Goal: Task Accomplishment & Management: Manage account settings

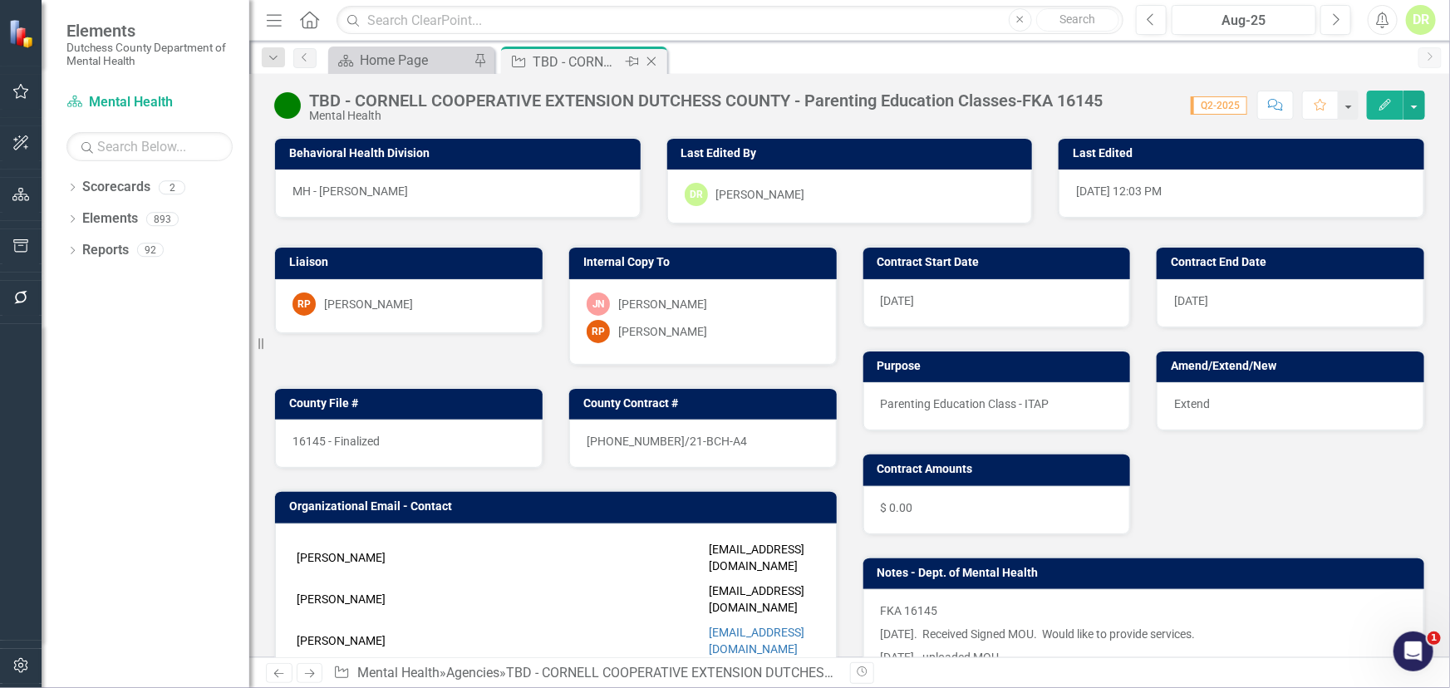
click at [655, 60] on icon "Close" at bounding box center [651, 61] width 17 height 13
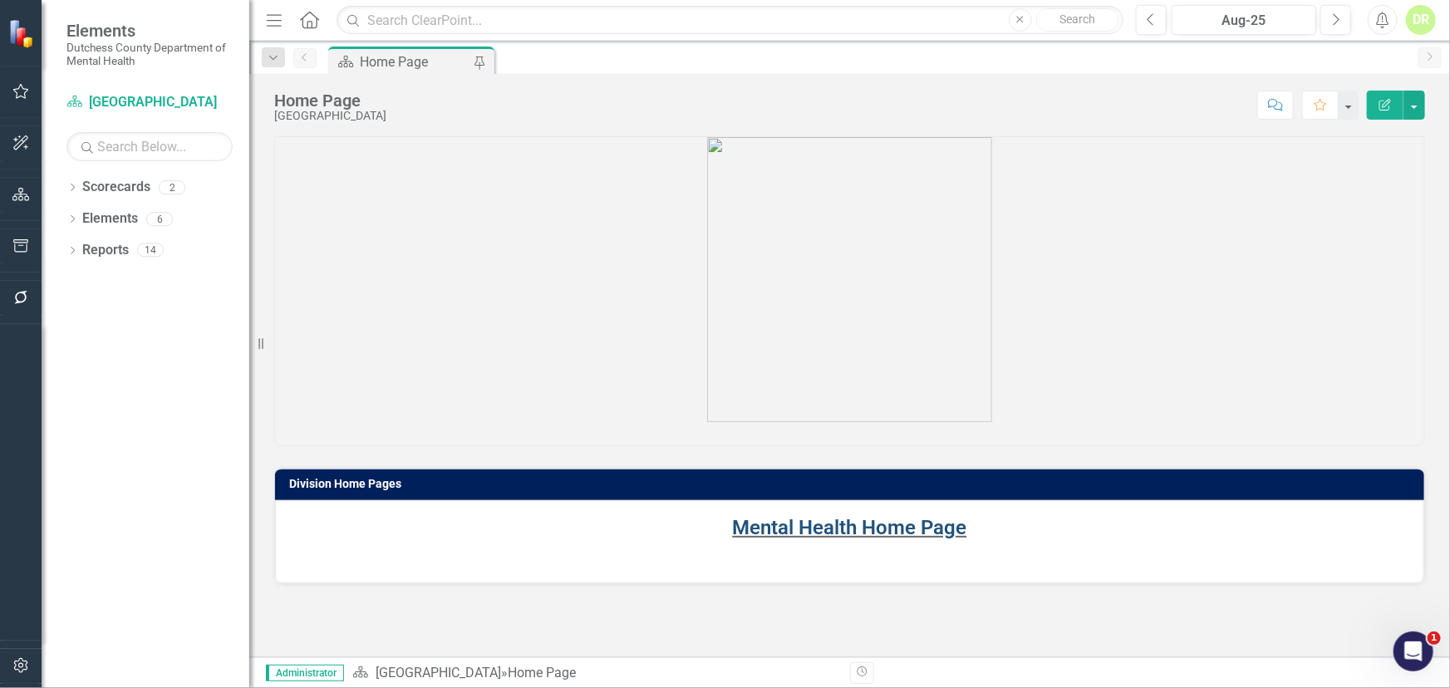
click at [813, 524] on link "Mental Health Home Page" at bounding box center [850, 527] width 234 height 23
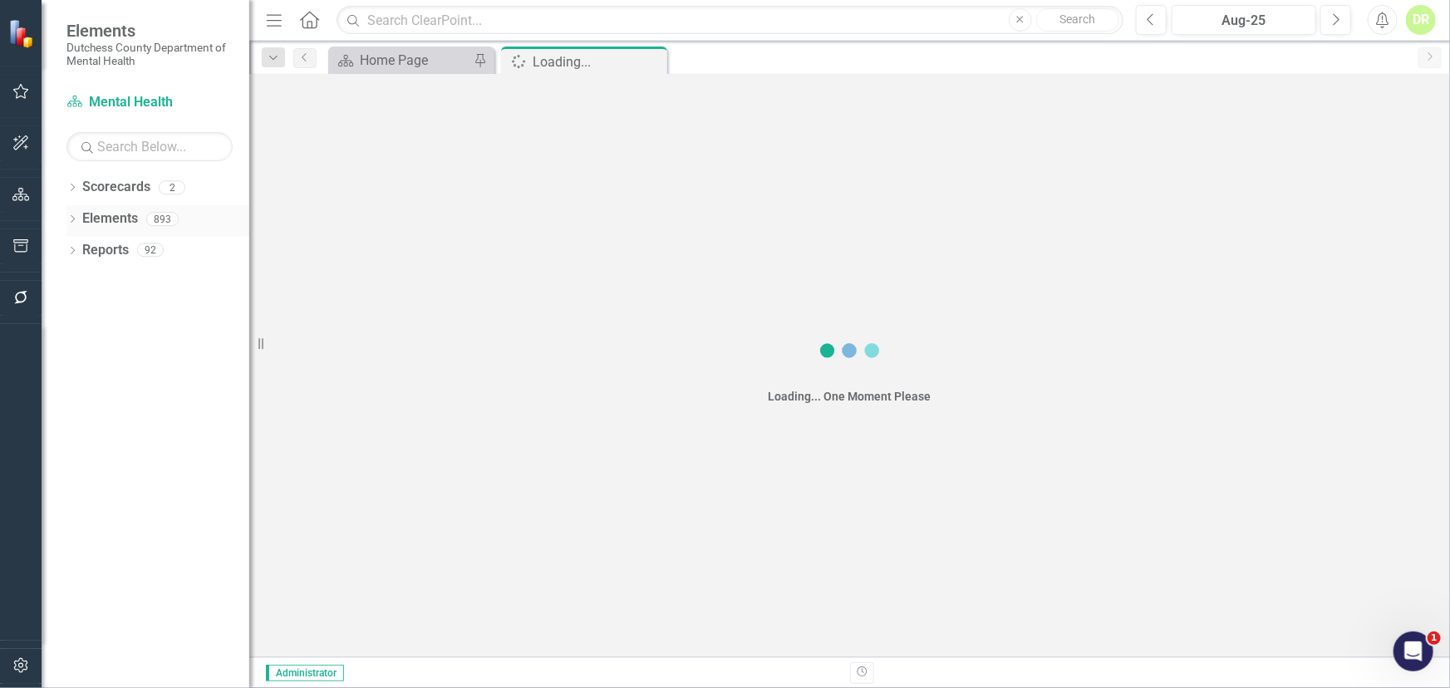
click at [131, 216] on link "Elements" at bounding box center [110, 218] width 56 height 19
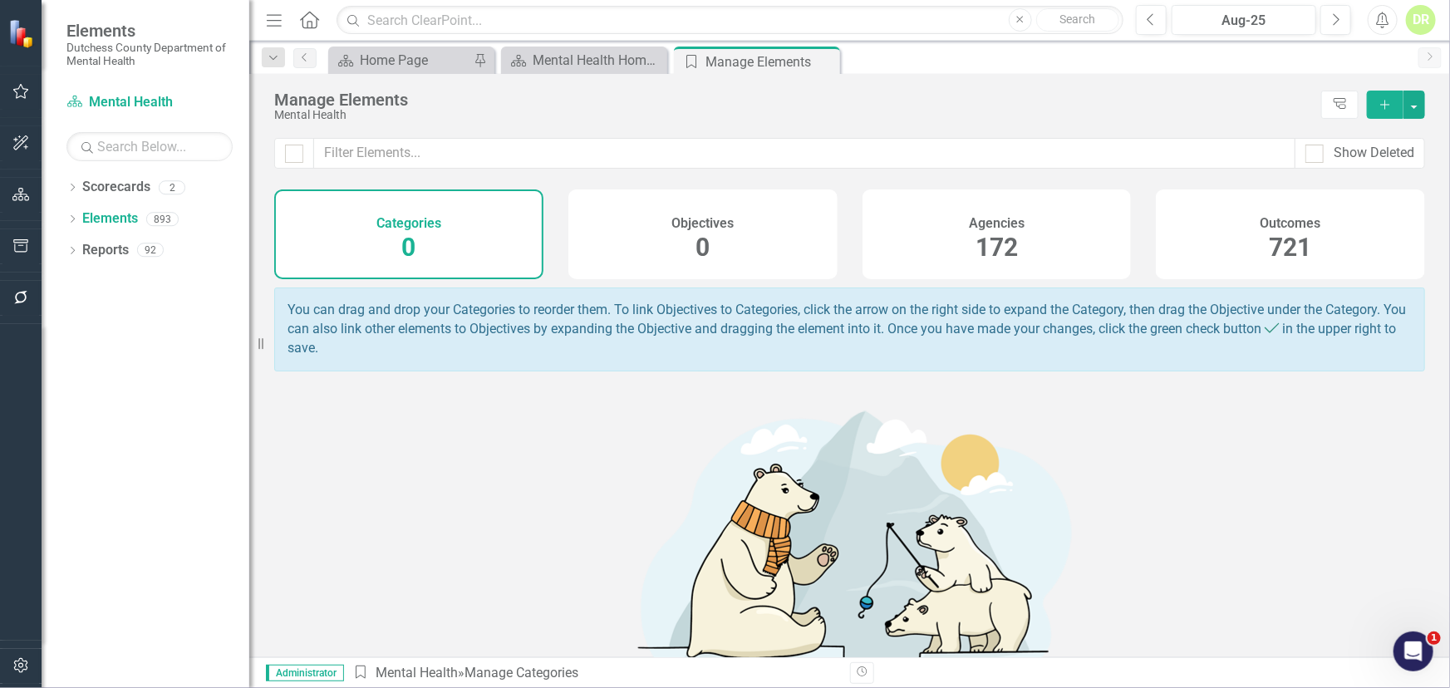
click at [928, 233] on div "Agencies 172" at bounding box center [996, 234] width 269 height 90
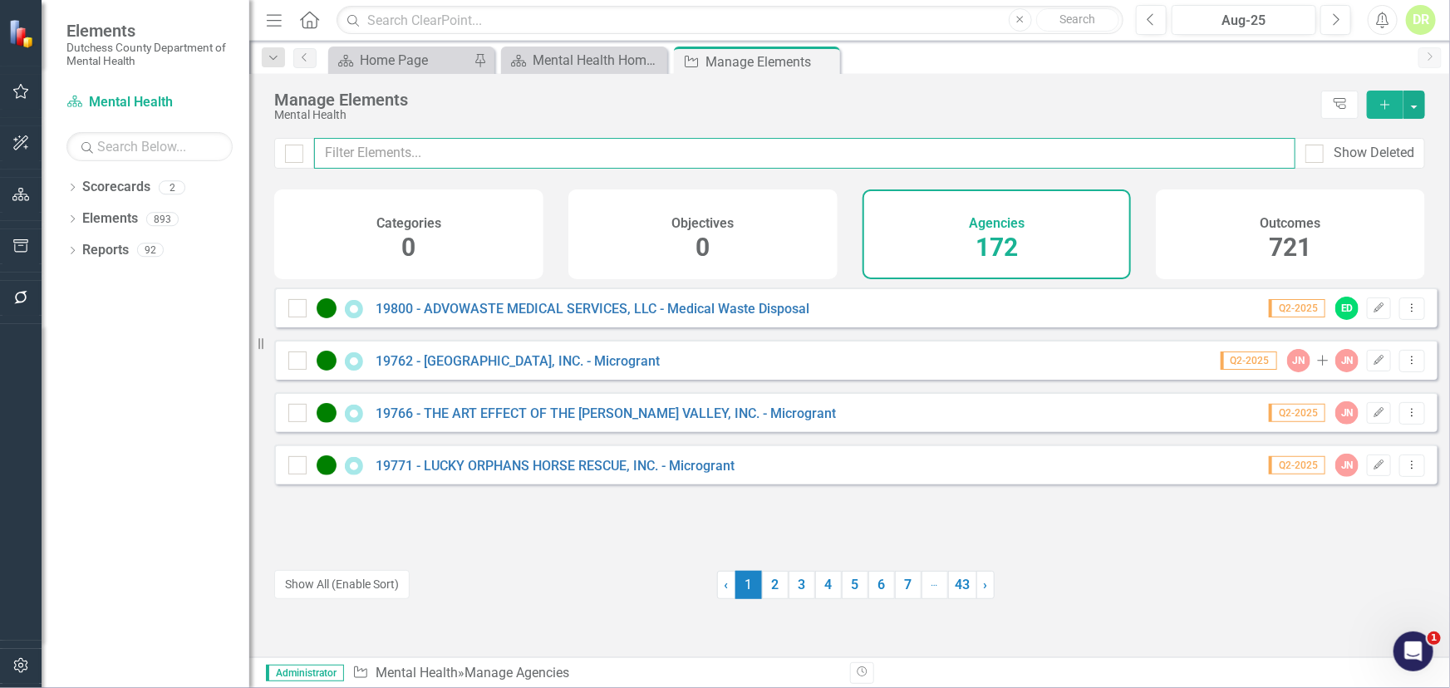
click at [351, 159] on input "text" at bounding box center [804, 153] width 981 height 31
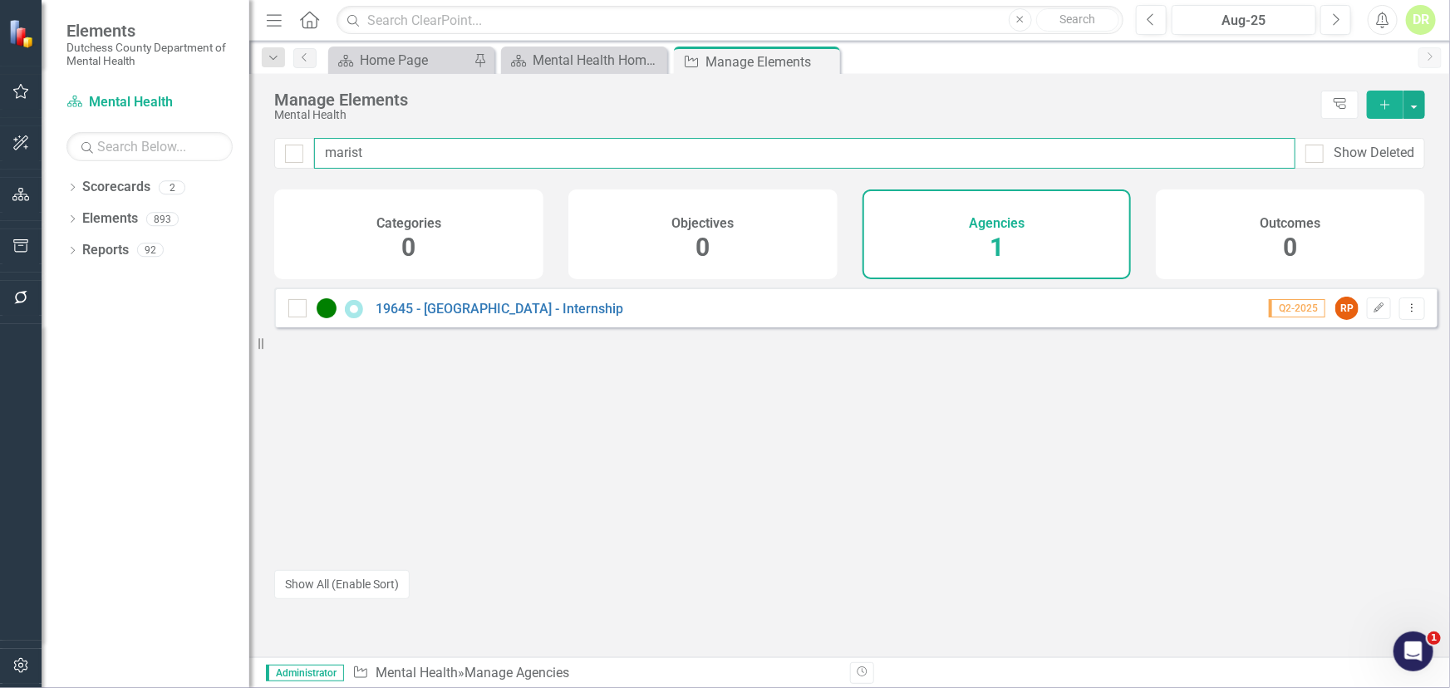
type input "marist"
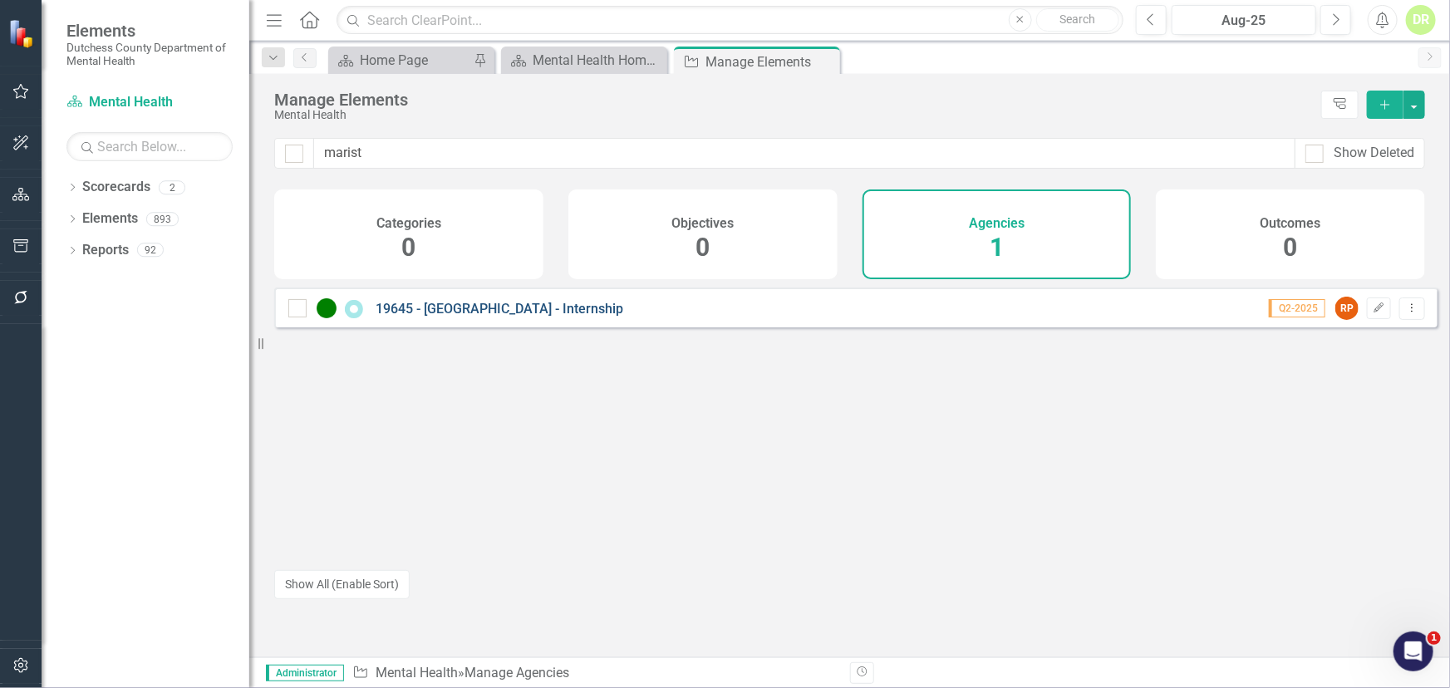
click at [458, 317] on link "19645 - [GEOGRAPHIC_DATA] - Internship" at bounding box center [500, 309] width 248 height 16
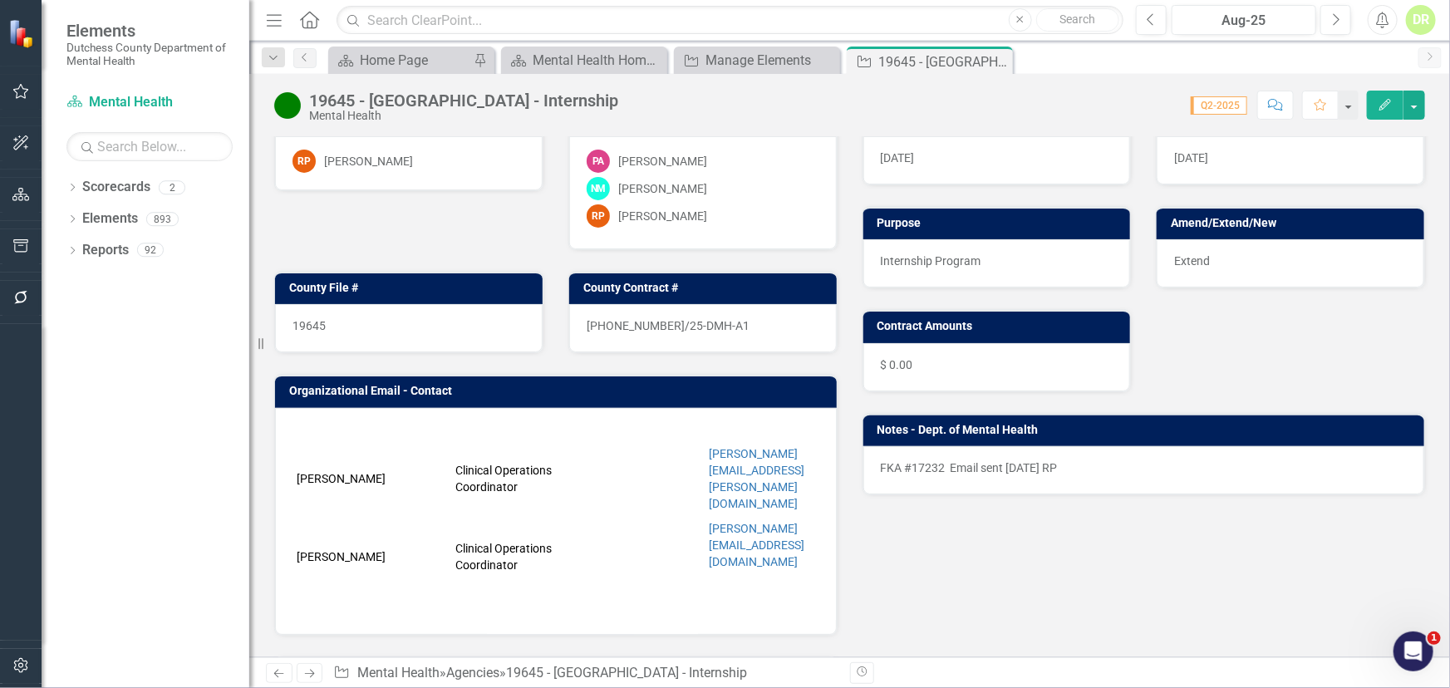
scroll to position [226, 0]
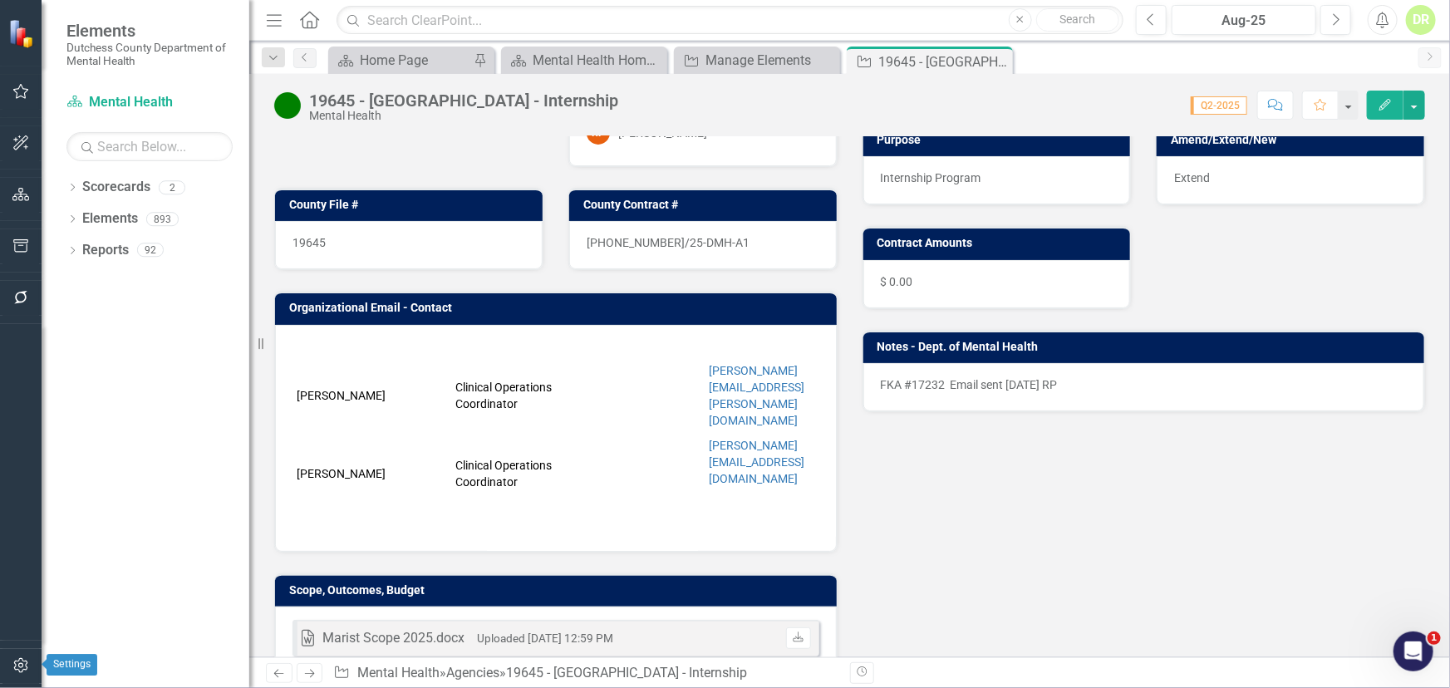
click at [23, 655] on button "button" at bounding box center [20, 666] width 37 height 35
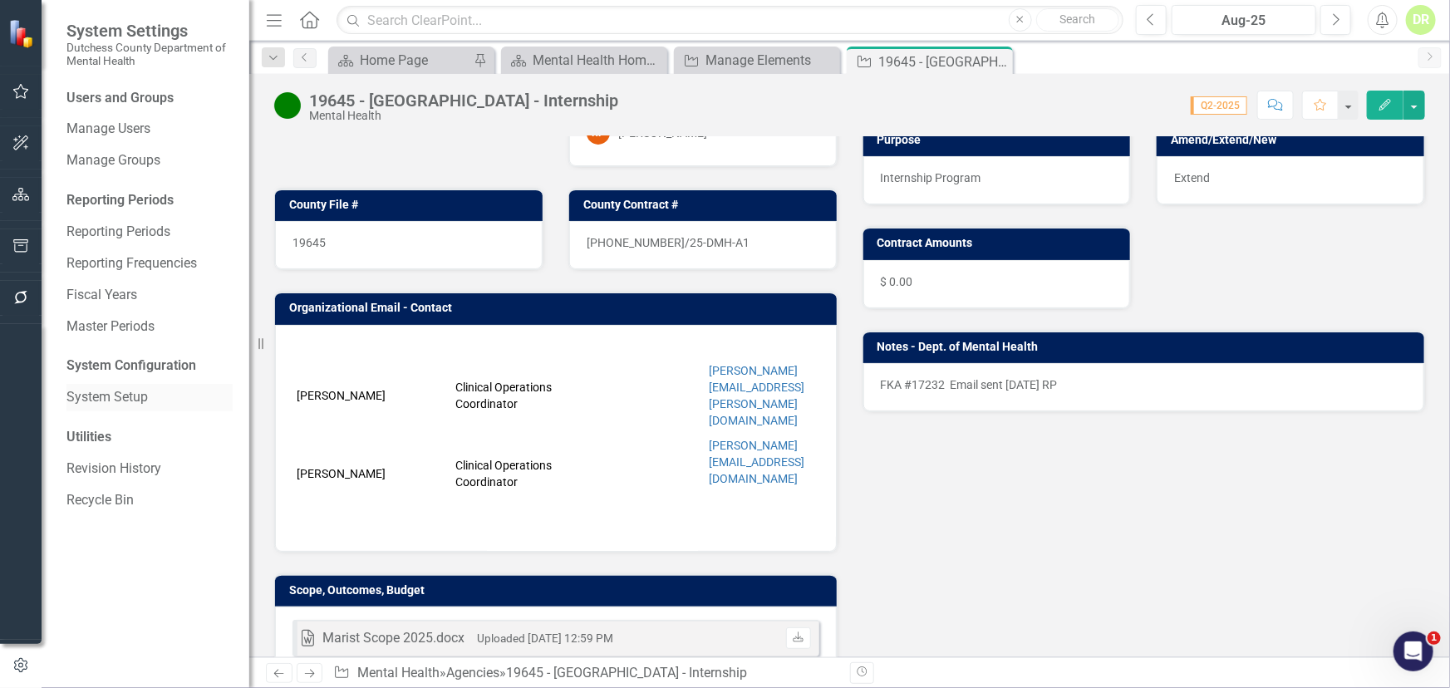
click at [120, 395] on link "System Setup" at bounding box center [149, 397] width 166 height 19
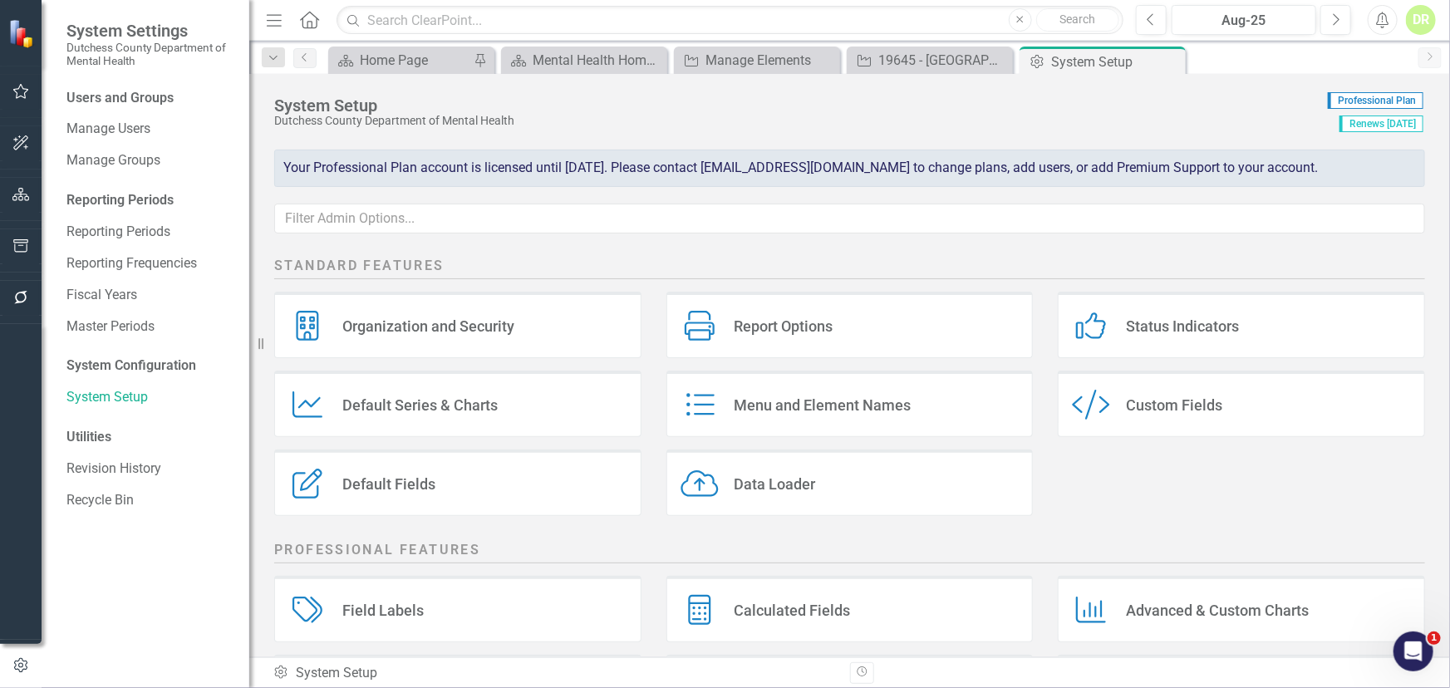
click at [1427, 13] on div "DR" at bounding box center [1421, 20] width 30 height 30
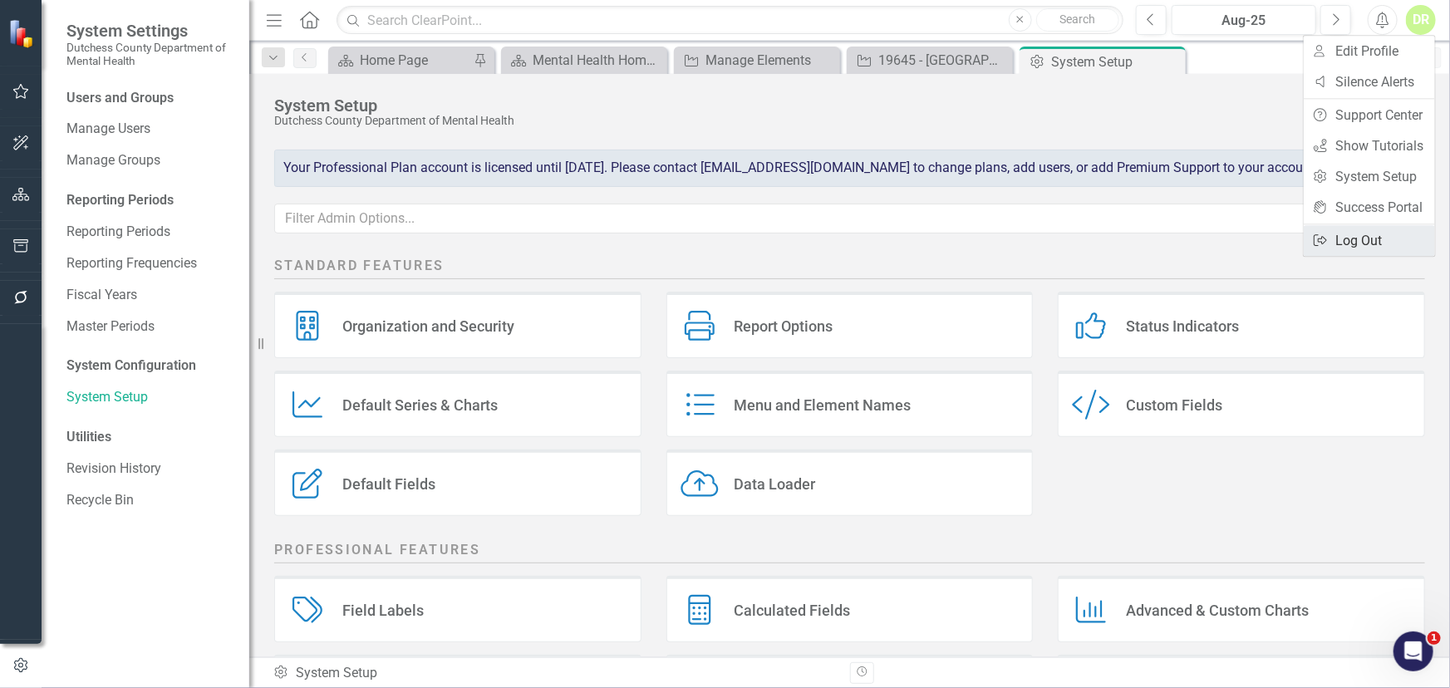
click at [1371, 237] on link "Logout Log Out" at bounding box center [1369, 240] width 131 height 31
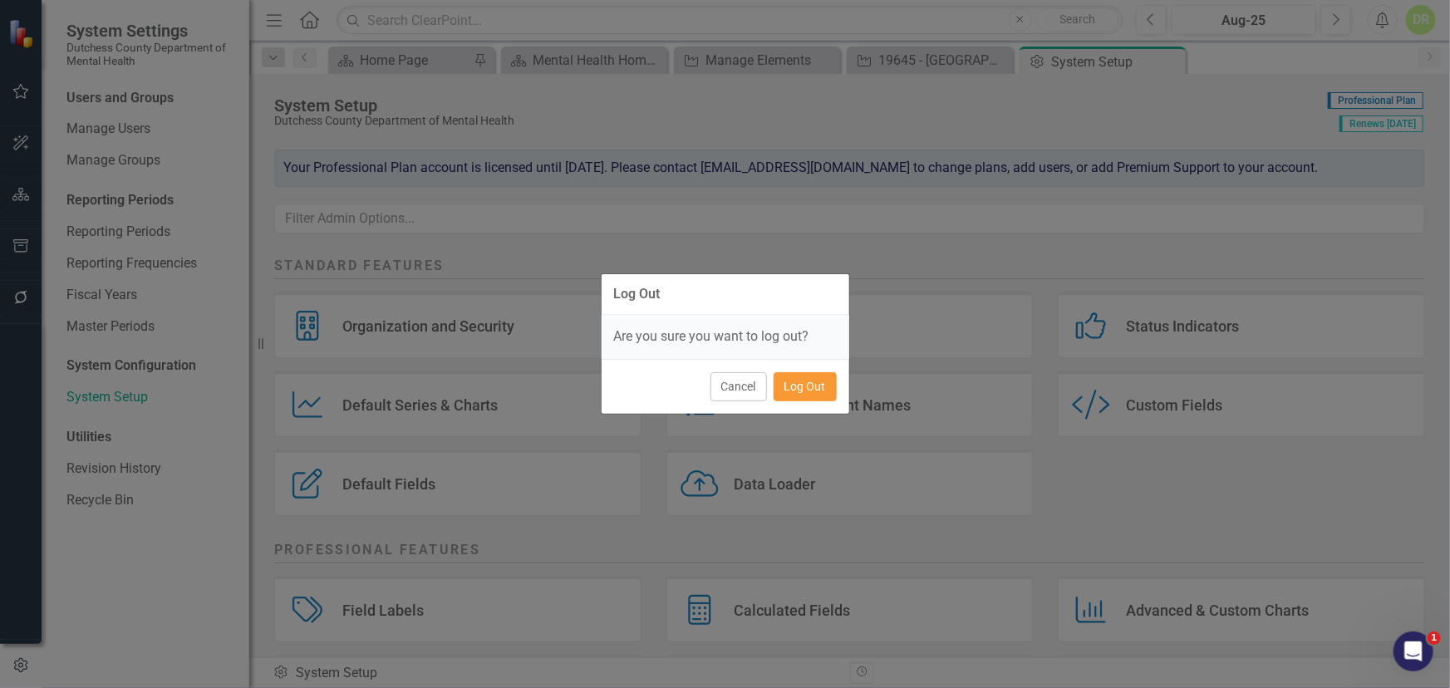
click at [805, 377] on button "Log Out" at bounding box center [804, 386] width 63 height 29
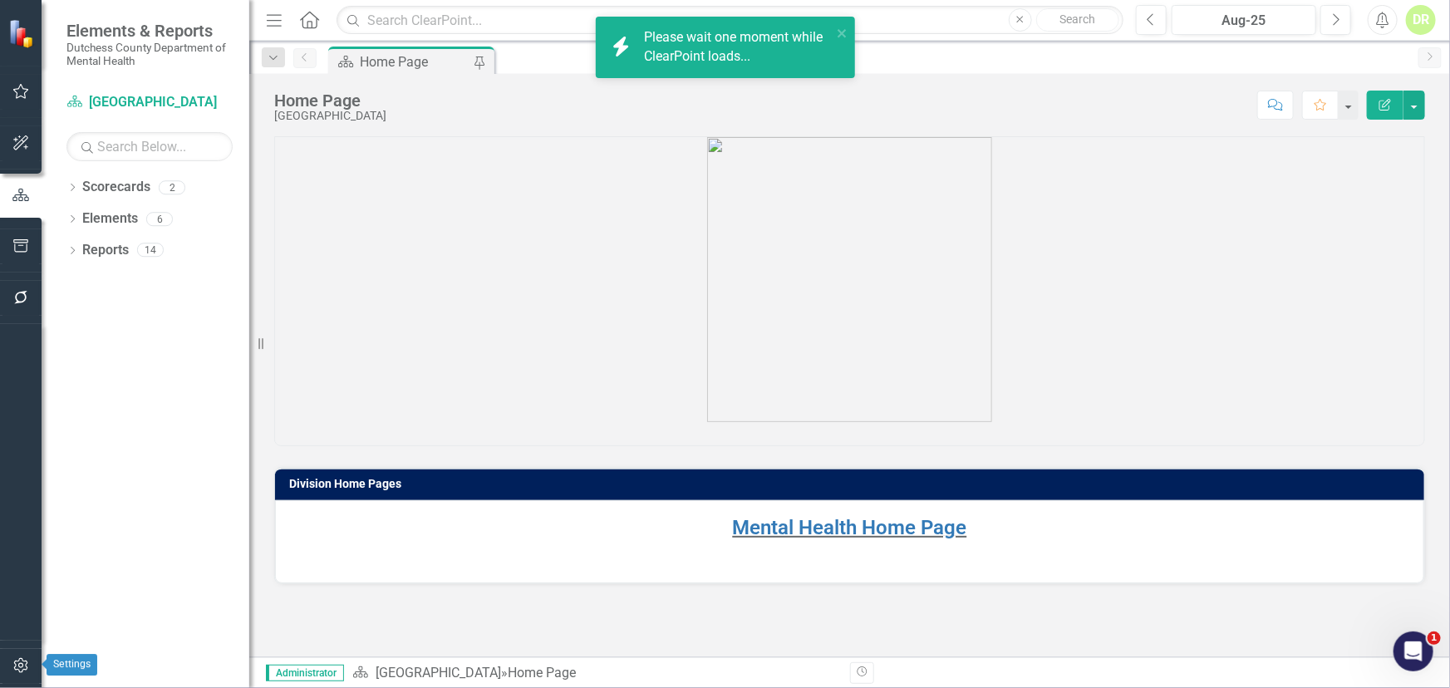
click at [22, 661] on icon "button" at bounding box center [20, 665] width 17 height 13
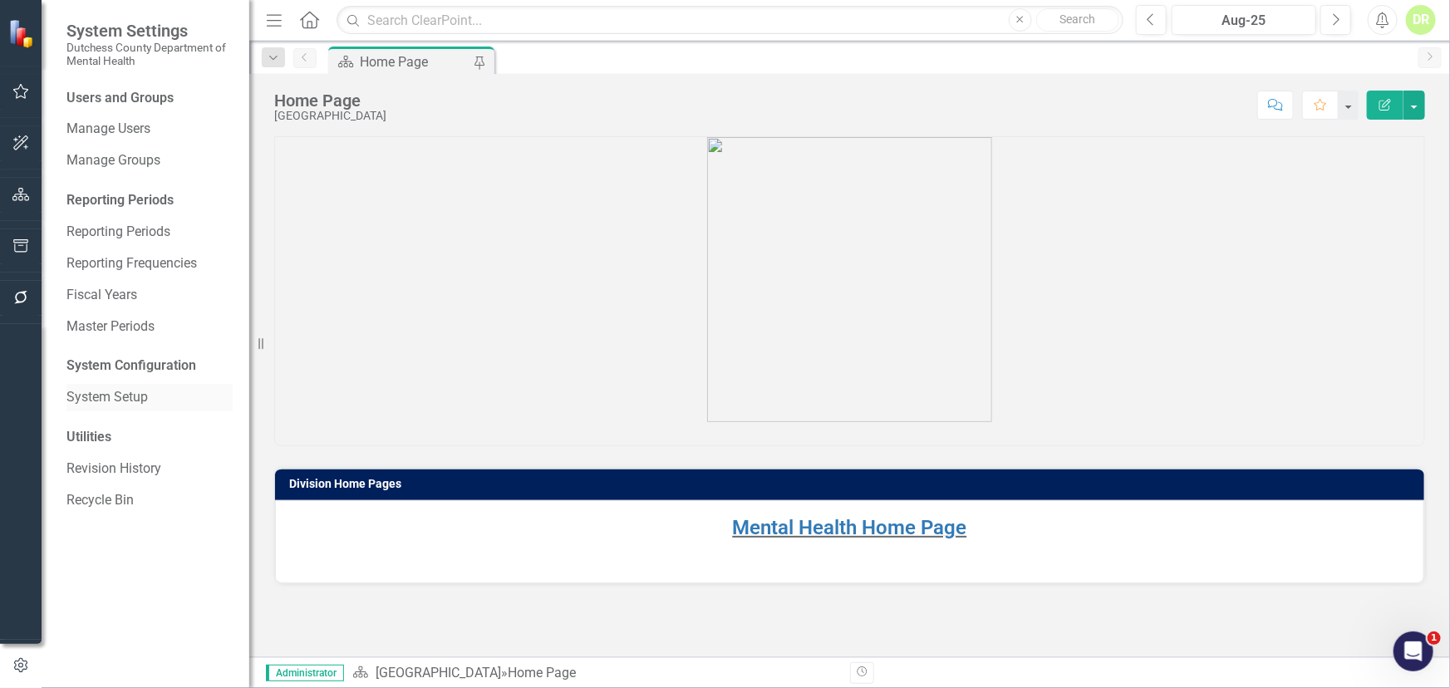
click at [107, 395] on link "System Setup" at bounding box center [149, 397] width 166 height 19
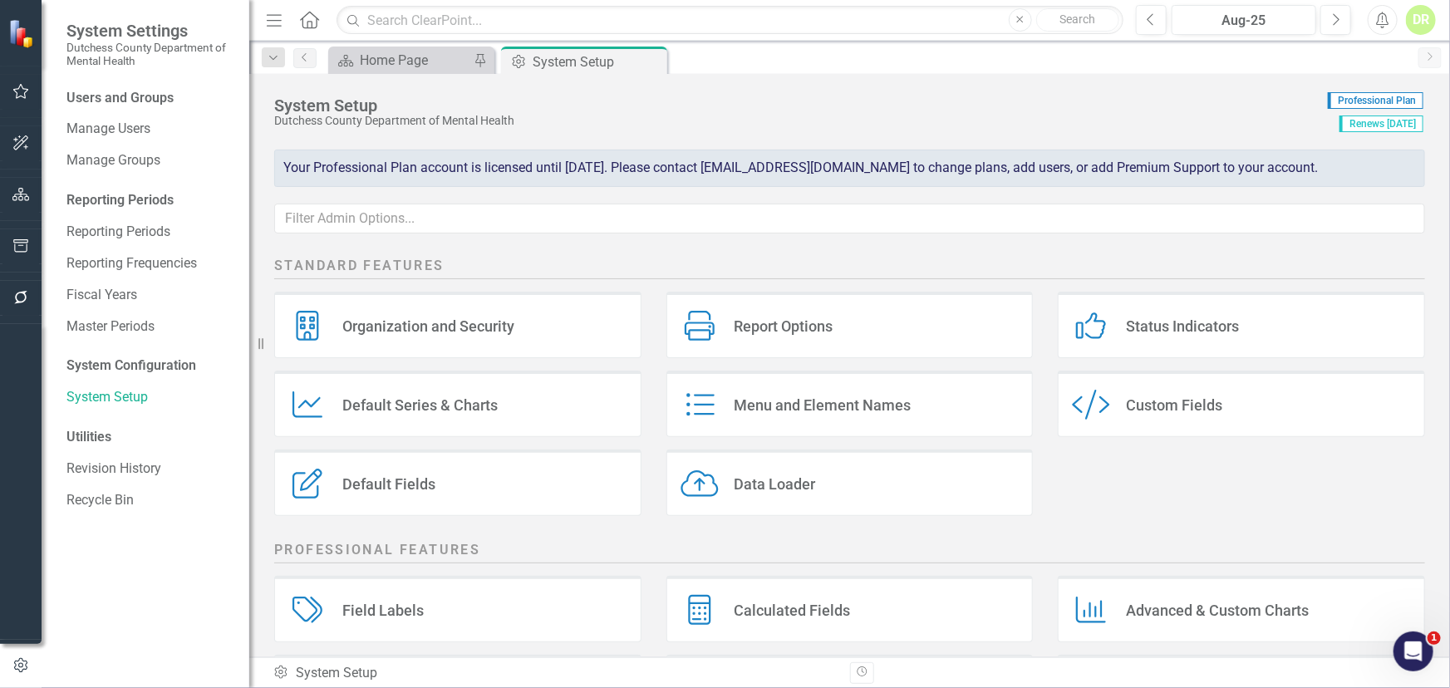
click at [416, 320] on div "Organization and Security" at bounding box center [428, 326] width 172 height 19
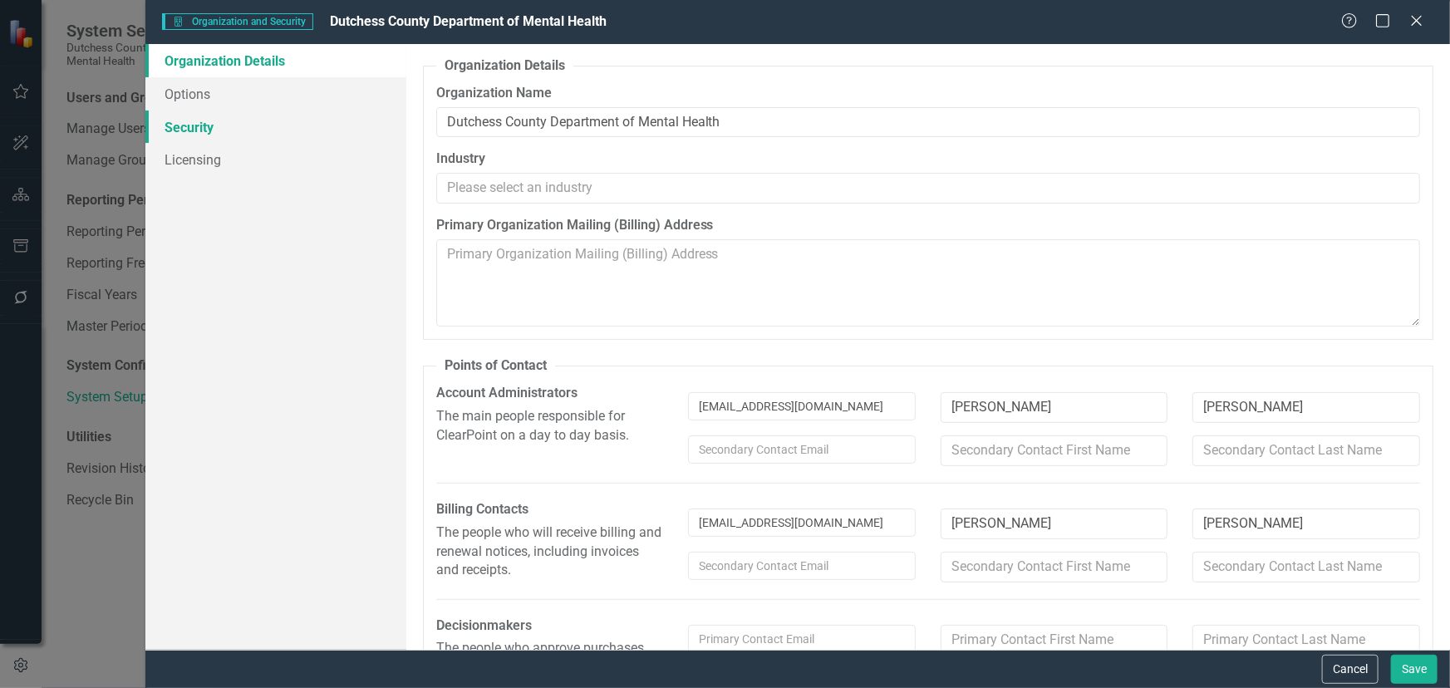
click at [192, 125] on link "Security" at bounding box center [275, 126] width 261 height 33
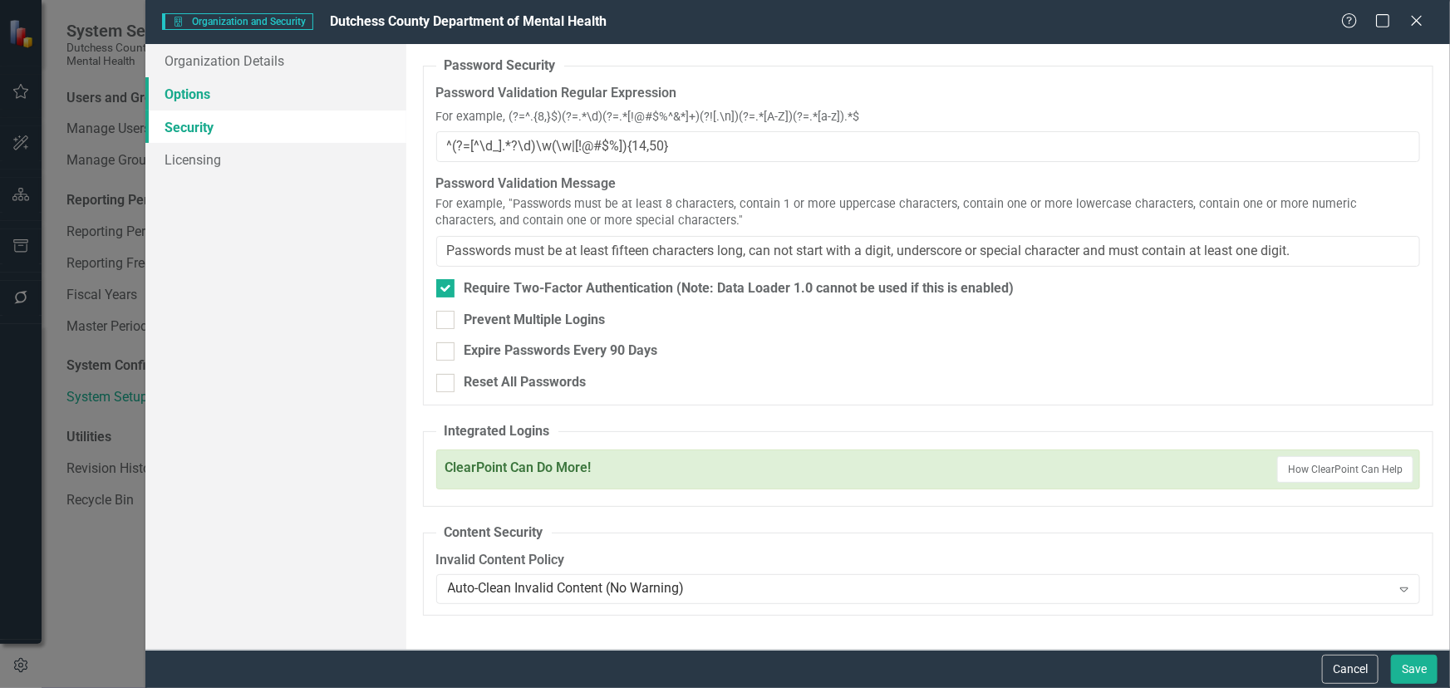
click at [169, 92] on link "Options" at bounding box center [275, 93] width 261 height 33
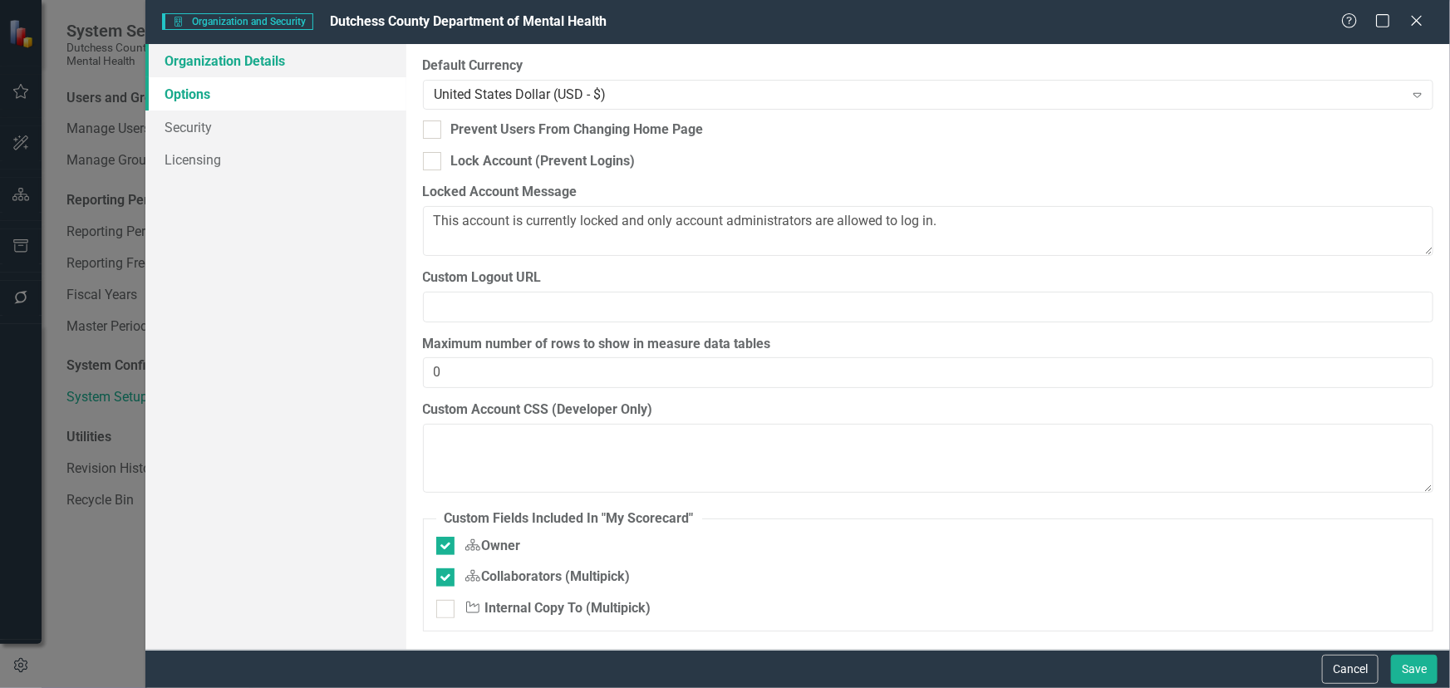
click at [182, 69] on link "Organization Details" at bounding box center [275, 60] width 261 height 33
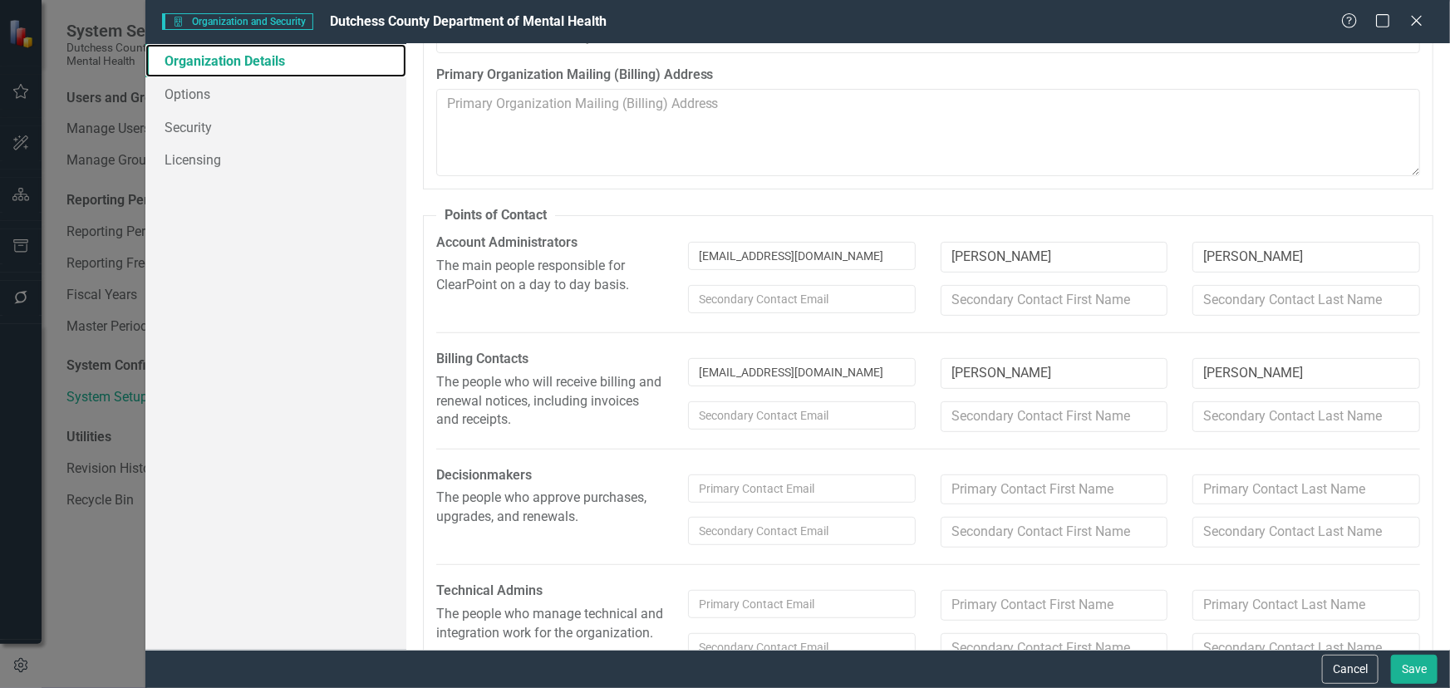
scroll to position [188, 0]
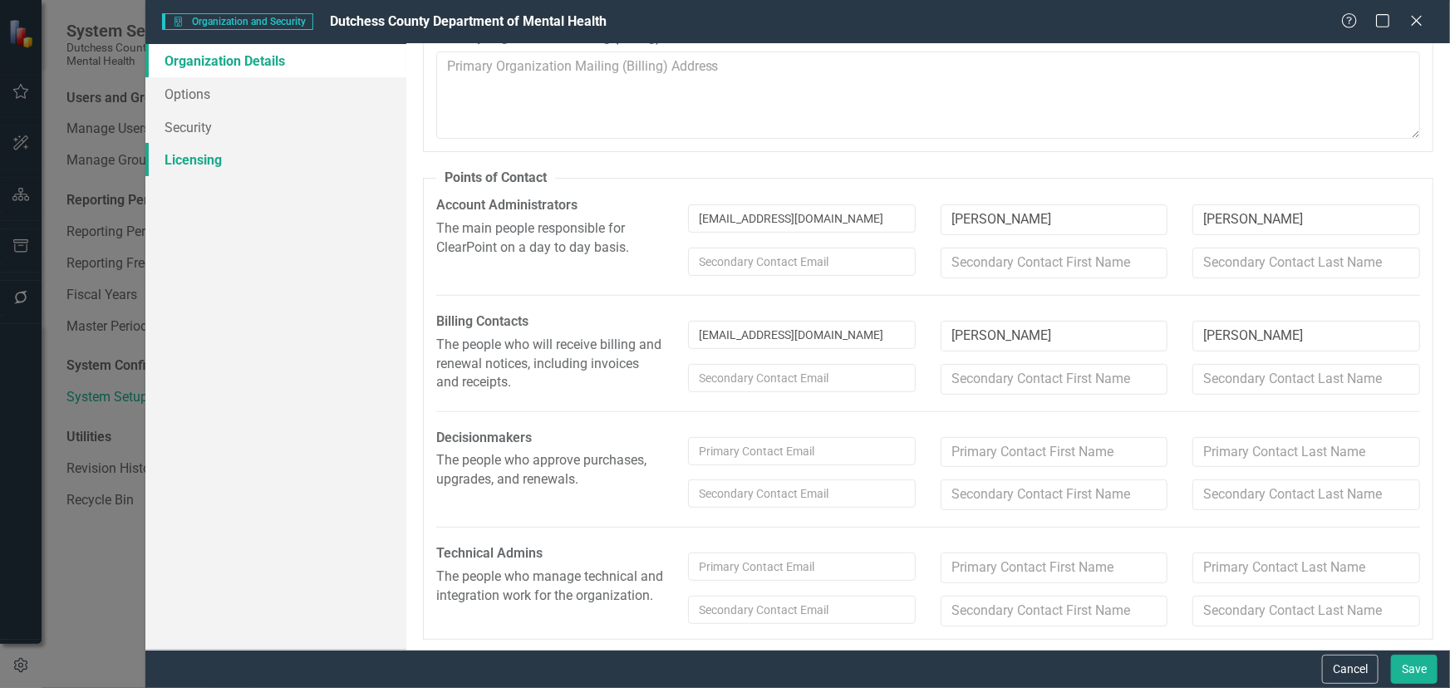
click at [188, 169] on link "Licensing" at bounding box center [275, 159] width 261 height 33
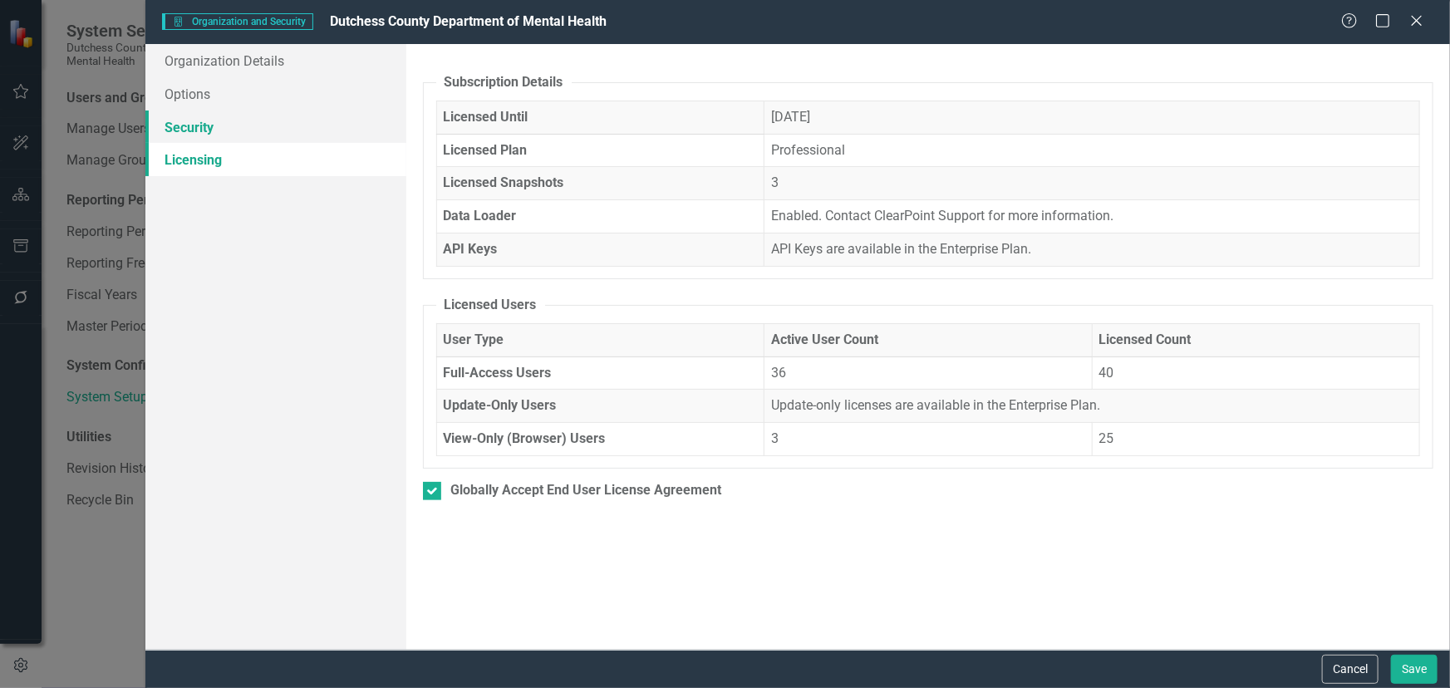
click at [207, 120] on link "Security" at bounding box center [275, 126] width 261 height 33
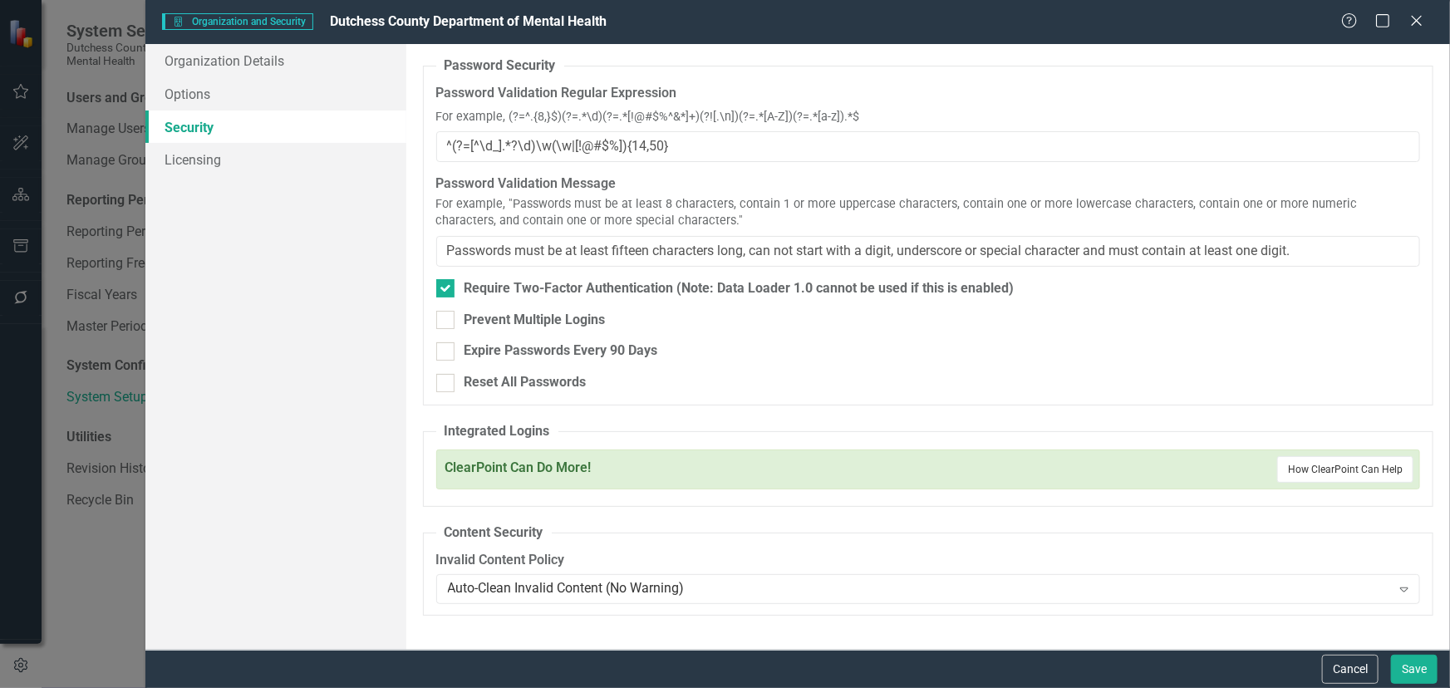
click at [1363, 465] on button "How ClearPoint Can Help" at bounding box center [1345, 469] width 136 height 27
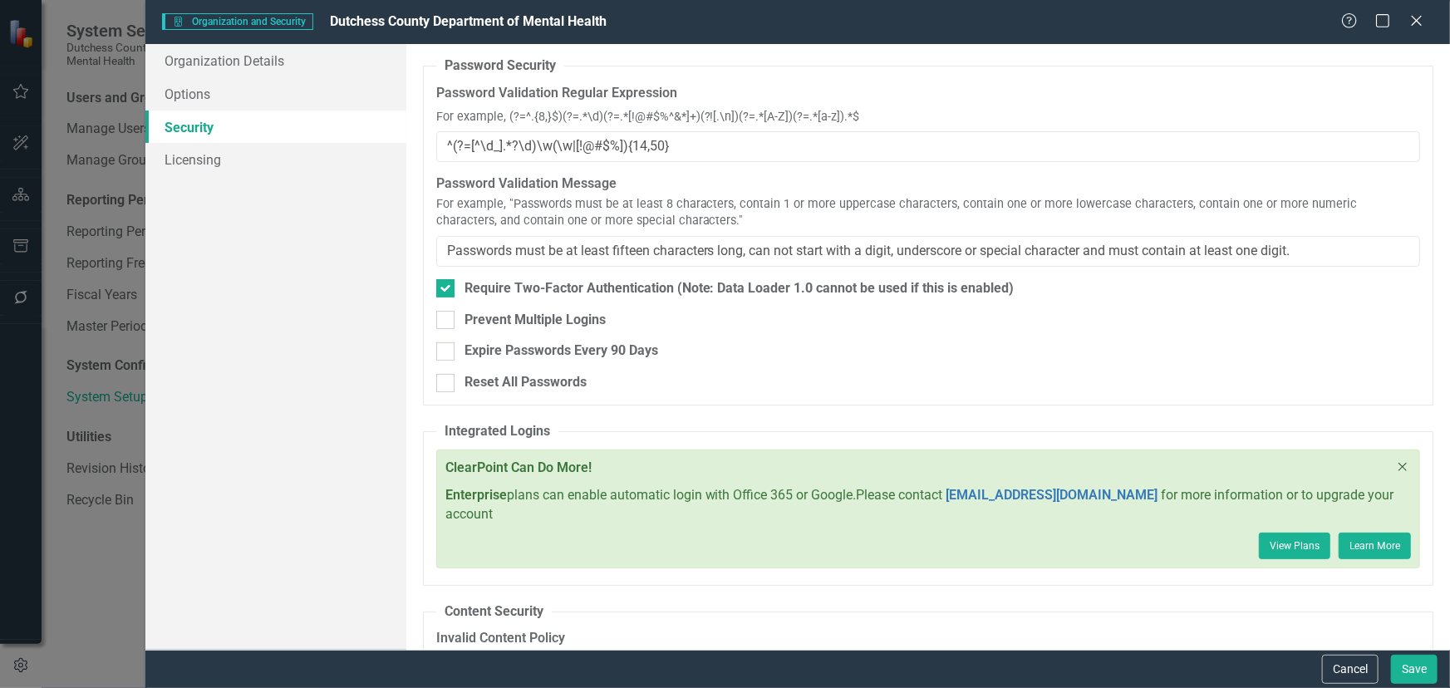
click at [1394, 464] on icon "Close" at bounding box center [1402, 466] width 17 height 13
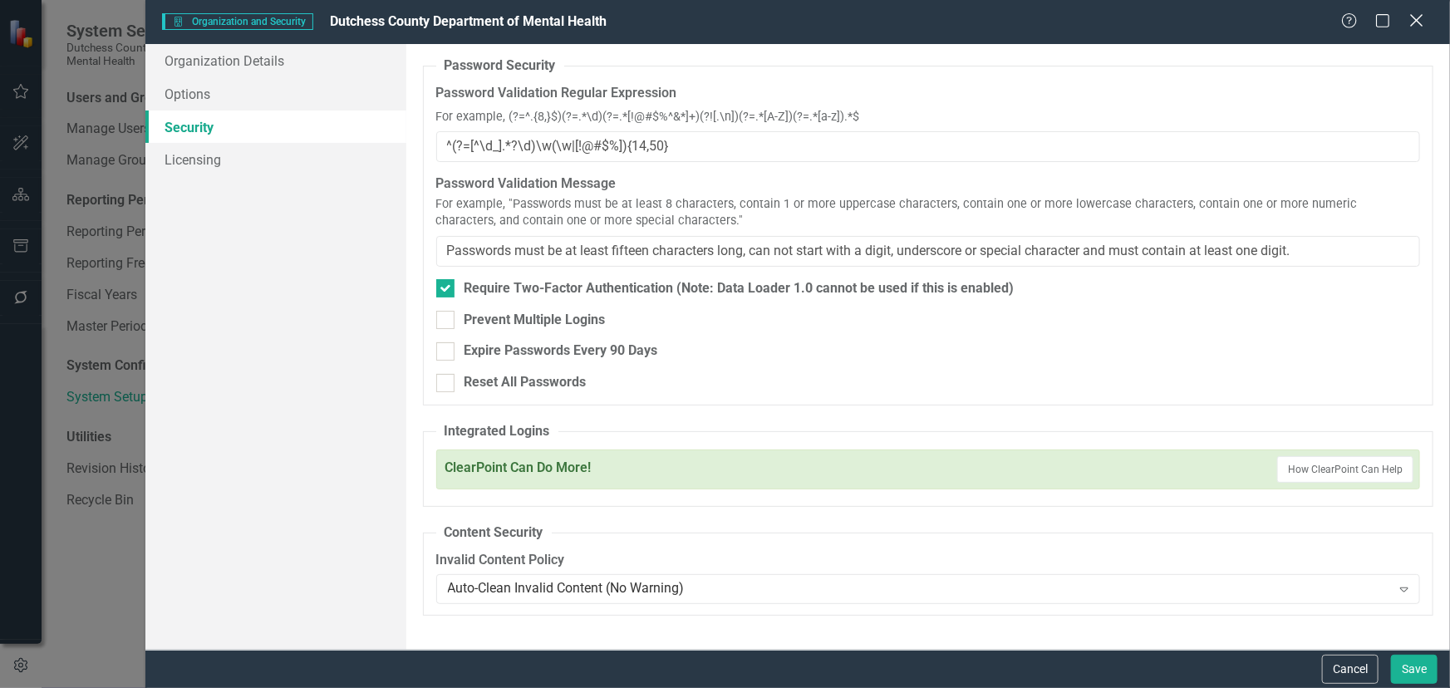
click at [1423, 21] on icon "Close" at bounding box center [1416, 20] width 21 height 16
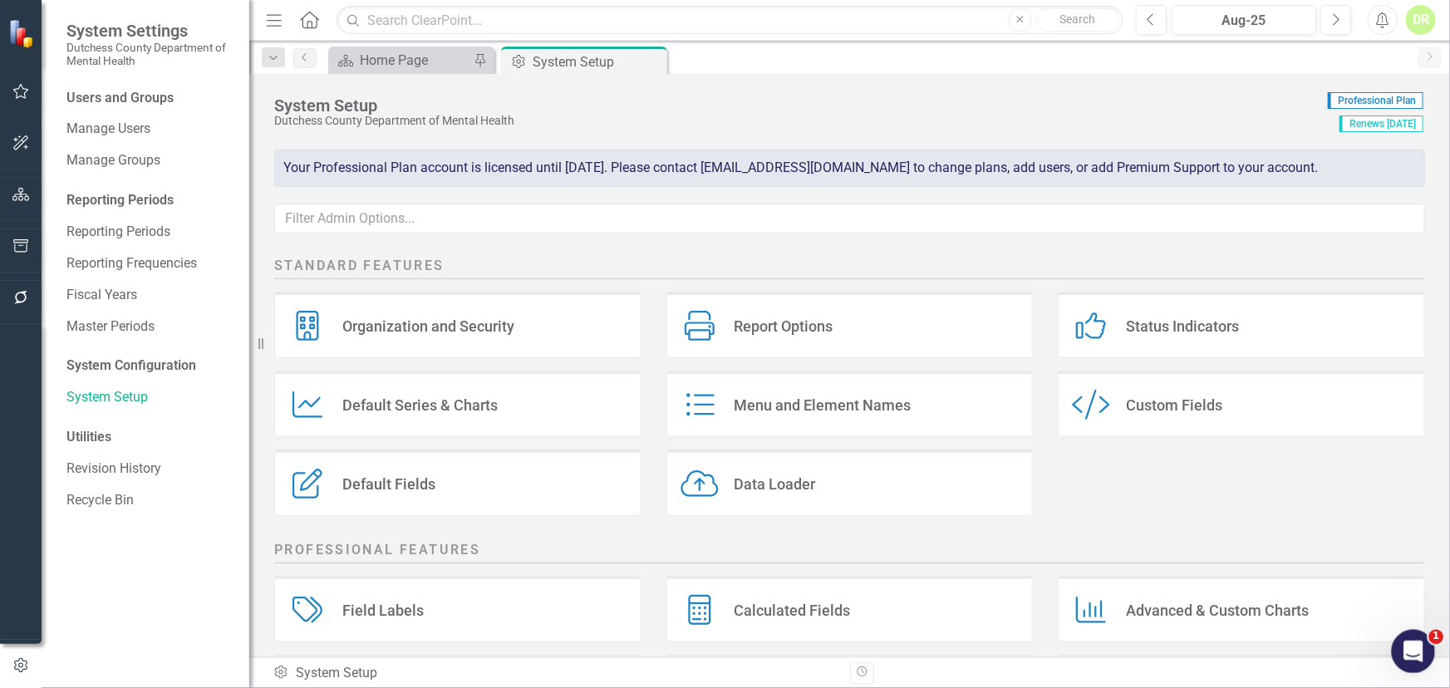
click at [1396, 633] on div "Open Intercom Messenger" at bounding box center [1410, 648] width 55 height 55
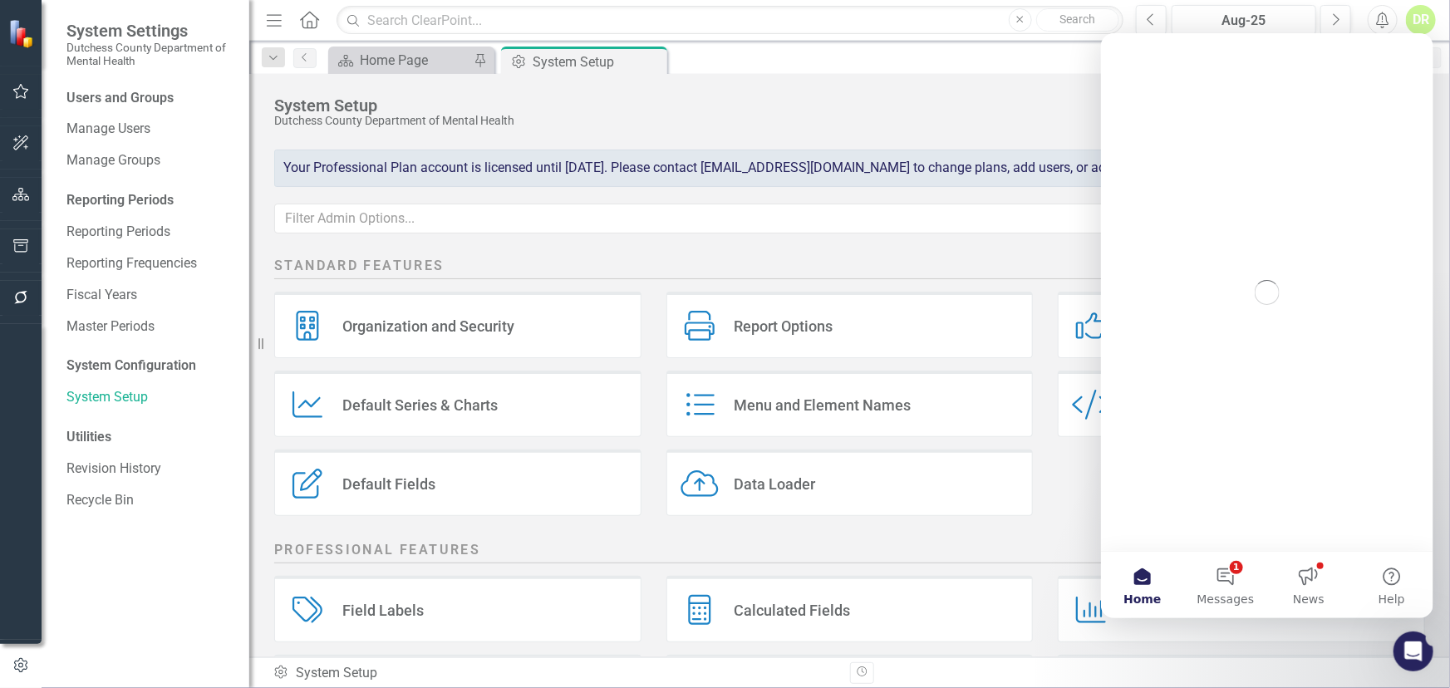
scroll to position [0, 0]
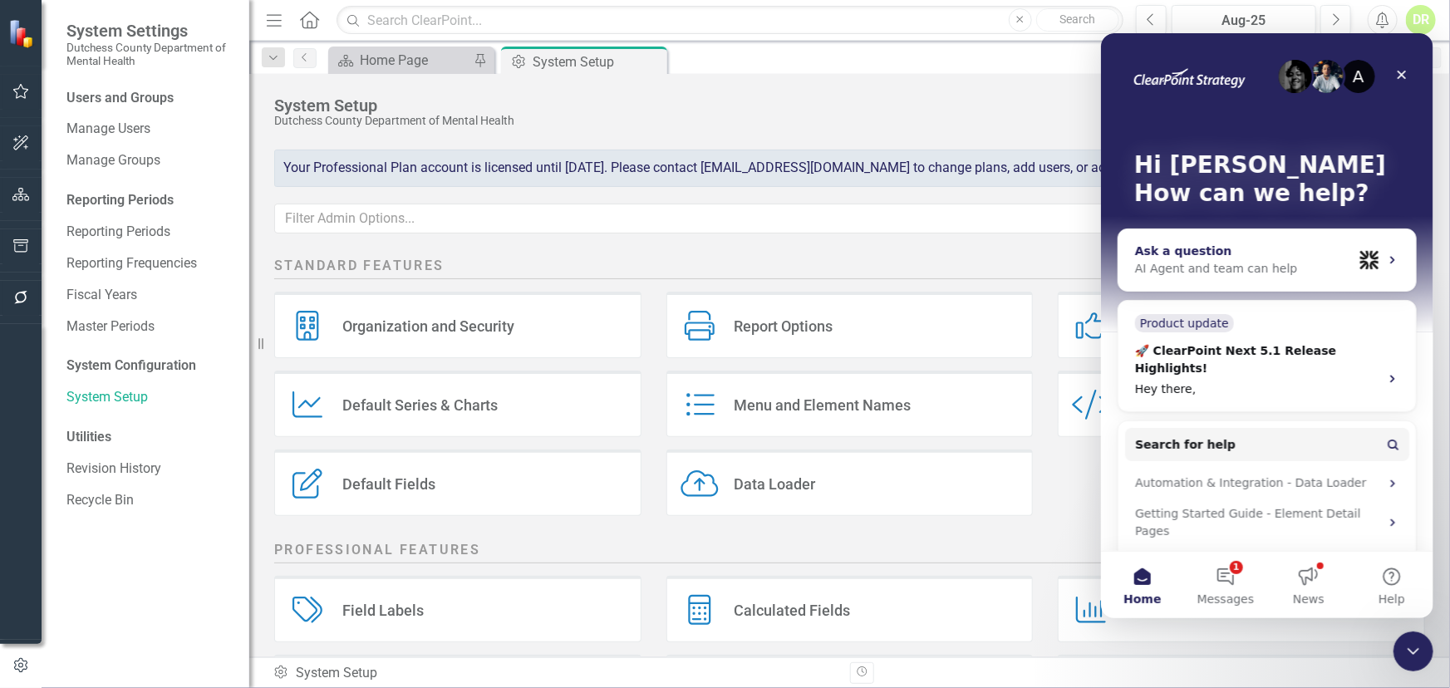
drag, startPoint x: 1381, startPoint y: 257, endPoint x: 2083, endPoint y: 357, distance: 709.2
click at [1385, 257] on icon "Intercom messenger" at bounding box center [1391, 259] width 13 height 13
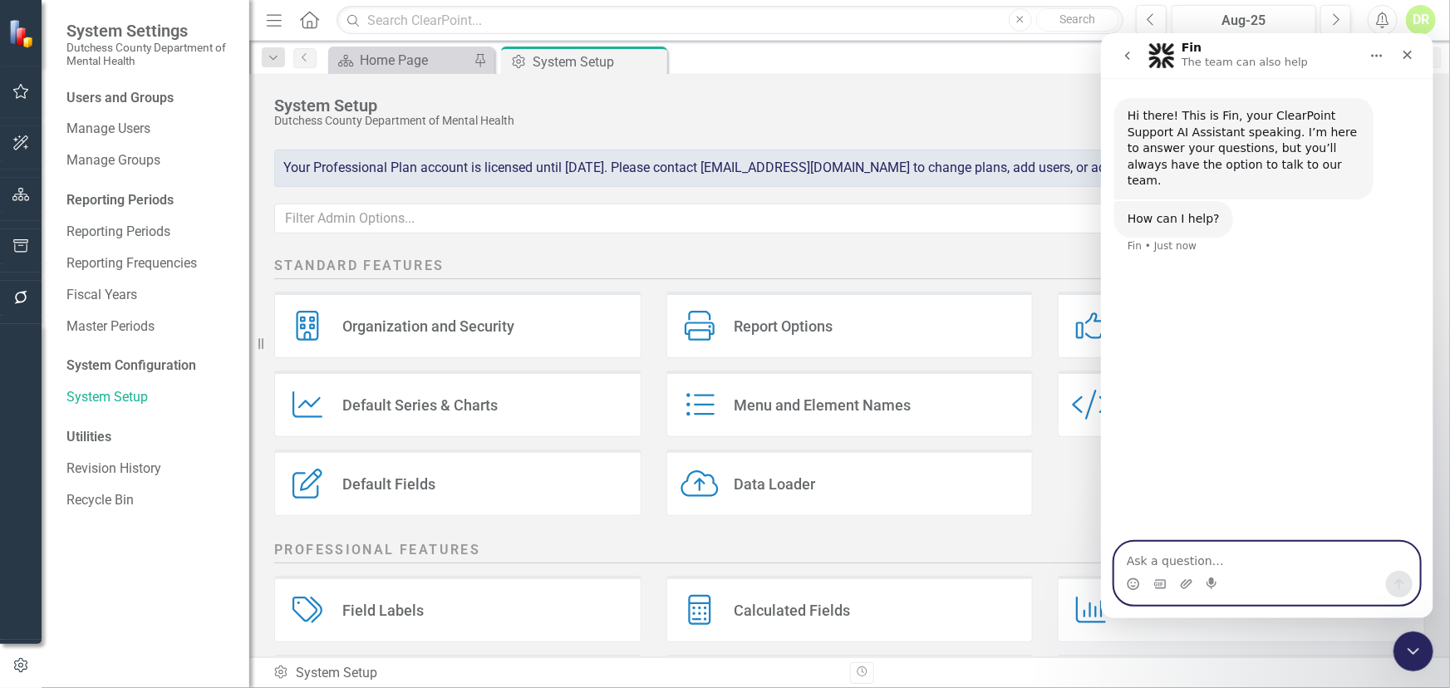
click at [1131, 559] on textarea "Ask a question…" at bounding box center [1266, 556] width 304 height 28
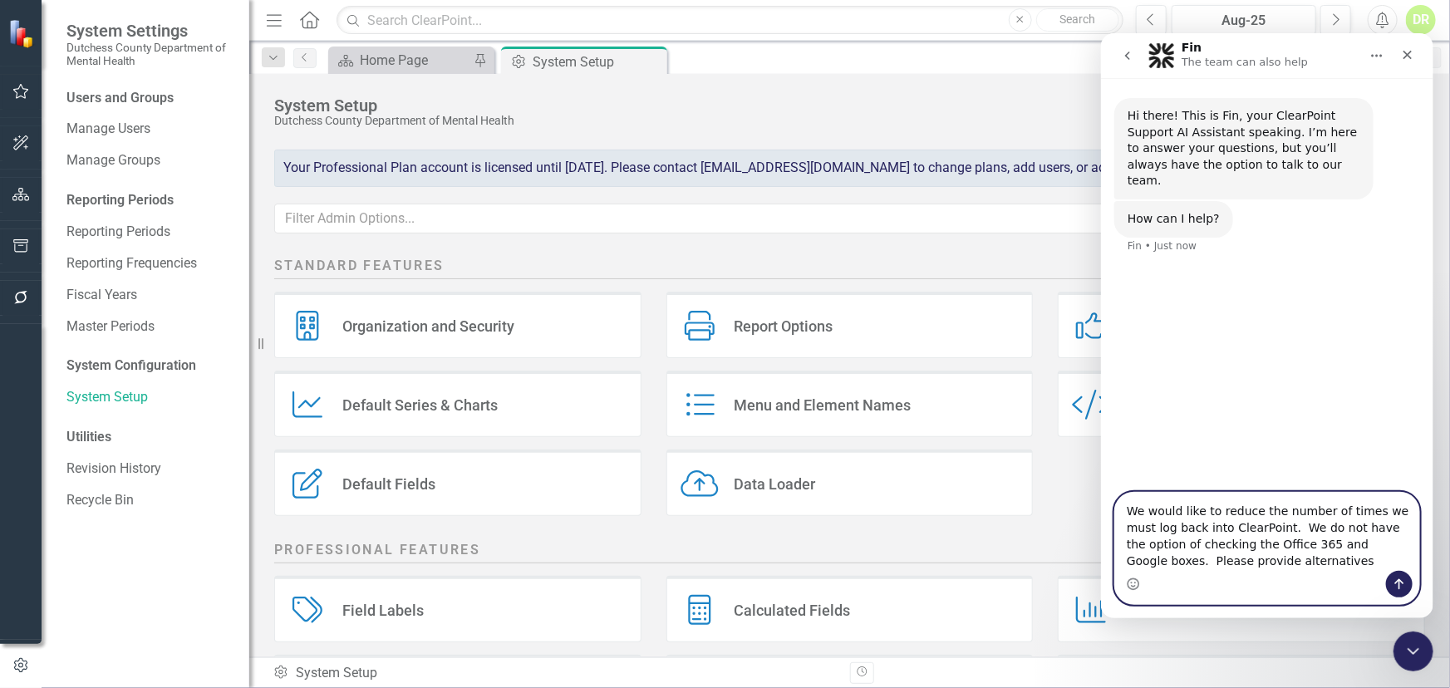
type textarea "We would like to reduce the number of times we must log back into ClearPoint. W…"
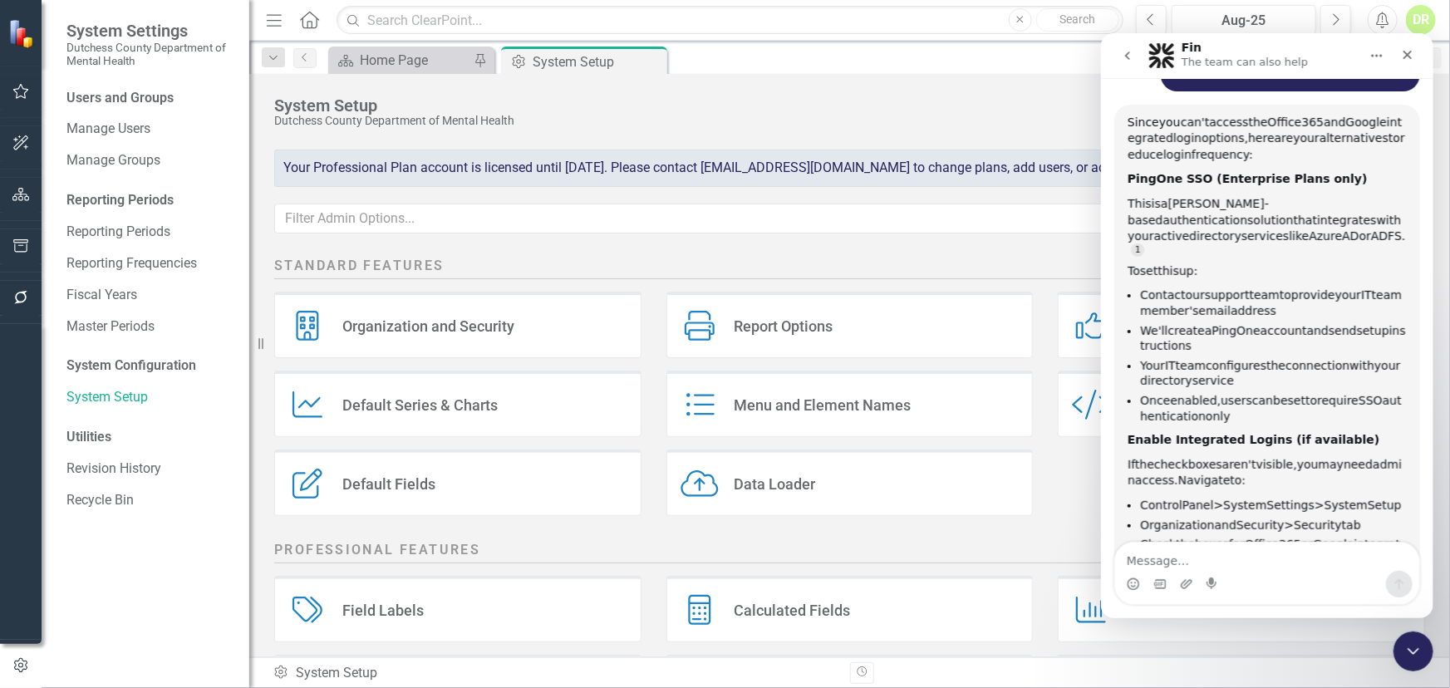
scroll to position [260, 0]
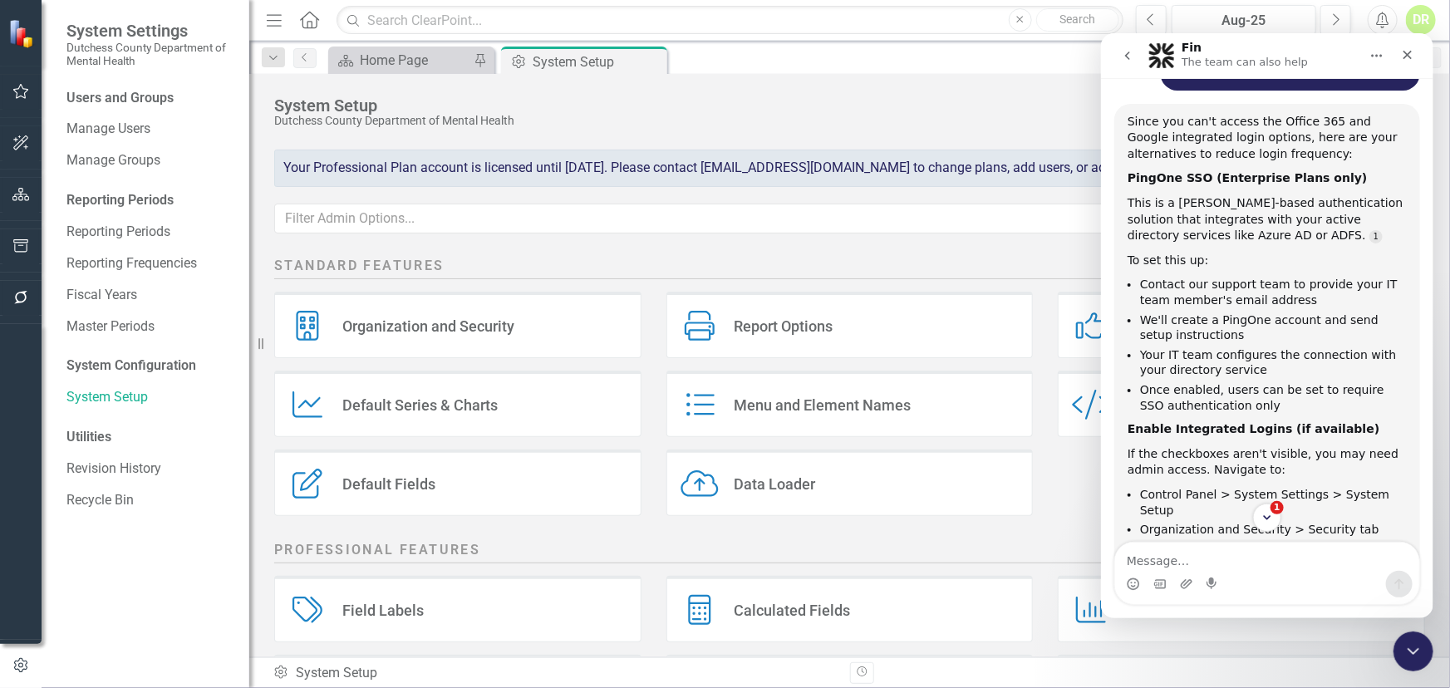
click at [1382, 52] on button "Home" at bounding box center [1376, 55] width 32 height 32
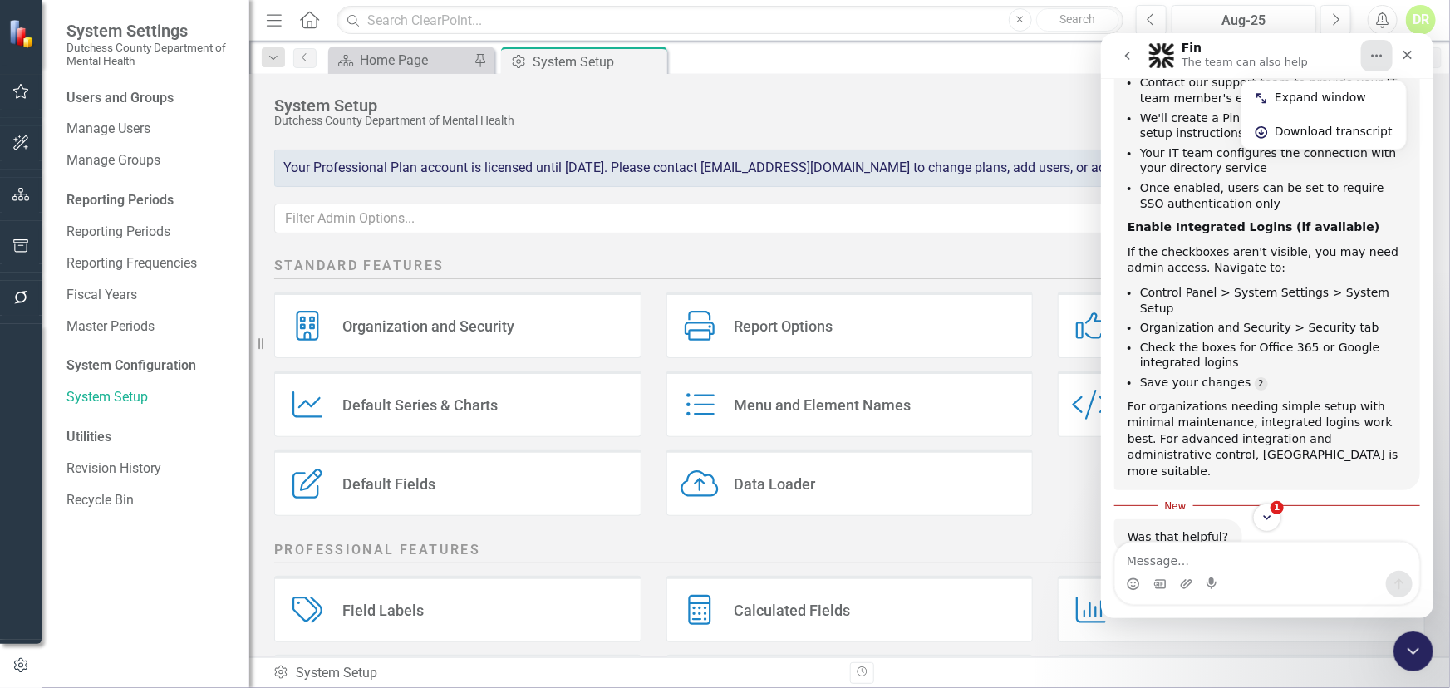
scroll to position [463, 0]
click at [1147, 562] on textarea "Message…" at bounding box center [1266, 556] width 304 height 28
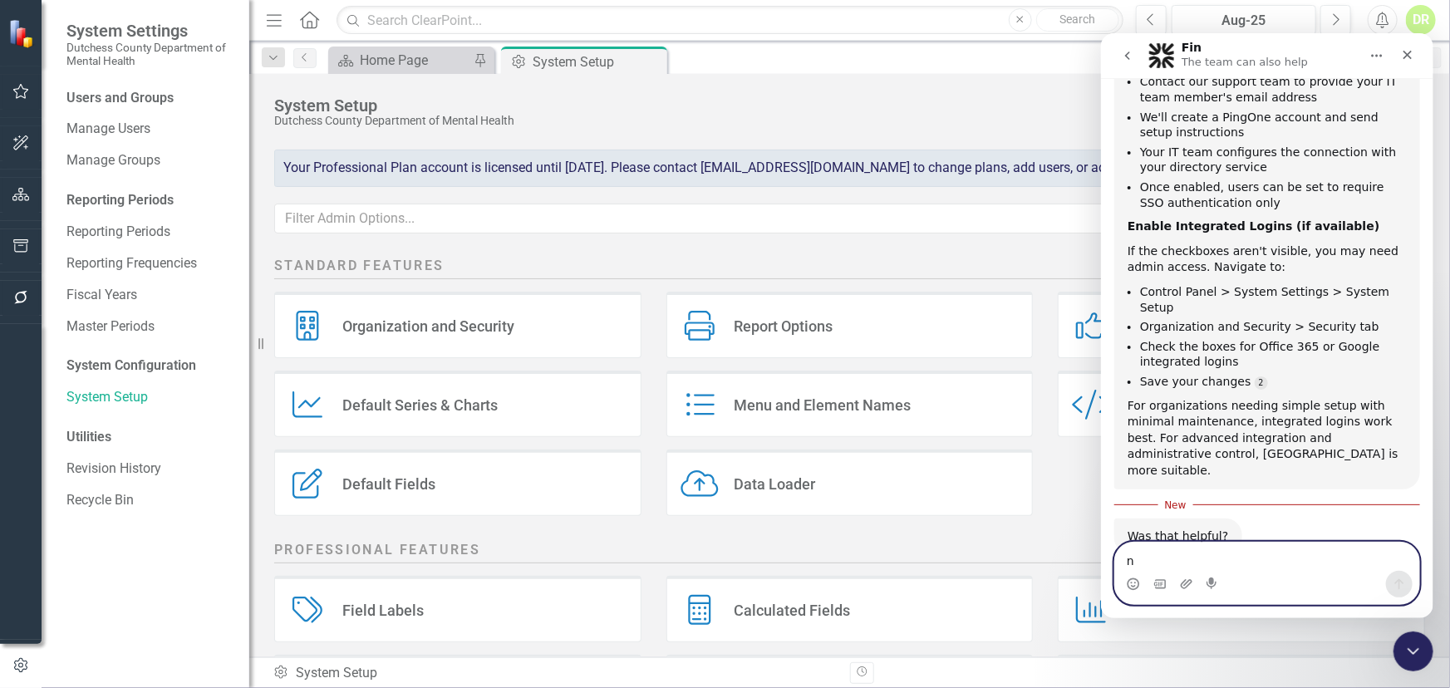
type textarea "no"
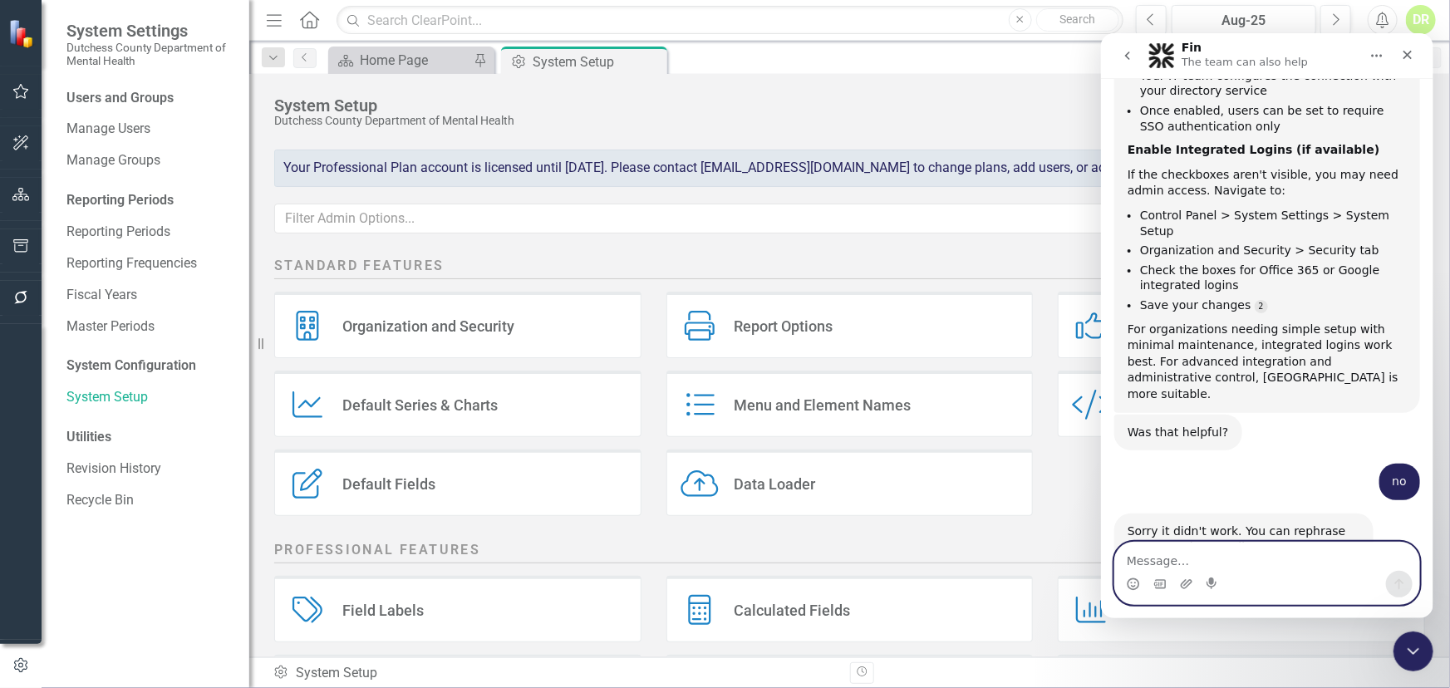
scroll to position [550, 0]
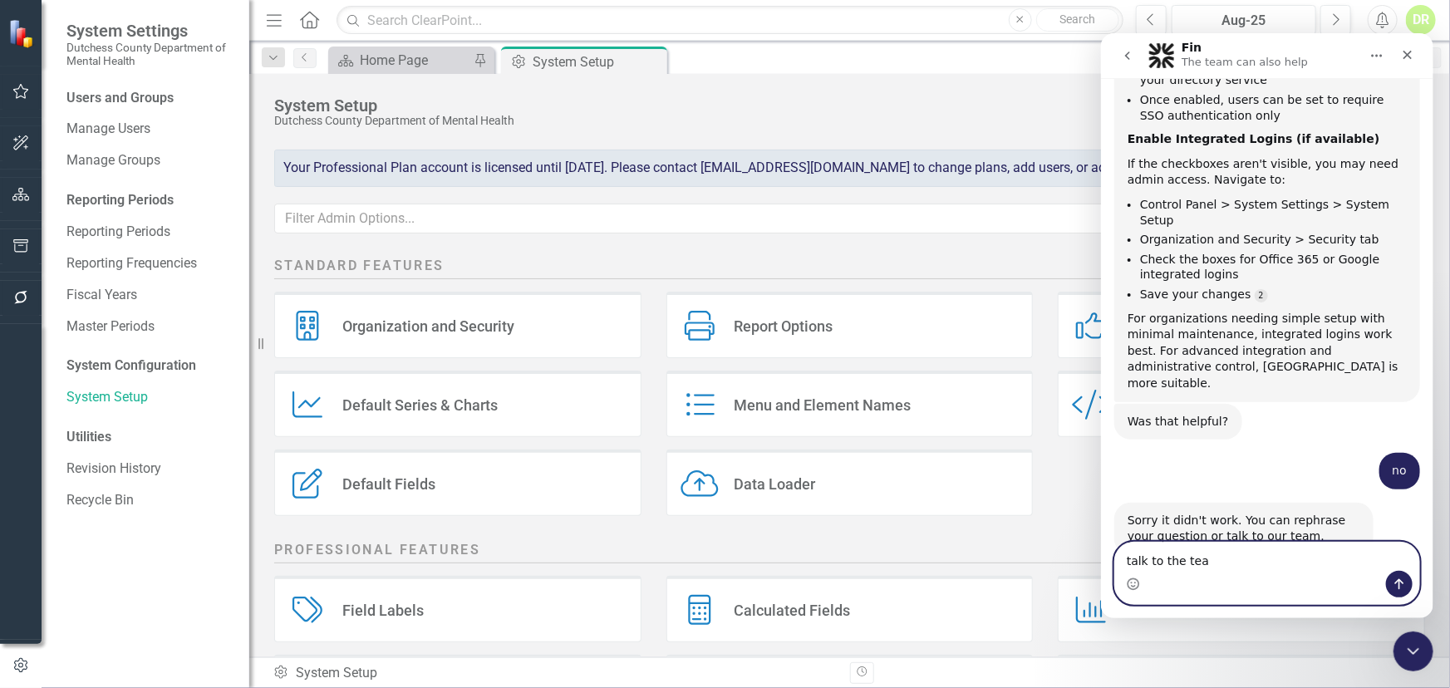
type textarea "talk to the team"
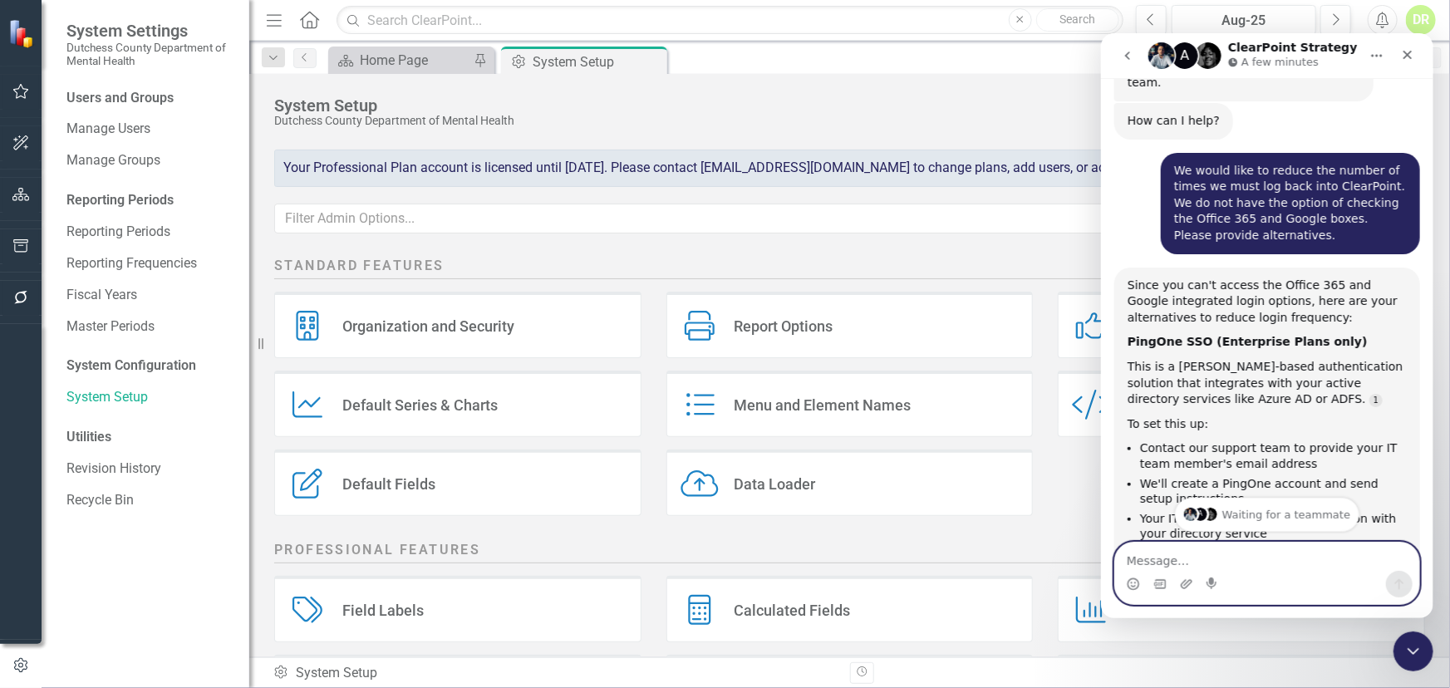
scroll to position [0, 0]
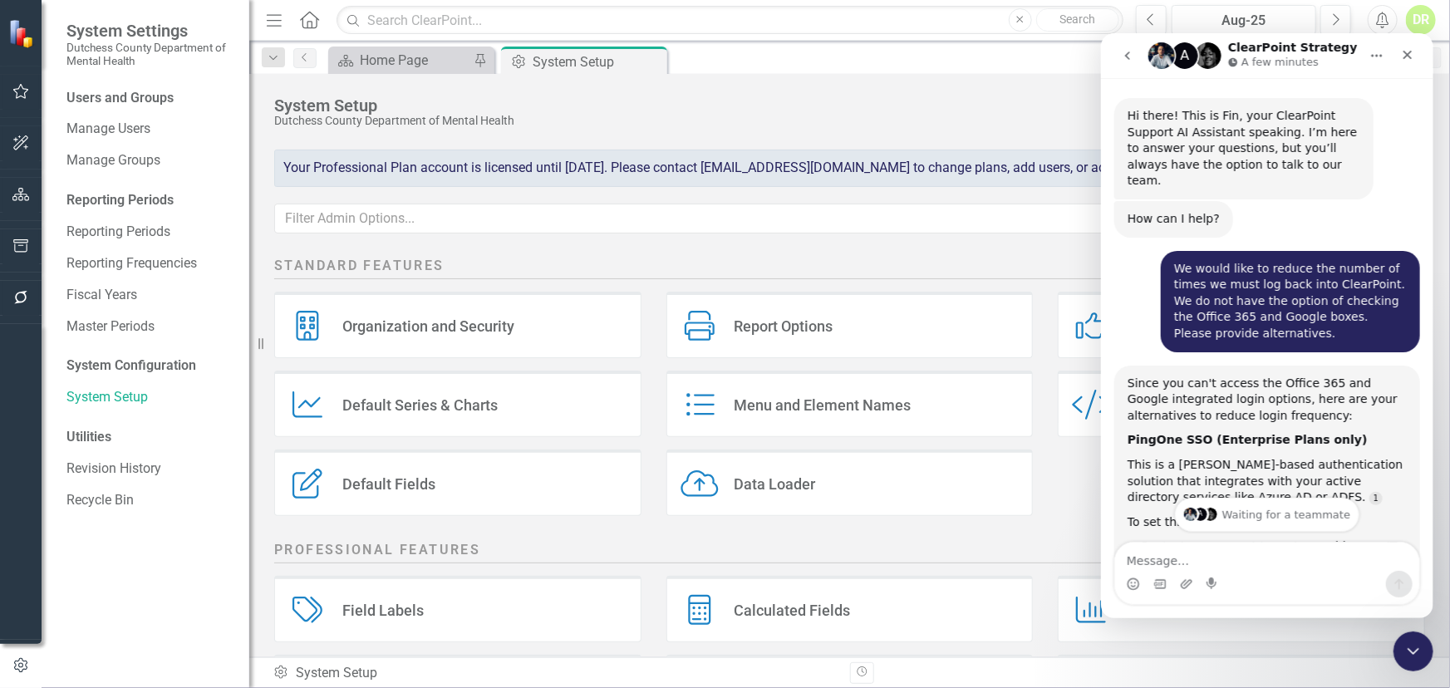
click at [1161, 250] on div "We would like to reduce the number of times we must log back into ClearPoint. W…" at bounding box center [1289, 300] width 259 height 101
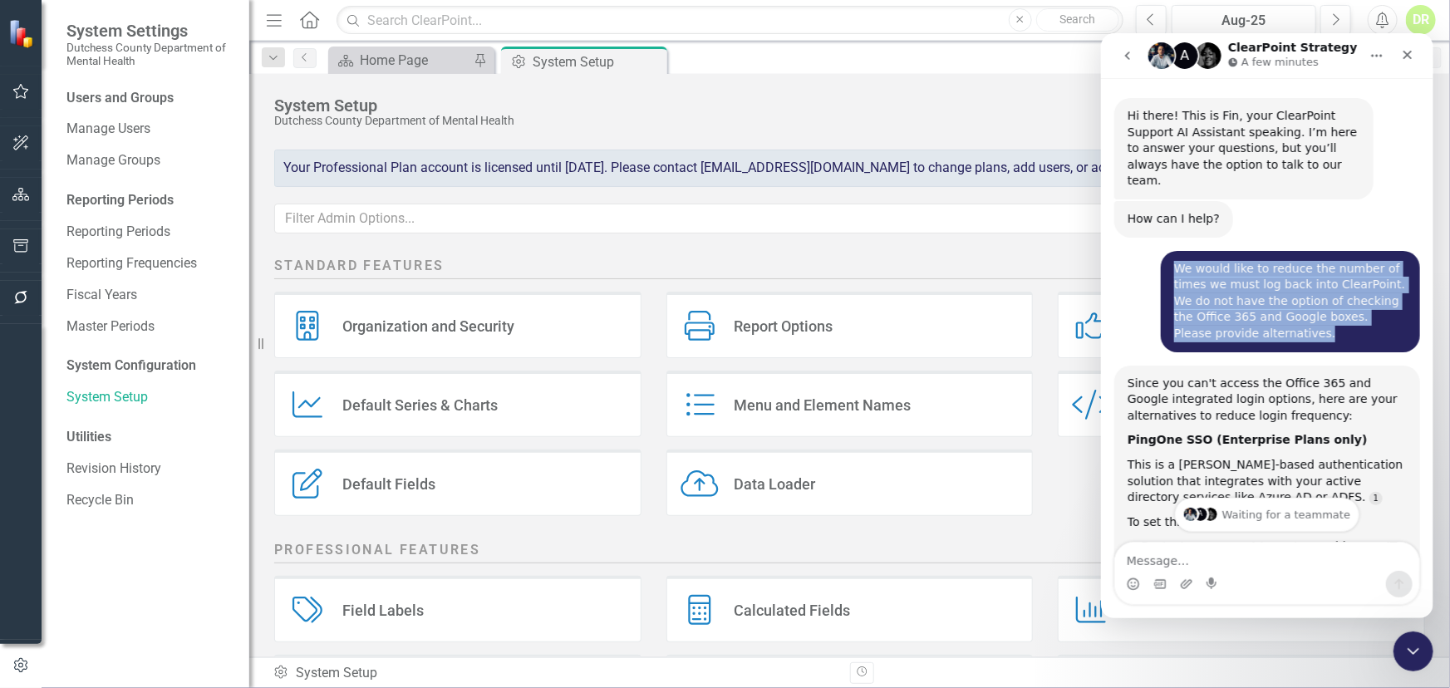
drag, startPoint x: 1163, startPoint y: 246, endPoint x: 1382, endPoint y: 317, distance: 230.4
click at [1382, 317] on div "We would like to reduce the number of times we must log back into ClearPoint. W…" at bounding box center [1289, 300] width 259 height 101
copy div "We would like to reduce the number of times we must log back into ClearPoint. W…"
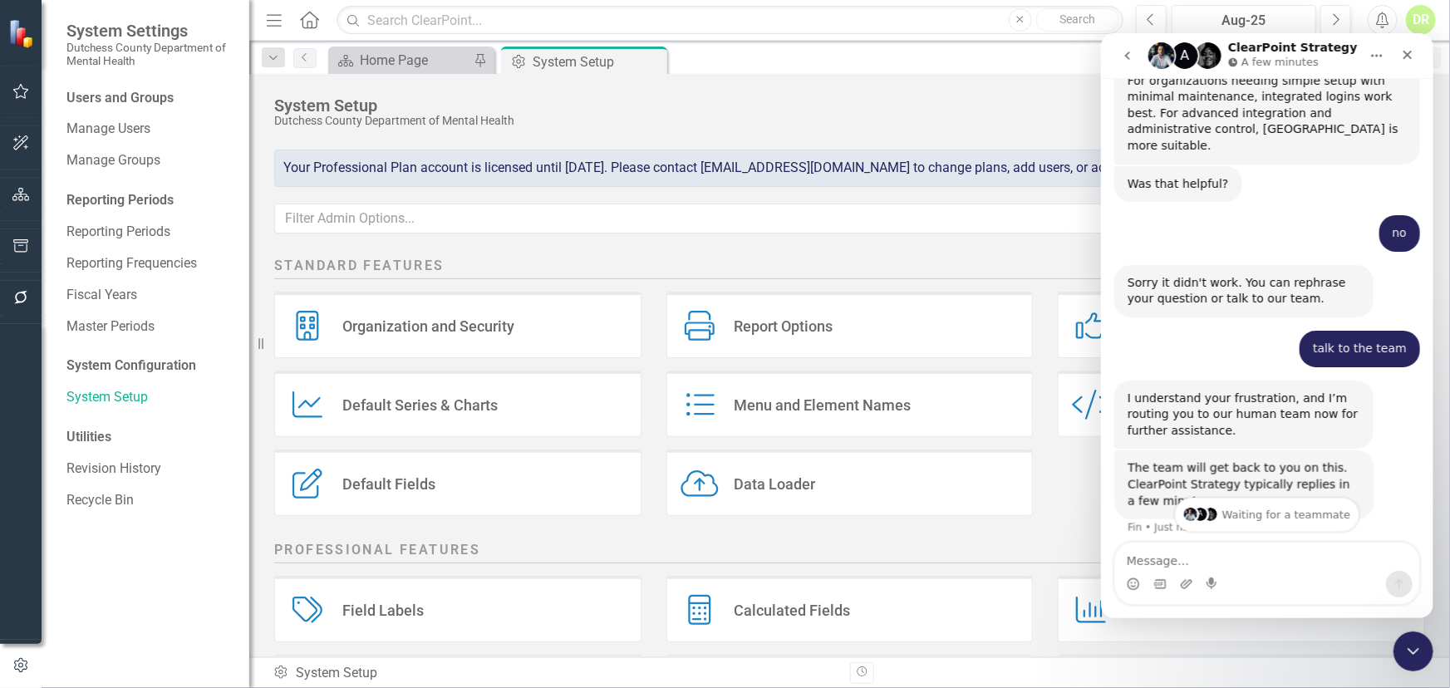
scroll to position [799, 0]
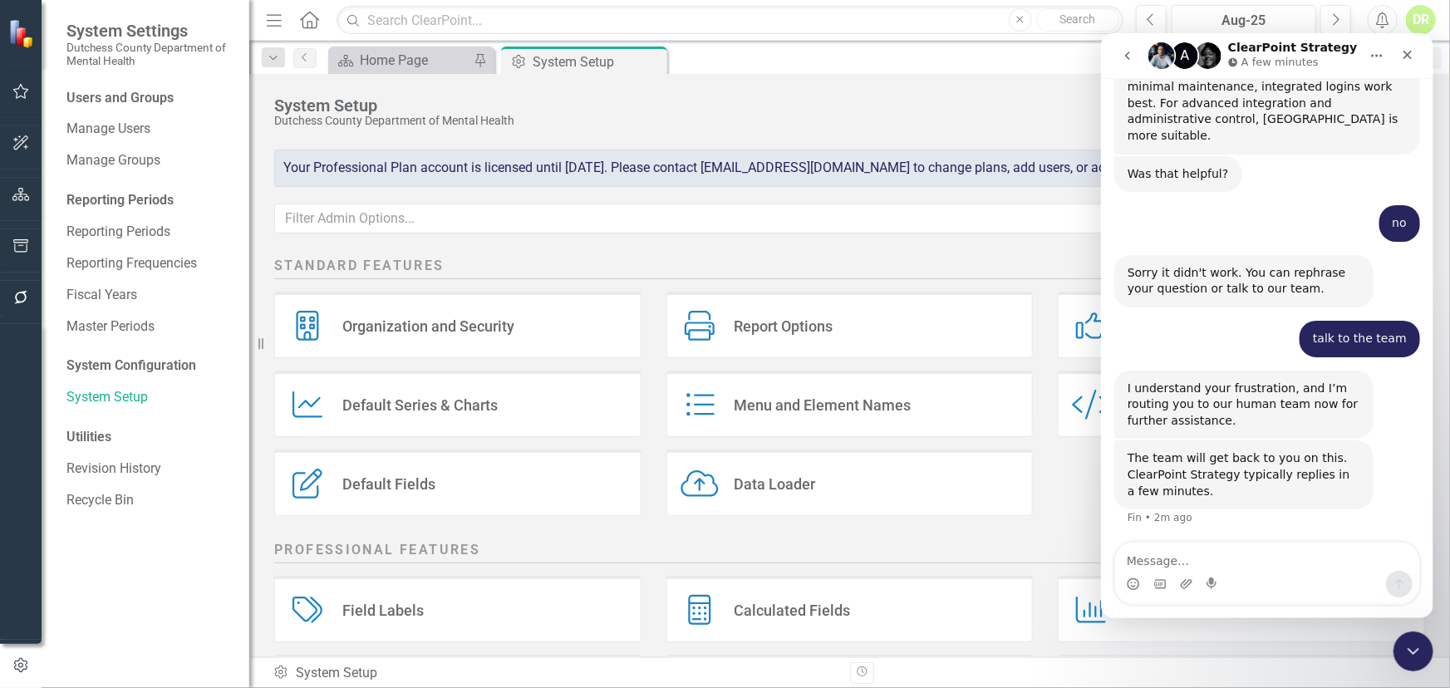
click at [1139, 204] on div "no [PERSON_NAME] • 2m ago" at bounding box center [1266, 229] width 306 height 50
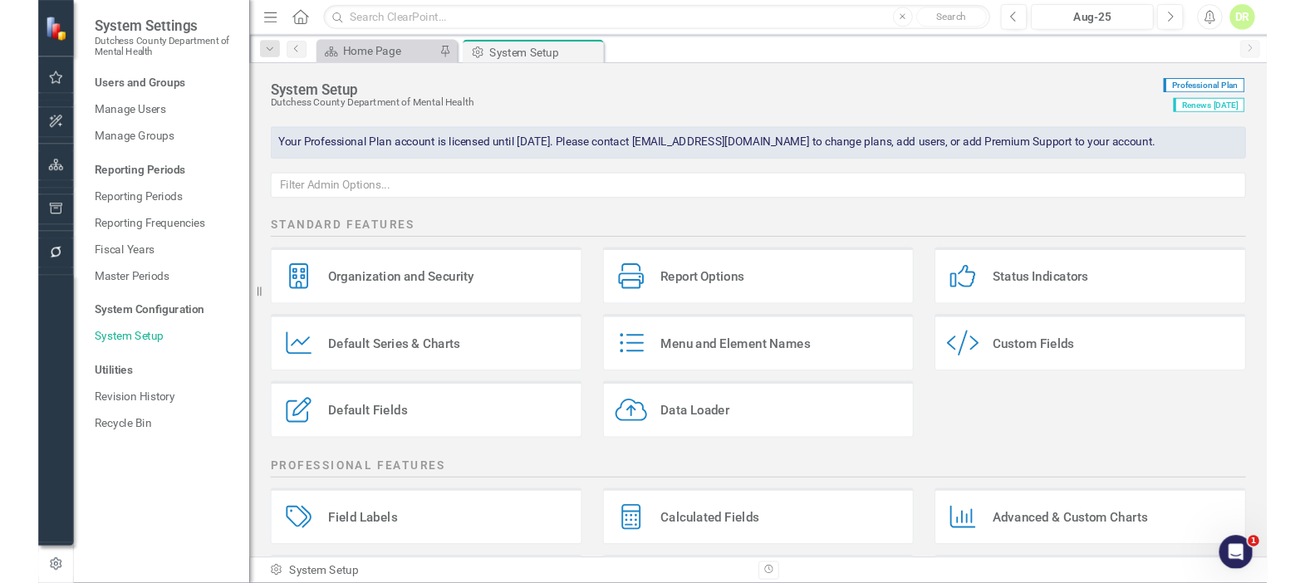
scroll to position [827, 0]
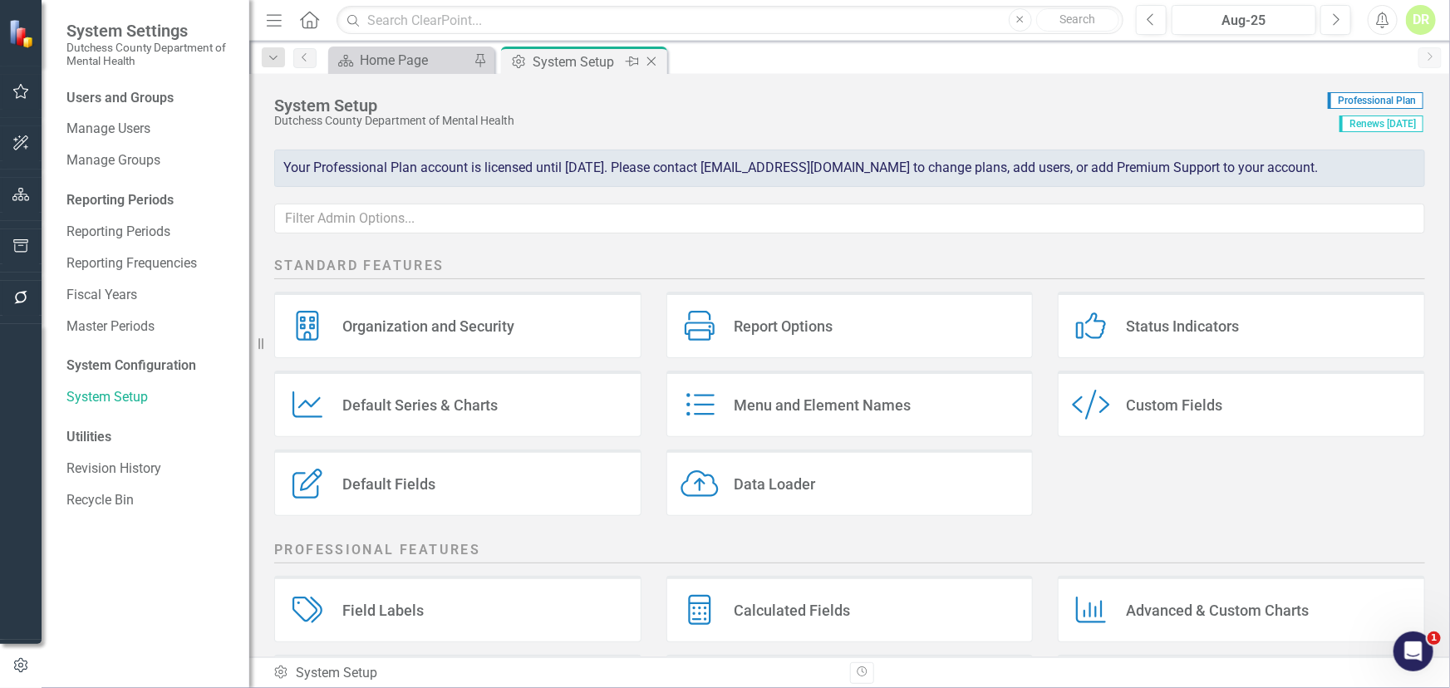
click at [656, 59] on icon "Close" at bounding box center [651, 61] width 17 height 13
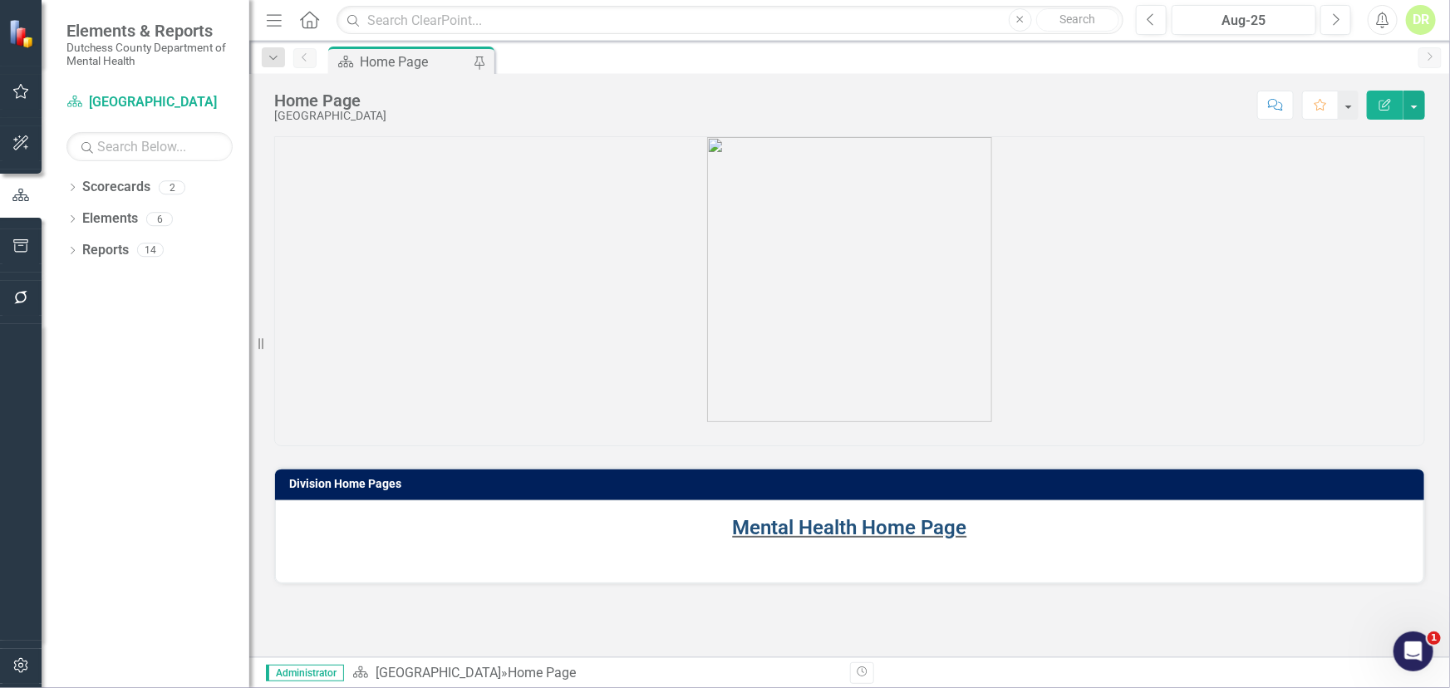
click at [799, 536] on link "Mental Health Home Page" at bounding box center [850, 527] width 234 height 23
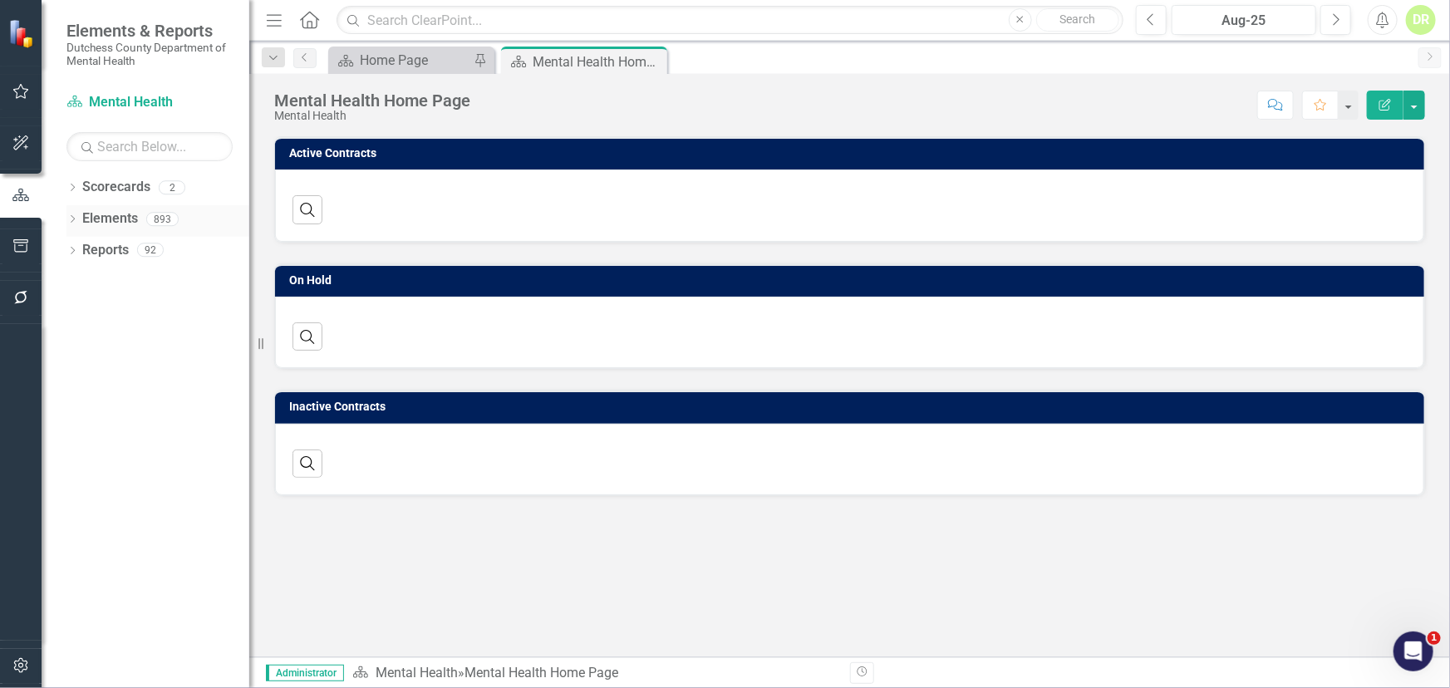
click at [116, 216] on link "Elements" at bounding box center [110, 218] width 56 height 19
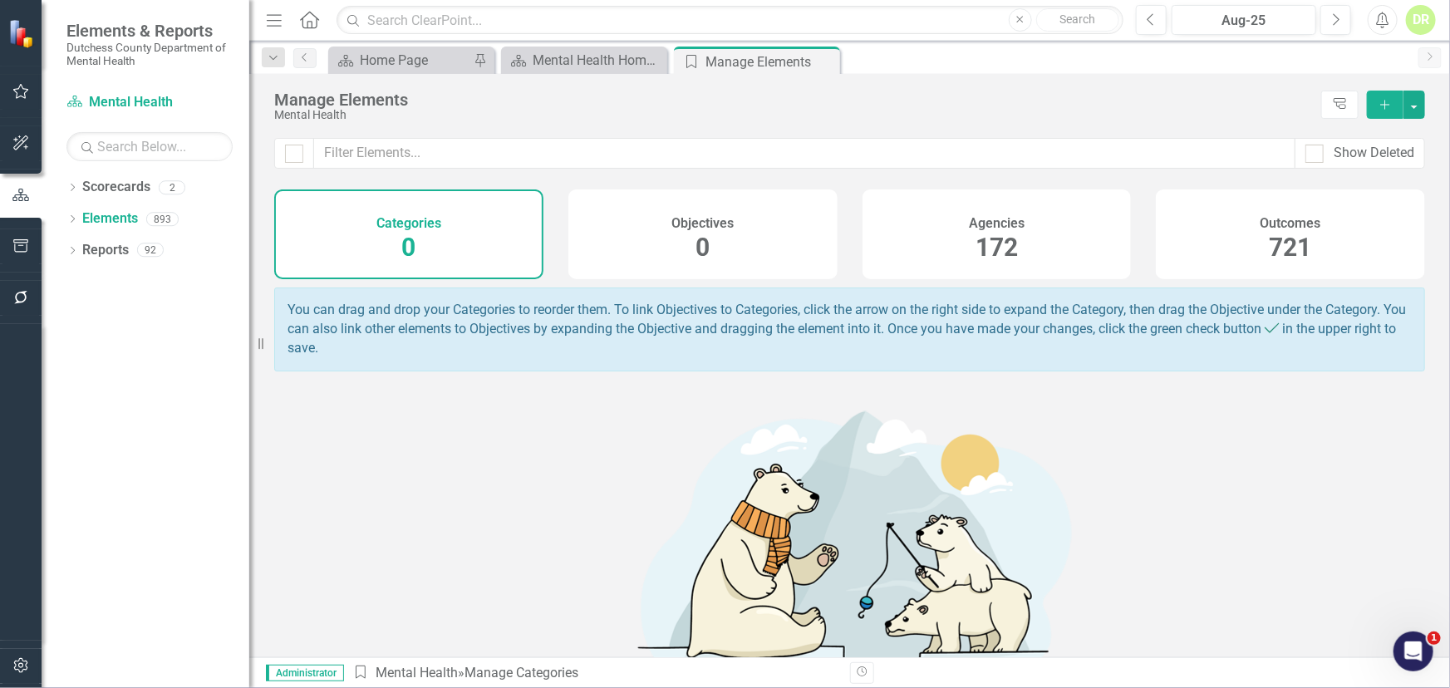
click at [978, 228] on h4 "Agencies" at bounding box center [997, 223] width 56 height 15
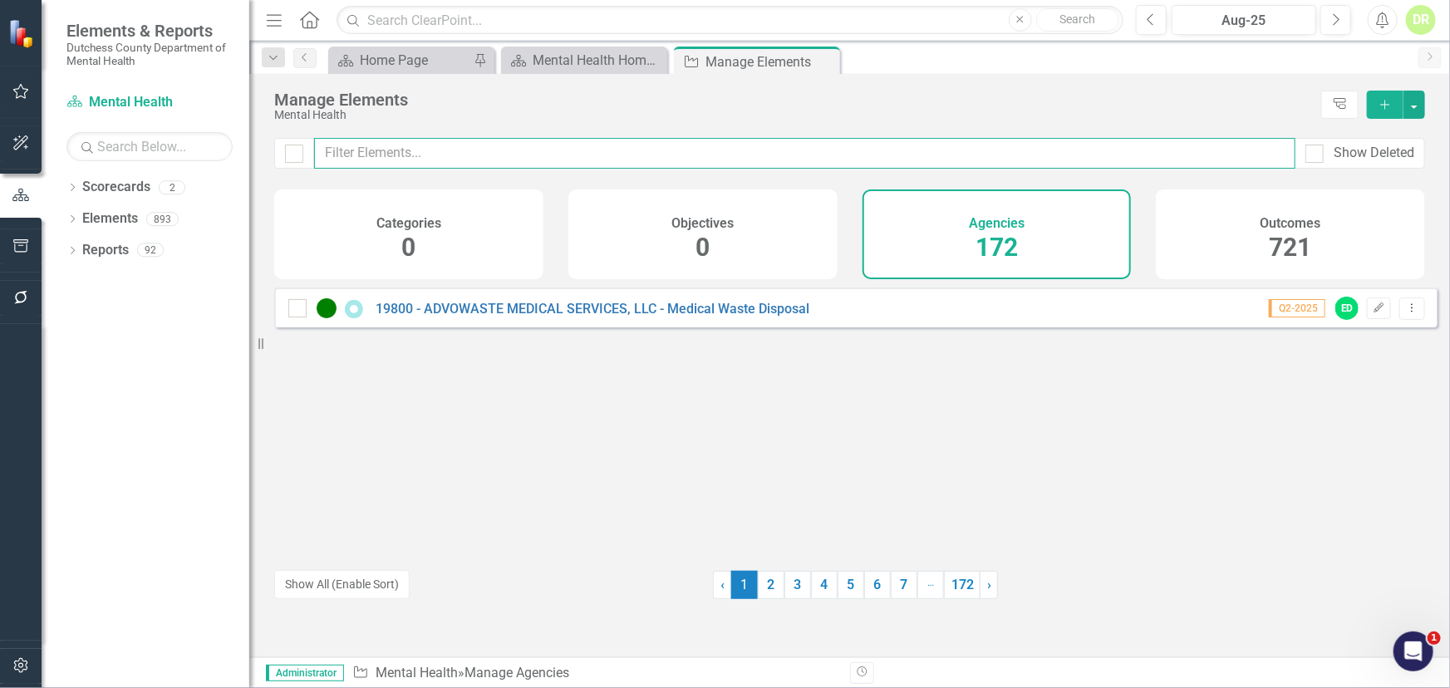
click at [373, 150] on input "text" at bounding box center [804, 153] width 981 height 31
type input "marist"
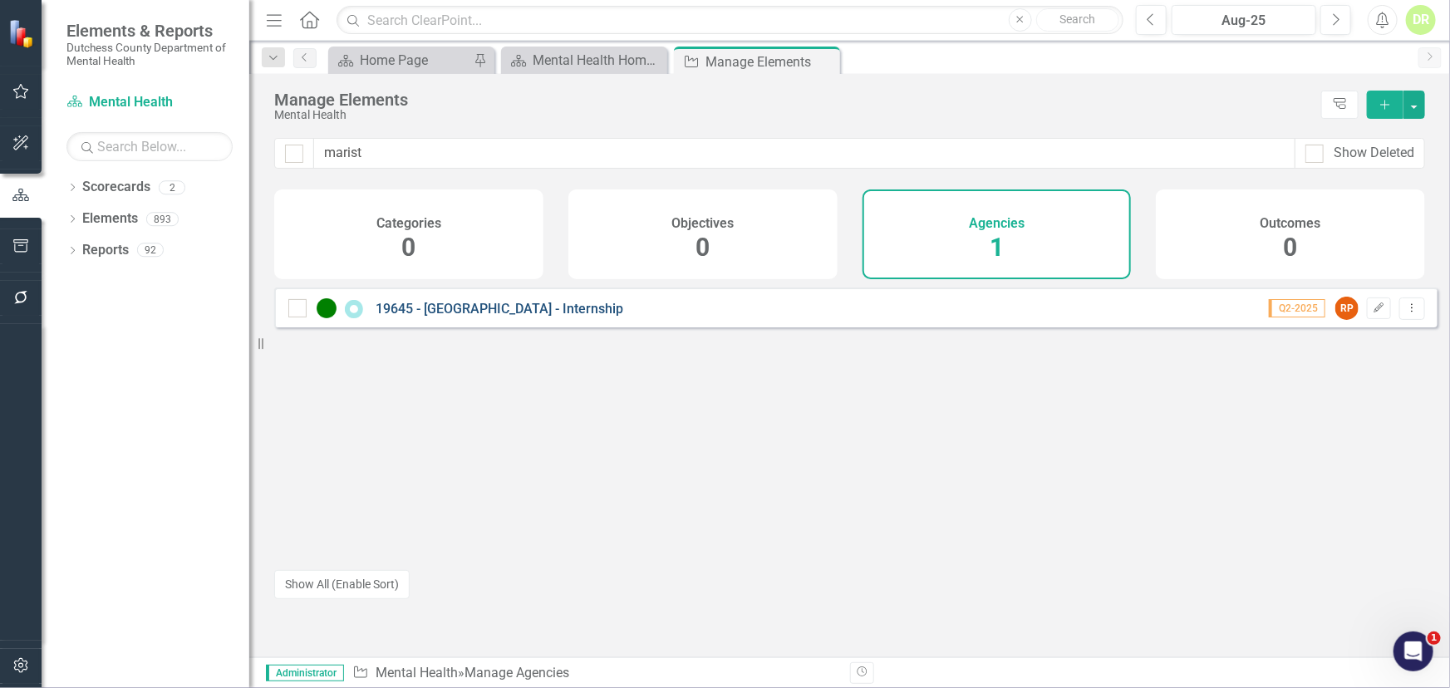
click at [428, 317] on link "19645 - [GEOGRAPHIC_DATA] - Internship" at bounding box center [500, 309] width 248 height 16
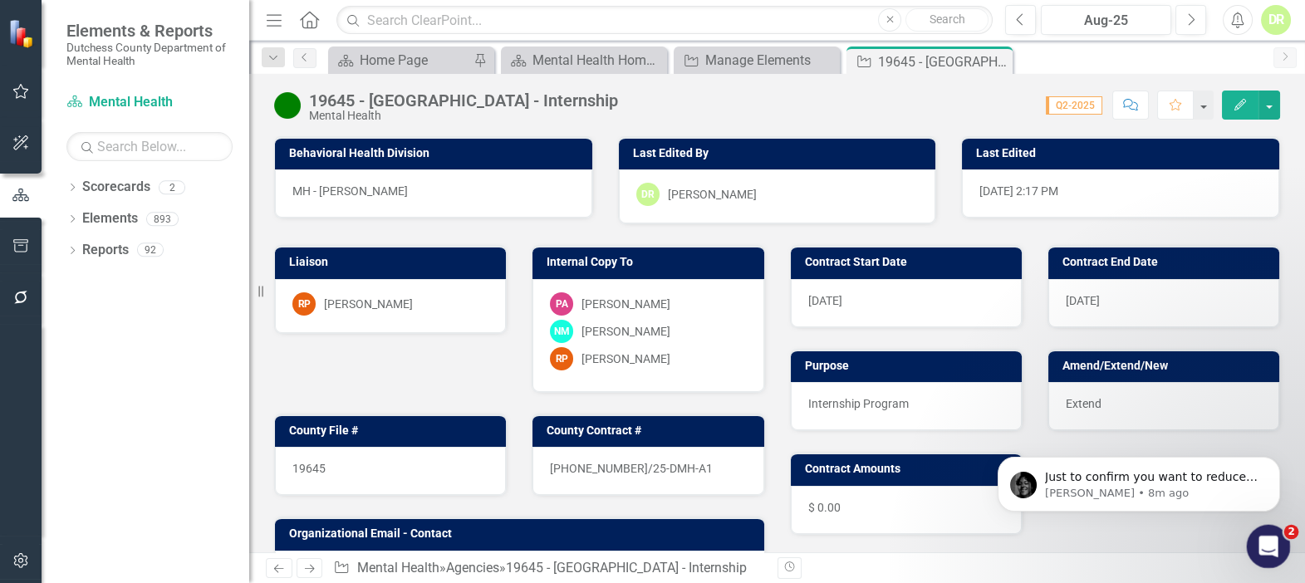
click at [1266, 528] on div "Open Intercom Messenger" at bounding box center [1266, 544] width 55 height 55
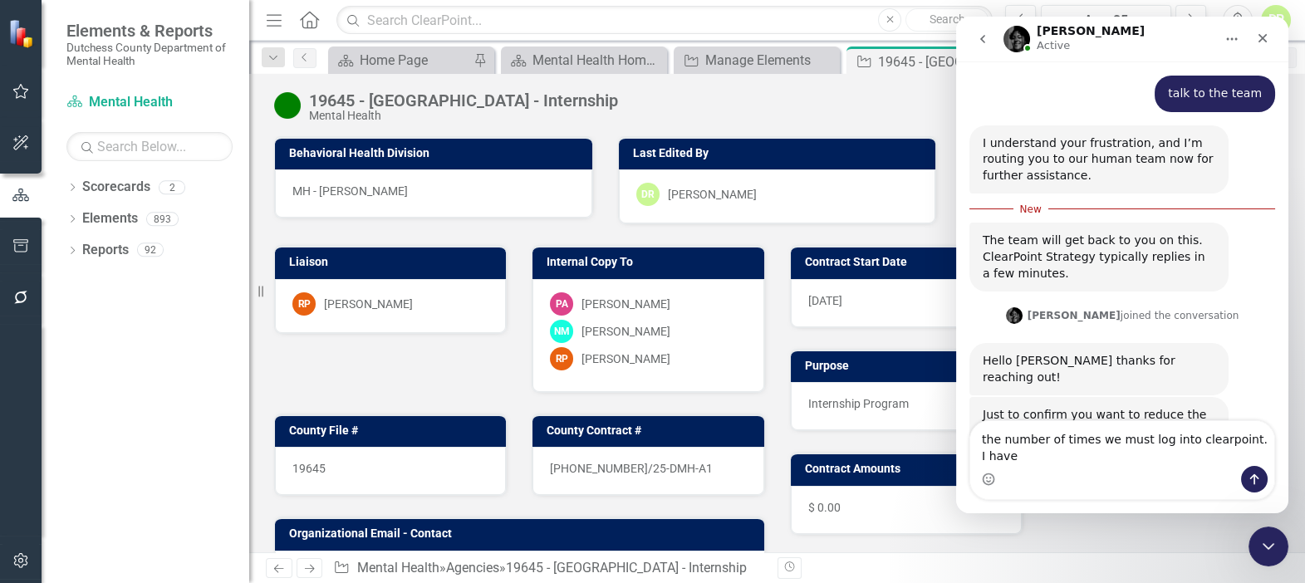
scroll to position [1043, 0]
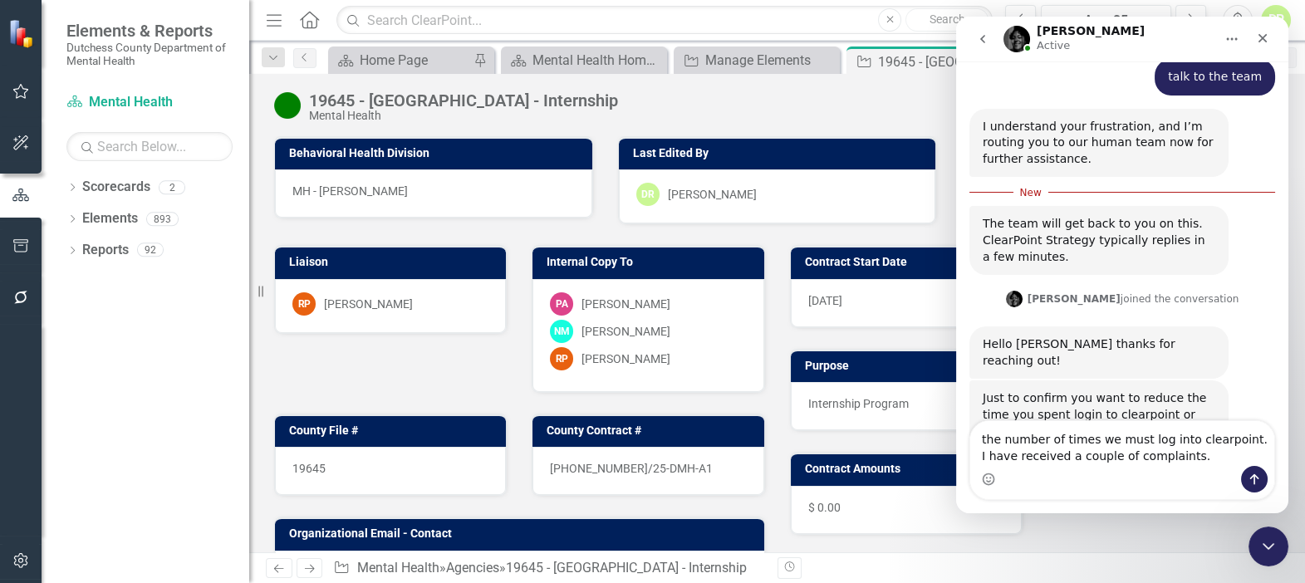
drag, startPoint x: 979, startPoint y: 440, endPoint x: 997, endPoint y: 453, distance: 22.1
click at [982, 441] on textarea "the number of times we must log into clearpoint. I have received a couple of co…" at bounding box center [1122, 443] width 304 height 45
click at [1239, 457] on textarea "Hi [PERSON_NAME]: the number of times we must log into clearpoint. I have recei…" at bounding box center [1122, 435] width 304 height 61
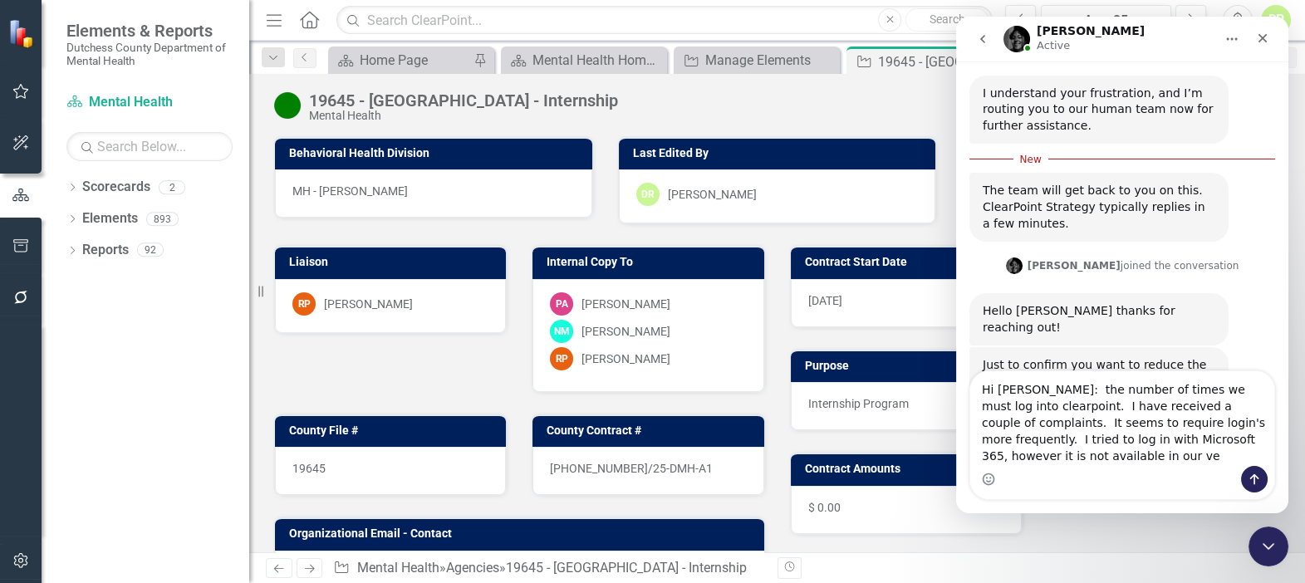
scroll to position [1093, 0]
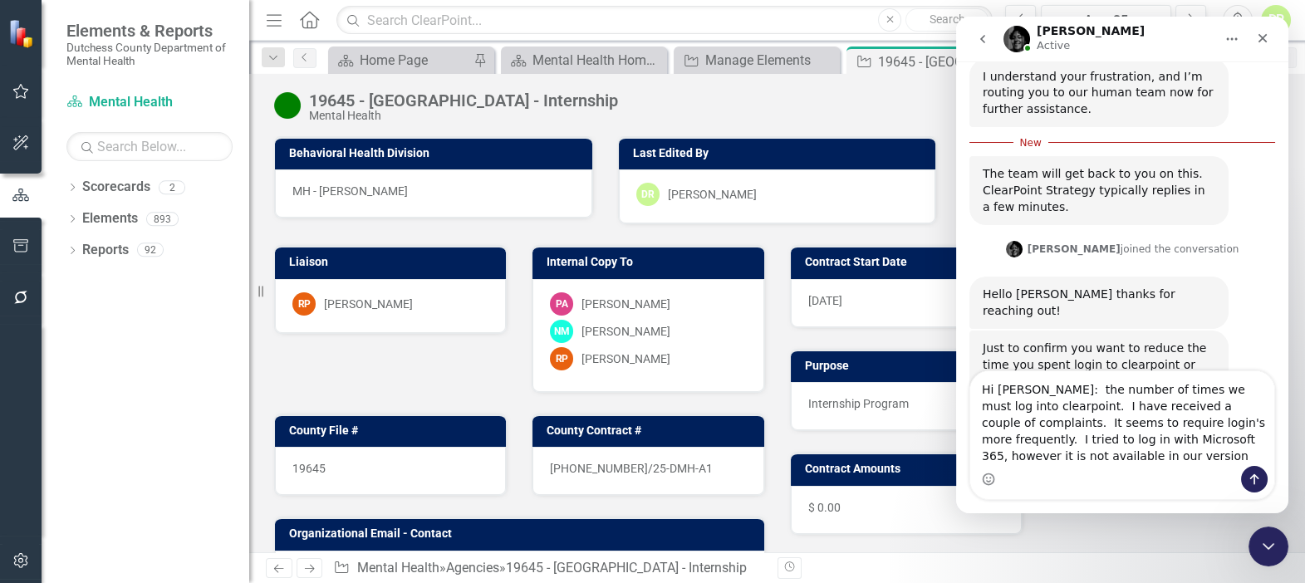
type textarea "Hi [PERSON_NAME]: the number of times we must log into clearpoint. I have recei…"
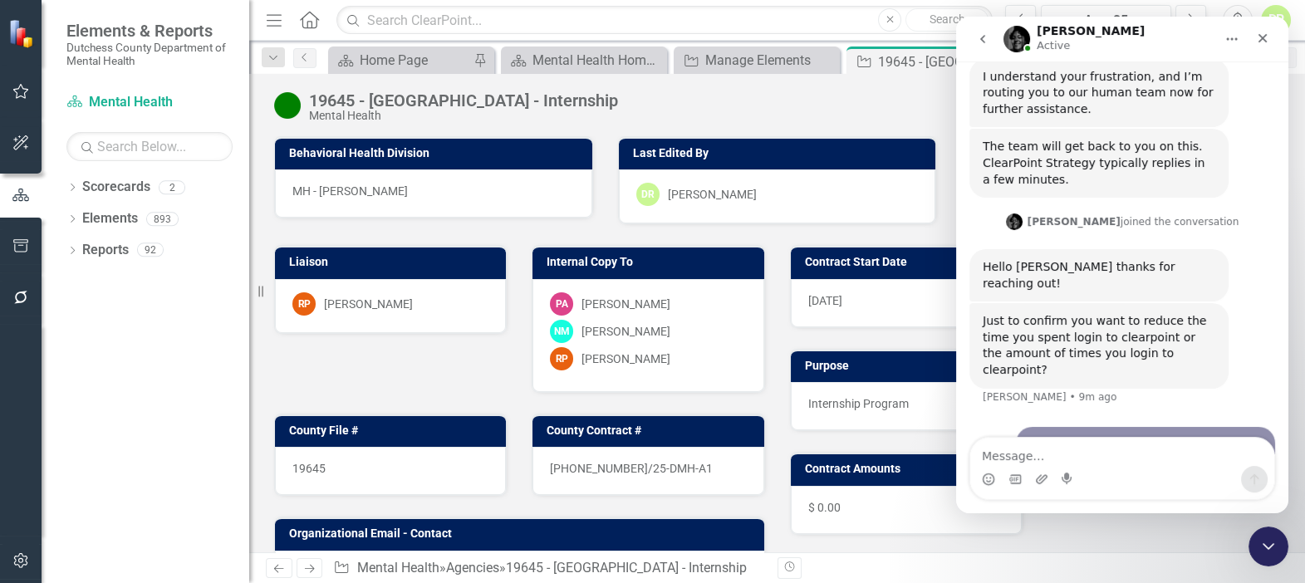
scroll to position [1130, 0]
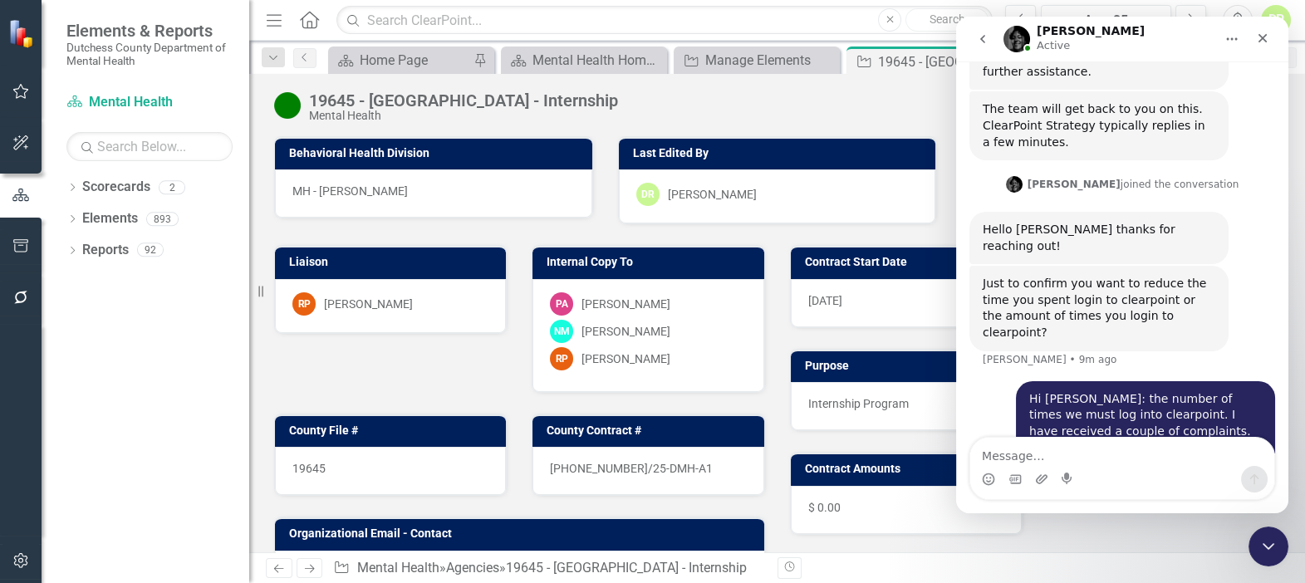
click at [262, 422] on div "Resize" at bounding box center [255, 291] width 13 height 583
click at [460, 102] on div "19645 - [GEOGRAPHIC_DATA] - Internship" at bounding box center [463, 100] width 309 height 18
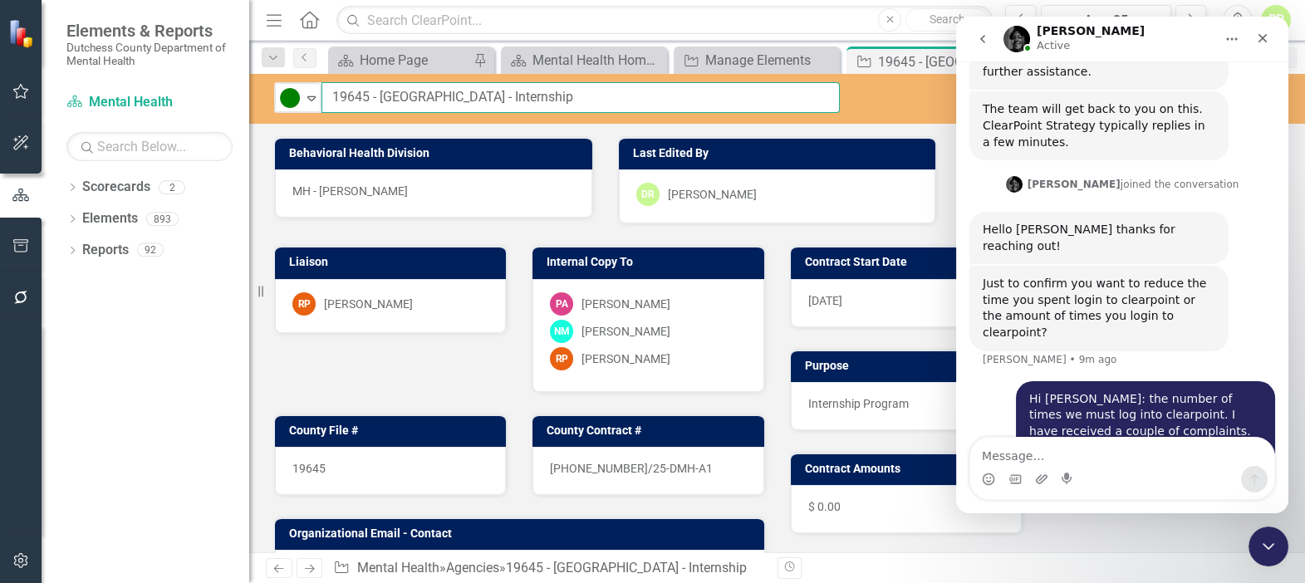
drag, startPoint x: 434, startPoint y: 96, endPoint x: 486, endPoint y: 98, distance: 52.4
click at [486, 98] on input "19645 - [GEOGRAPHIC_DATA] - Internship" at bounding box center [581, 97] width 518 height 31
type input "19645 - [GEOGRAPHIC_DATA] - Internship"
click at [991, 381] on div "Hi [PERSON_NAME]: the number of times we must log into clearpoint. I have recei…" at bounding box center [1123, 458] width 306 height 154
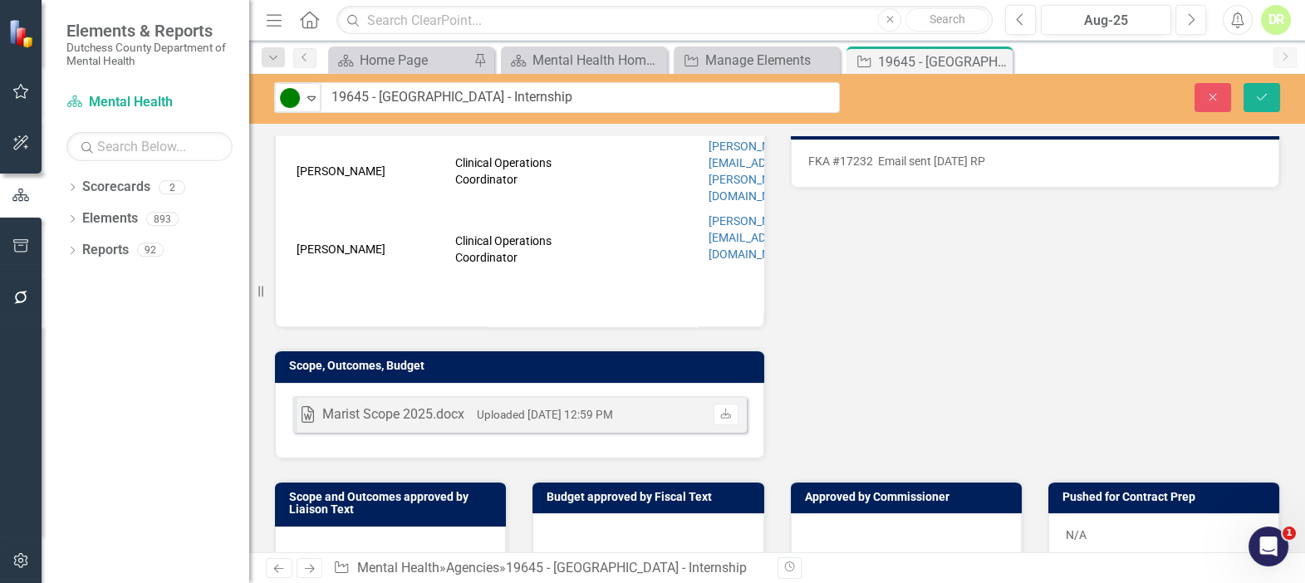
scroll to position [453, 0]
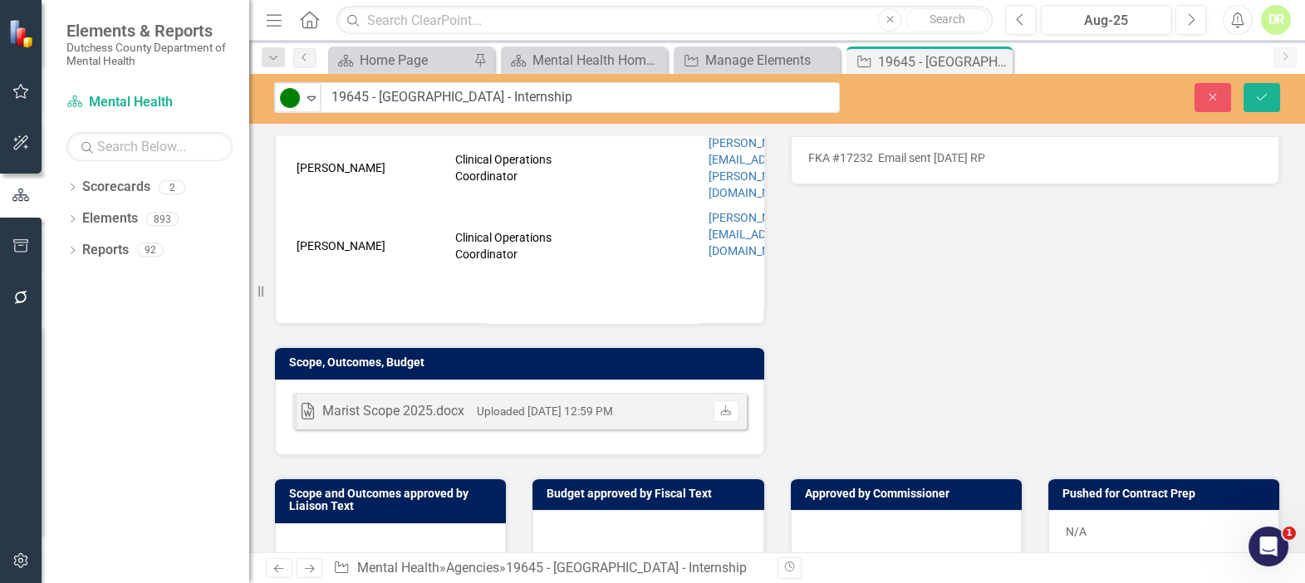
click at [406, 523] on div at bounding box center [390, 547] width 231 height 48
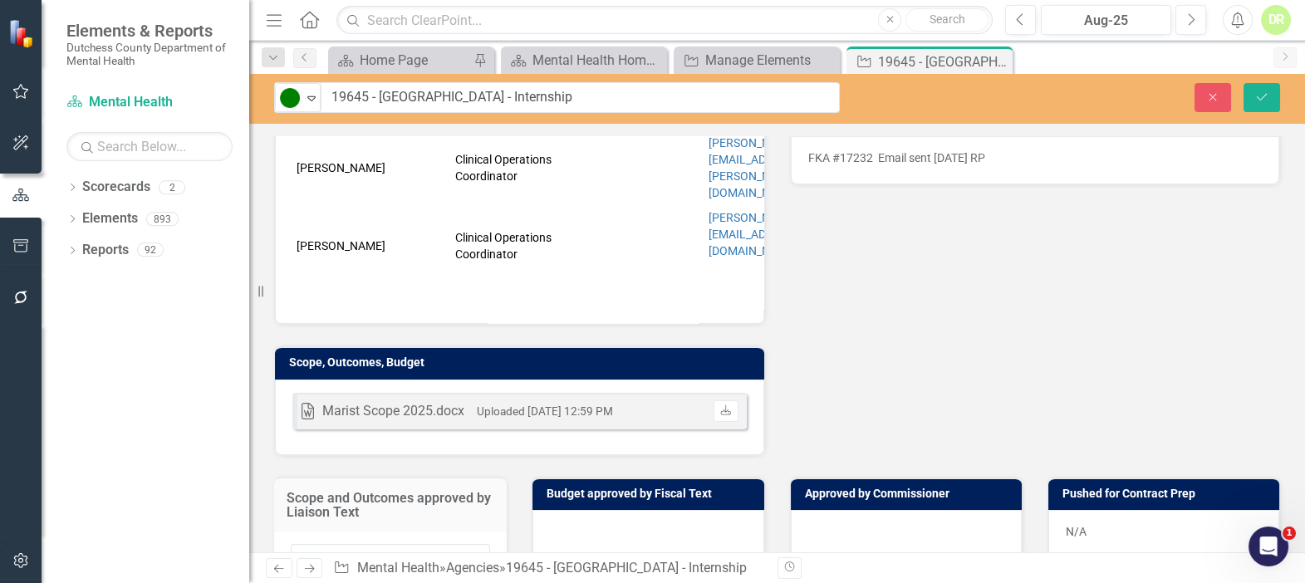
drag, startPoint x: 1051, startPoint y: 279, endPoint x: 1041, endPoint y: 277, distance: 10.1
click at [1050, 279] on div "Liaison RP [PERSON_NAME] Internal Copy To PA [PERSON_NAME] NM [PERSON_NAME] RP …" at bounding box center [777, 114] width 1031 height 685
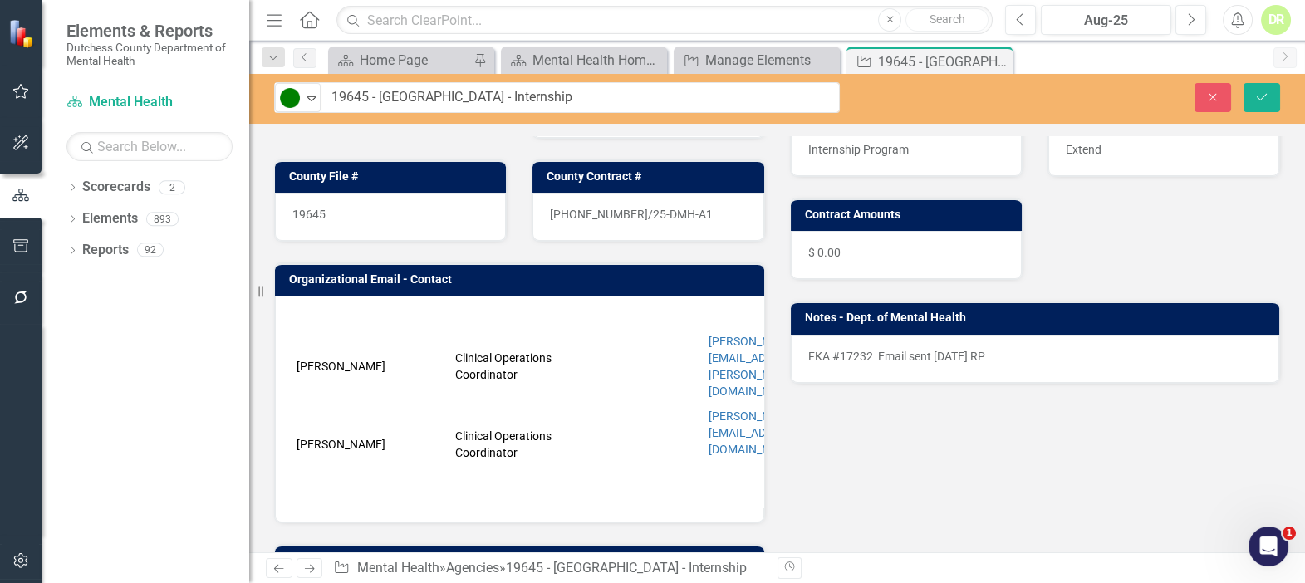
scroll to position [0, 0]
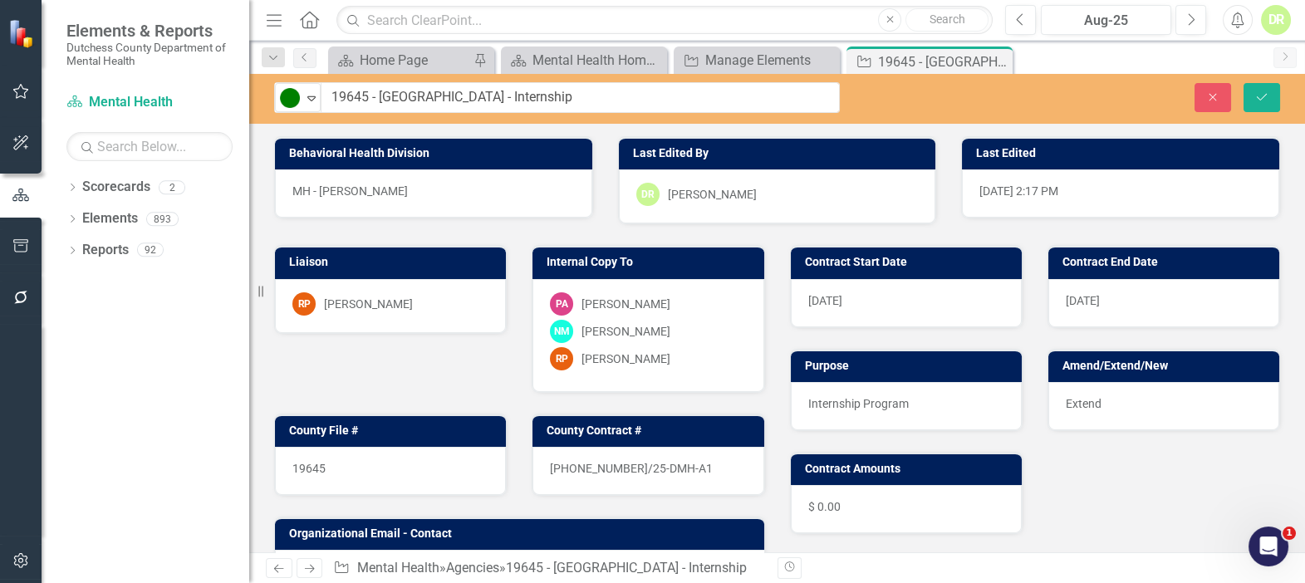
click at [328, 469] on div "19645" at bounding box center [390, 471] width 231 height 48
click at [328, 467] on div "19645" at bounding box center [390, 471] width 231 height 48
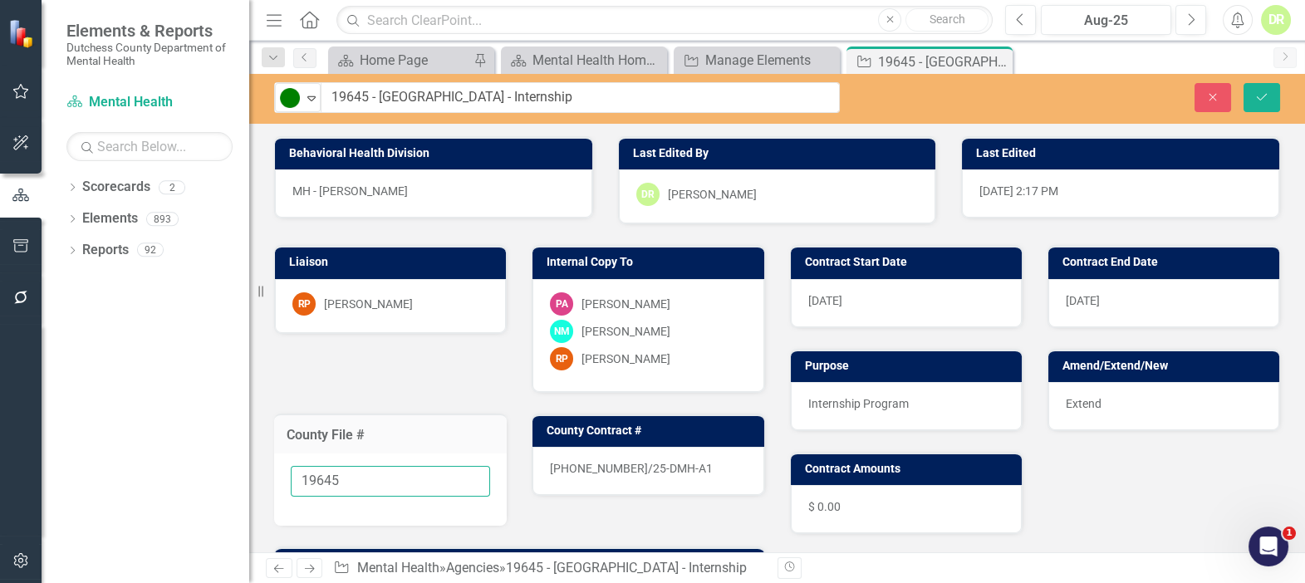
click at [365, 473] on input "19645" at bounding box center [390, 481] width 199 height 31
type input "19645 - In Process"
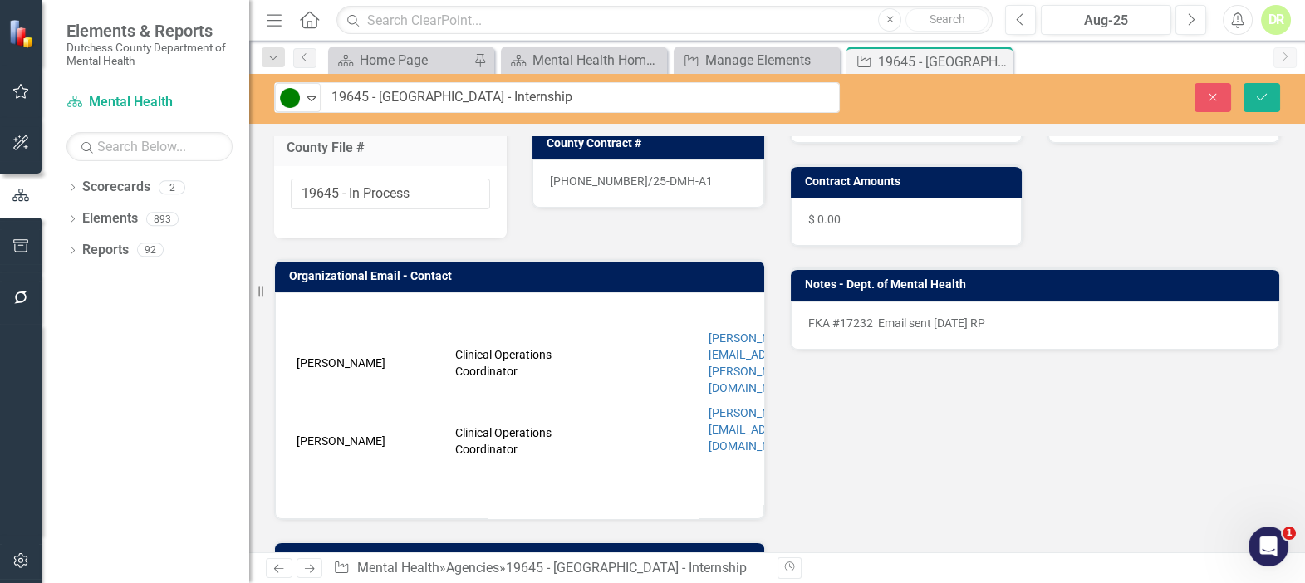
click at [808, 319] on p "FKA #17232 Email sent [DATE] RP" at bounding box center [1035, 323] width 454 height 17
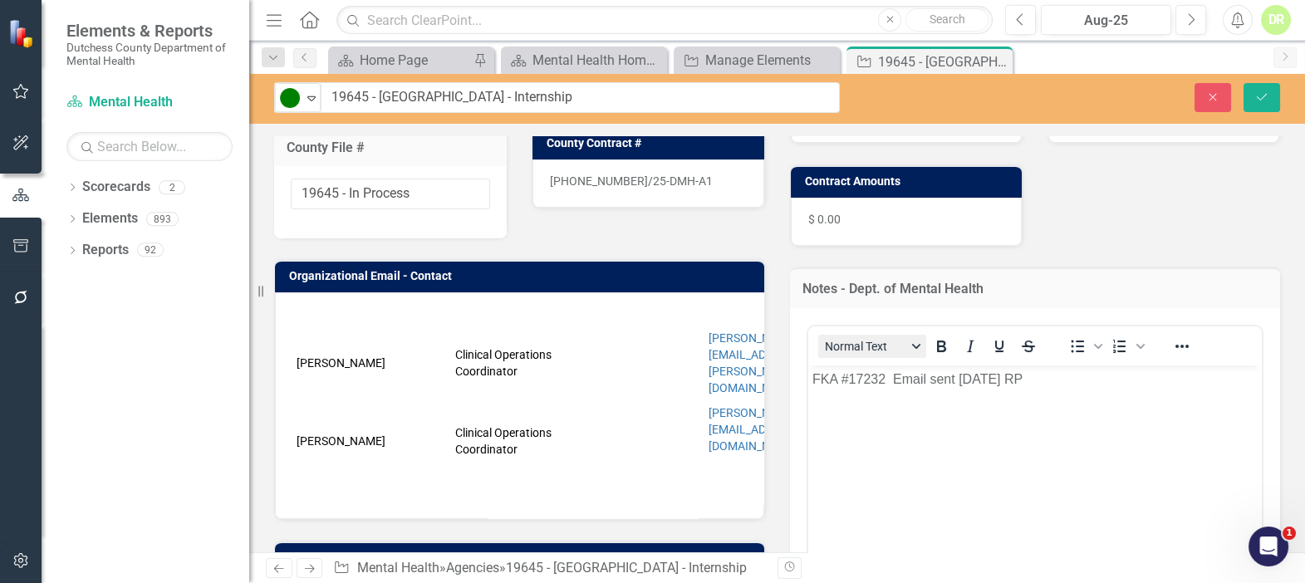
scroll to position [0, 0]
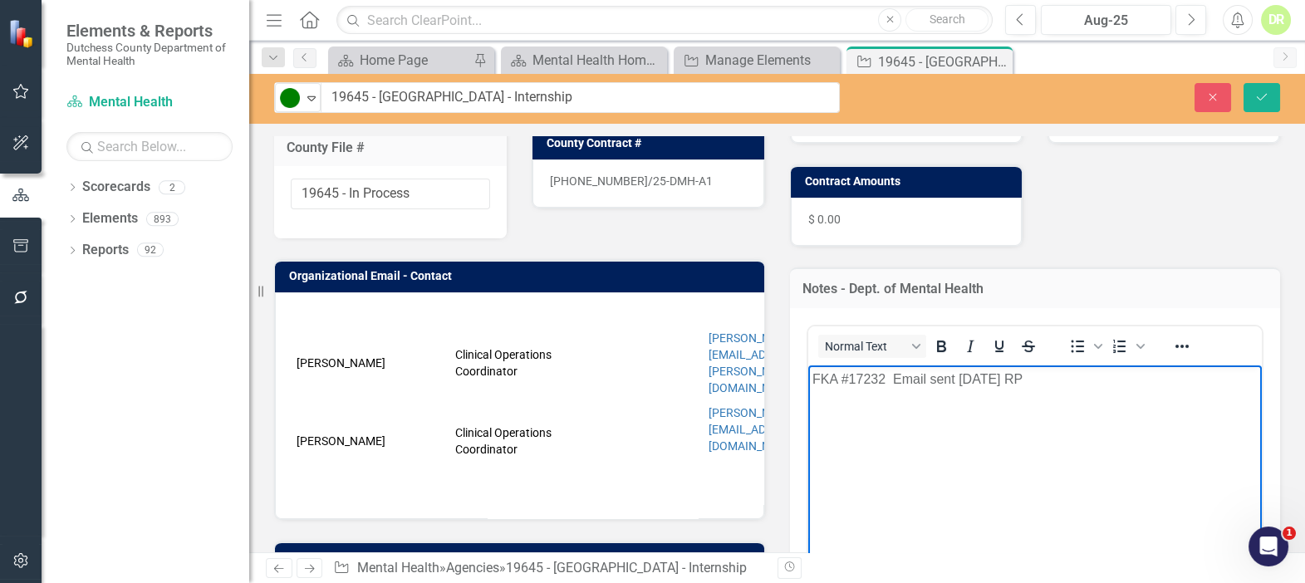
click at [813, 374] on p "FKA #17232 Email sent [DATE] RP" at bounding box center [1035, 380] width 446 height 20
click at [870, 377] on p "[DATE] - Name Change requested." at bounding box center [1035, 380] width 446 height 20
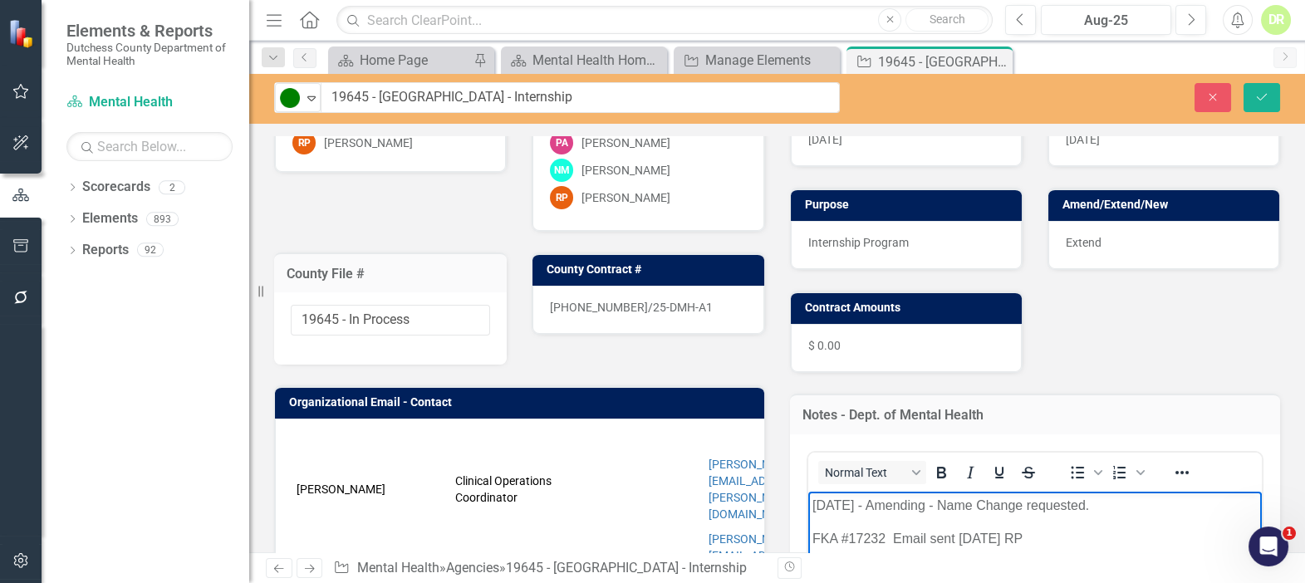
scroll to position [0, 0]
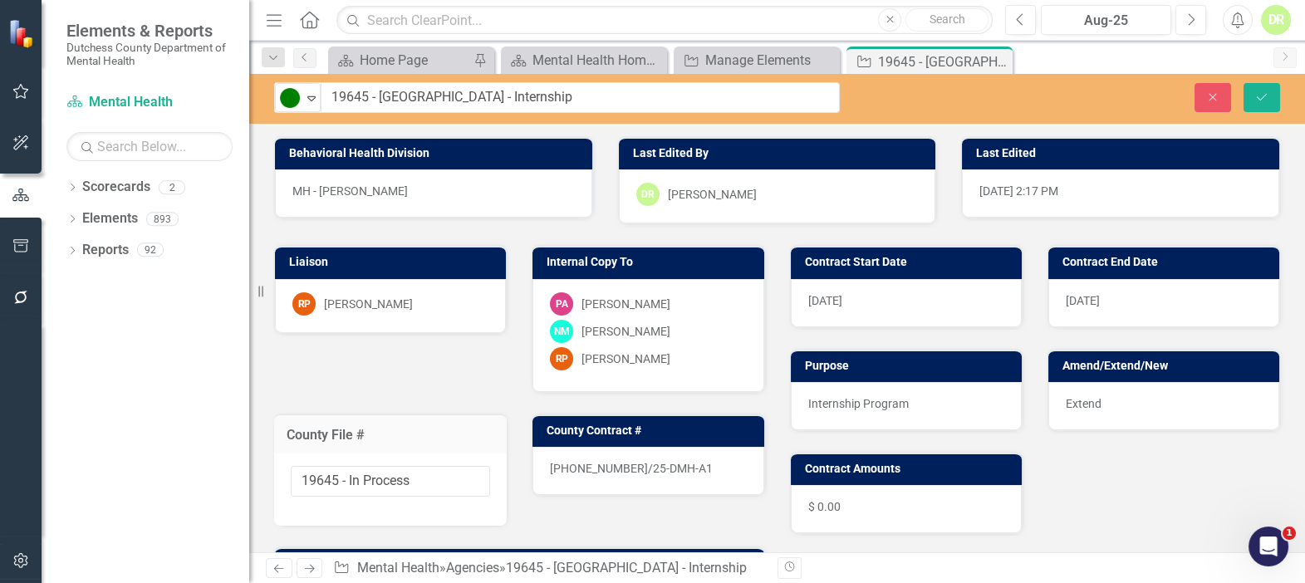
click at [852, 302] on div "[DATE]" at bounding box center [906, 303] width 231 height 48
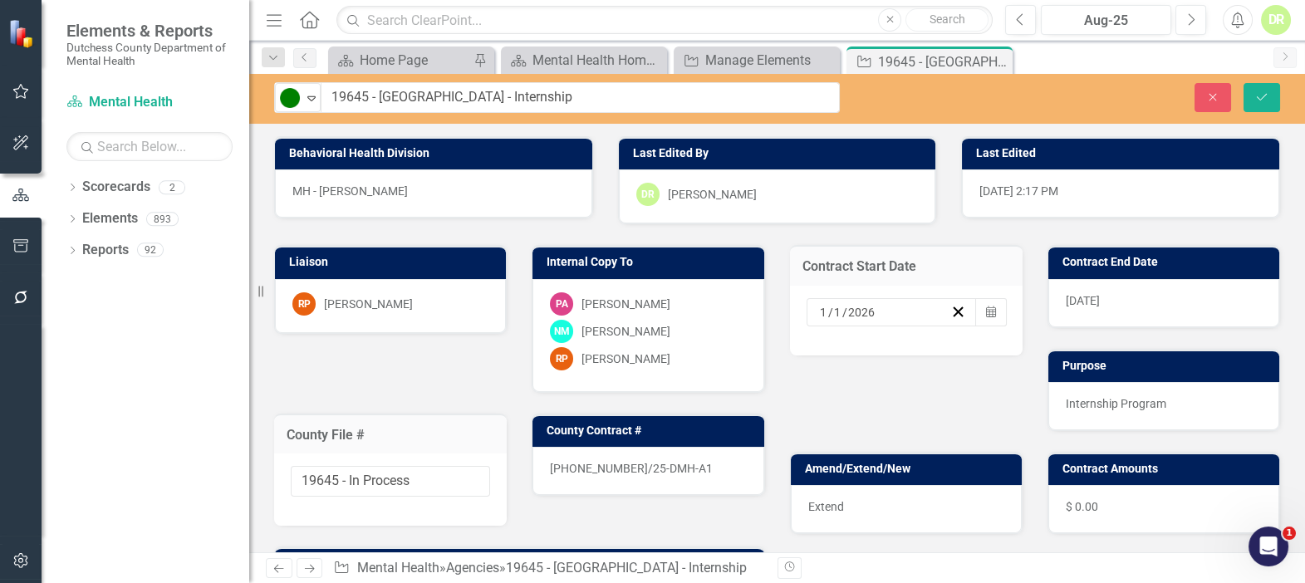
click at [876, 312] on div "[DATE]" at bounding box center [884, 312] width 133 height 17
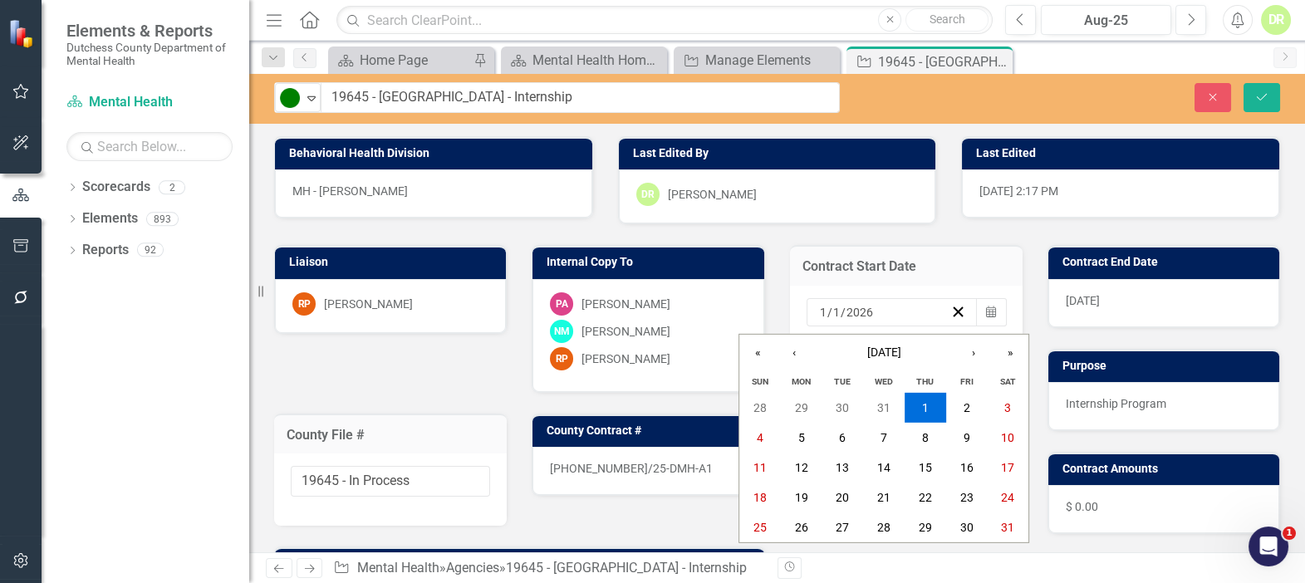
click at [875, 310] on div "[DATE] [DATE]" at bounding box center [884, 312] width 133 height 17
click at [950, 307] on icon "button" at bounding box center [958, 312] width 16 height 16
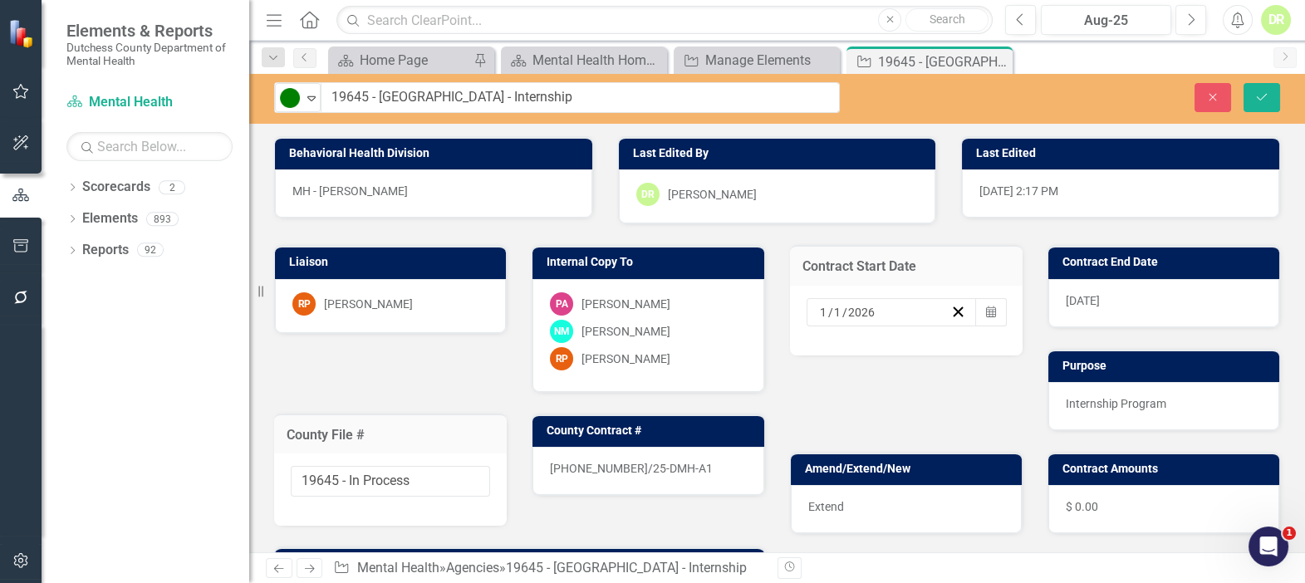
click at [819, 310] on input "1" at bounding box center [823, 312] width 9 height 17
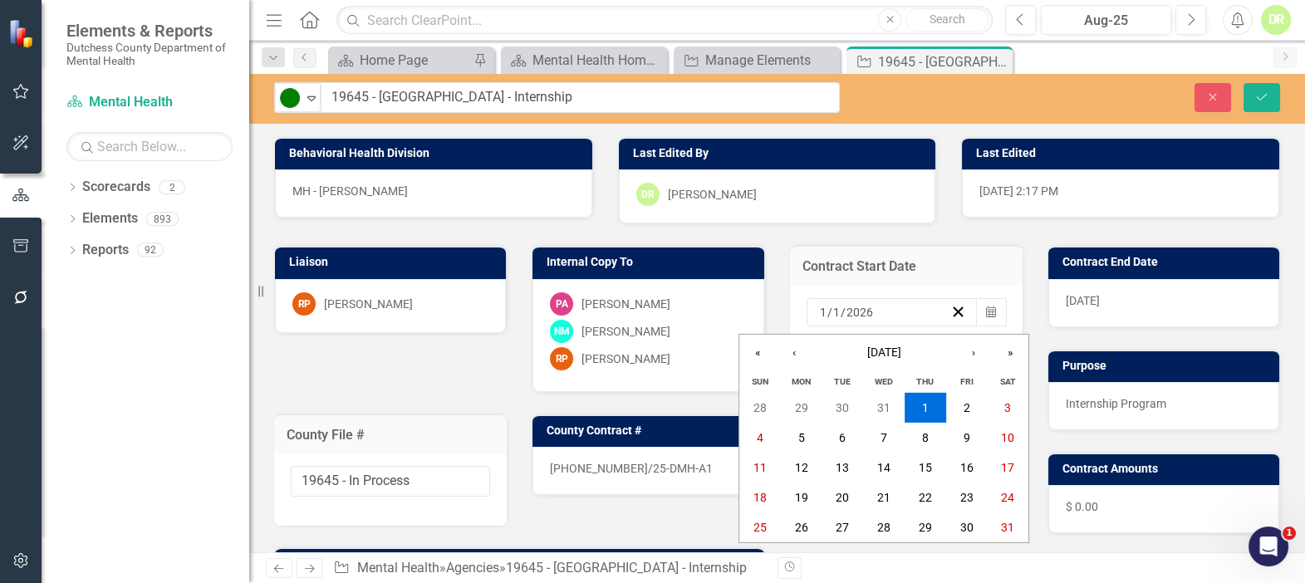
click at [819, 313] on input "1" at bounding box center [823, 312] width 8 height 17
type input "2"
type input "25"
type input "2025"
click at [1100, 304] on span "[DATE]" at bounding box center [1083, 300] width 34 height 13
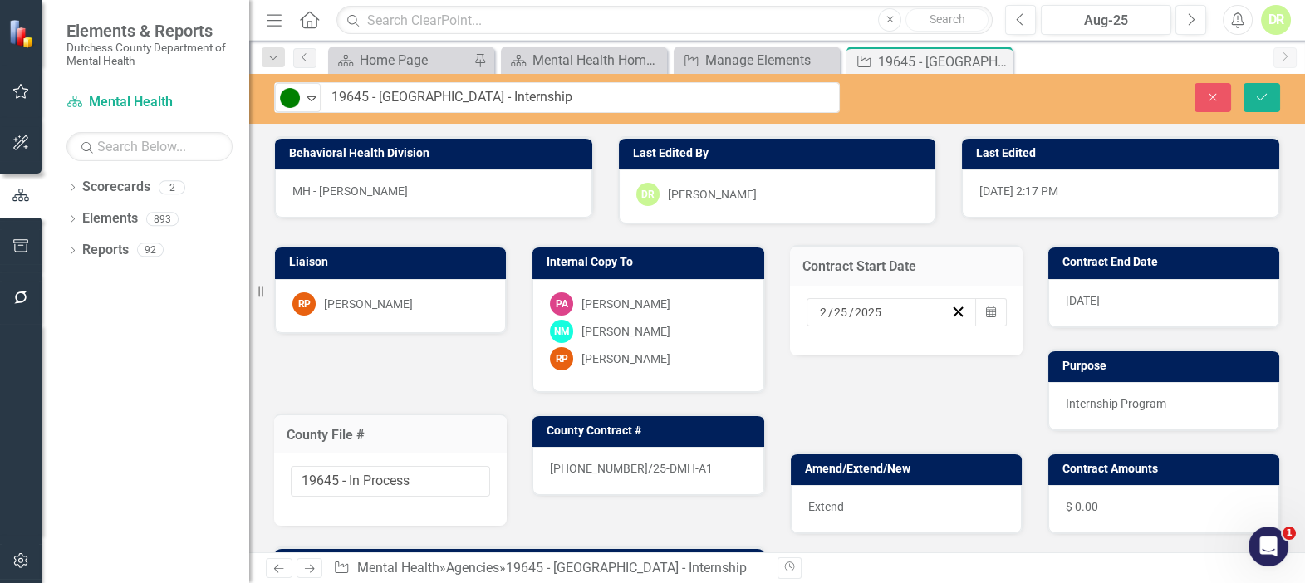
click at [1100, 304] on span "[DATE]" at bounding box center [1083, 300] width 34 height 13
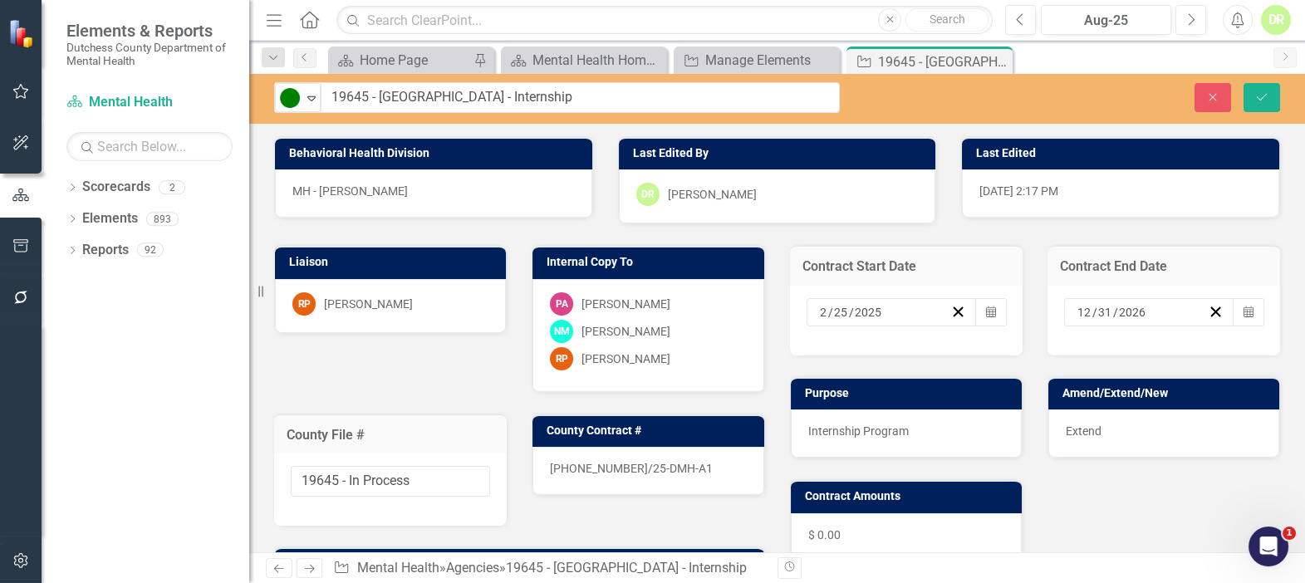
click at [1118, 309] on input "2026" at bounding box center [1132, 312] width 29 height 17
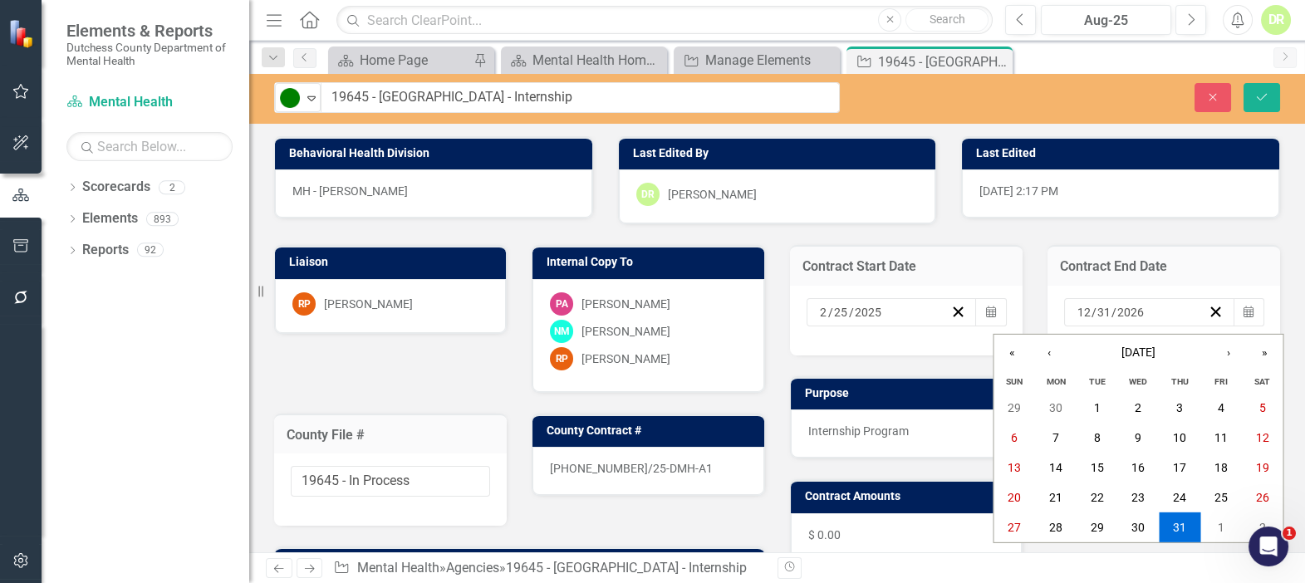
click at [1117, 309] on input "2026" at bounding box center [1131, 312] width 28 height 17
type input "2025"
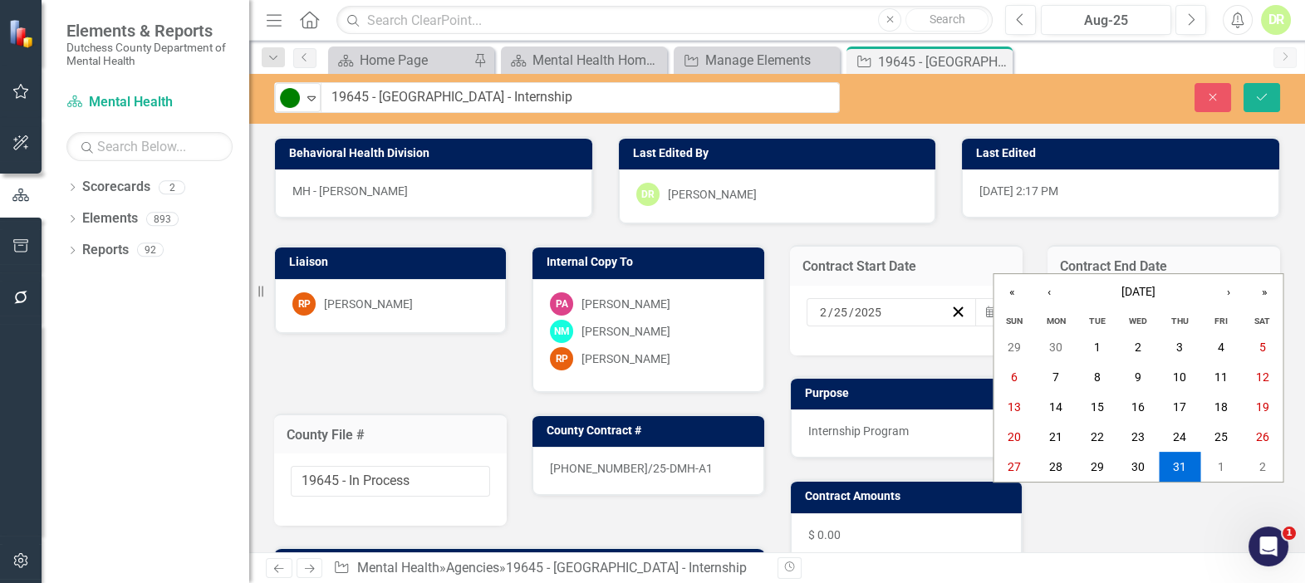
scroll to position [226, 0]
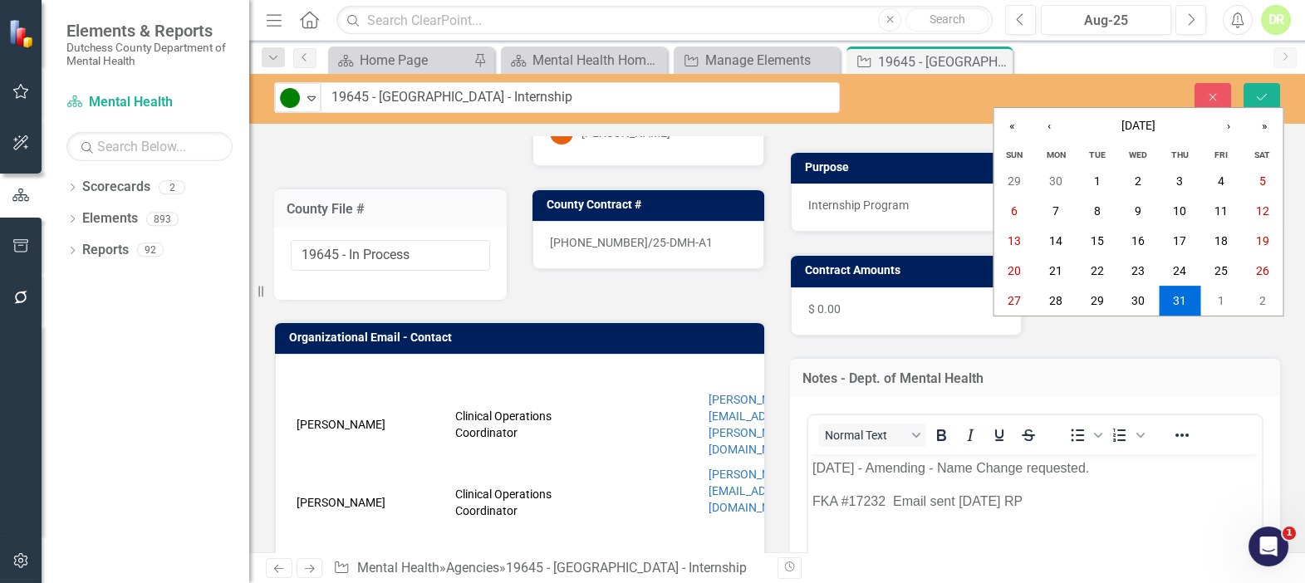
click at [1075, 352] on div "Notes - Dept. of Mental Health <p>FKA #17232&nbsp; Email sent [DATE] RP</p> Nor…" at bounding box center [1036, 572] width 516 height 473
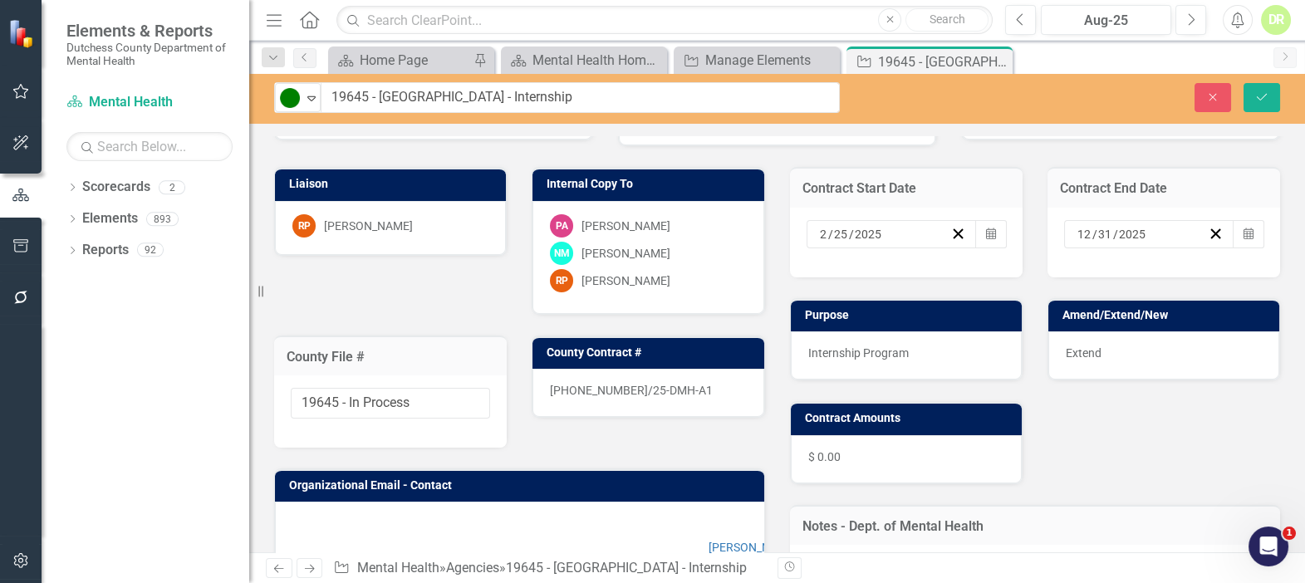
scroll to position [150, 0]
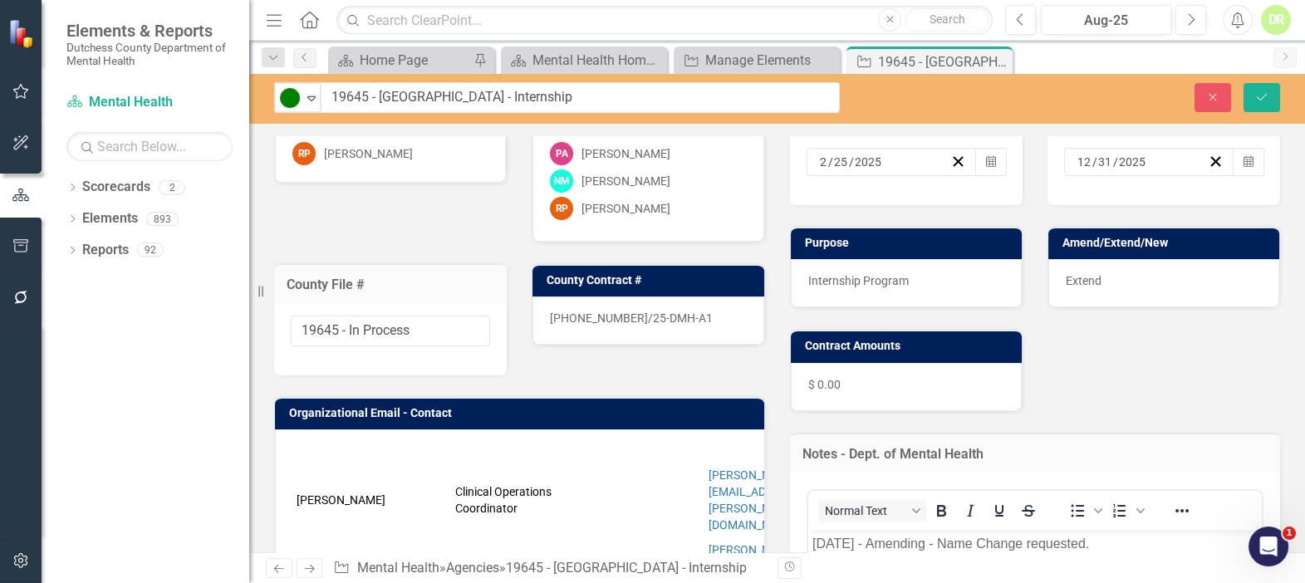
click at [1078, 281] on span "Extend" at bounding box center [1084, 280] width 36 height 13
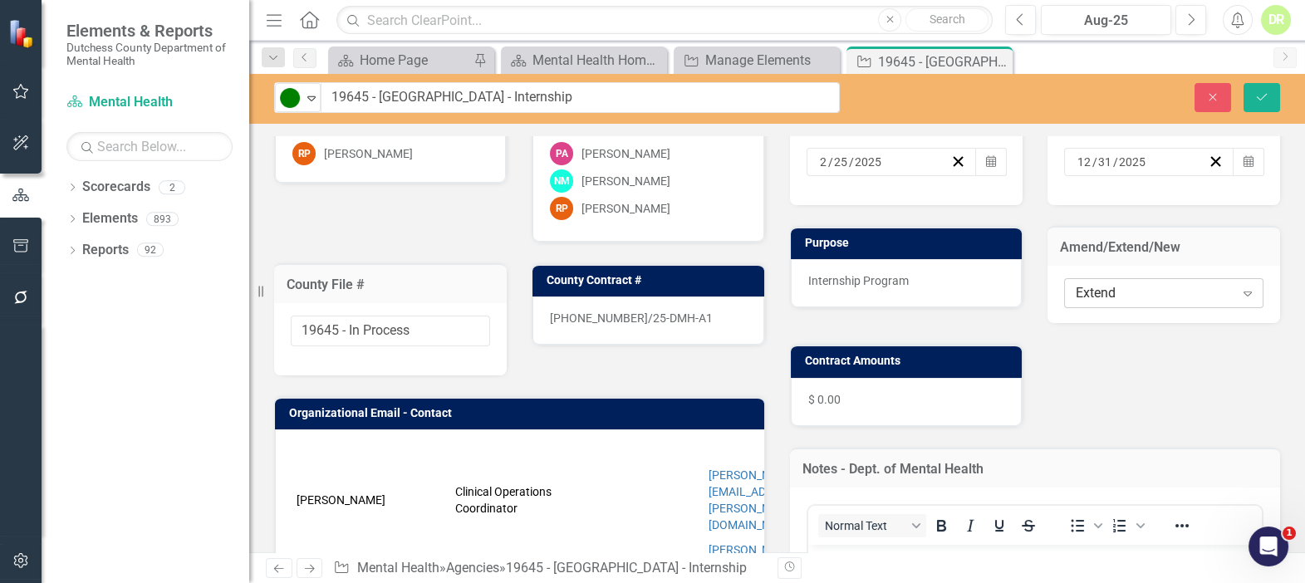
click at [1102, 287] on div "Extend" at bounding box center [1155, 293] width 159 height 19
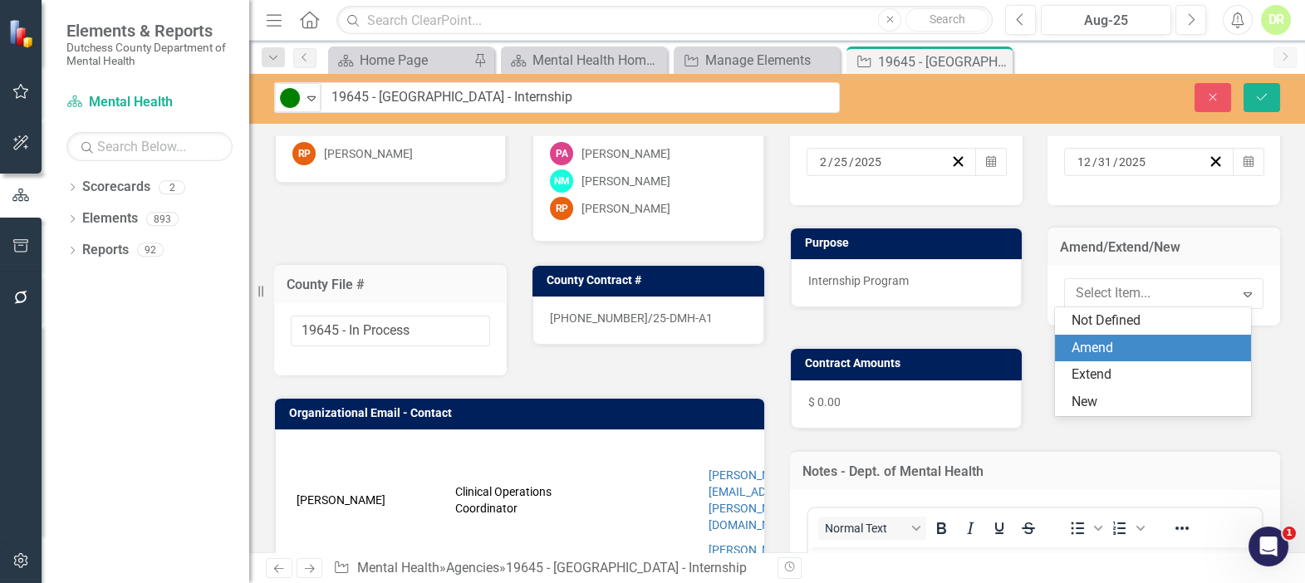
click at [1093, 343] on div "Amend" at bounding box center [1157, 348] width 170 height 19
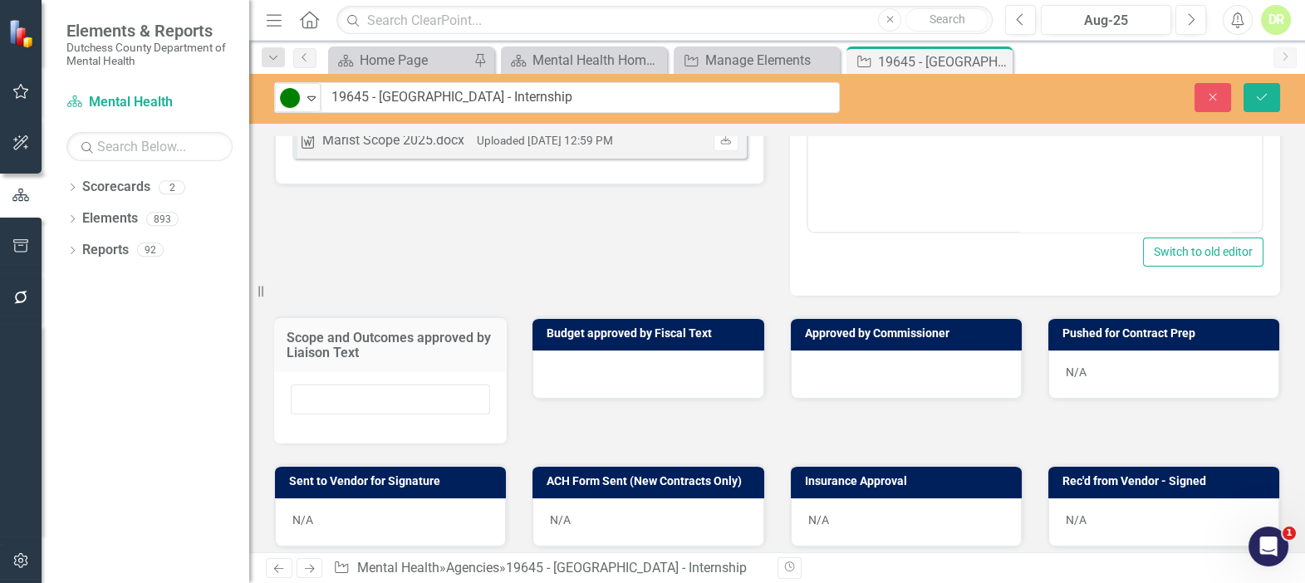
scroll to position [755, 0]
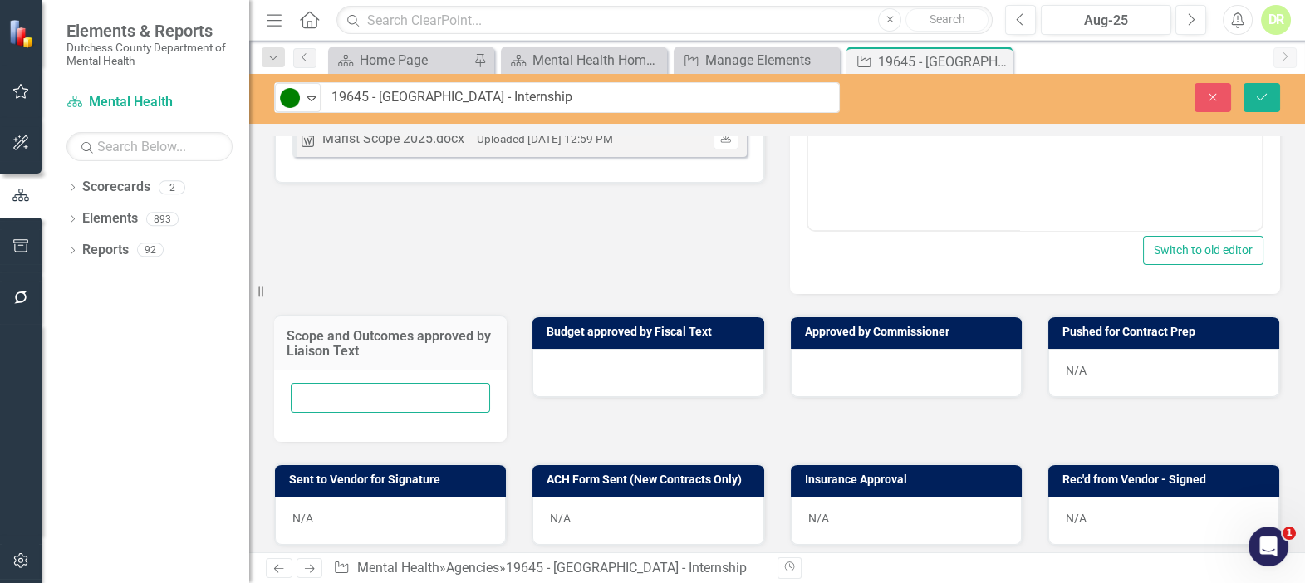
drag, startPoint x: 323, startPoint y: 404, endPoint x: 316, endPoint y: 396, distance: 10.6
click at [317, 398] on input "text" at bounding box center [390, 398] width 199 height 31
click at [316, 396] on input "text" at bounding box center [390, 398] width 199 height 31
type input "N/A"
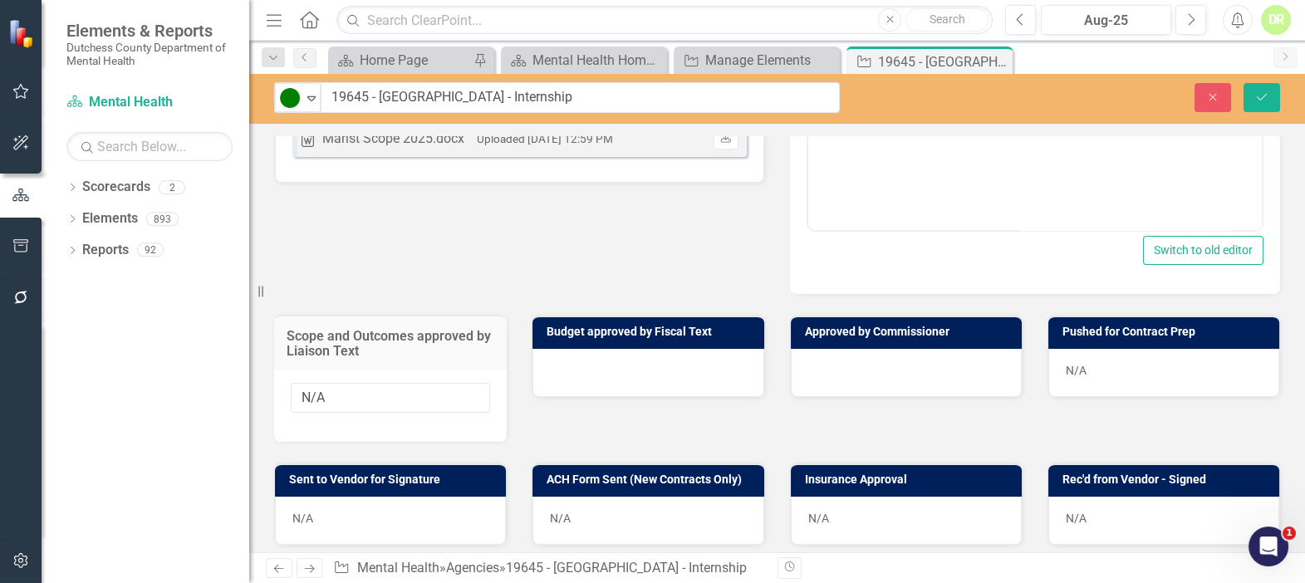
click at [538, 376] on div at bounding box center [648, 373] width 231 height 48
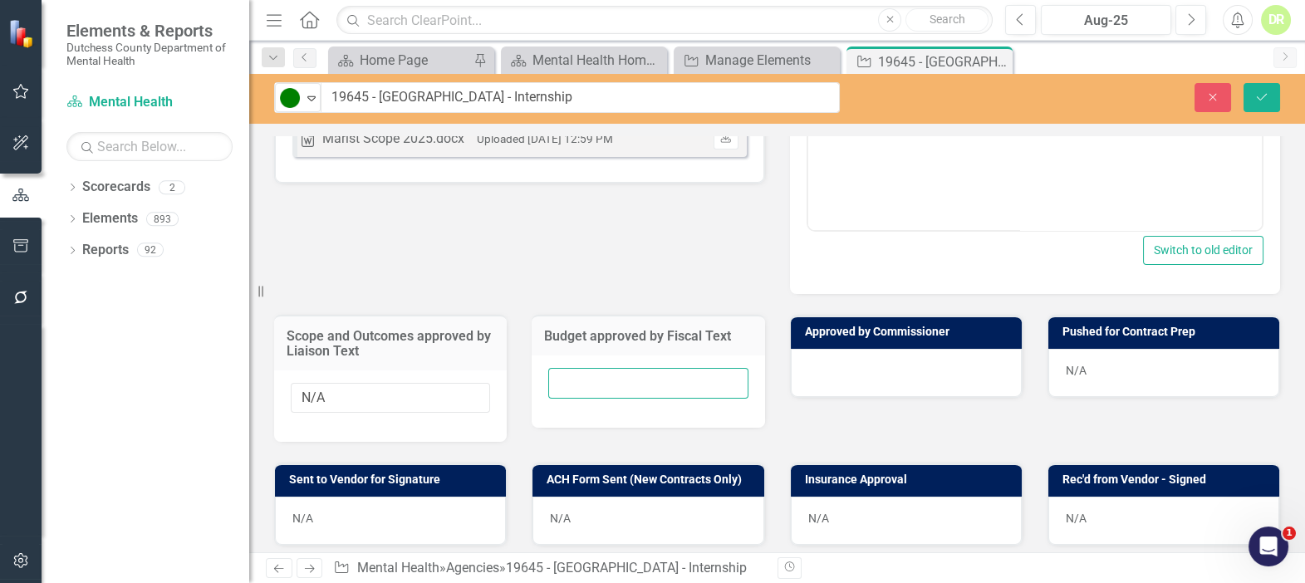
click at [551, 383] on input "text" at bounding box center [647, 383] width 199 height 31
type input "N/A"
click at [830, 361] on div at bounding box center [906, 373] width 231 height 48
drag, startPoint x: 830, startPoint y: 361, endPoint x: 798, endPoint y: 385, distance: 40.4
click at [823, 363] on div at bounding box center [906, 373] width 231 height 48
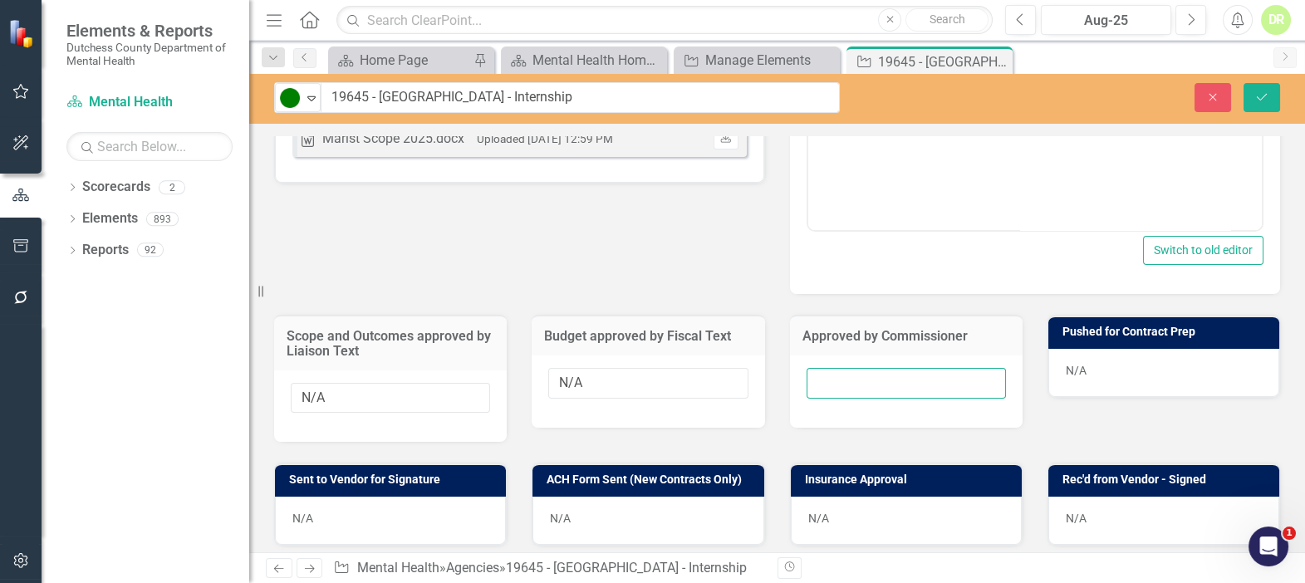
drag, startPoint x: 806, startPoint y: 380, endPoint x: 745, endPoint y: 353, distance: 66.2
click at [807, 380] on input "text" at bounding box center [906, 383] width 199 height 31
type input "N/A"
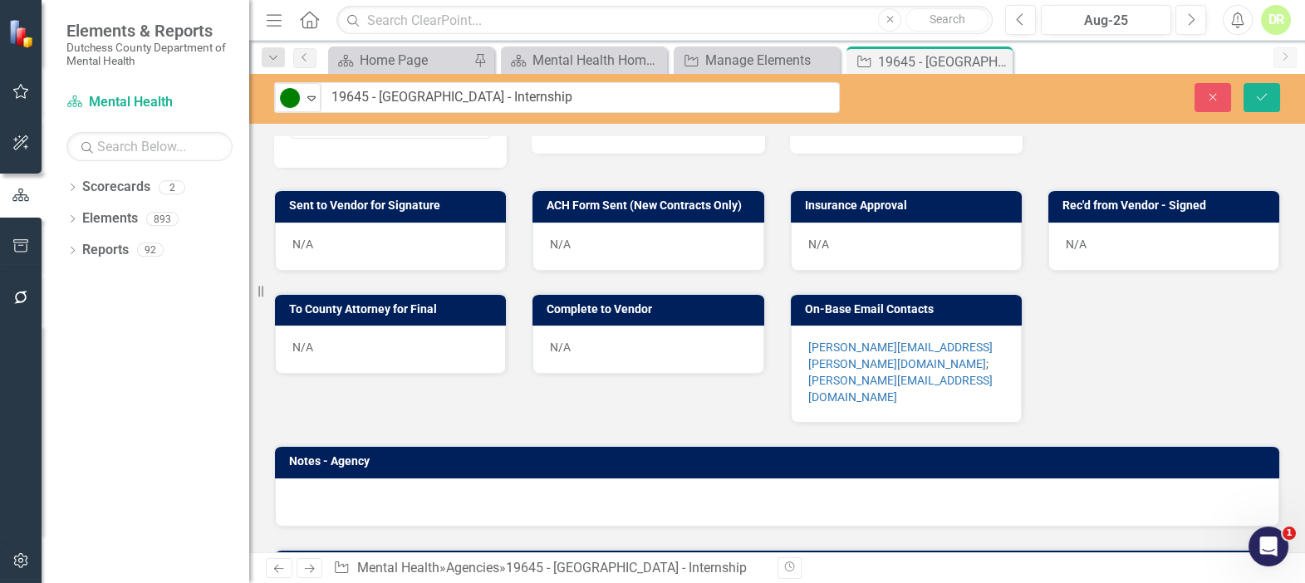
click at [1206, 235] on div "N/A" at bounding box center [1163, 247] width 231 height 48
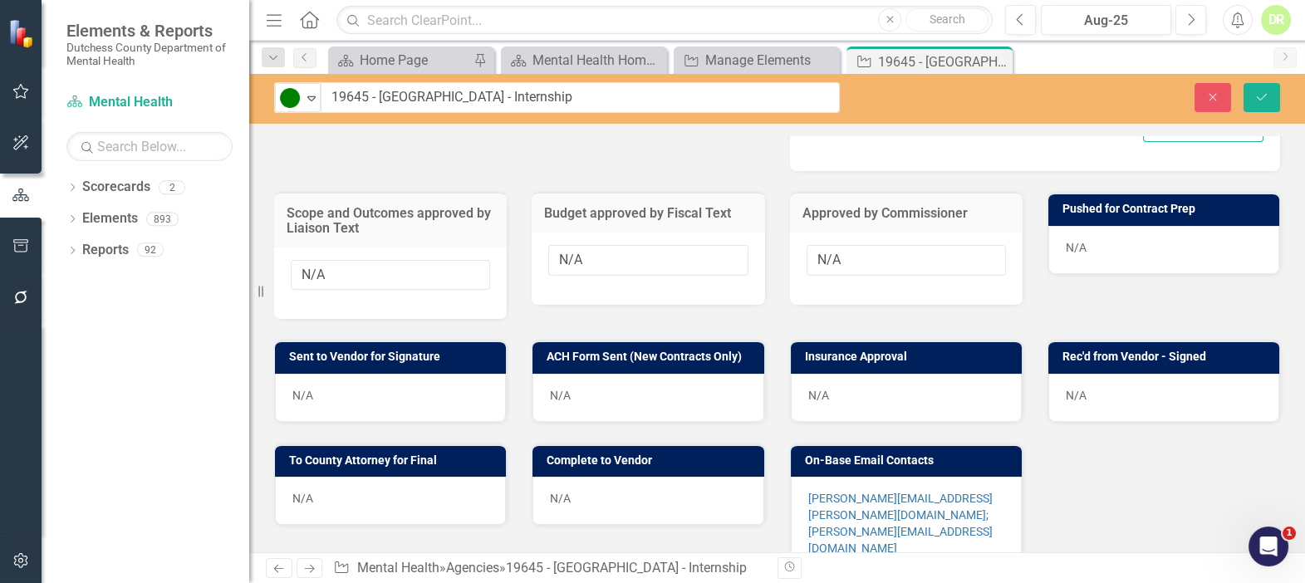
click at [1119, 226] on div "N/A" at bounding box center [1163, 250] width 231 height 48
drag, startPoint x: 1119, startPoint y: 226, endPoint x: 1113, endPoint y: 240, distance: 15.3
click at [1118, 228] on div "N/A" at bounding box center [1163, 250] width 231 height 48
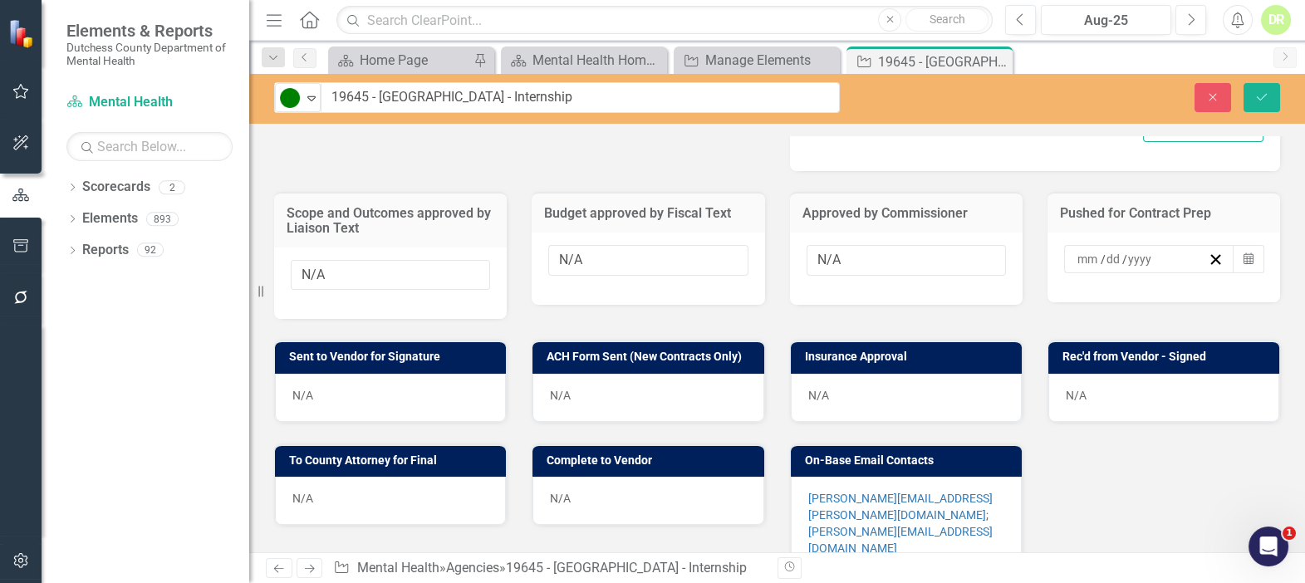
click at [1078, 254] on input at bounding box center [1089, 259] width 24 height 17
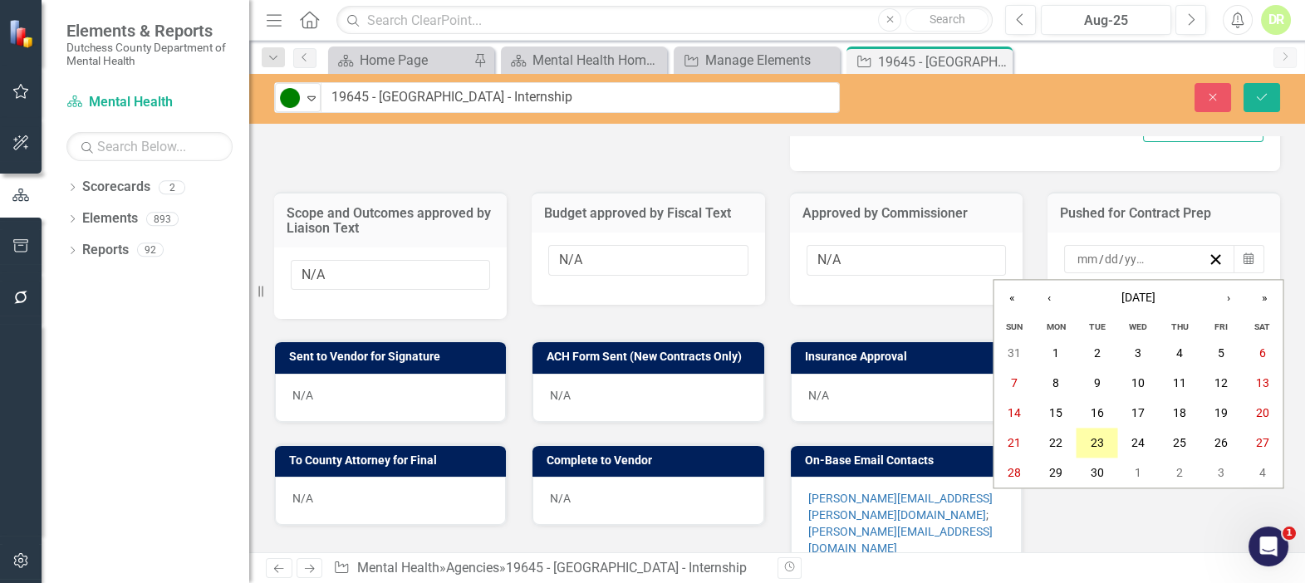
click at [1098, 440] on abbr "23" at bounding box center [1097, 443] width 13 height 13
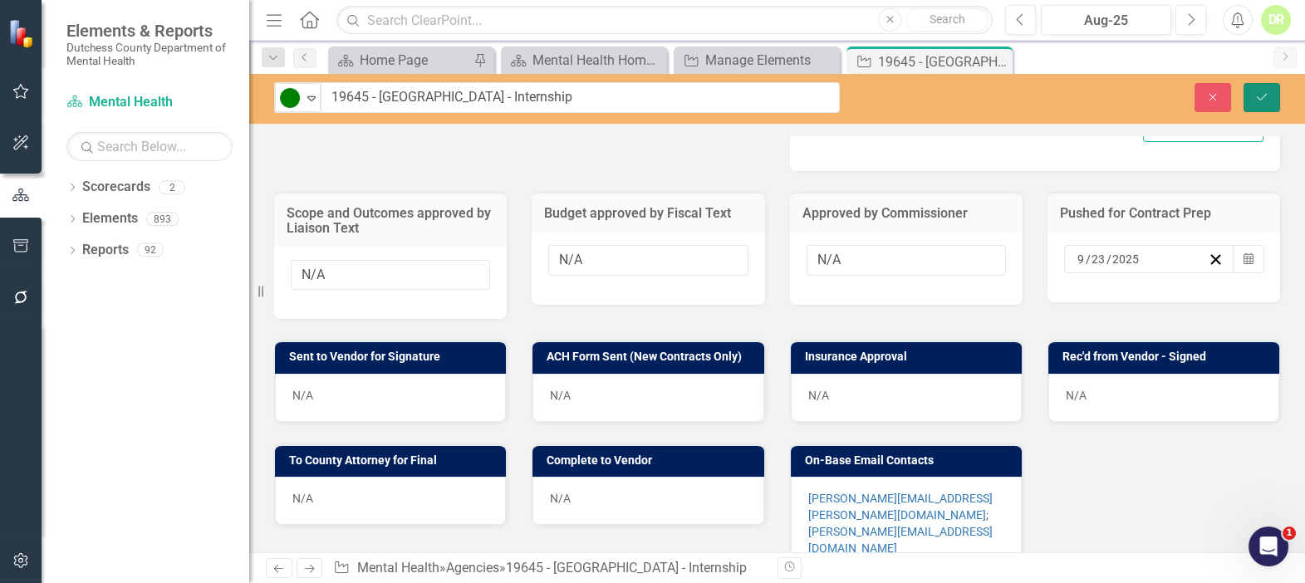
click at [1265, 96] on icon "Save" at bounding box center [1262, 97] width 15 height 12
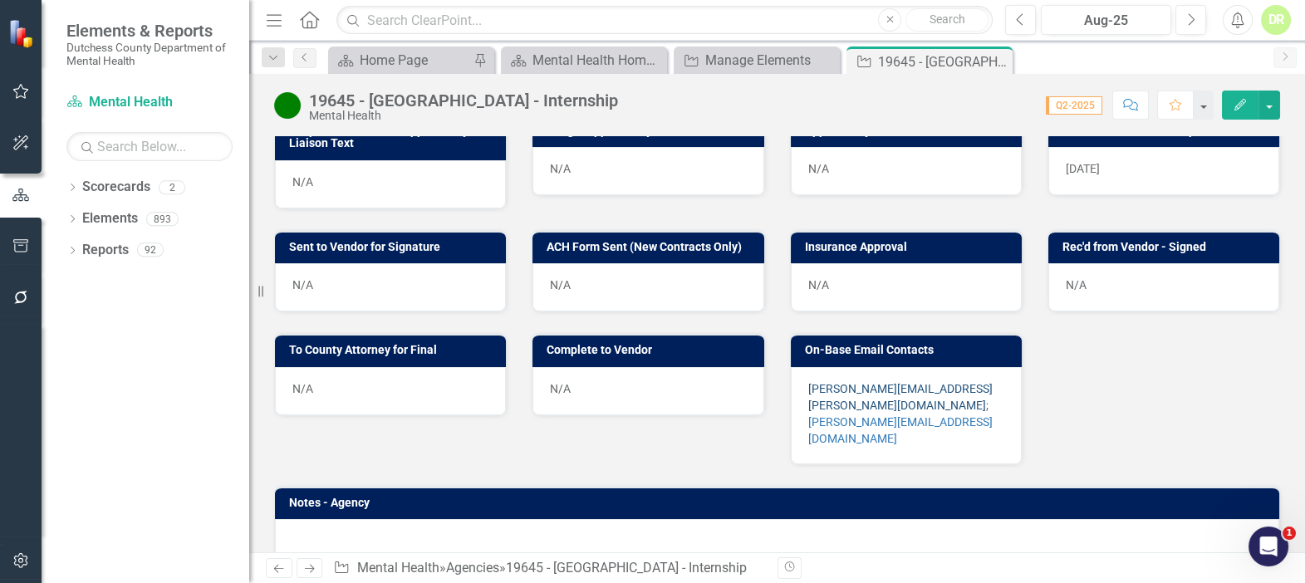
scroll to position [859, 0]
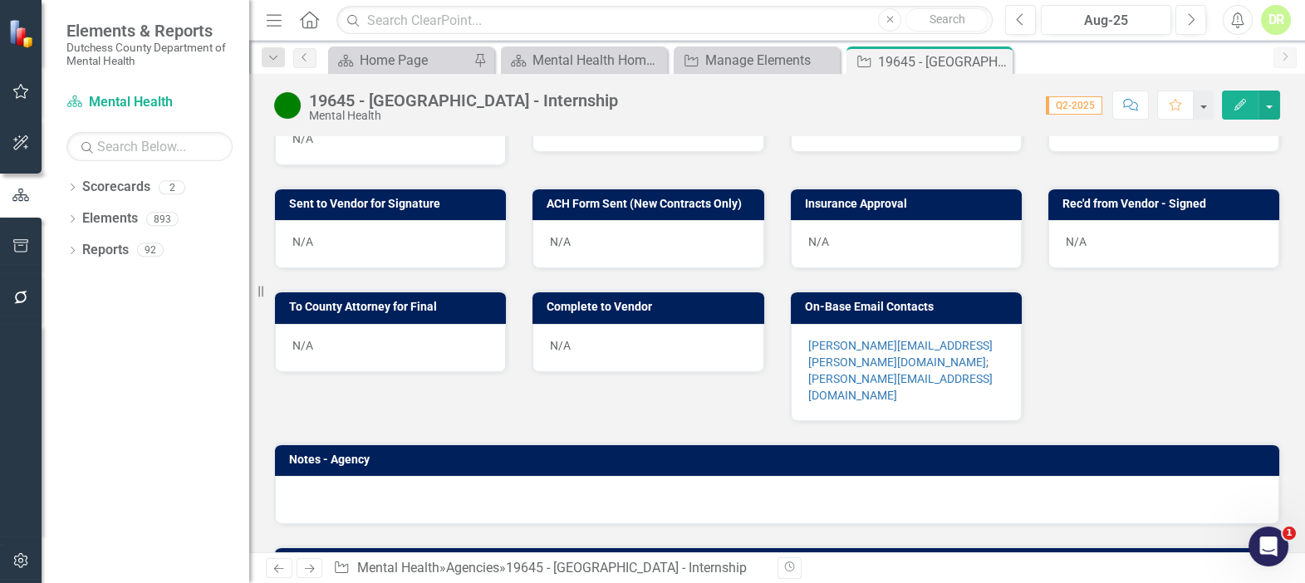
click at [828, 324] on div "[PERSON_NAME][EMAIL_ADDRESS][PERSON_NAME][DOMAIN_NAME] ; [PERSON_NAME][DOMAIN_N…" at bounding box center [906, 372] width 231 height 97
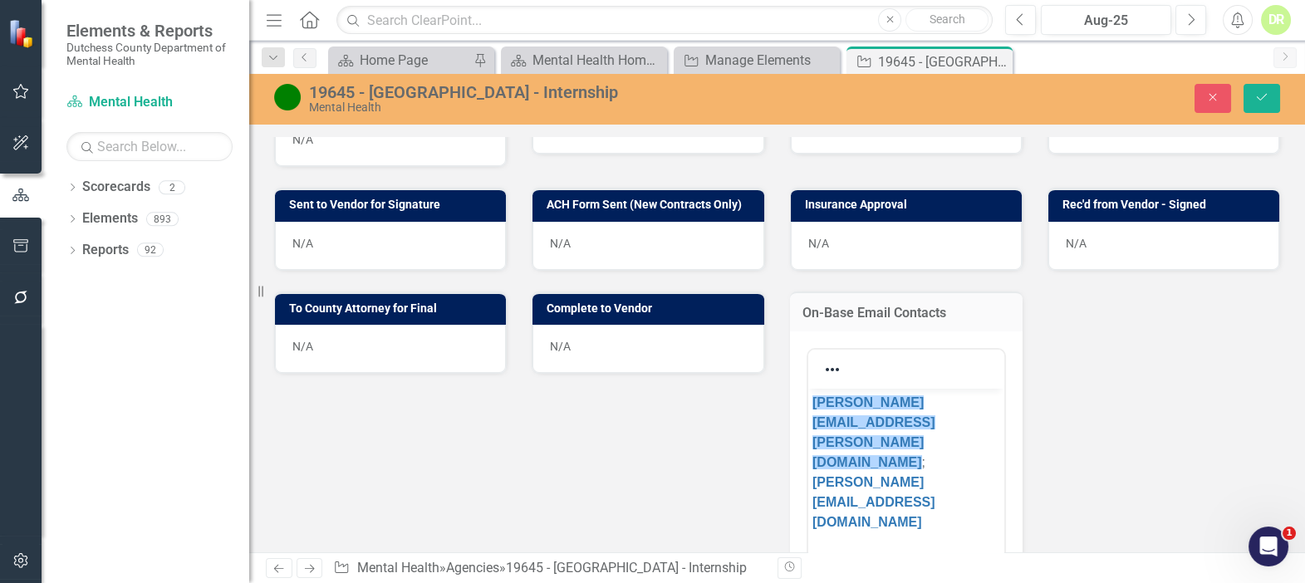
scroll to position [0, 0]
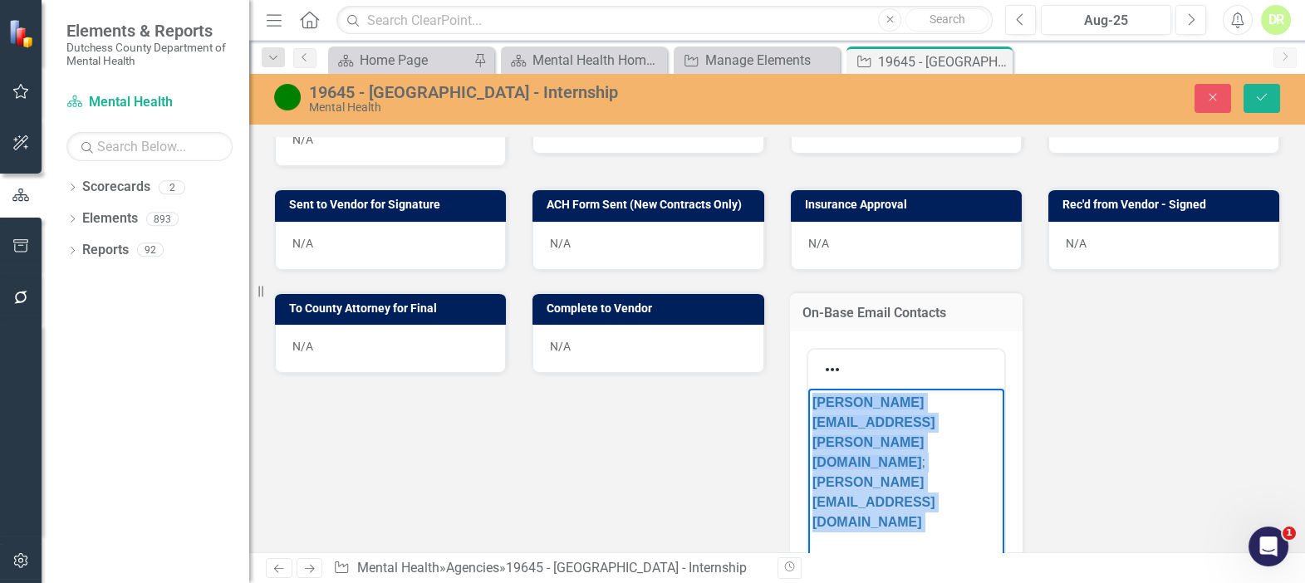
drag, startPoint x: 901, startPoint y: 476, endPoint x: 808, endPoint y: 400, distance: 119.9
click at [808, 400] on body "[PERSON_NAME][EMAIL_ADDRESS][PERSON_NAME][DOMAIN_NAME] ; [PERSON_NAME][DOMAIN_N…" at bounding box center [906, 513] width 196 height 249
copy p "[PERSON_NAME][EMAIL_ADDRESS][PERSON_NAME][DOMAIN_NAME] ; [PERSON_NAME][DOMAIN_N…"
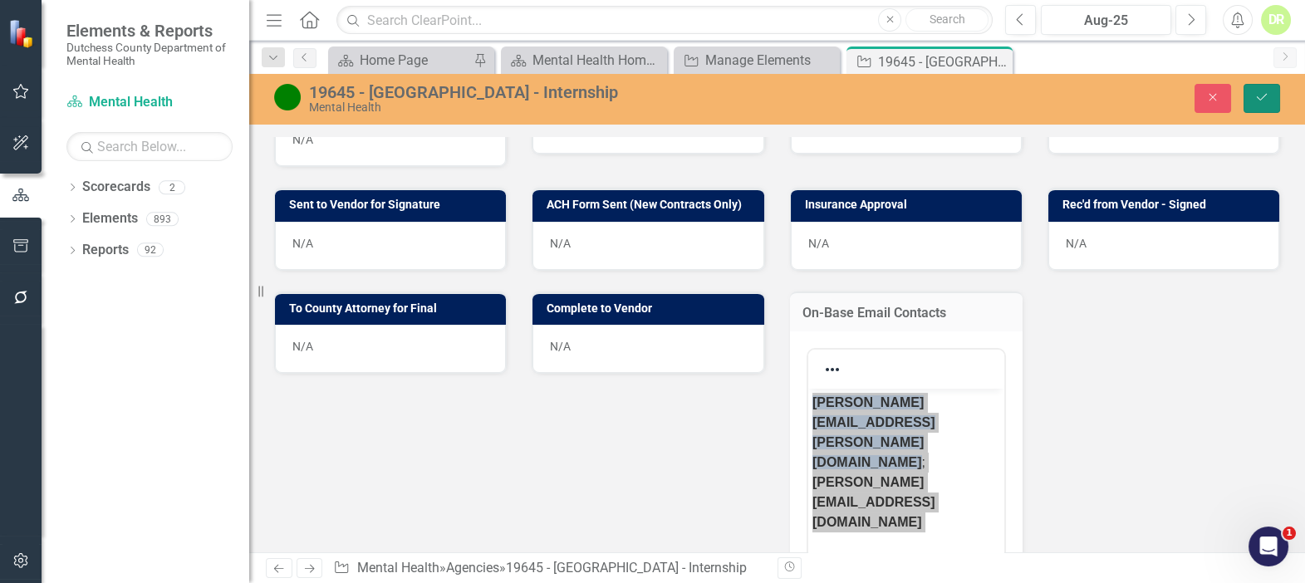
click at [1260, 98] on icon "Save" at bounding box center [1262, 97] width 15 height 12
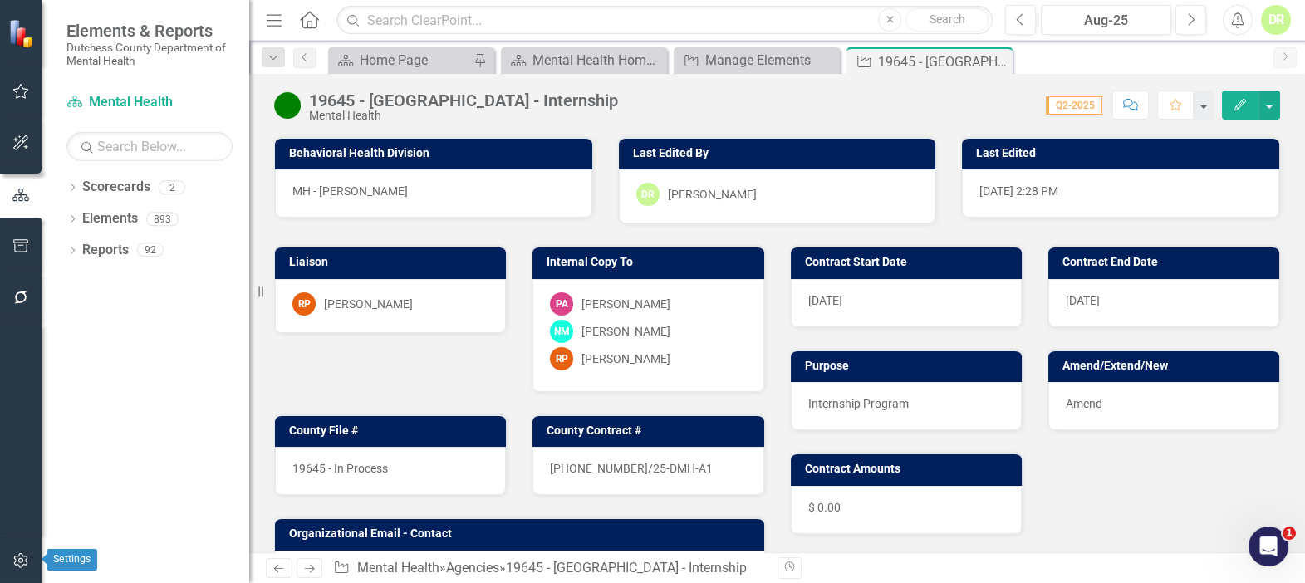
click at [24, 564] on icon "button" at bounding box center [20, 560] width 17 height 13
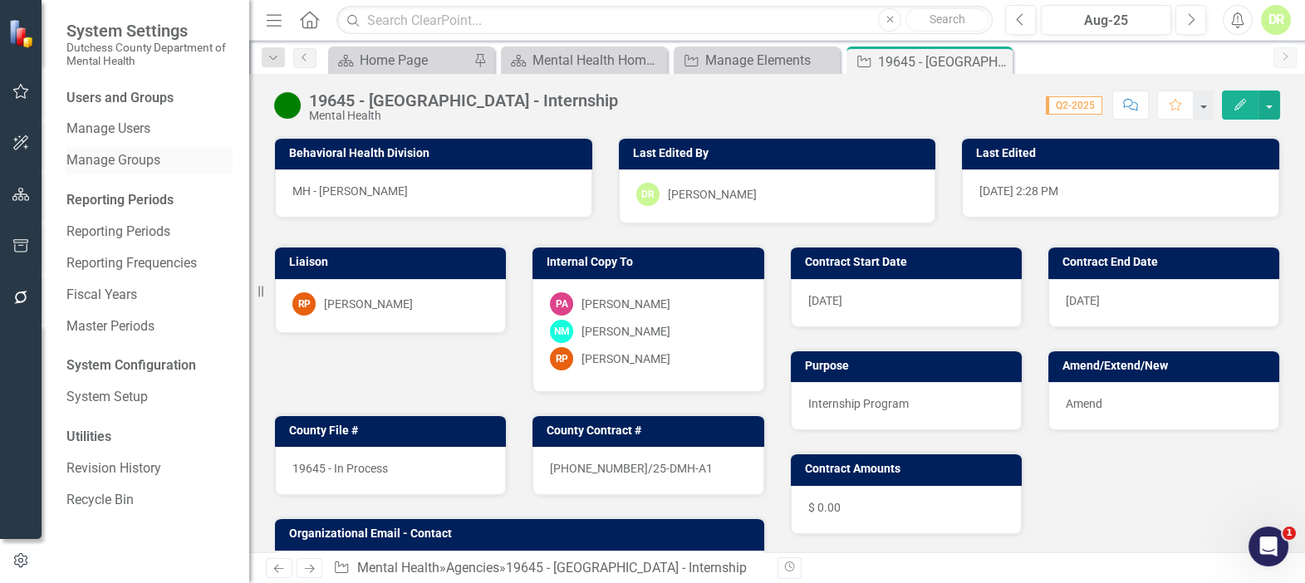
click at [96, 164] on link "Manage Groups" at bounding box center [149, 160] width 166 height 19
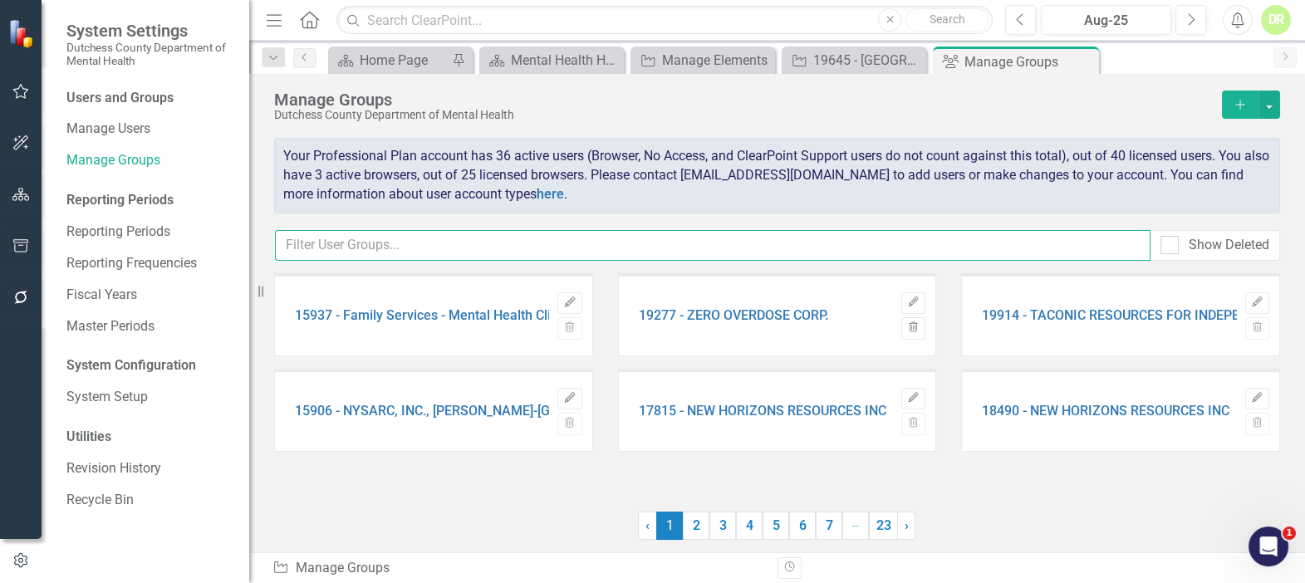
click at [299, 248] on input "text" at bounding box center [713, 245] width 876 height 31
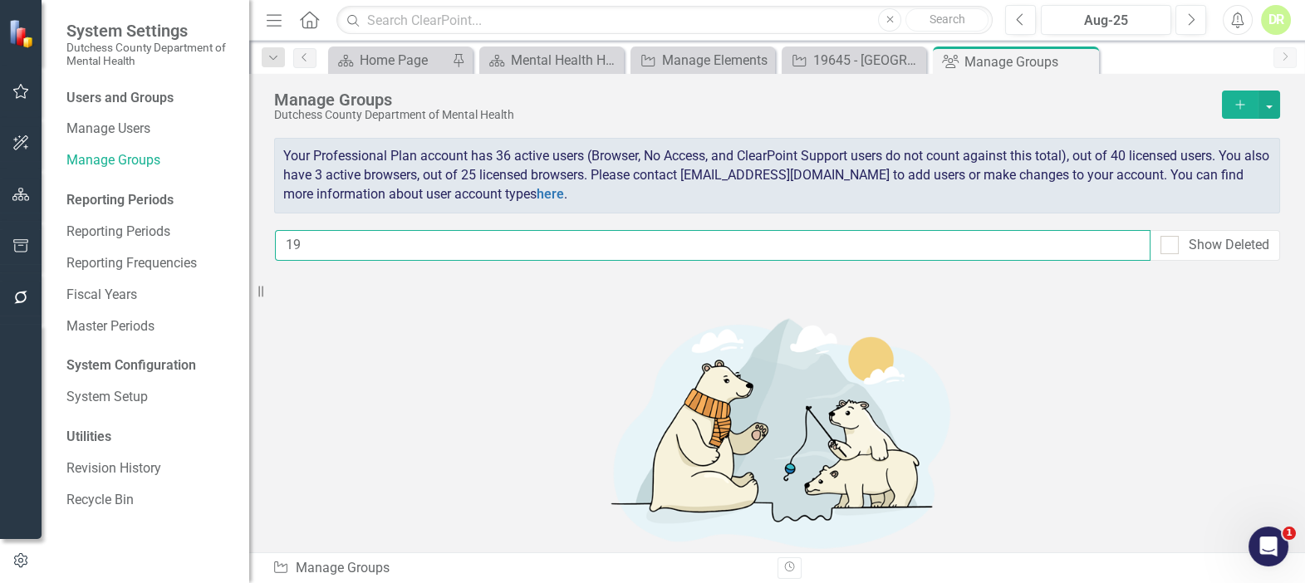
type input "1"
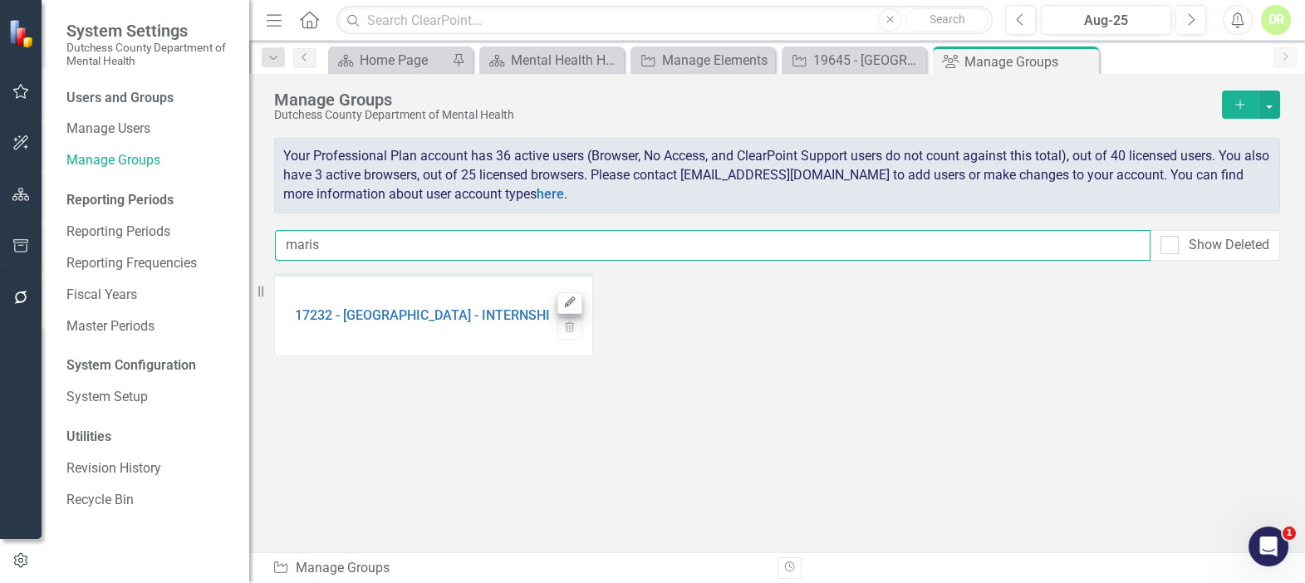
type input "maris"
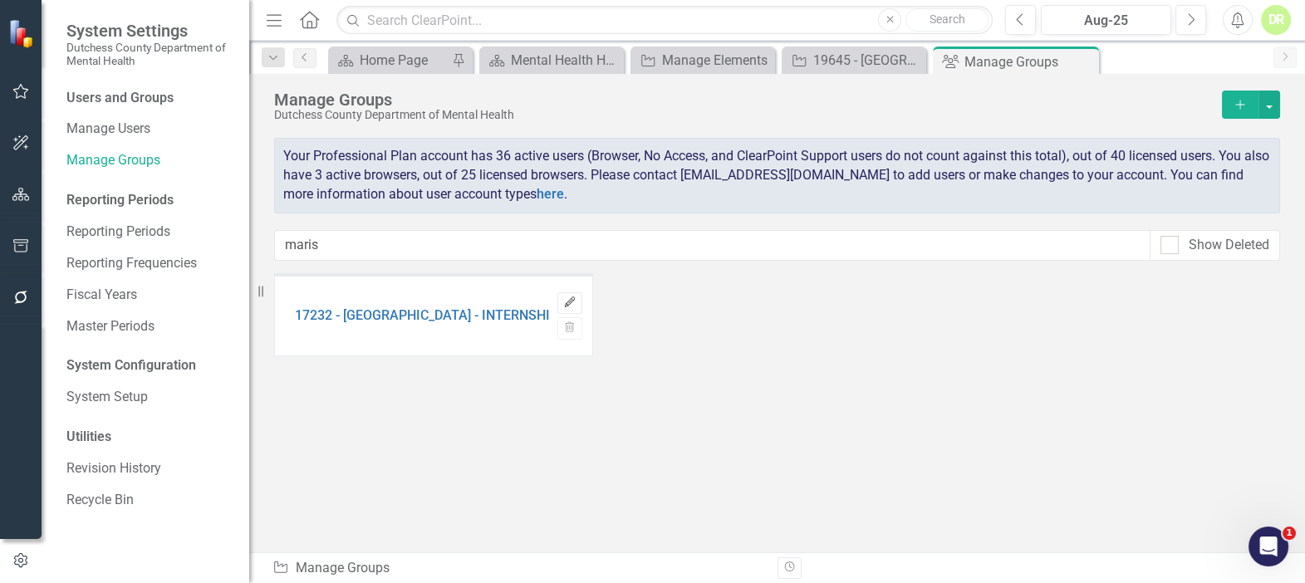
click at [569, 303] on icon "button" at bounding box center [570, 302] width 10 height 10
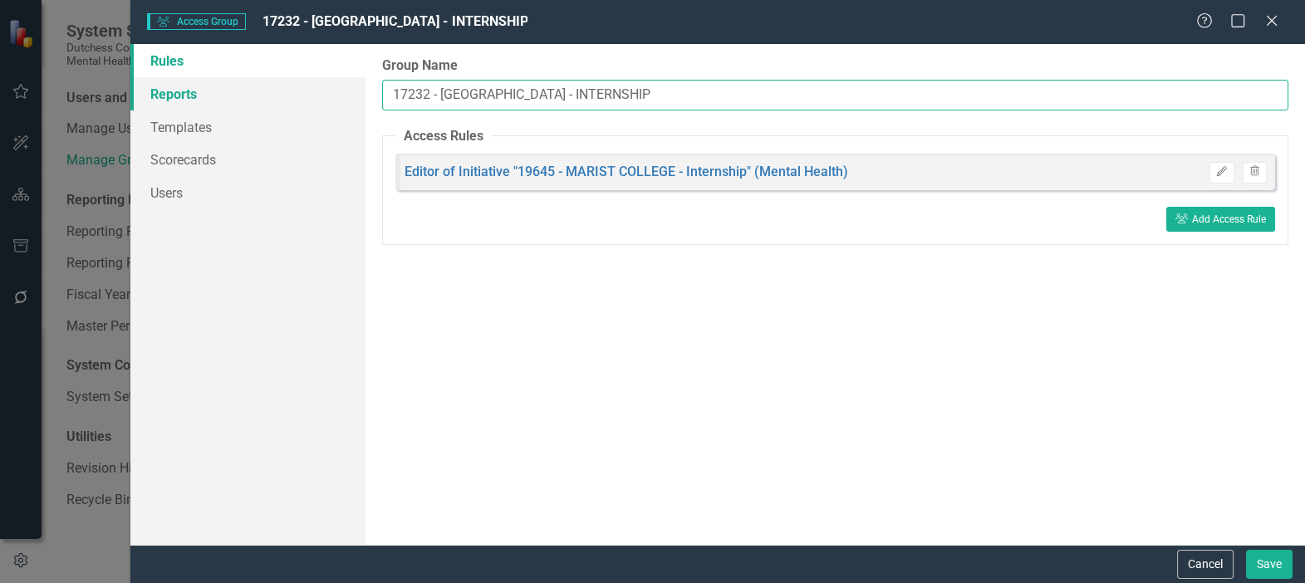
drag, startPoint x: 429, startPoint y: 95, endPoint x: 302, endPoint y: 92, distance: 126.3
click at [319, 101] on div "Rules Reports Templates Scorecards Users Group Name 17232 - MARIST COLLEGE - IN…" at bounding box center [717, 294] width 1175 height 501
drag, startPoint x: 492, startPoint y: 92, endPoint x: 548, endPoint y: 93, distance: 55.7
click at [548, 93] on input "19645 - [GEOGRAPHIC_DATA] - INTERNSHIP" at bounding box center [835, 95] width 906 height 31
type input "19645 - [GEOGRAPHIC_DATA] - INTERNSHIP"
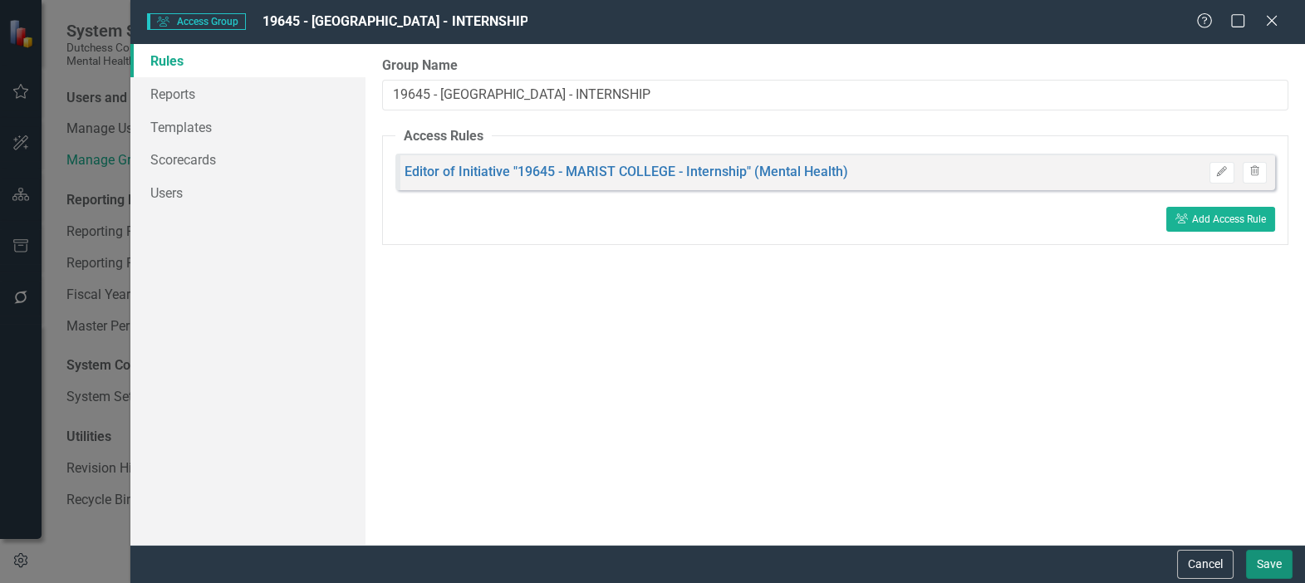
click at [1263, 555] on button "Save" at bounding box center [1269, 564] width 47 height 29
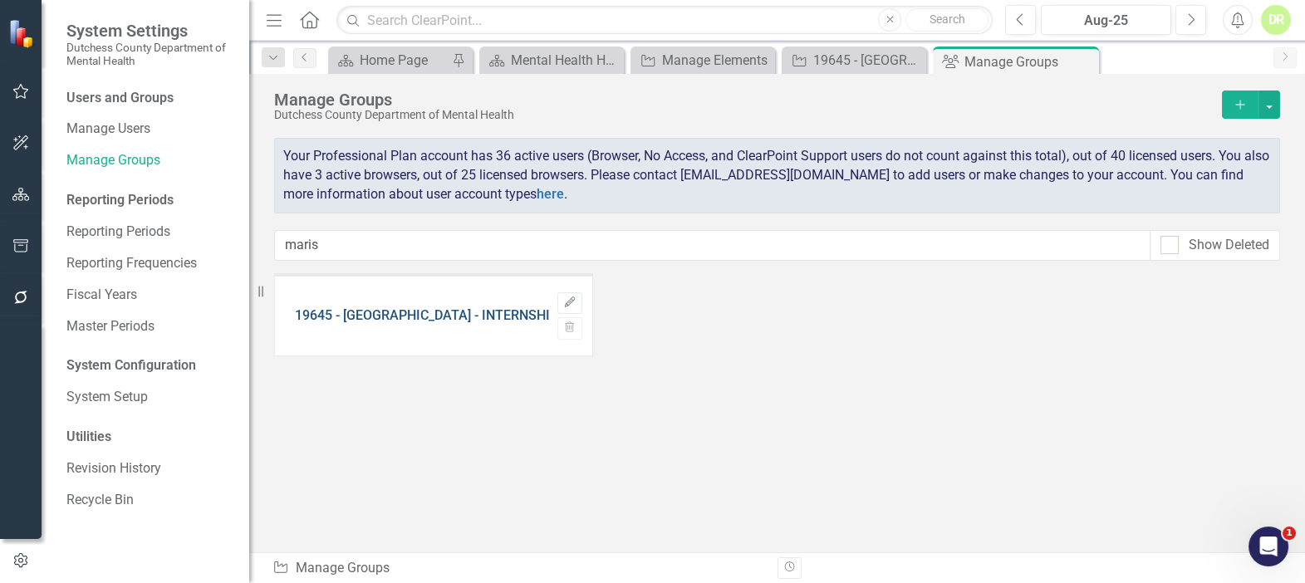
click at [432, 310] on link "19645 - [GEOGRAPHIC_DATA] - INTERNSHIP" at bounding box center [426, 315] width 263 height 15
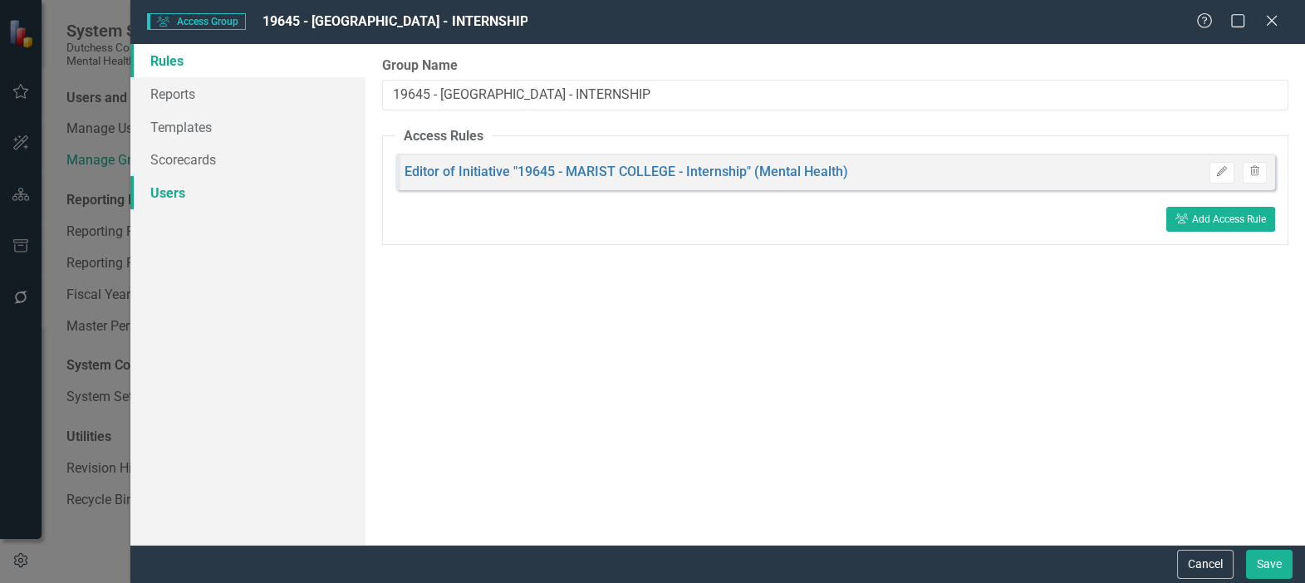
click at [165, 192] on link "Users" at bounding box center [247, 192] width 235 height 33
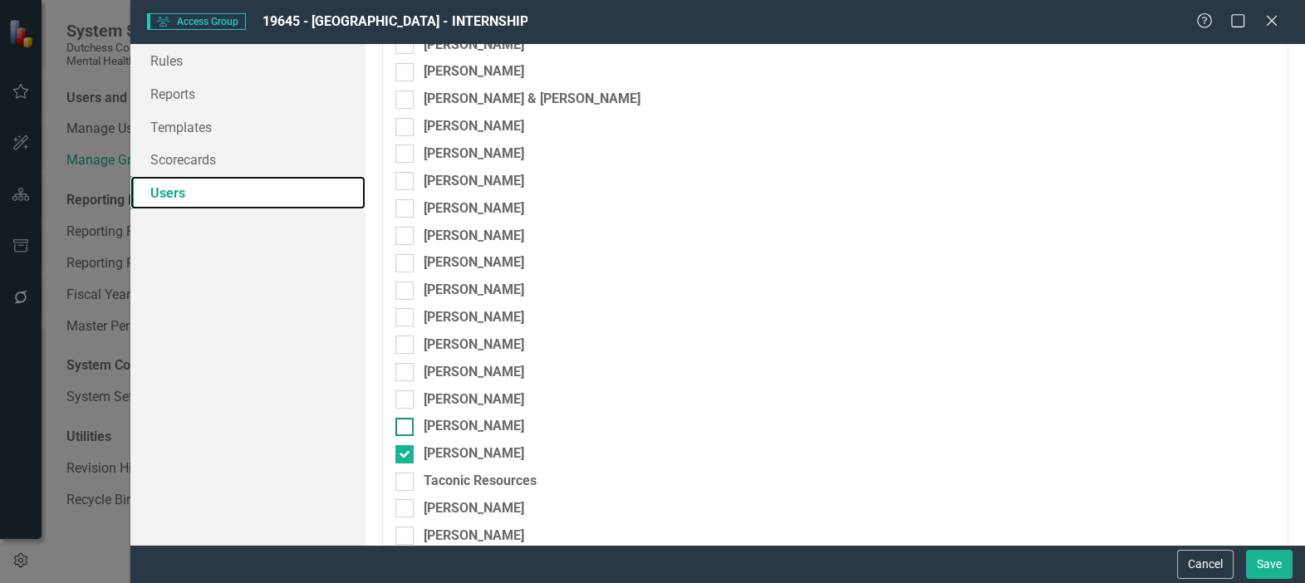
scroll to position [457, 0]
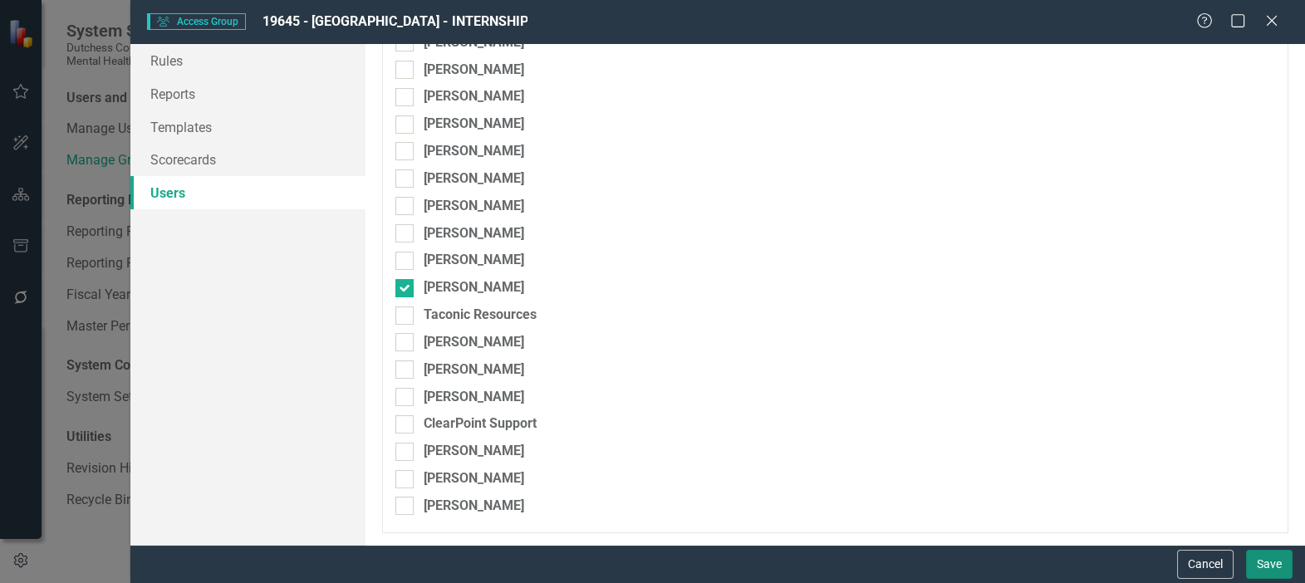
drag, startPoint x: 1267, startPoint y: 567, endPoint x: 1221, endPoint y: 540, distance: 53.3
click at [1268, 567] on button "Save" at bounding box center [1269, 564] width 47 height 29
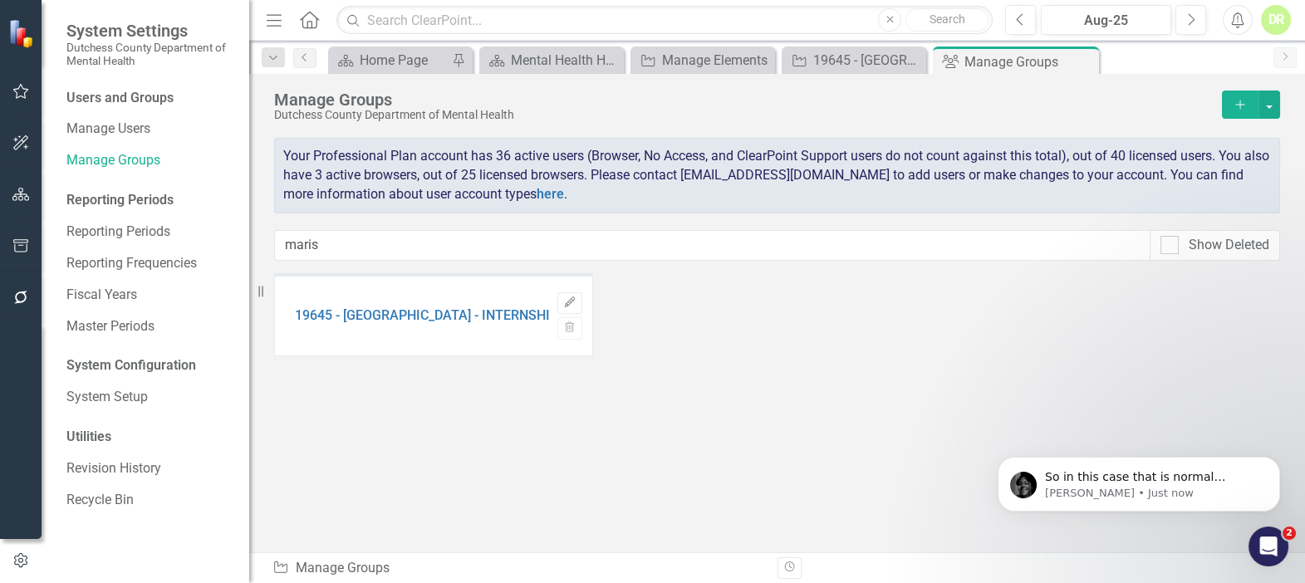
scroll to position [1324, 0]
click at [315, 370] on div "19645 - [GEOGRAPHIC_DATA] - INTERNSHIP Edit Trash" at bounding box center [777, 384] width 1006 height 223
click at [850, 54] on div "19645 - [GEOGRAPHIC_DATA] - Internship" at bounding box center [857, 60] width 88 height 21
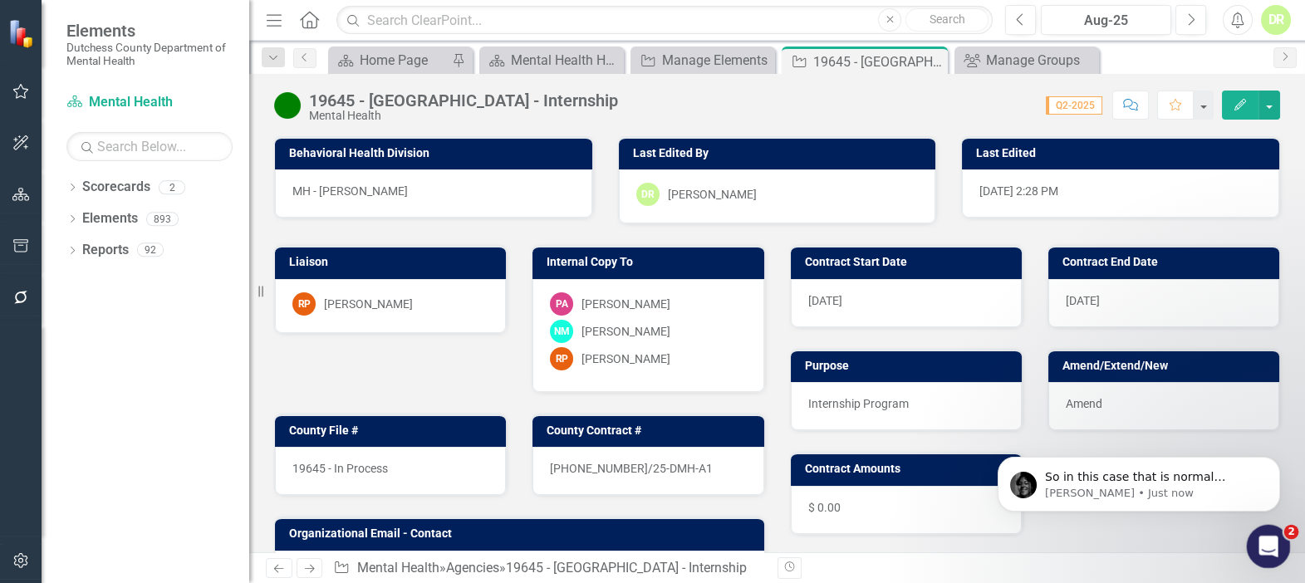
click at [1268, 536] on icon "Open Intercom Messenger" at bounding box center [1266, 544] width 27 height 27
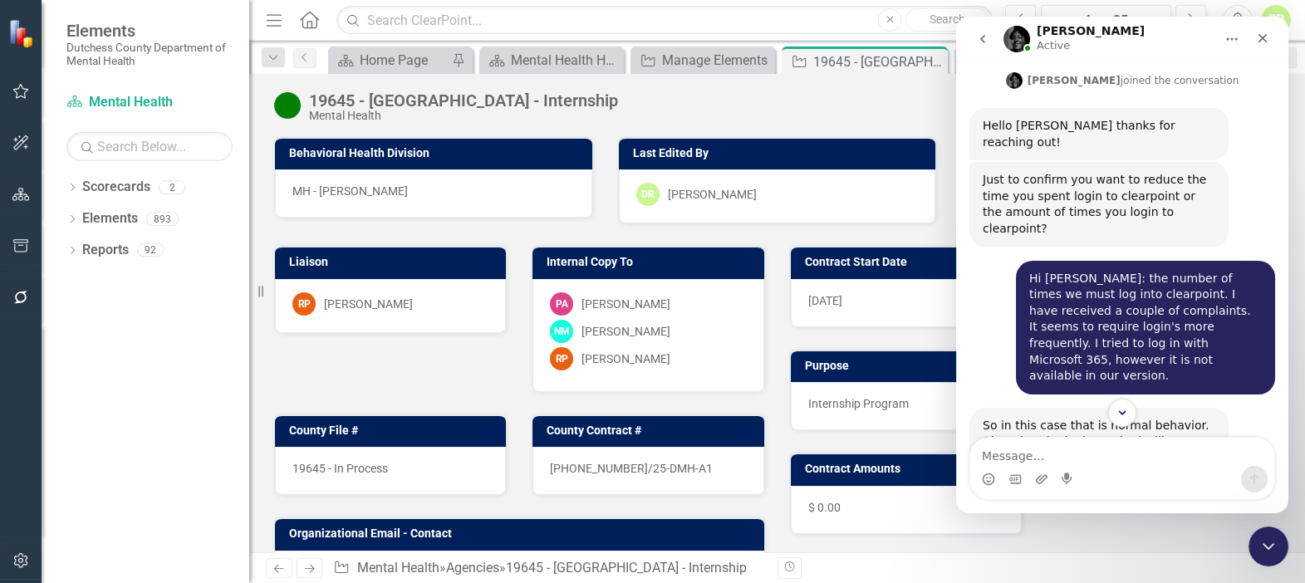
scroll to position [1314, 0]
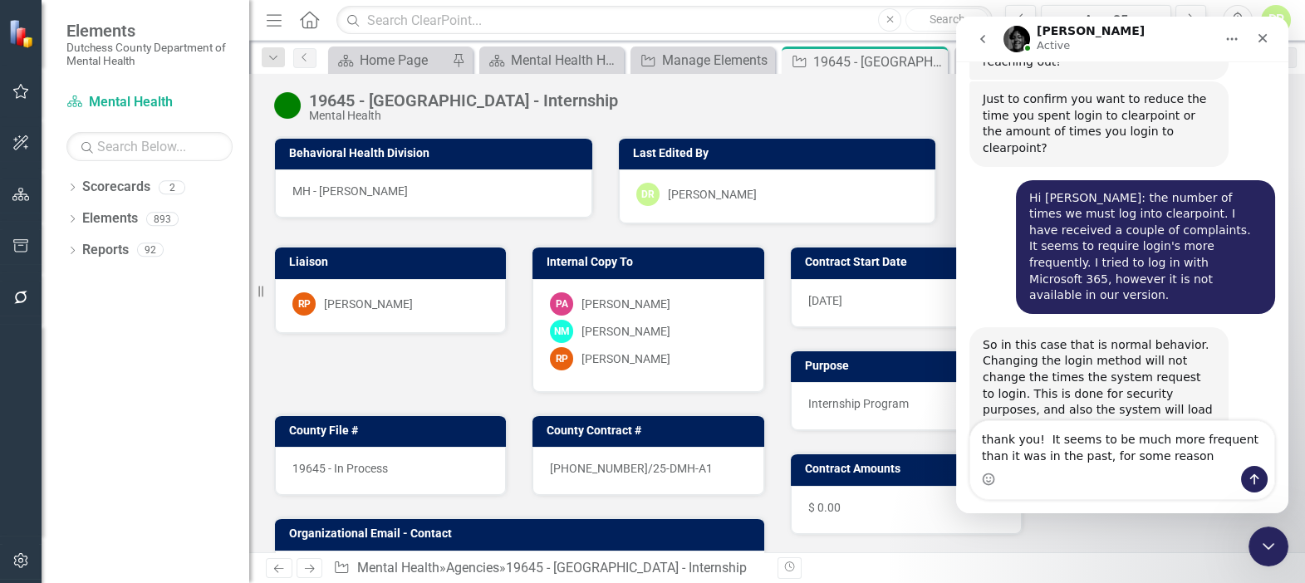
type textarea "thank you! It seems to be much more frequent than it was in the past, for some …"
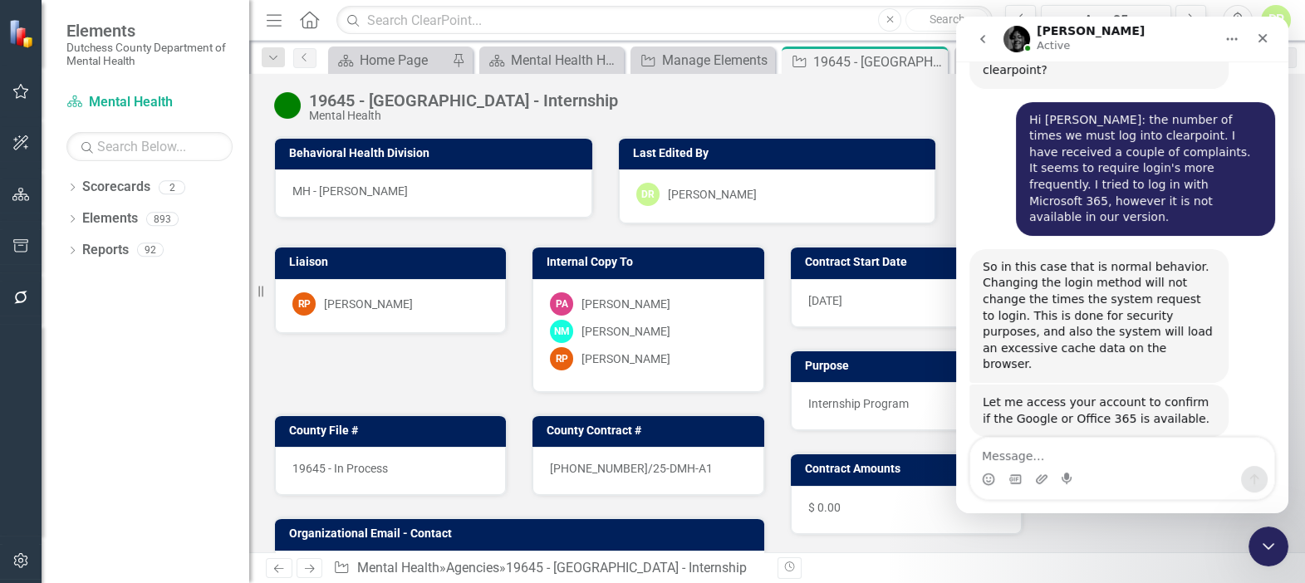
scroll to position [1396, 0]
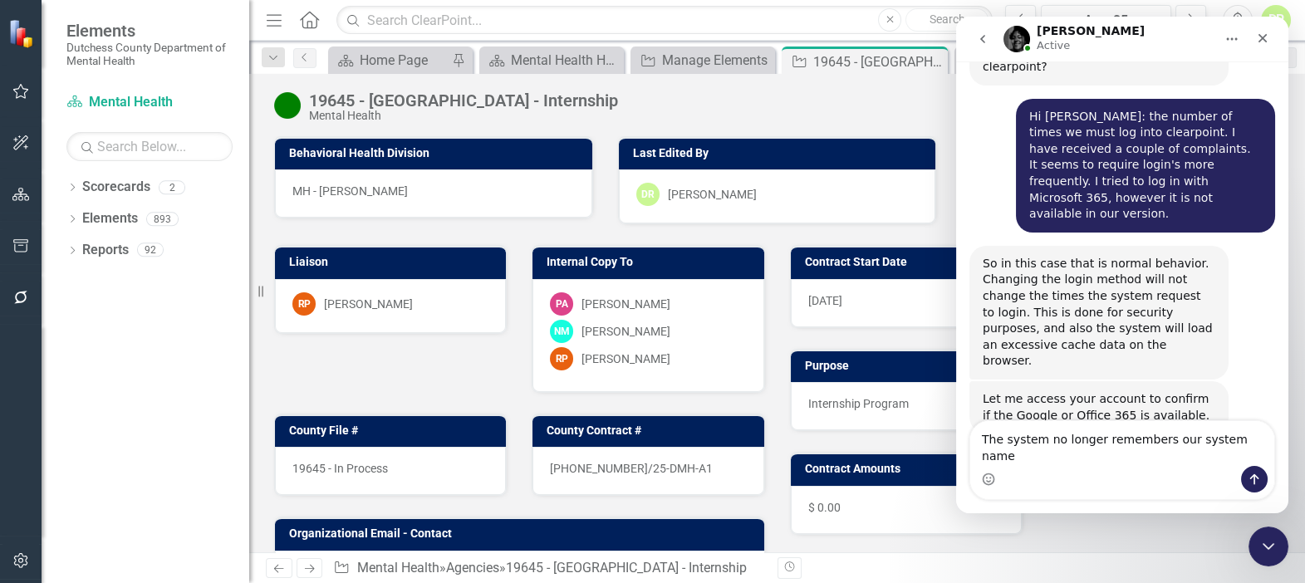
type textarea "The system no longer remembers our system name?"
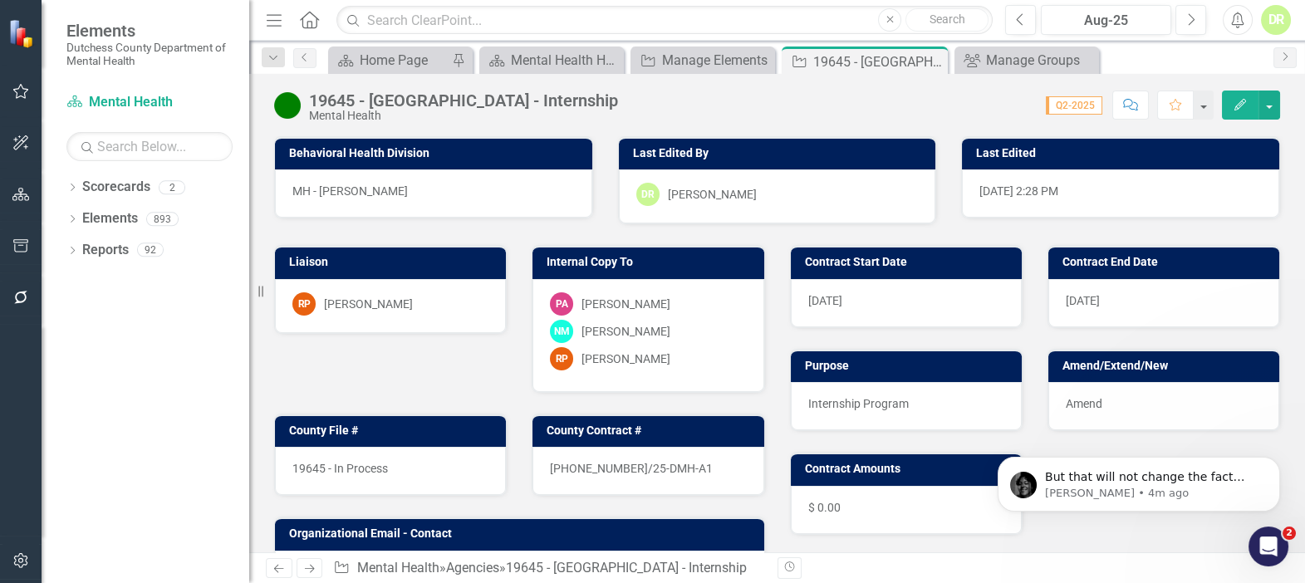
scroll to position [0, 0]
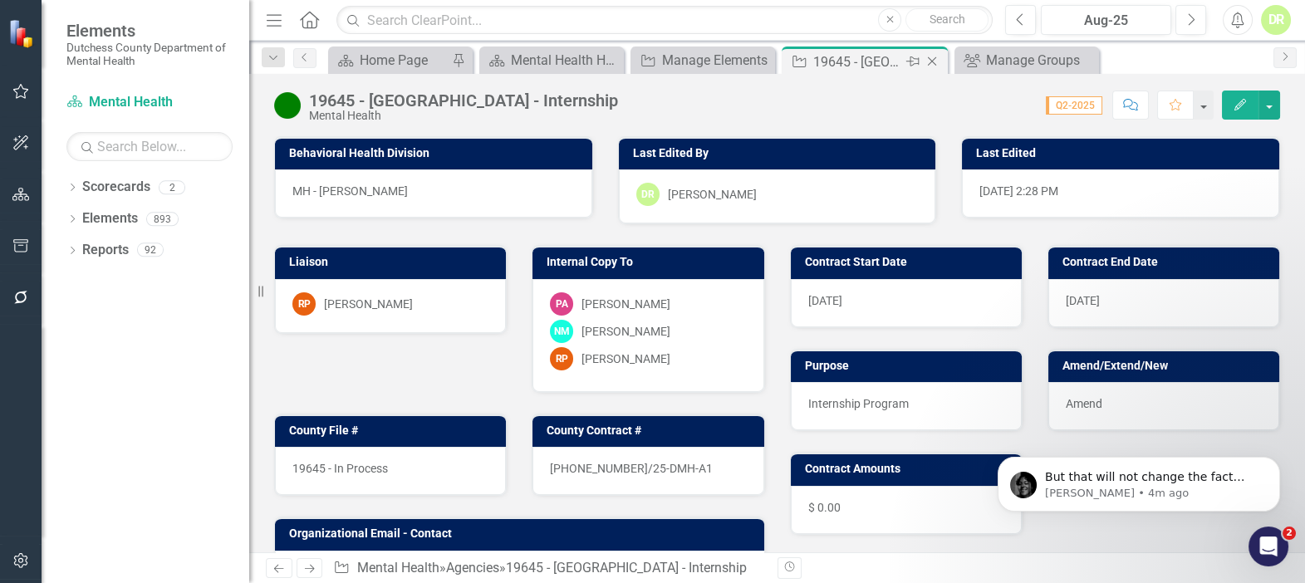
click at [925, 57] on icon "Close" at bounding box center [932, 61] width 17 height 13
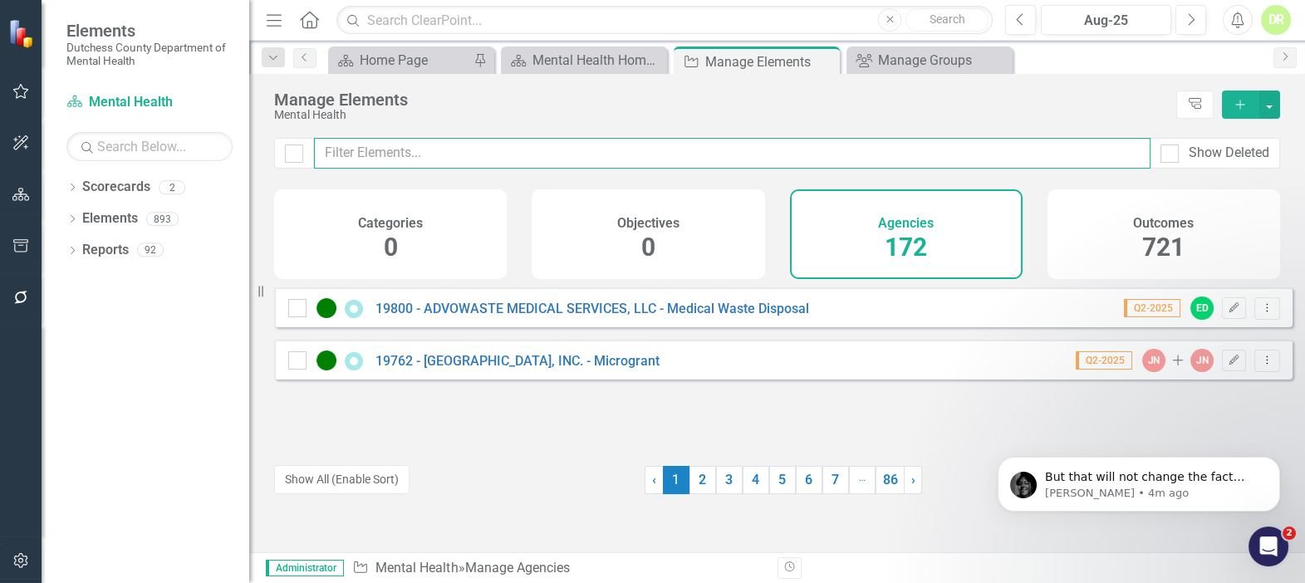
click at [561, 153] on input "text" at bounding box center [732, 153] width 837 height 31
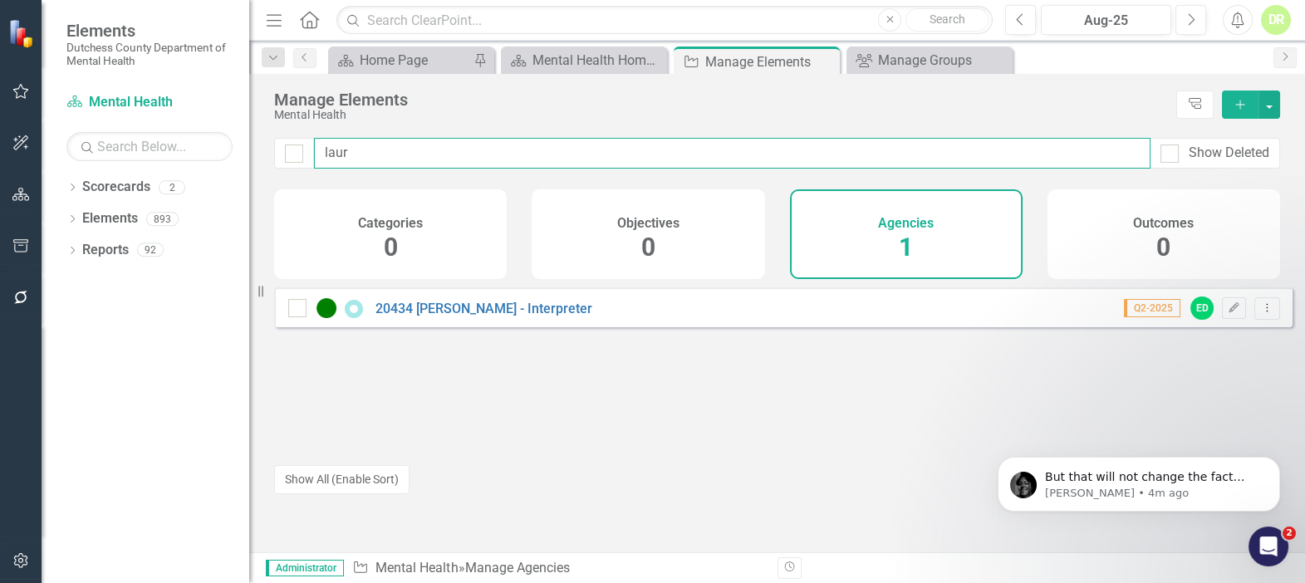
type input "laur"
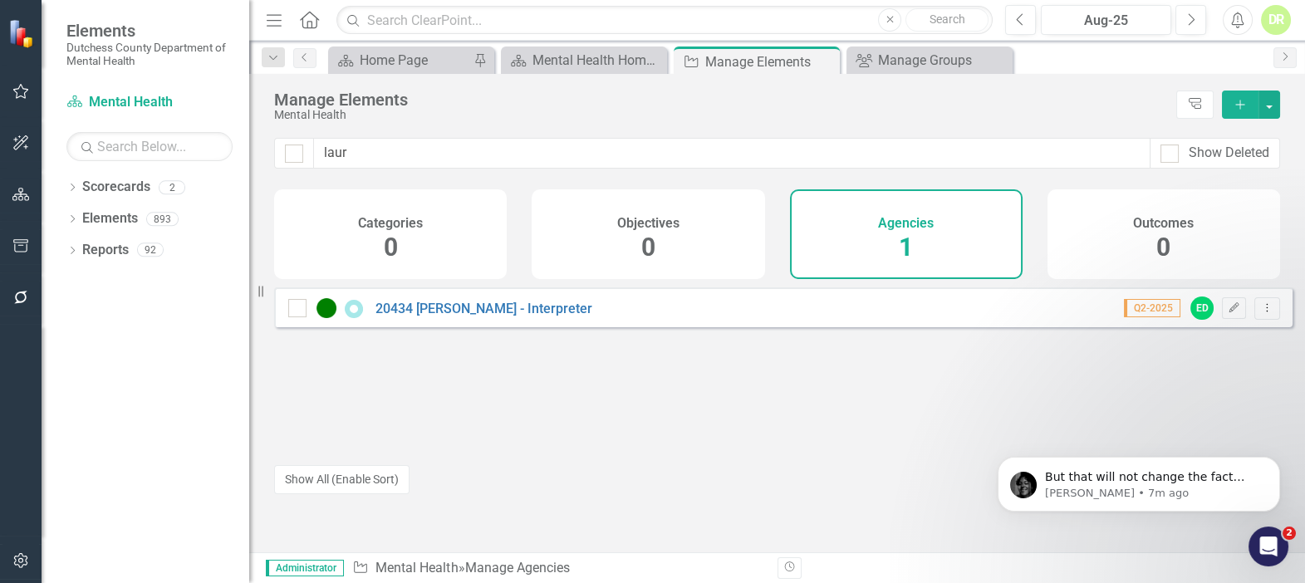
click at [282, 381] on div "20434 [PERSON_NAME] - Interpreter Q2-2025 ED Edit Dropdown Menu" at bounding box center [783, 368] width 1019 height 163
click at [464, 316] on link "20434 [PERSON_NAME] - Interpreter" at bounding box center [484, 309] width 217 height 16
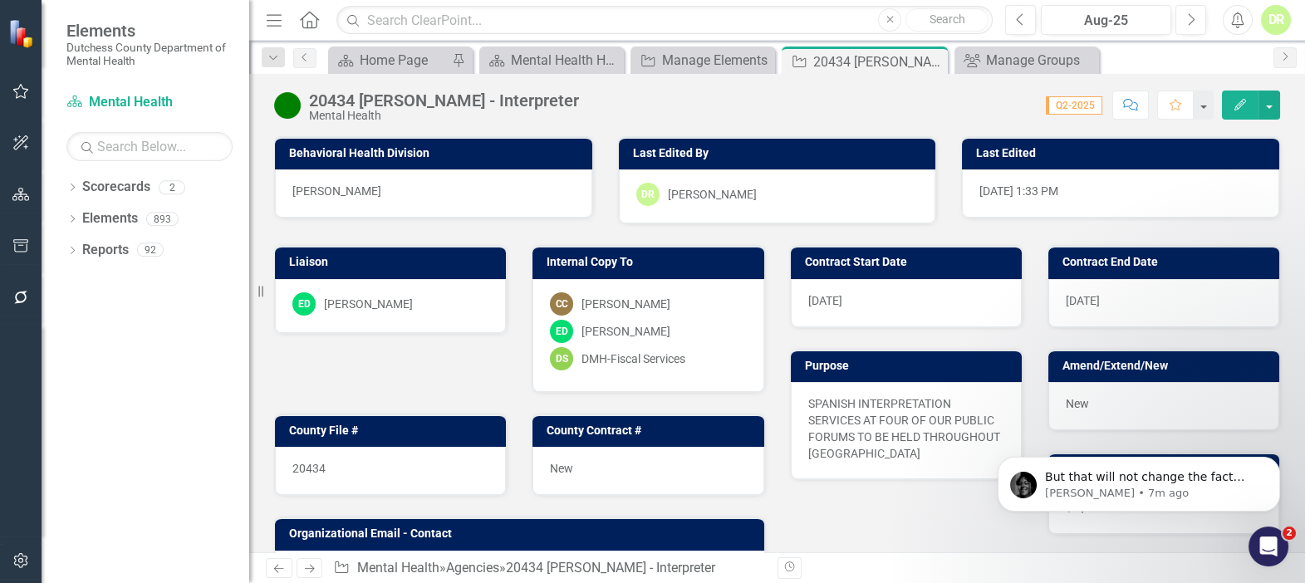
click at [1135, 104] on icon "Comment" at bounding box center [1130, 105] width 15 height 12
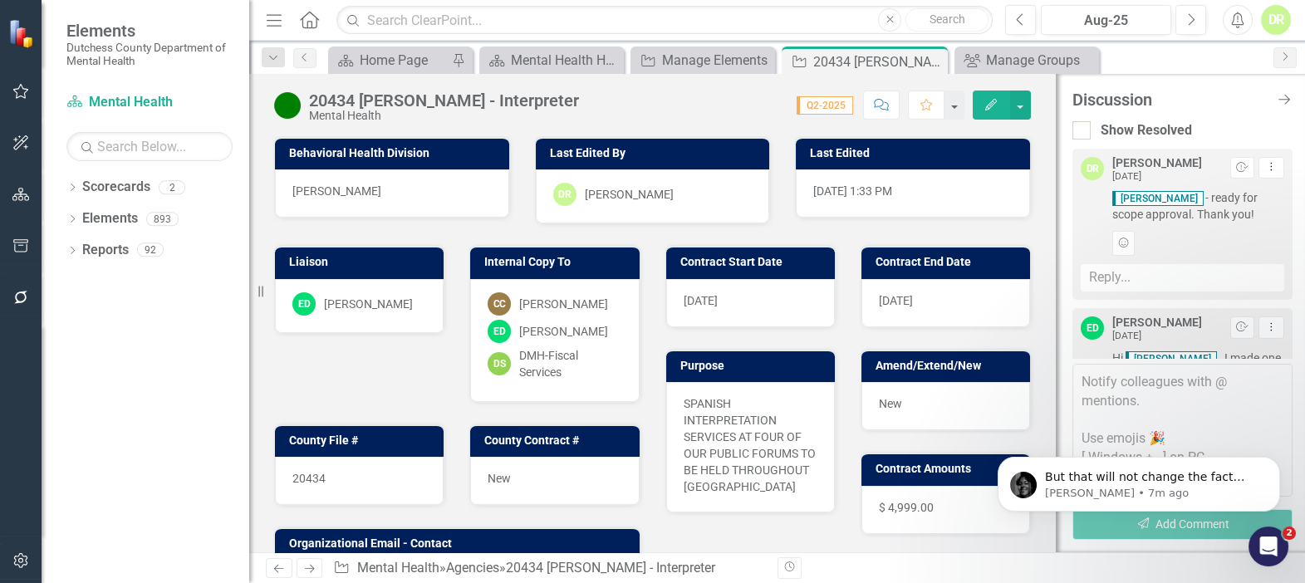
scroll to position [351, 0]
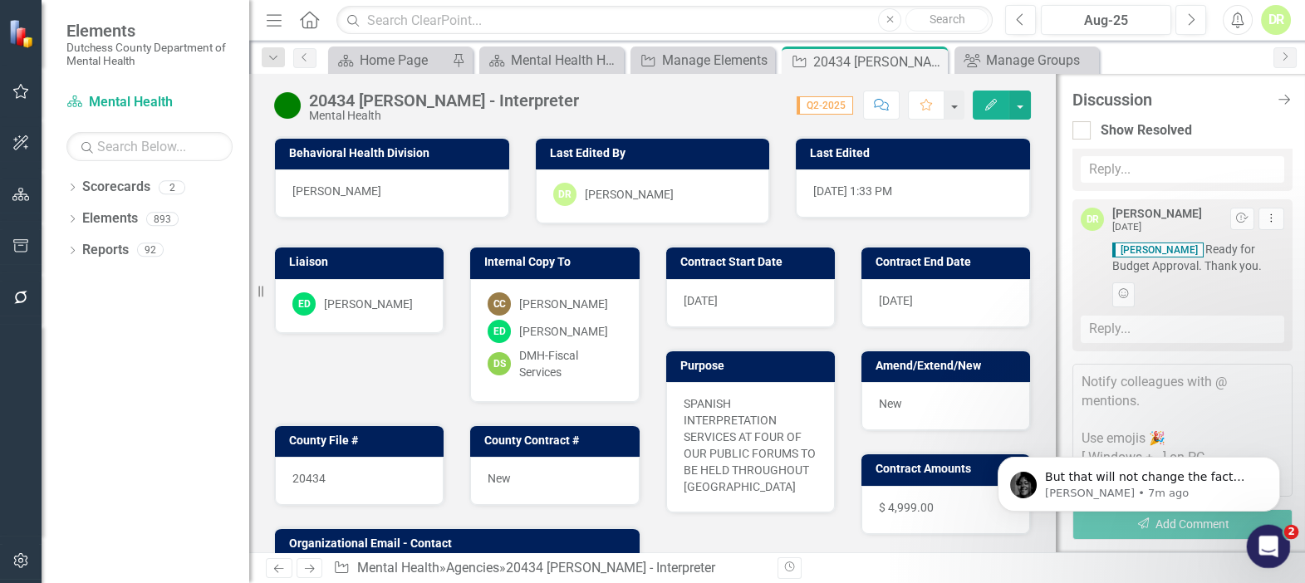
click at [1268, 539] on icon "Open Intercom Messenger" at bounding box center [1266, 544] width 27 height 27
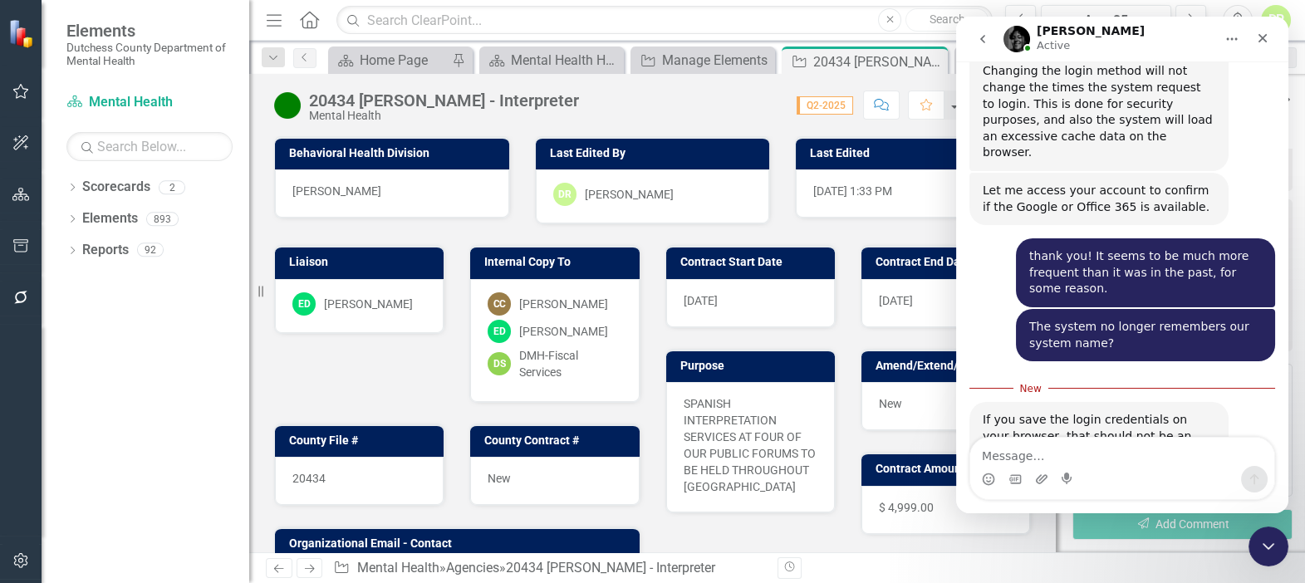
scroll to position [1614, 0]
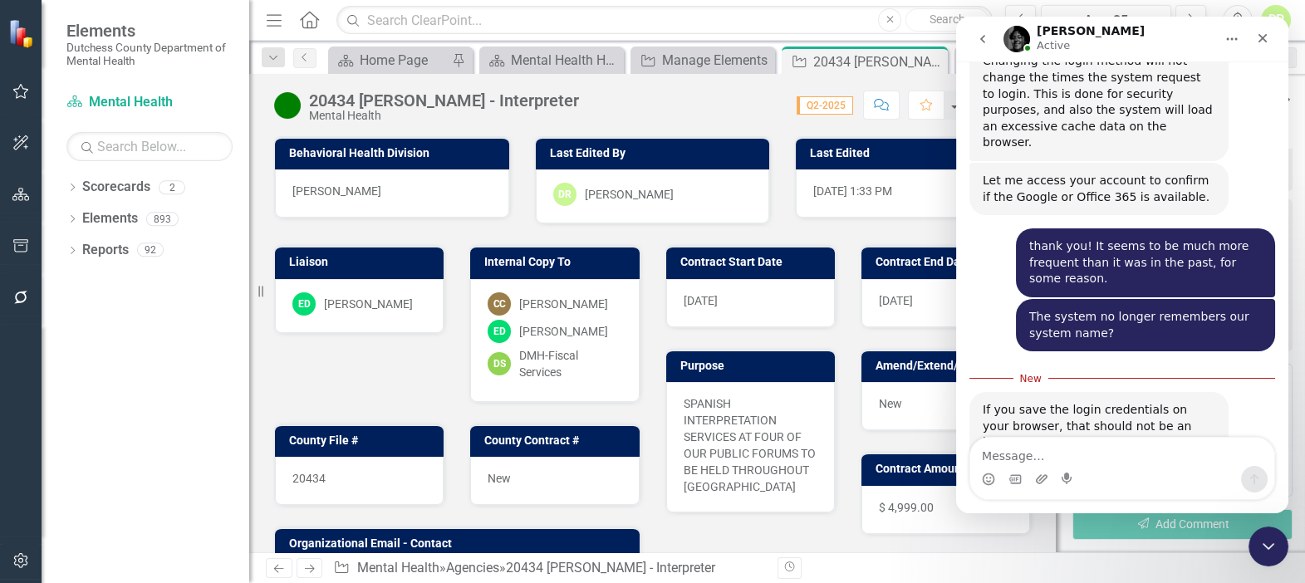
click at [1030, 448] on textarea "Message…" at bounding box center [1122, 452] width 304 height 28
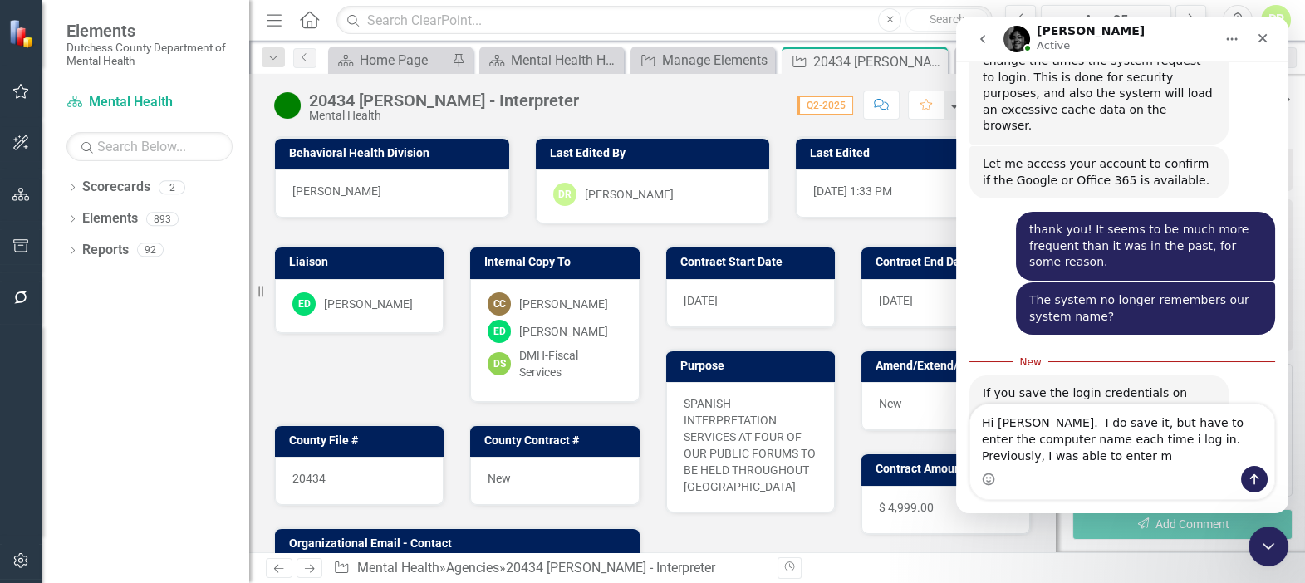
scroll to position [1648, 0]
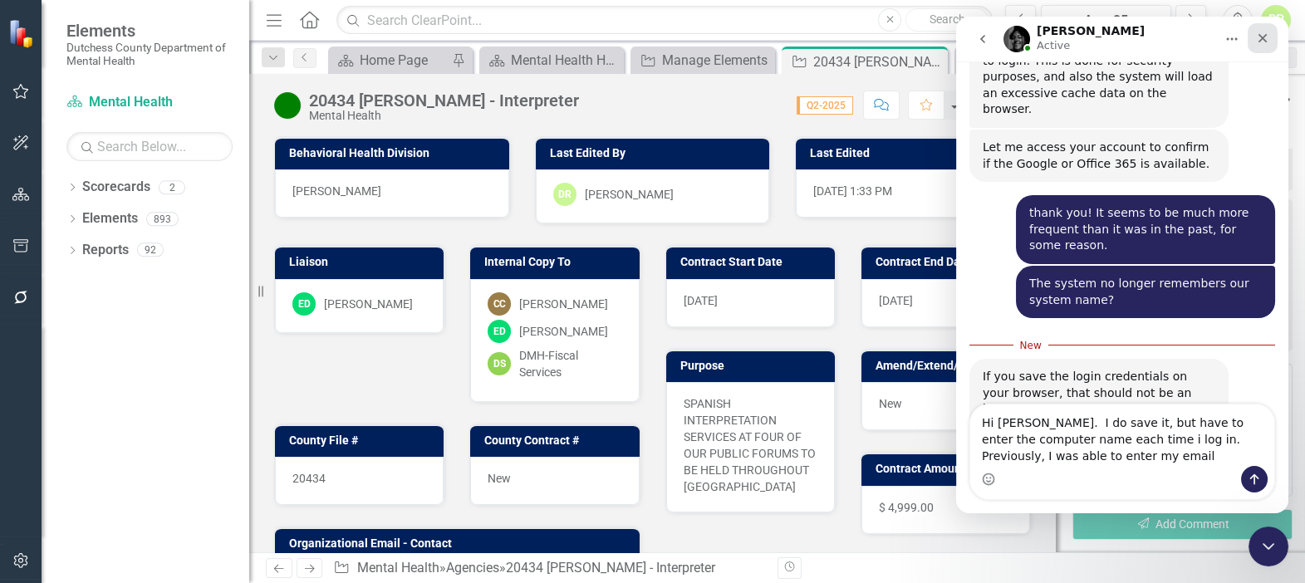
type textarea "Hi [PERSON_NAME]. I do save it, but have to enter the computer name each time i…"
click at [1265, 42] on icon "Close" at bounding box center [1262, 38] width 13 height 13
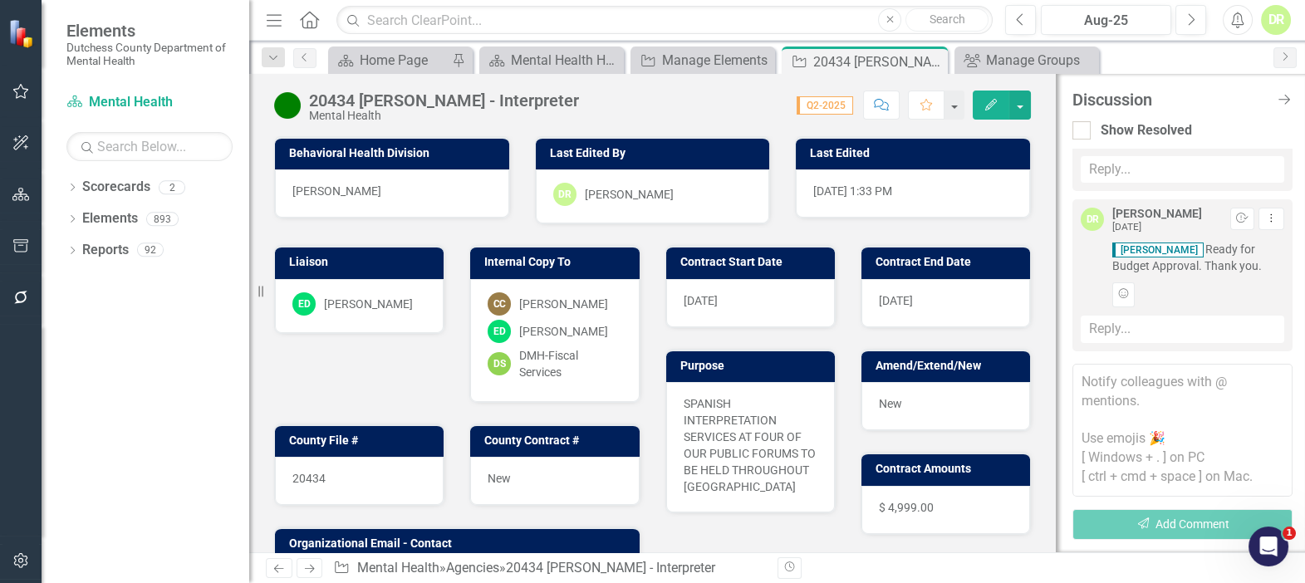
click at [1270, 21] on div "DR" at bounding box center [1276, 20] width 30 height 30
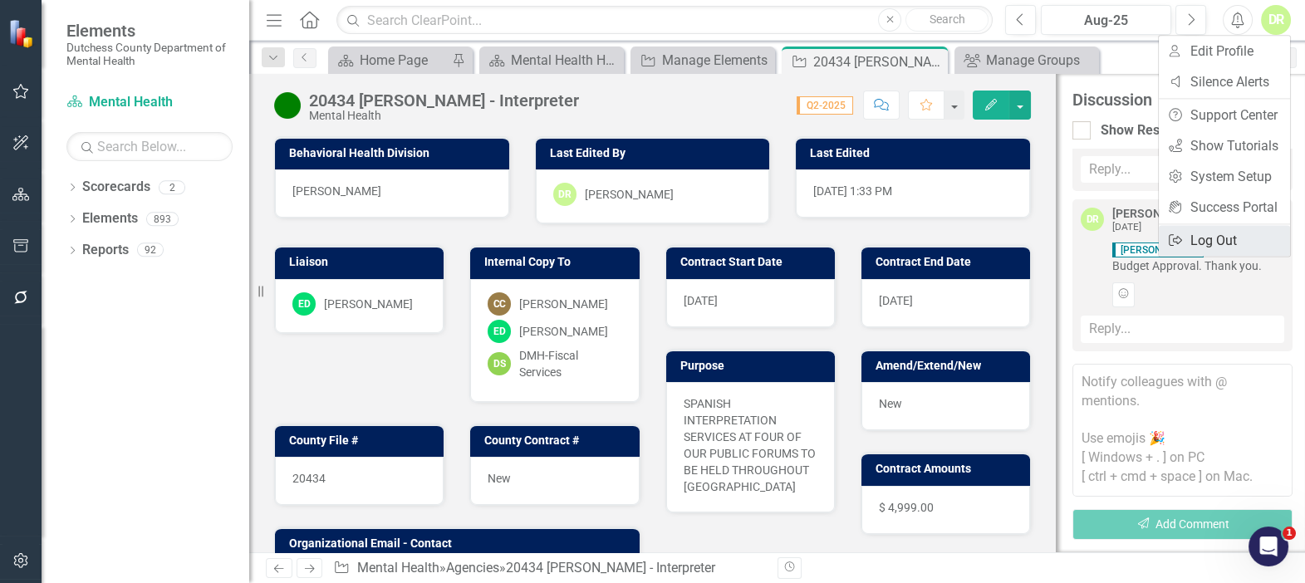
click at [1229, 242] on link "Logout Log Out" at bounding box center [1224, 240] width 131 height 31
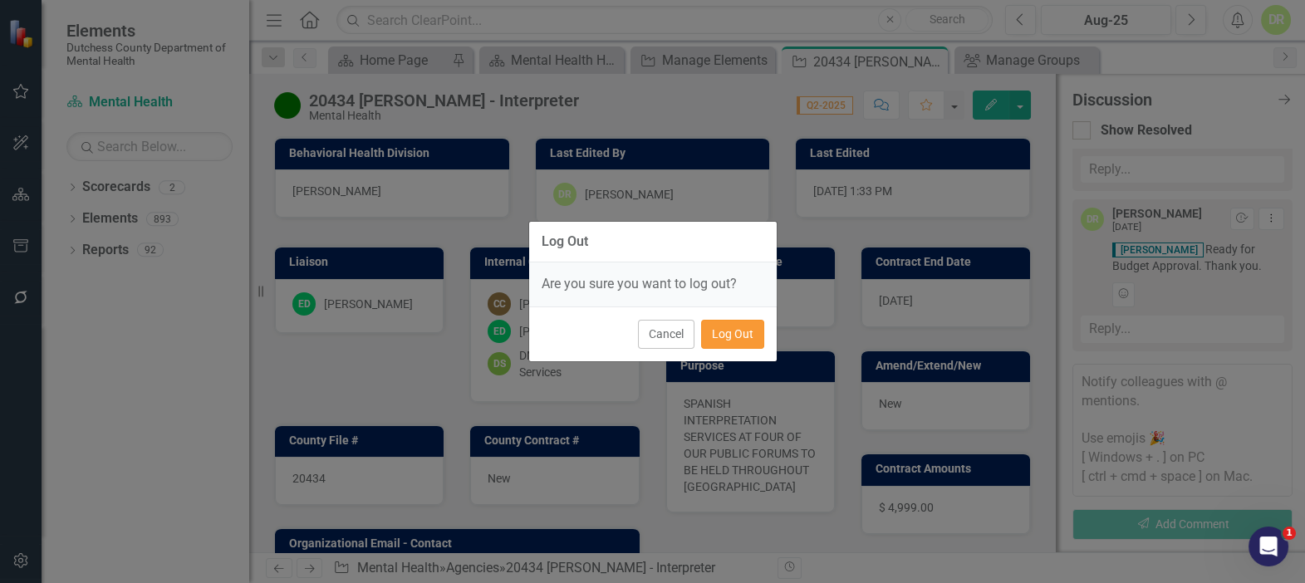
click at [747, 331] on button "Log Out" at bounding box center [732, 334] width 63 height 29
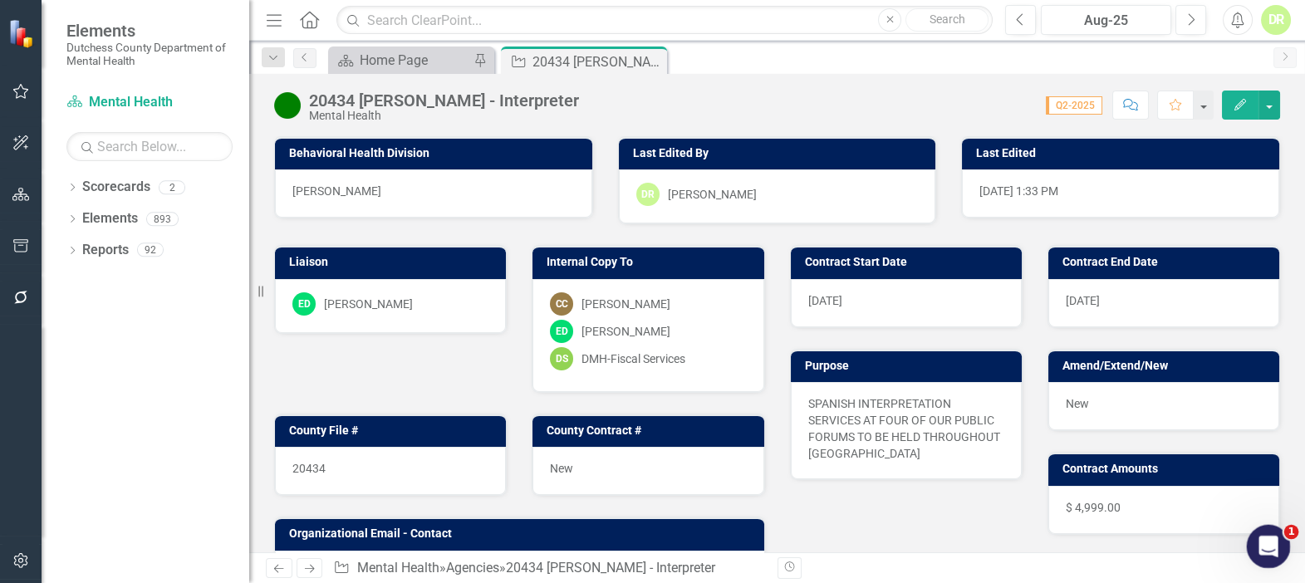
drag, startPoint x: 1267, startPoint y: 539, endPoint x: 1259, endPoint y: 524, distance: 17.1
click at [1265, 531] on div "Open Intercom Messenger" at bounding box center [1266, 544] width 55 height 55
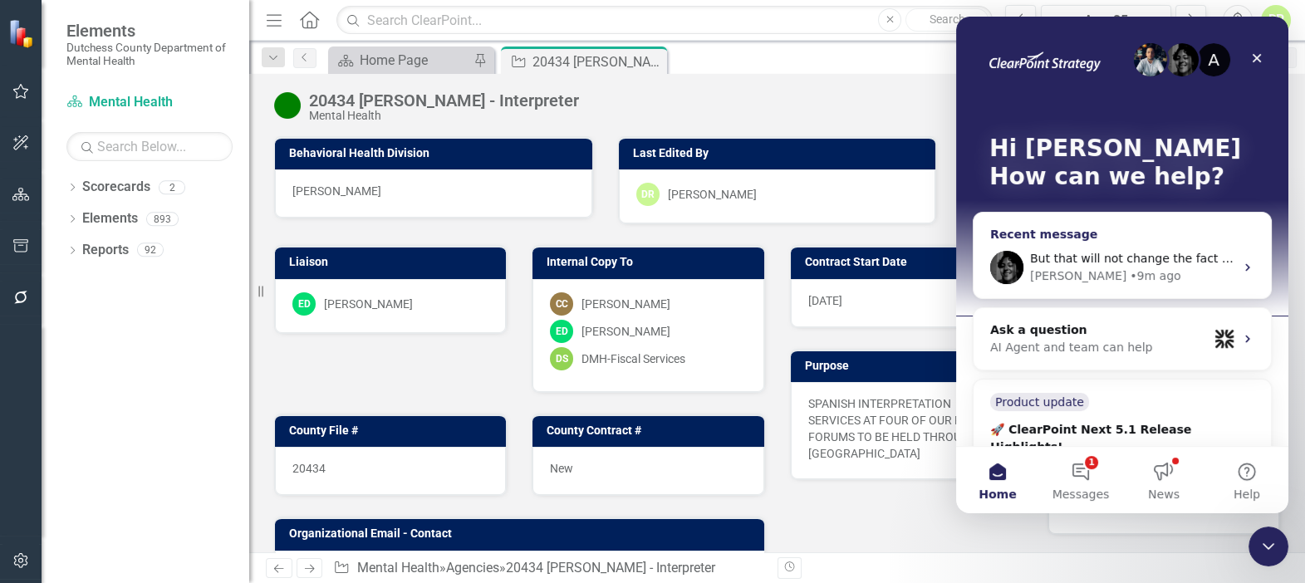
click at [1068, 234] on div "Recent message" at bounding box center [1122, 234] width 264 height 17
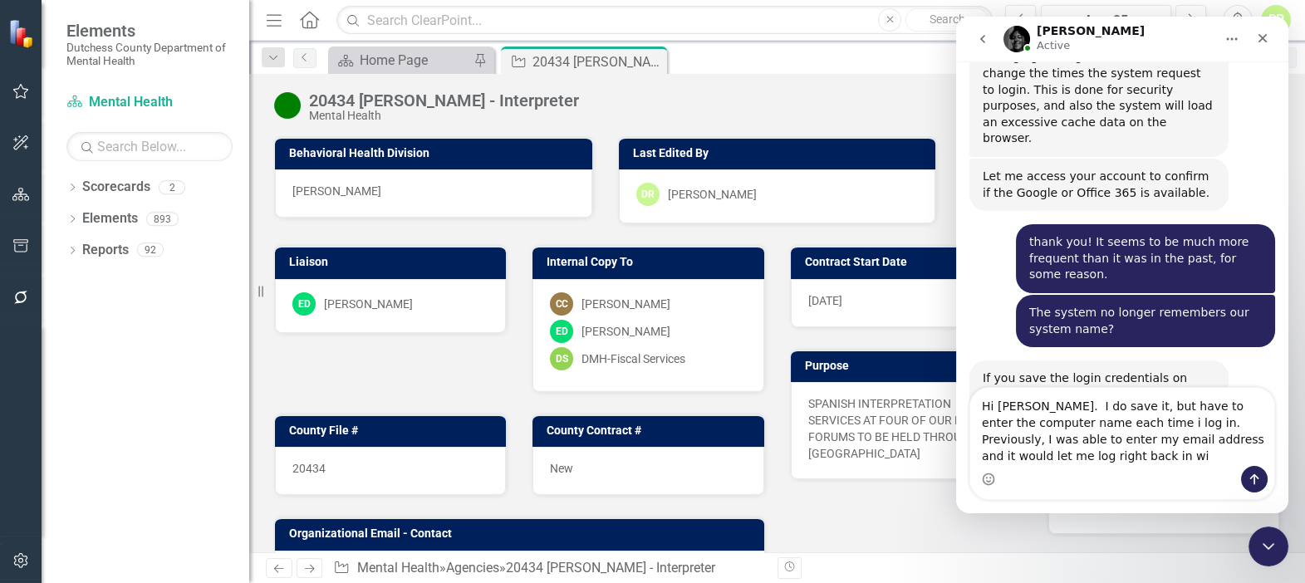
scroll to position [1637, 0]
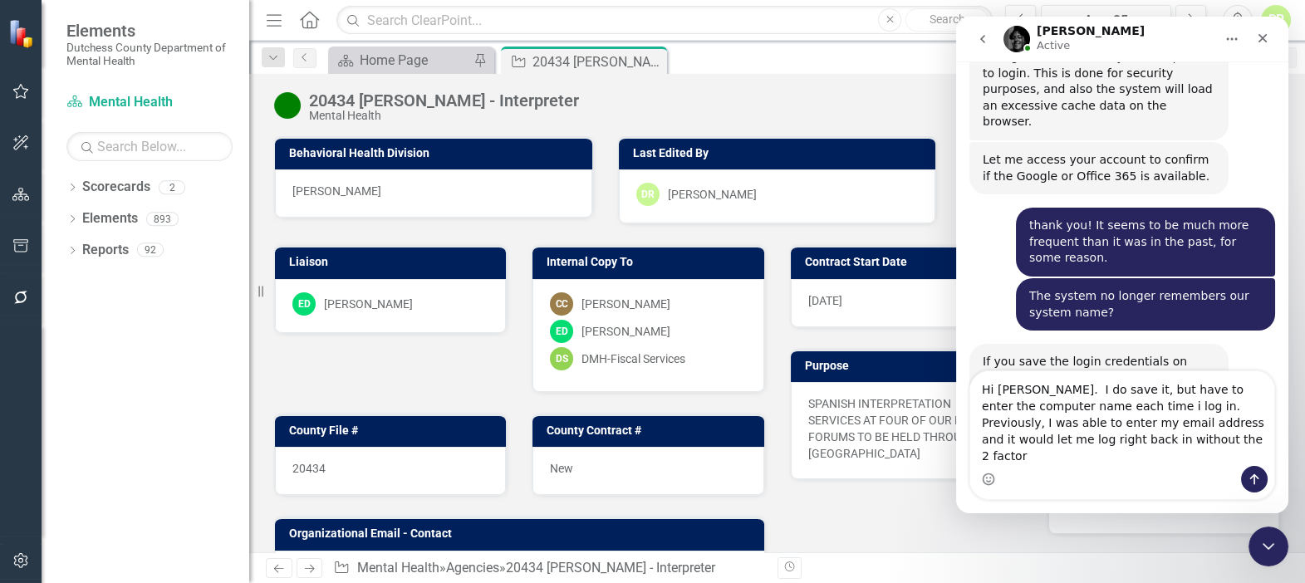
type textarea "Hi Jeff. I do save it, but have to enter the computer name each time i log in. …"
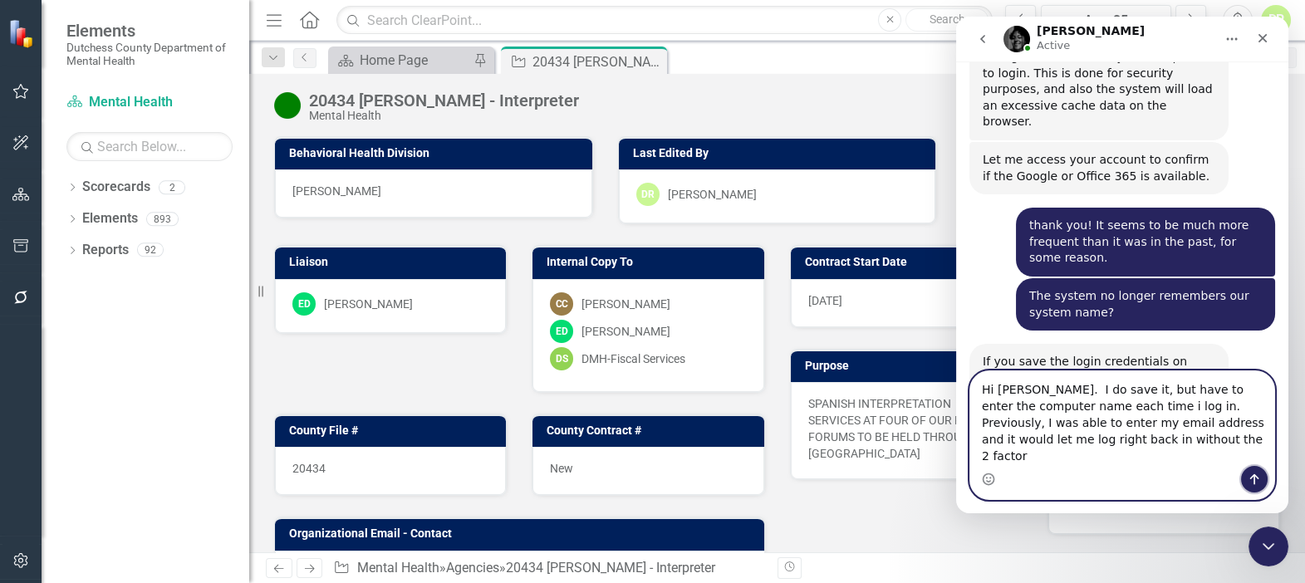
click at [1255, 479] on icon "Send a message…" at bounding box center [1254, 479] width 9 height 11
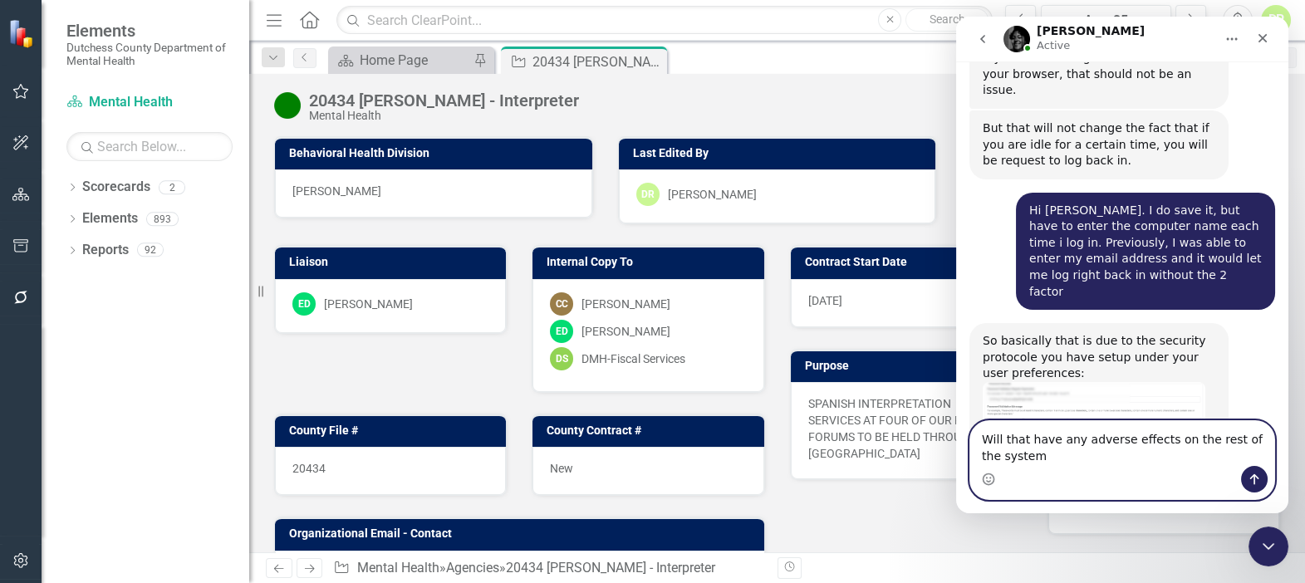
scroll to position [1957, 0]
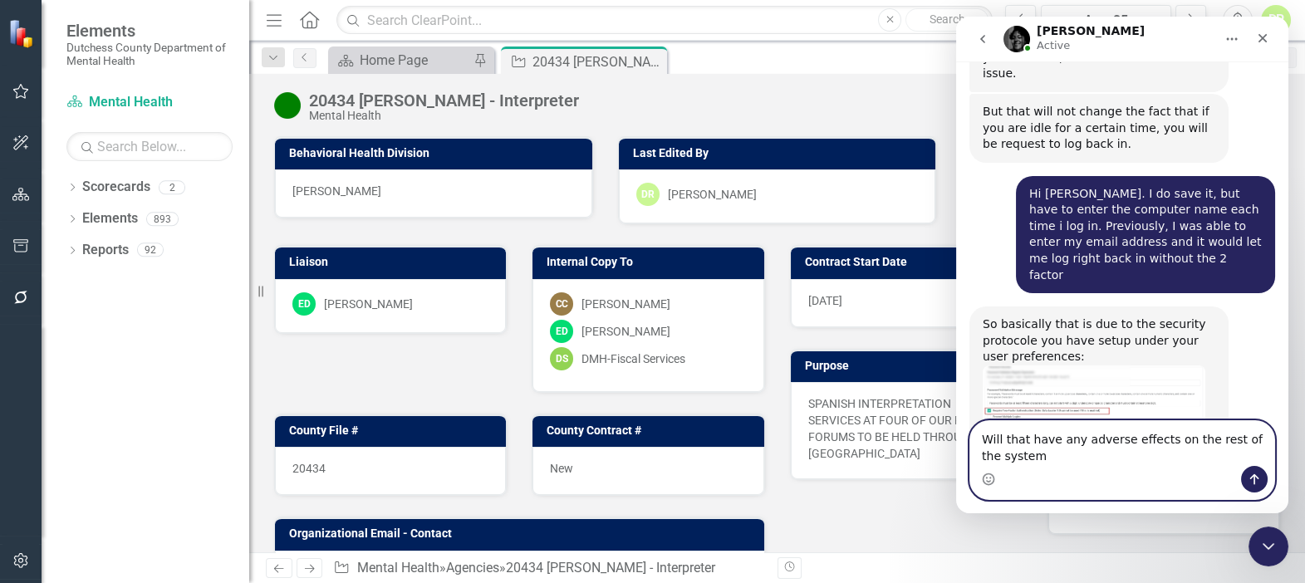
type textarea "Will that have any adverse effects on the rest of the system?"
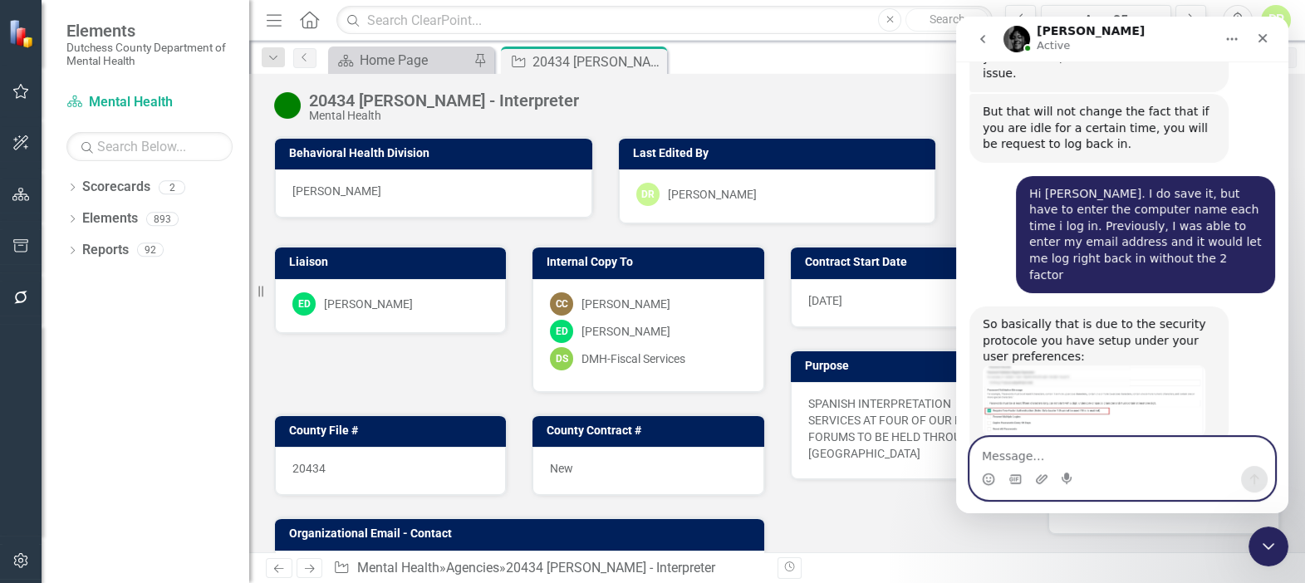
scroll to position [2006, 0]
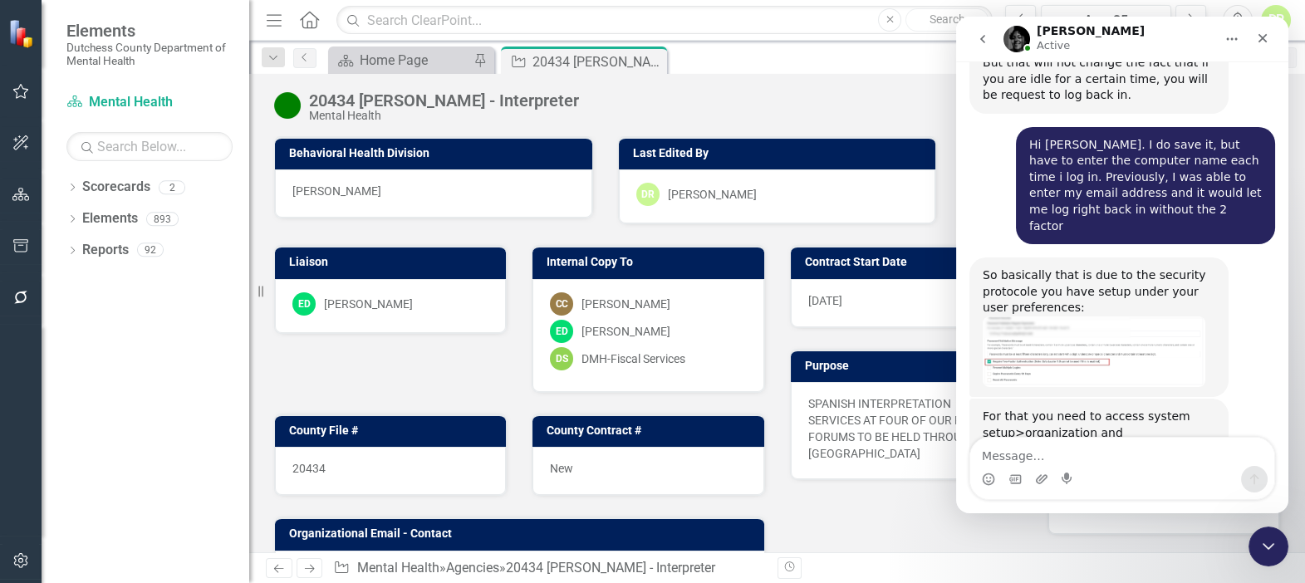
click at [1124, 317] on img "Jeff says…" at bounding box center [1094, 352] width 223 height 71
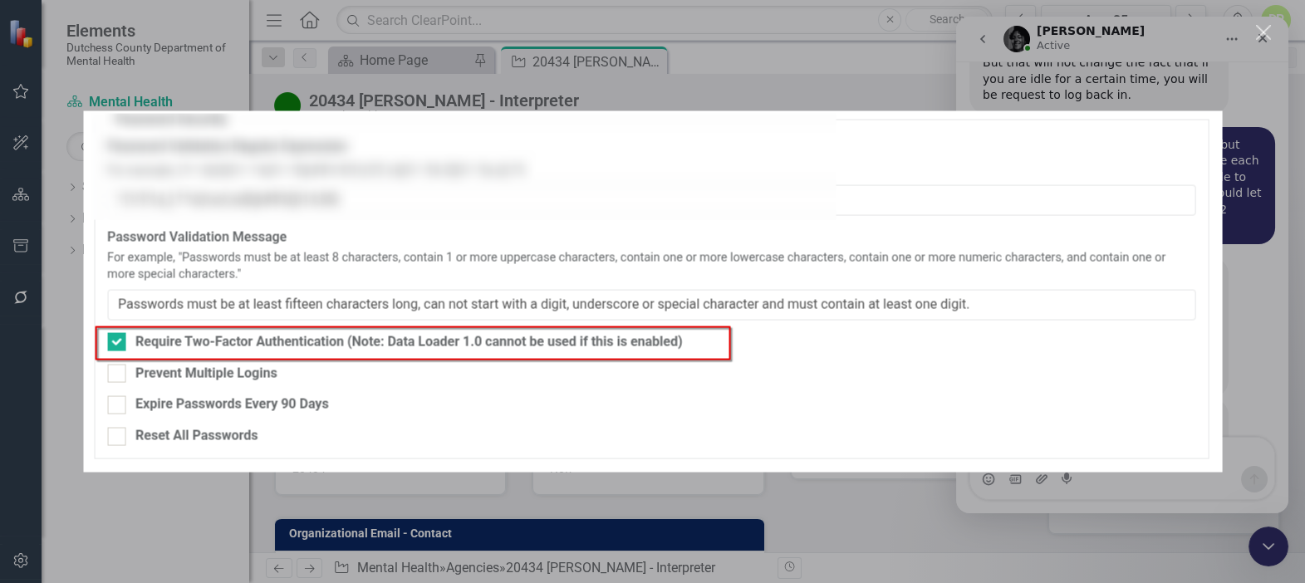
scroll to position [0, 0]
click at [1082, 160] on img "Close" at bounding box center [652, 291] width 1139 height 361
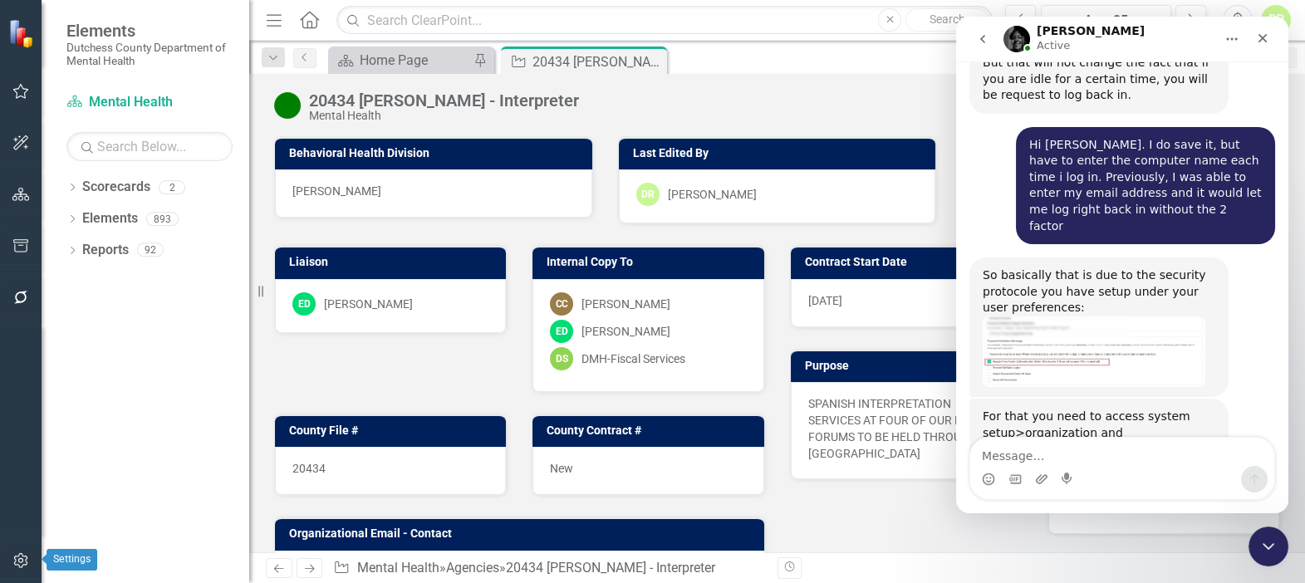
click at [18, 551] on button "button" at bounding box center [20, 561] width 37 height 35
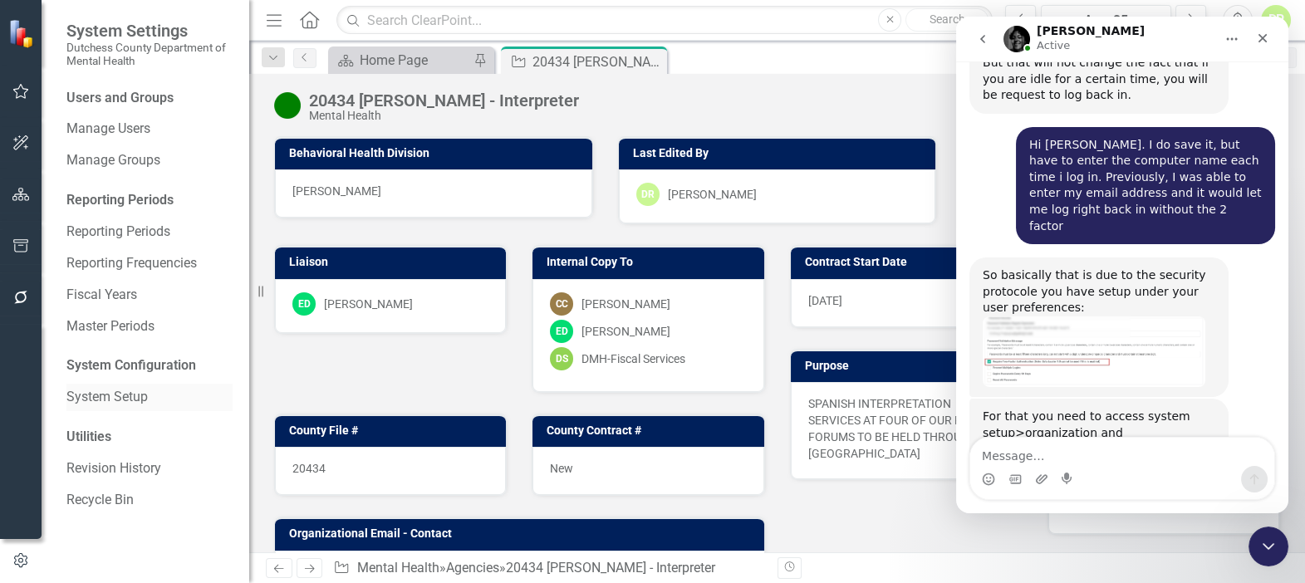
click at [70, 390] on link "System Setup" at bounding box center [149, 397] width 166 height 19
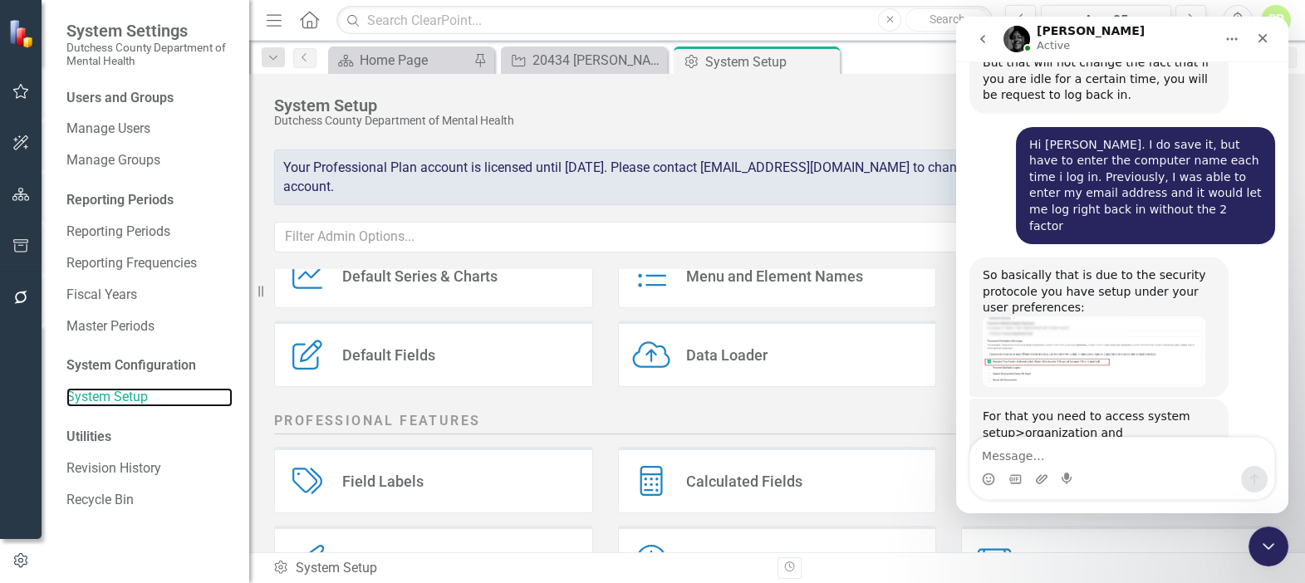
scroll to position [150, 0]
click at [1117, 317] on div "Jeff says…" at bounding box center [1099, 352] width 233 height 71
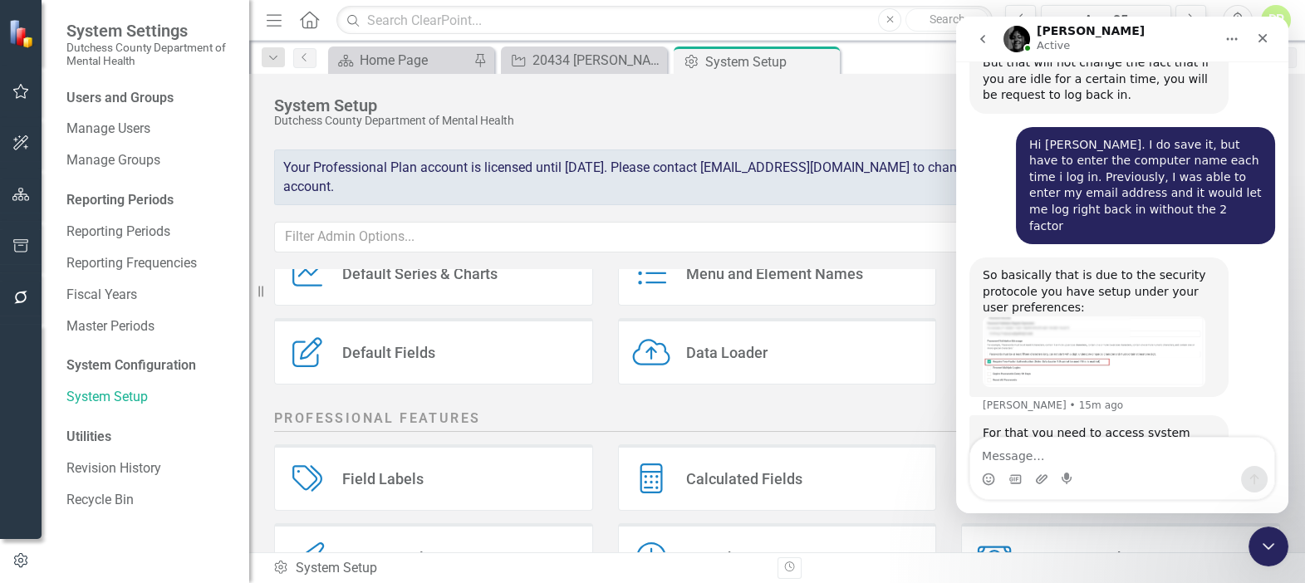
scroll to position [2023, 0]
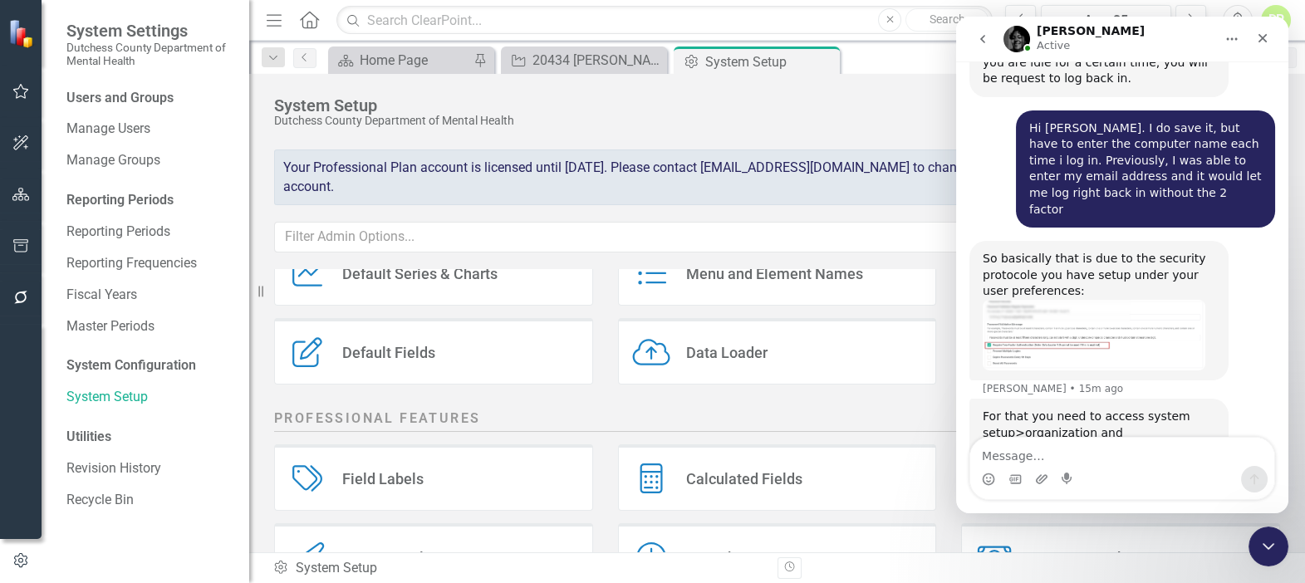
click at [1110, 300] on img "Jeff says…" at bounding box center [1094, 335] width 223 height 71
click at [1033, 300] on img "Jeff says…" at bounding box center [1094, 335] width 223 height 71
click at [1033, 174] on img "Close" at bounding box center [652, 308] width 1139 height 361
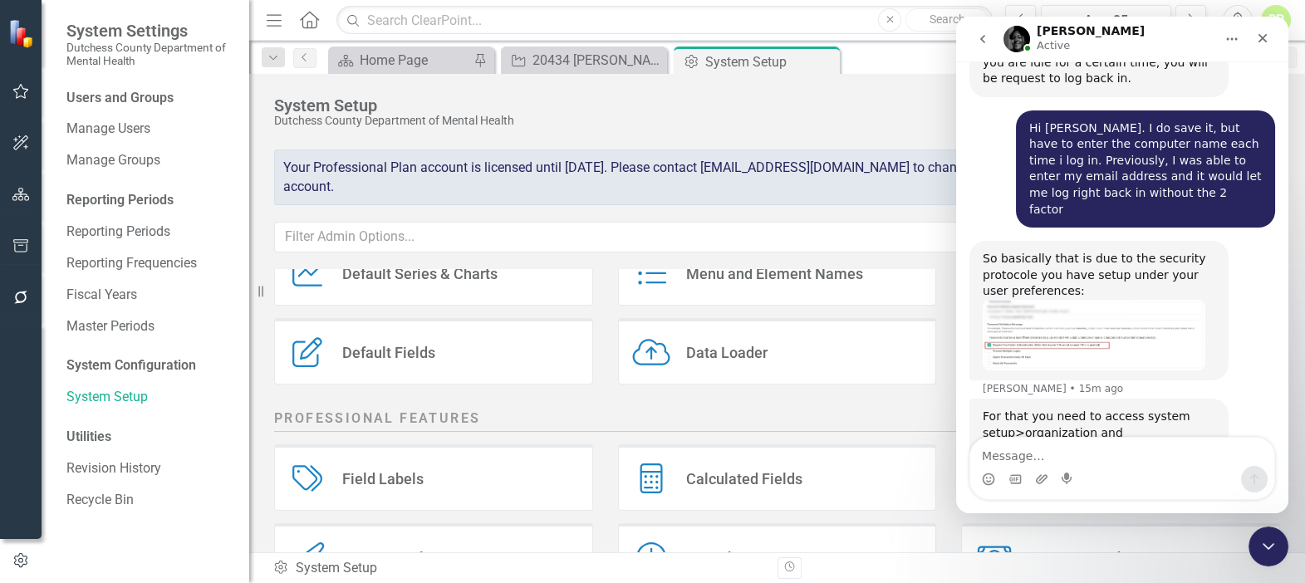
click at [1081, 300] on img "Jeff says…" at bounding box center [1094, 335] width 223 height 71
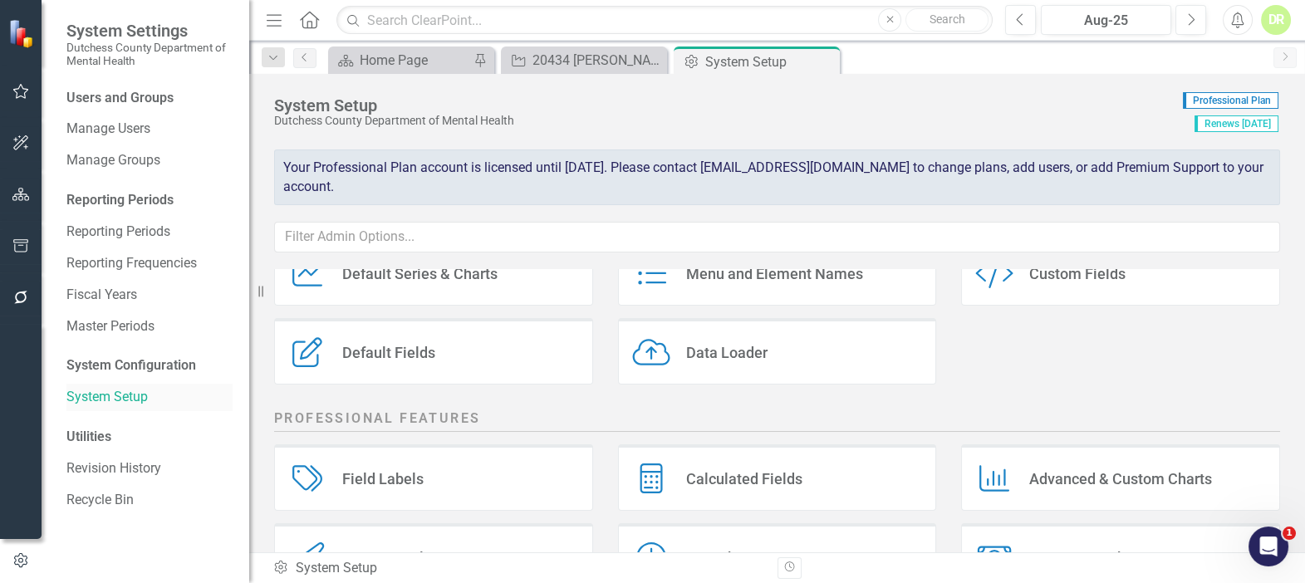
scroll to position [2006, 0]
click at [112, 394] on link "System Setup" at bounding box center [149, 397] width 166 height 19
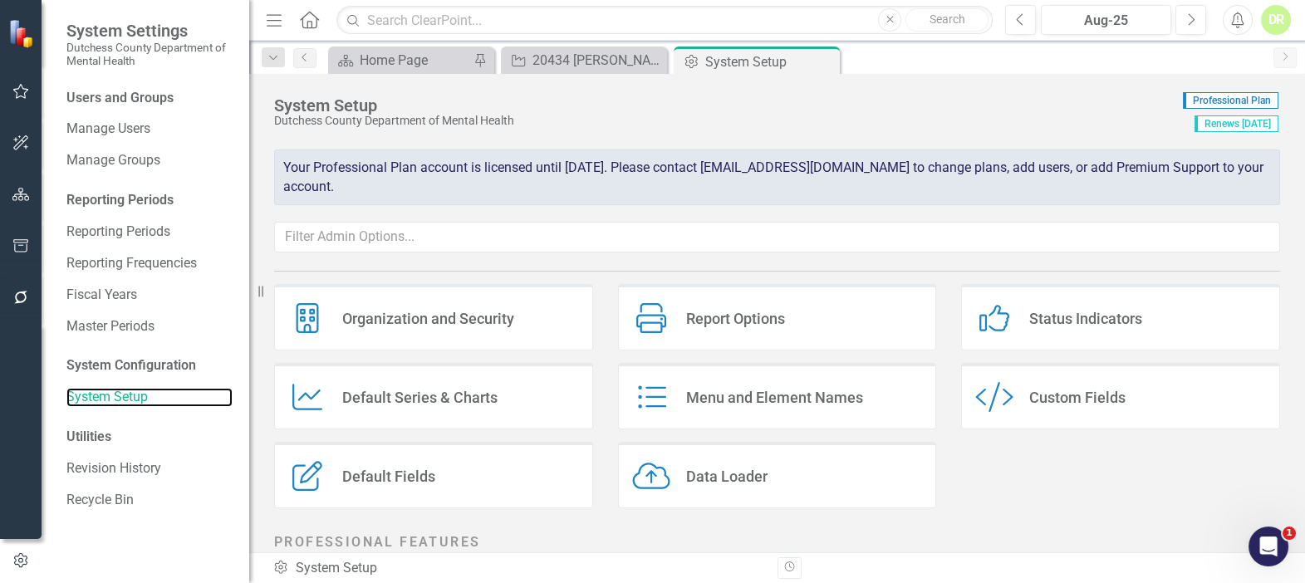
scroll to position [0, 0]
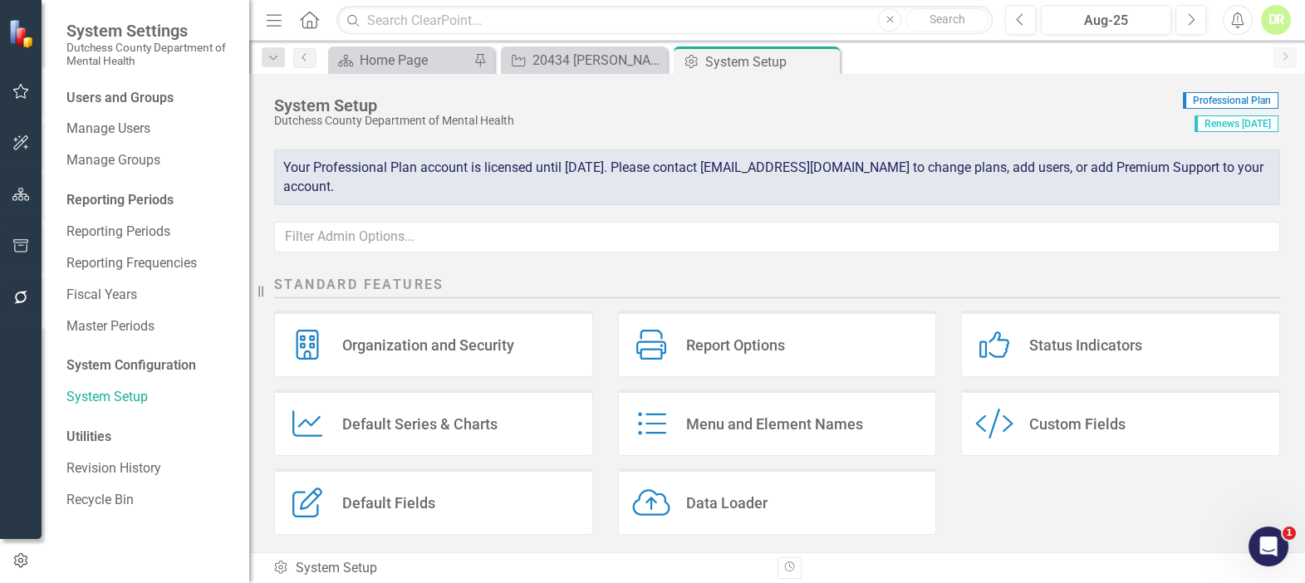
click at [415, 342] on div "Organization and Security" at bounding box center [428, 345] width 172 height 19
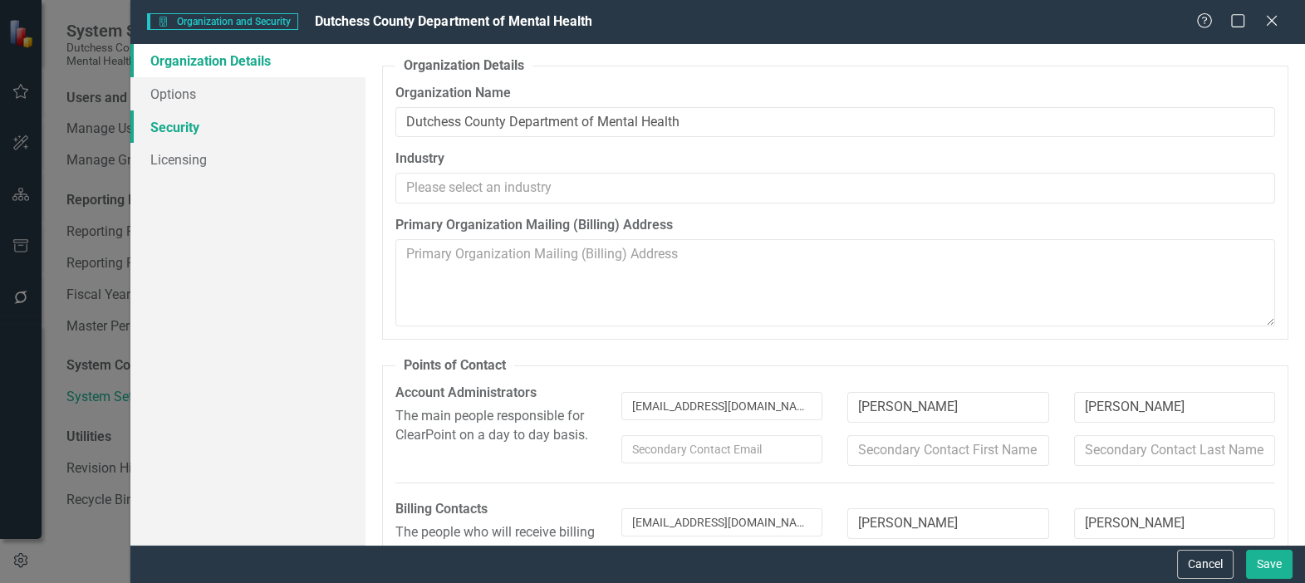
click at [158, 123] on link "Security" at bounding box center [247, 126] width 235 height 33
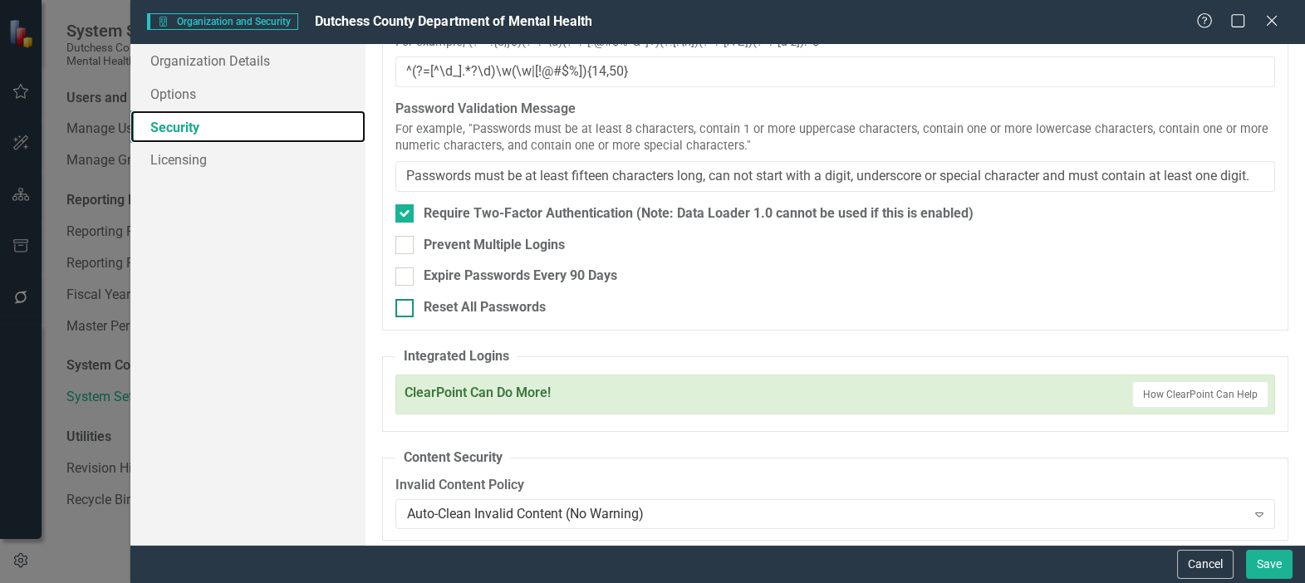
scroll to position [83, 0]
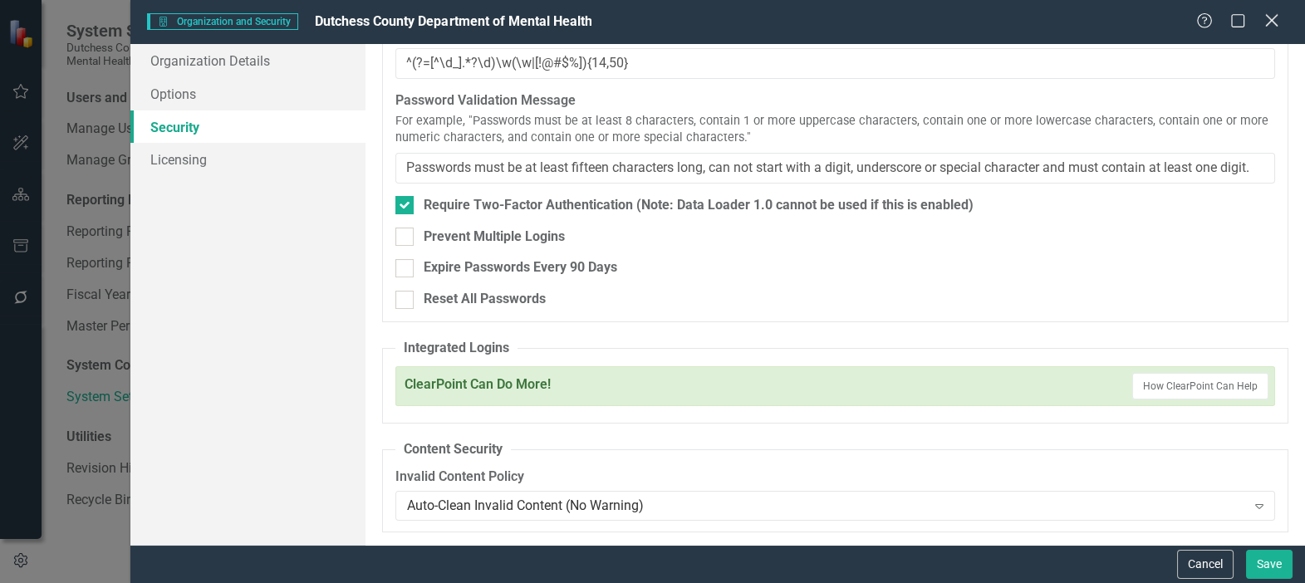
click at [1271, 23] on icon "Close" at bounding box center [1271, 20] width 21 height 16
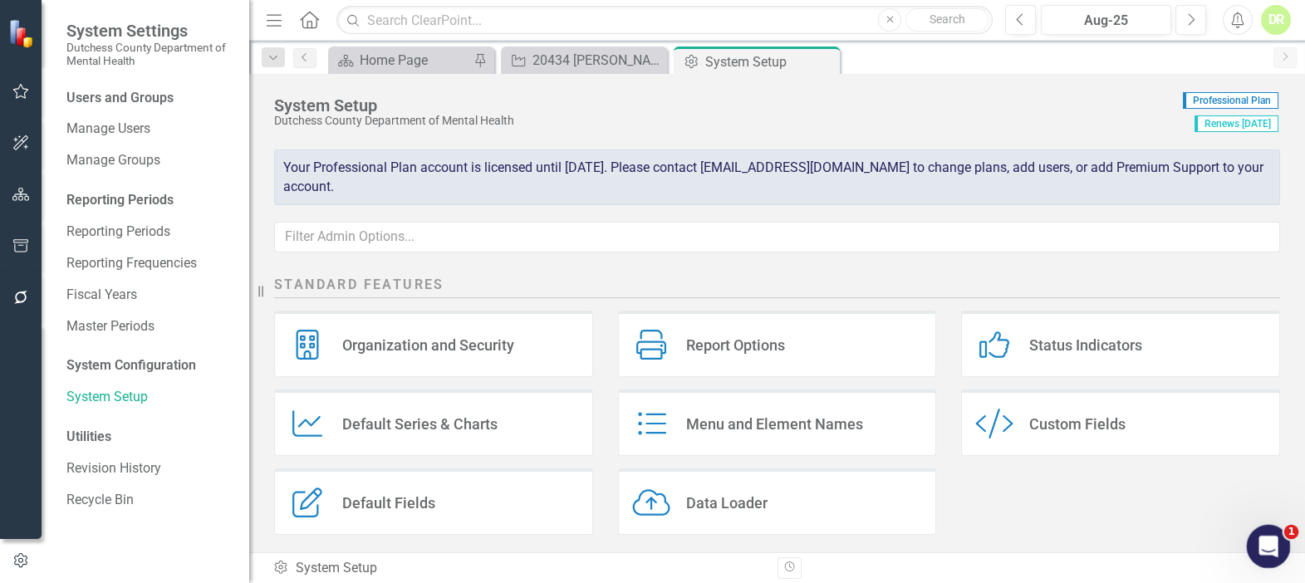
click at [1259, 548] on icon "Open Intercom Messenger" at bounding box center [1266, 544] width 27 height 27
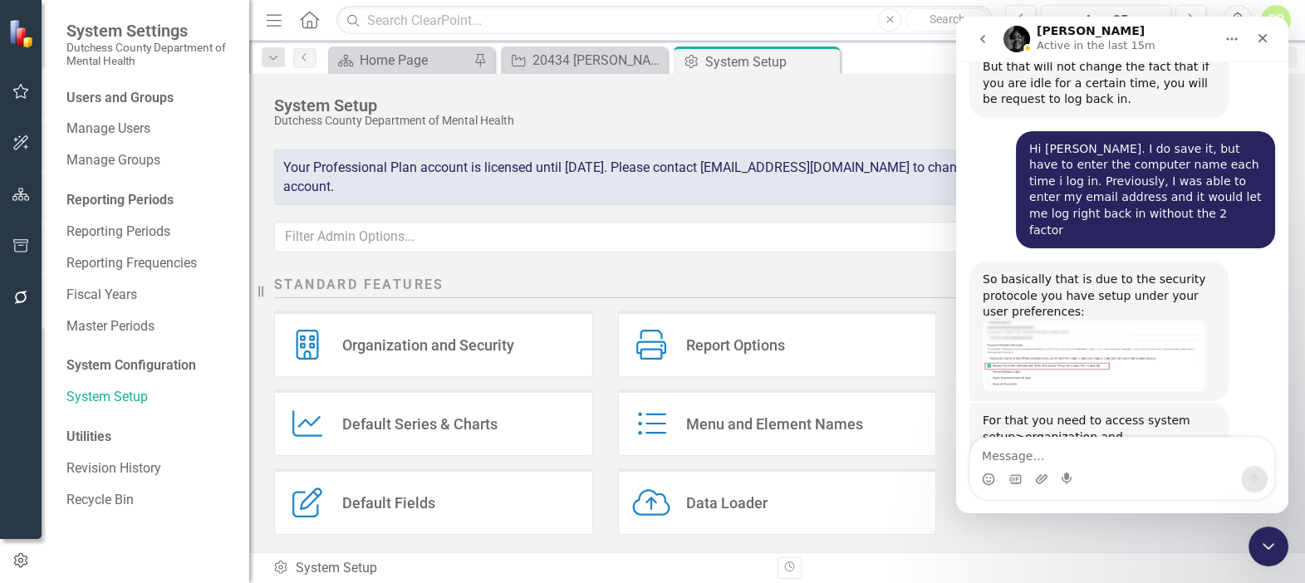
scroll to position [2006, 0]
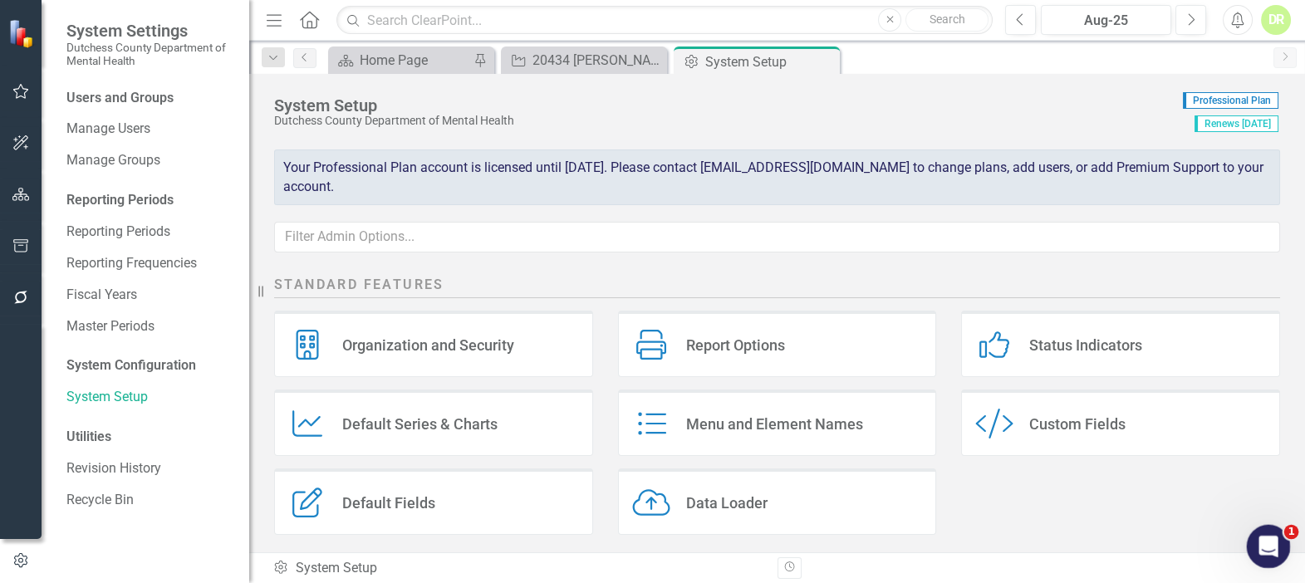
click at [1281, 537] on div "Open Intercom Messenger" at bounding box center [1266, 544] width 55 height 55
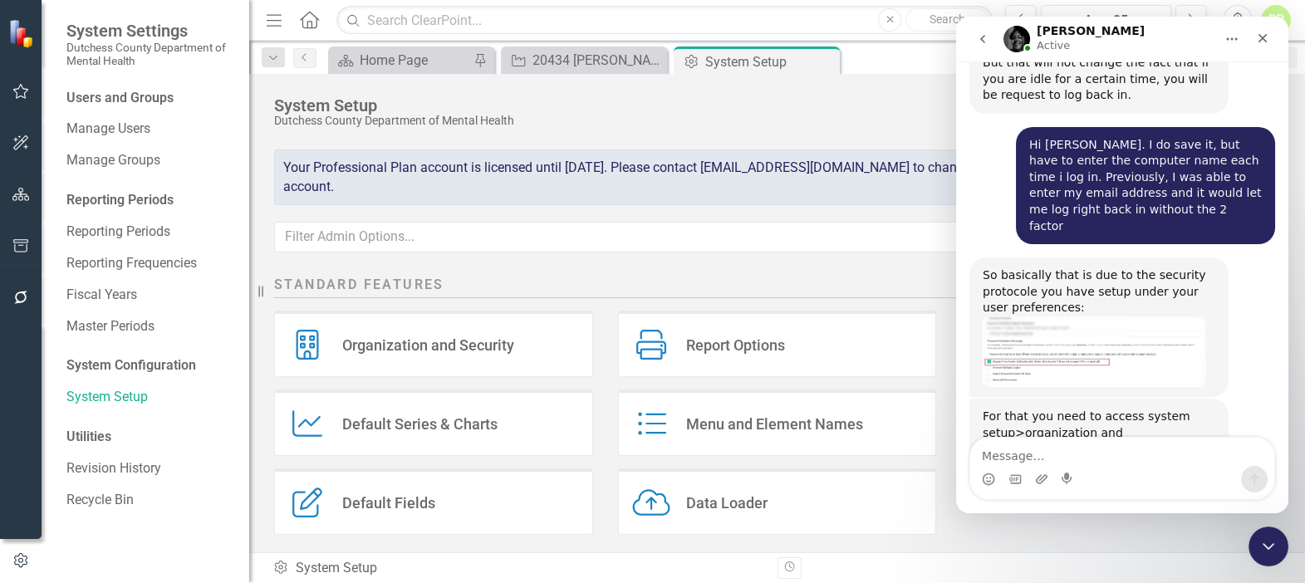
drag, startPoint x: 982, startPoint y: 35, endPoint x: 2166, endPoint y: 543, distance: 1288.5
click at [982, 35] on icon "go back" at bounding box center [982, 38] width 13 height 13
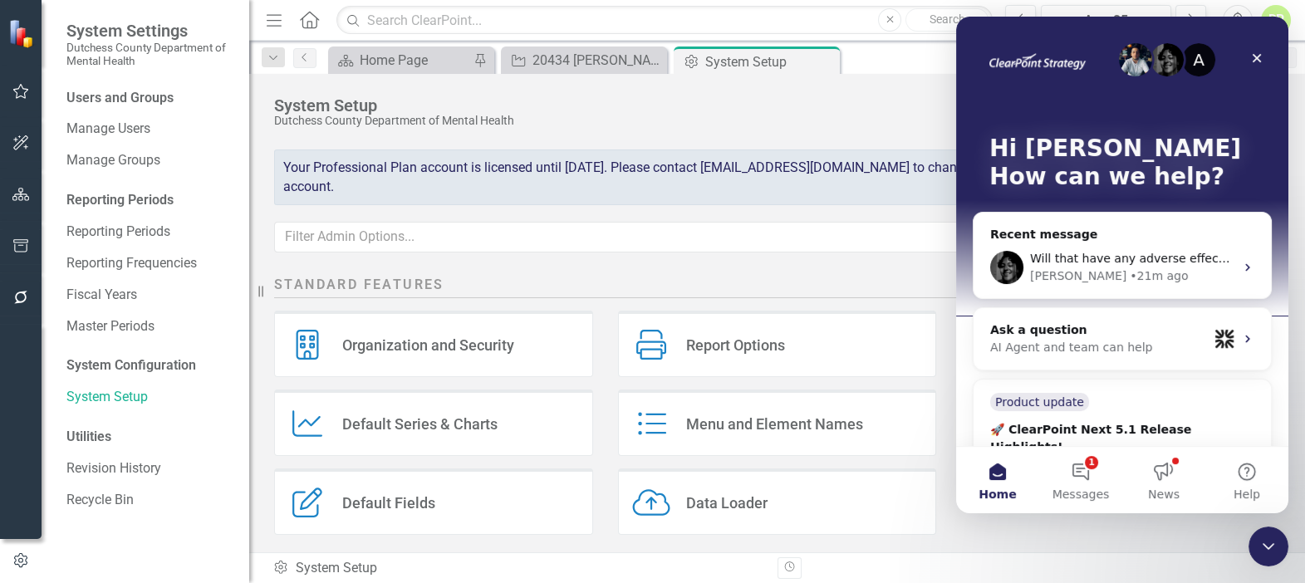
click at [1098, 464] on button "1 Messages" at bounding box center [1080, 480] width 83 height 66
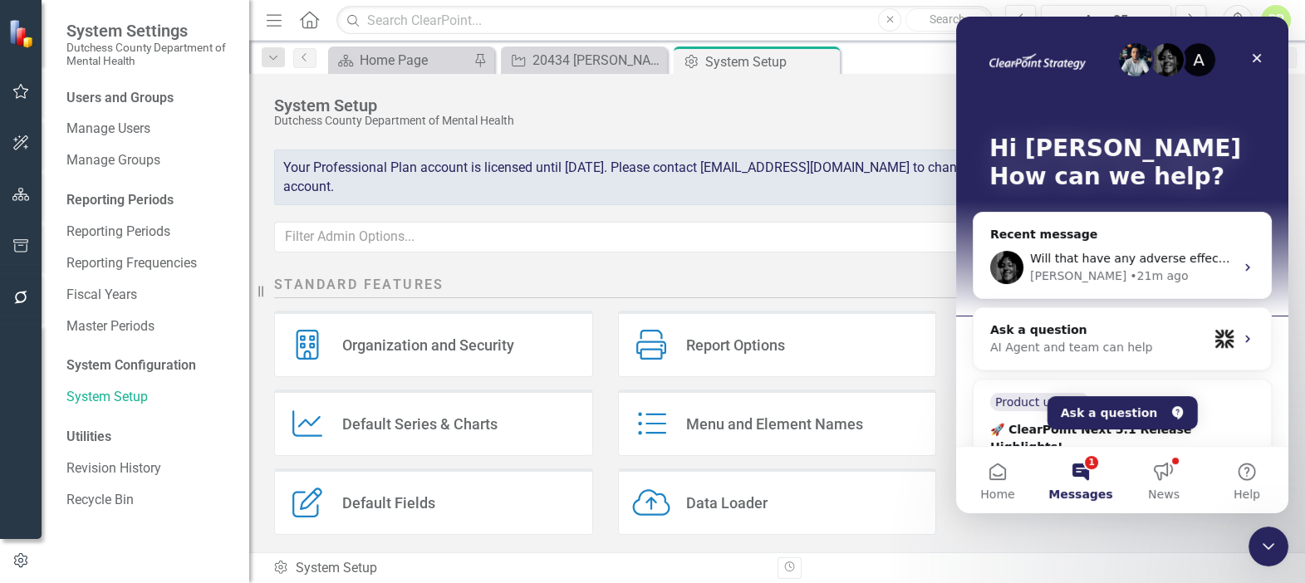
click at [1093, 465] on button "1 Messages" at bounding box center [1080, 480] width 83 height 66
click at [1172, 468] on button "News" at bounding box center [1163, 480] width 83 height 66
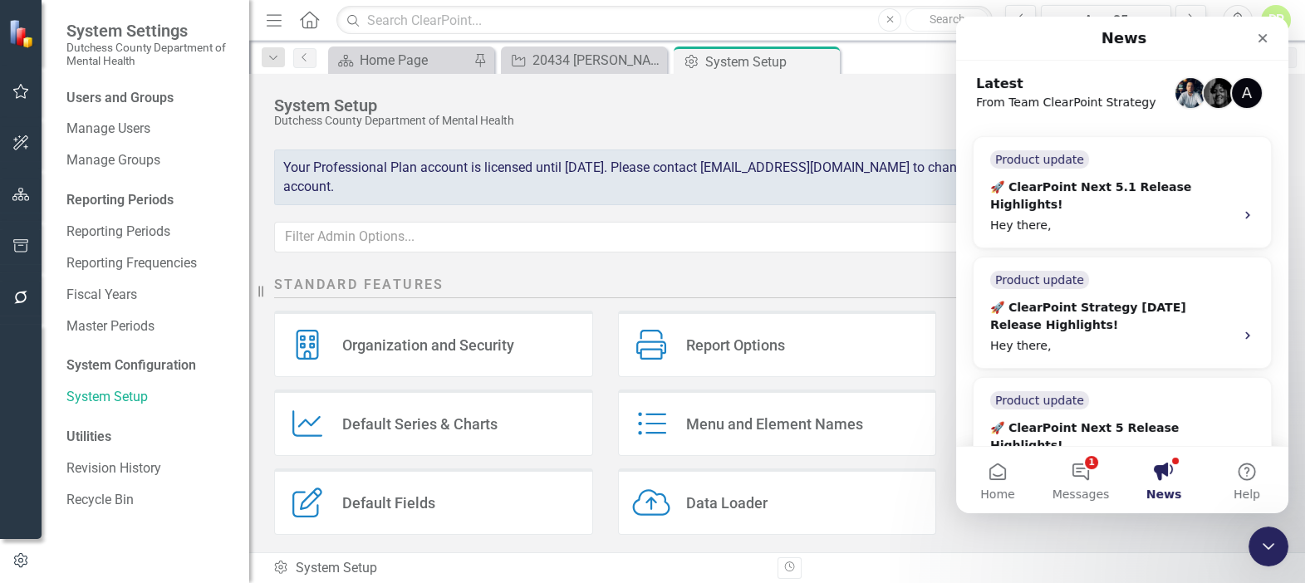
scroll to position [0, 0]
click at [1163, 469] on button "News" at bounding box center [1163, 480] width 83 height 66
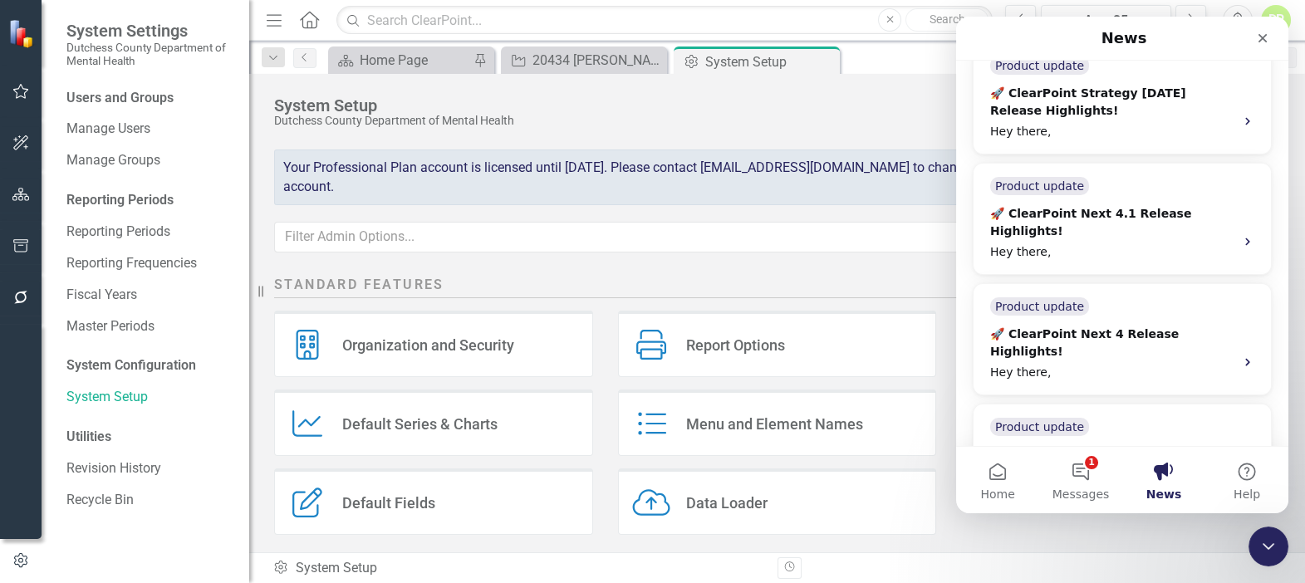
scroll to position [2031, 0]
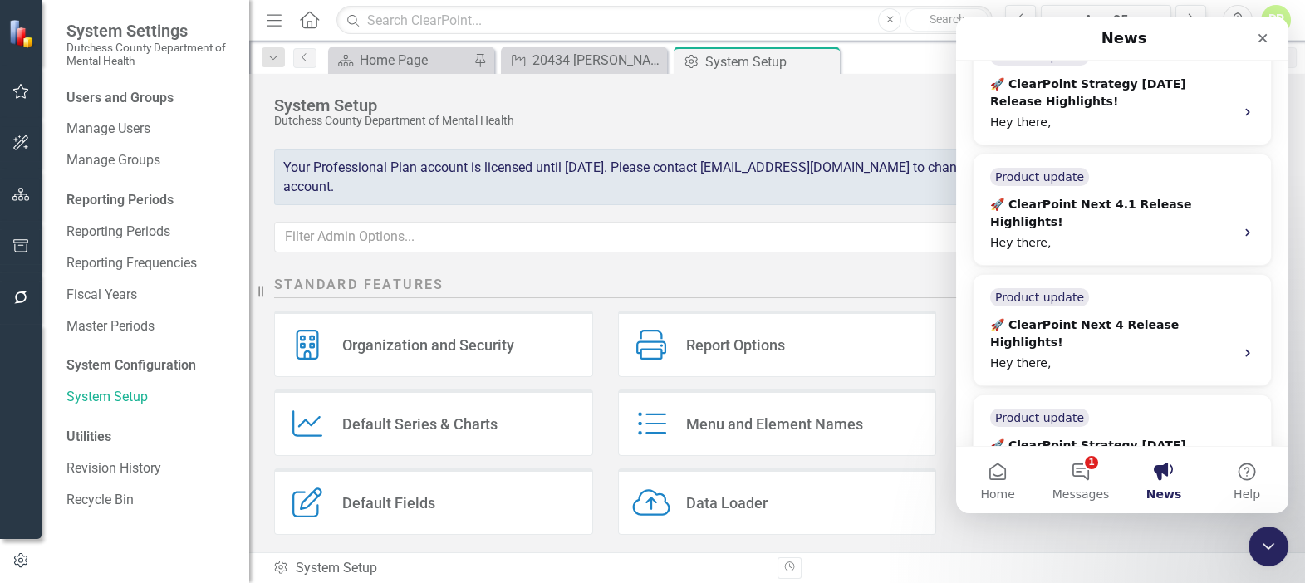
click at [1047, 27] on div "News" at bounding box center [1122, 38] width 311 height 30
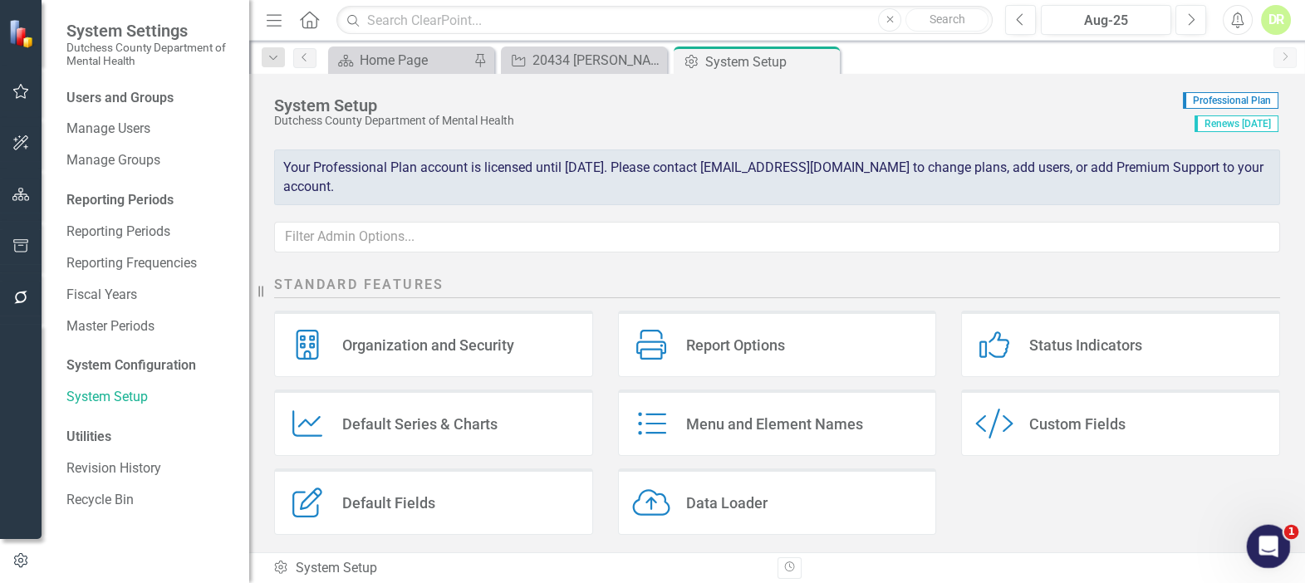
click at [1269, 534] on icon "Open Intercom Messenger" at bounding box center [1266, 544] width 27 height 27
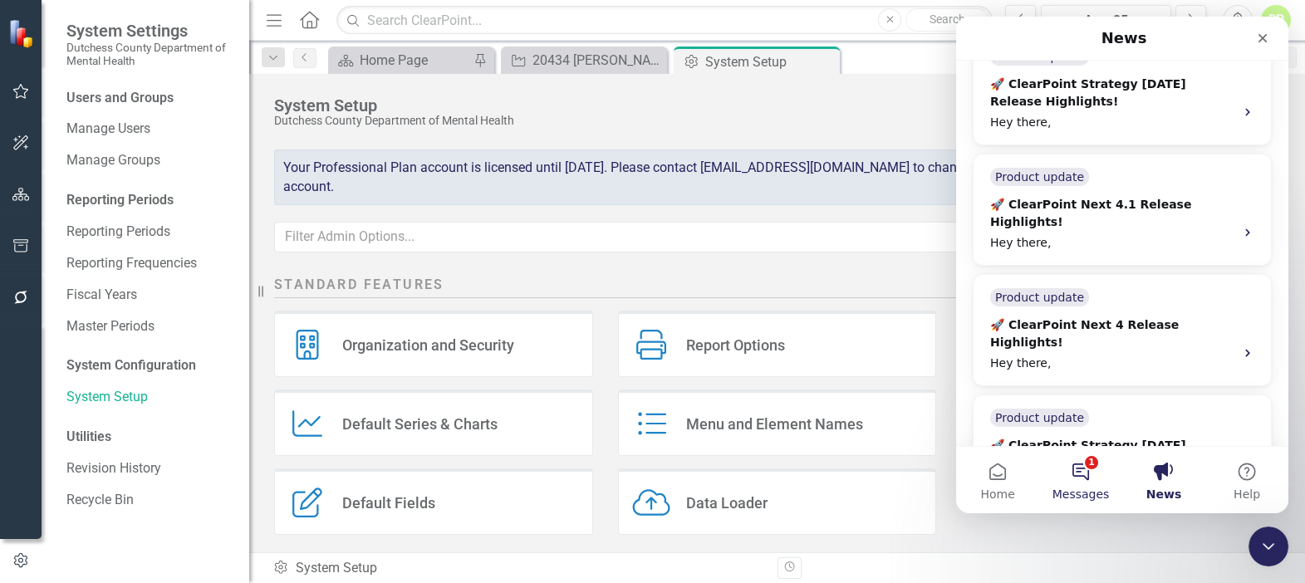
click at [1083, 481] on button "1 Messages" at bounding box center [1080, 480] width 83 height 66
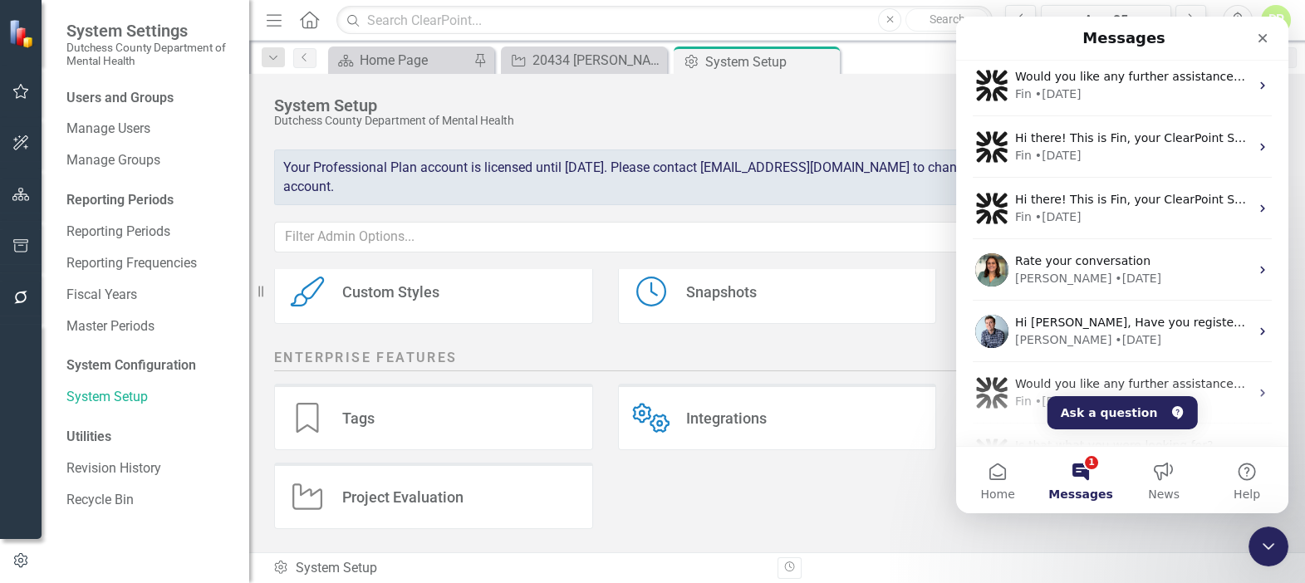
scroll to position [1524, 0]
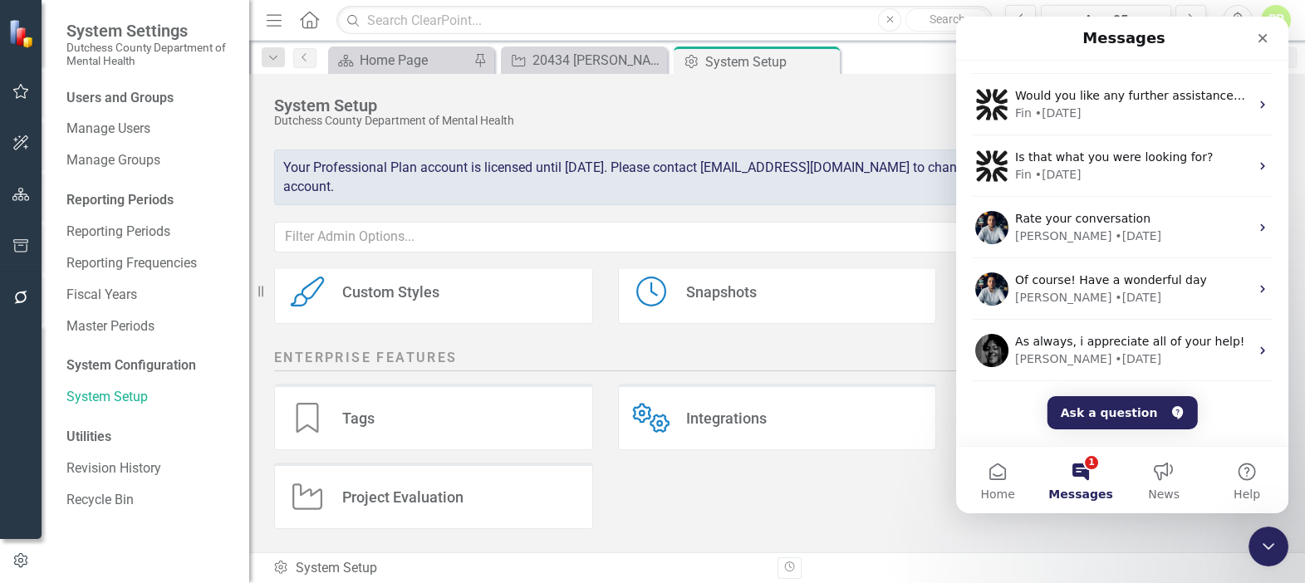
drag, startPoint x: 1283, startPoint y: 302, endPoint x: 2244, endPoint y: 473, distance: 976.4
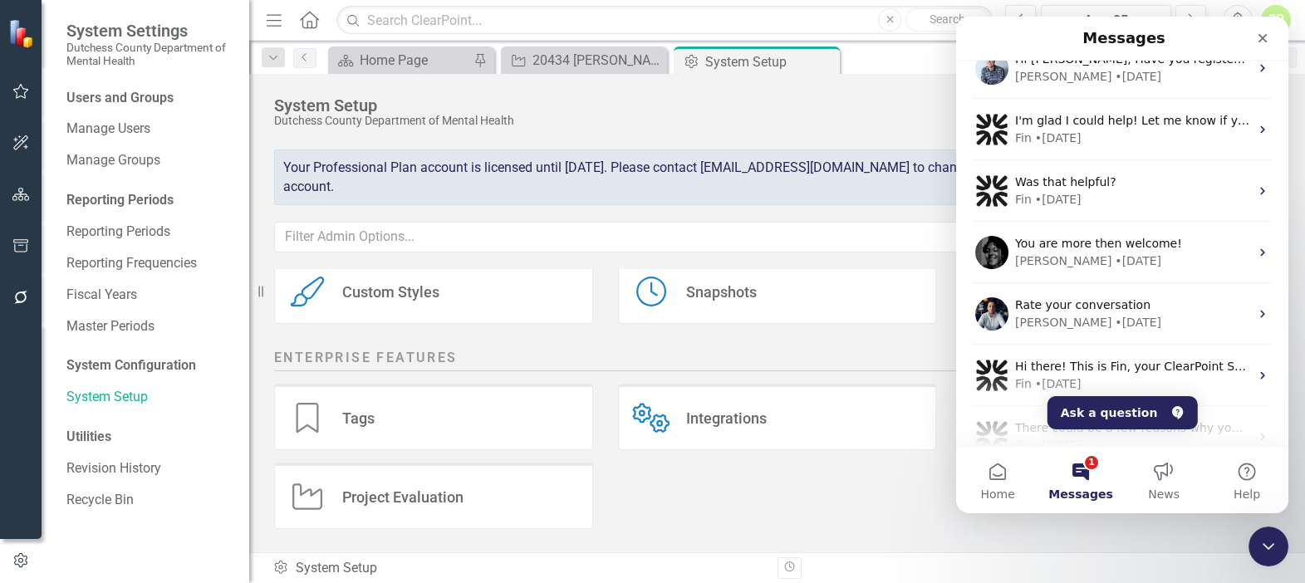
scroll to position [2139, 0]
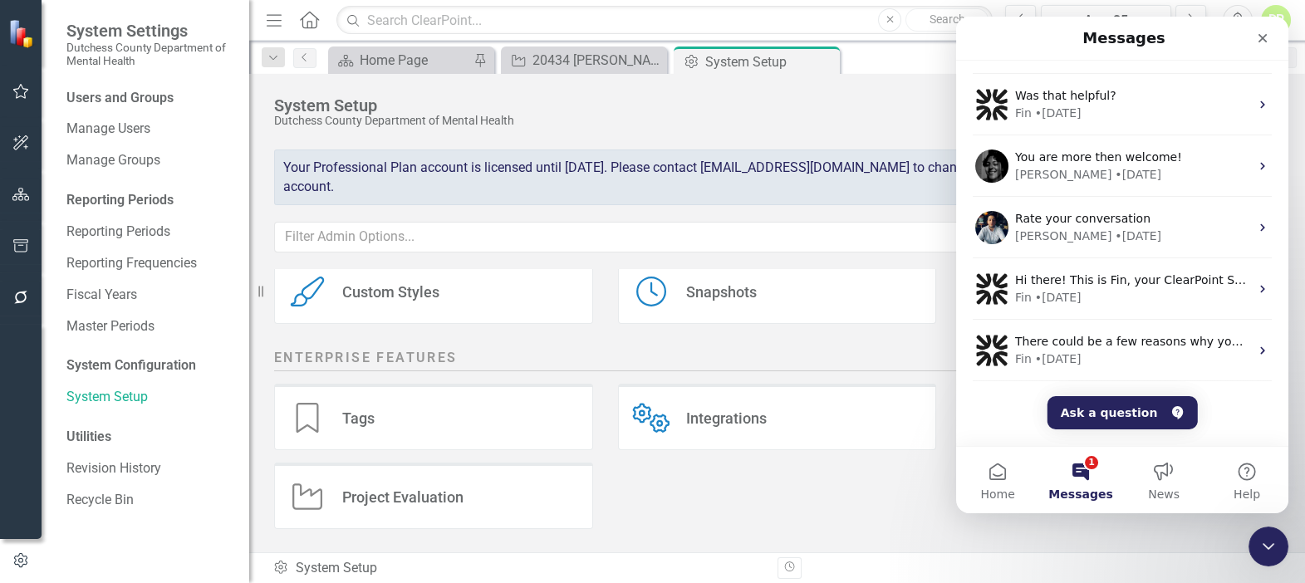
drag, startPoint x: 1288, startPoint y: 395, endPoint x: 1288, endPoint y: 444, distance: 49.0
click at [1288, 444] on div "Standard Features Organization and Security Organization and Security Report Op…" at bounding box center [777, 410] width 1056 height 283
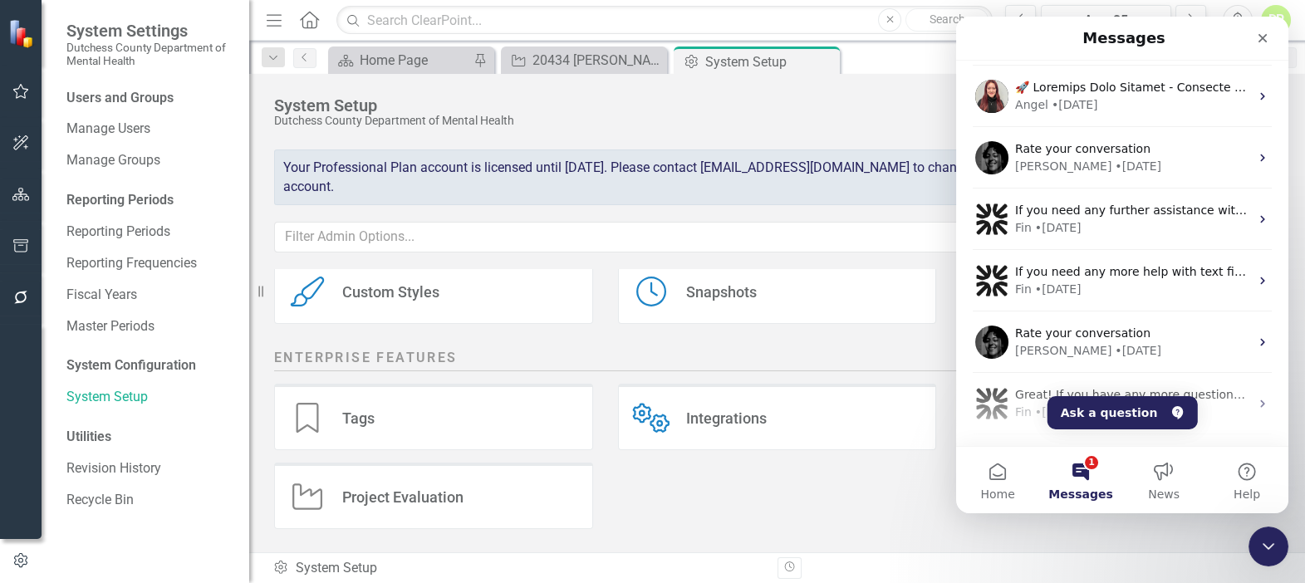
scroll to position [0, 0]
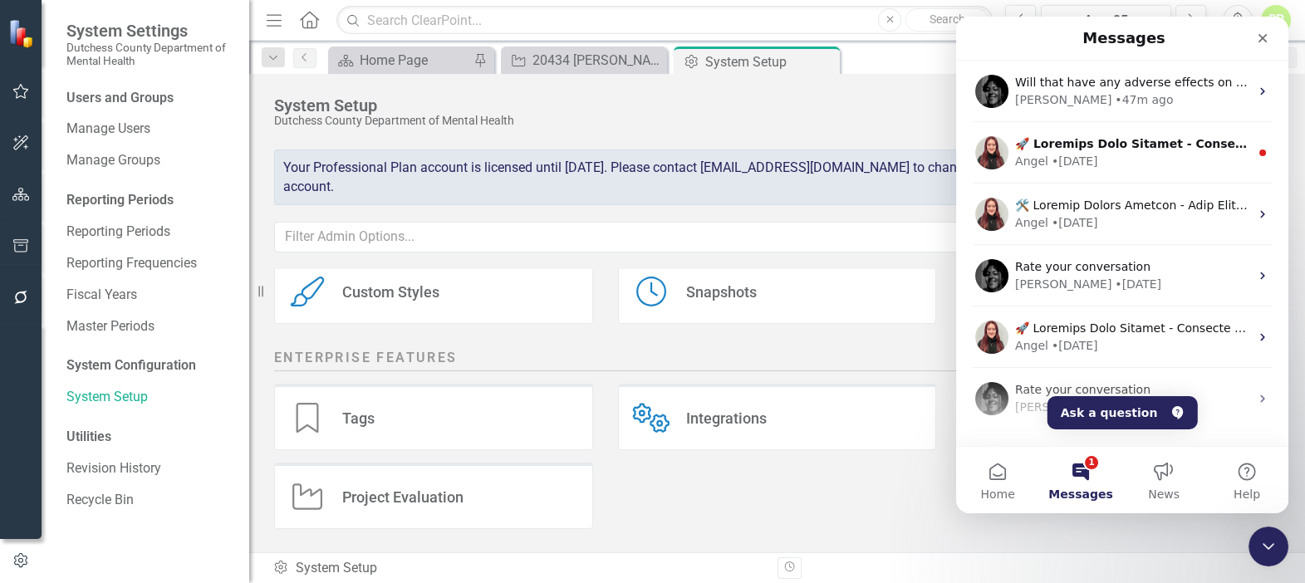
click at [1132, 518] on div "Tags Tags Integrations Integrations IP Address Restrictions IP Address Restrict…" at bounding box center [777, 463] width 1031 height 158
click at [1263, 40] on icon "Close" at bounding box center [1262, 38] width 13 height 13
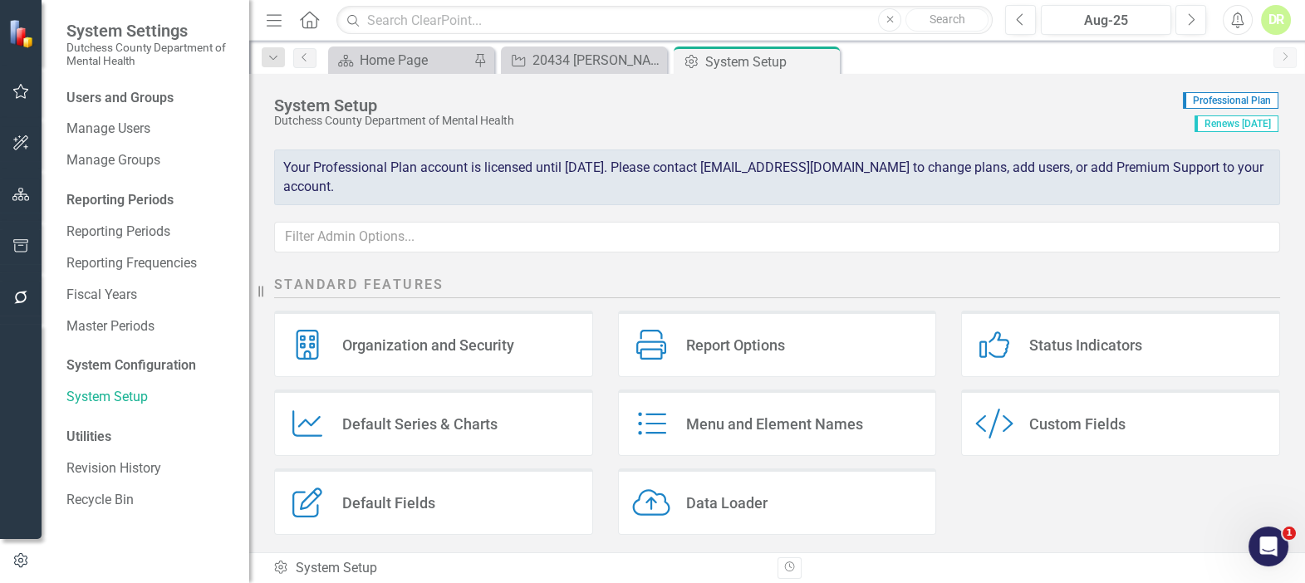
click at [1018, 501] on div "Organization and Security Organization and Security Report Options Report Optio…" at bounding box center [777, 429] width 1031 height 237
click at [830, 56] on icon "Close" at bounding box center [824, 61] width 17 height 13
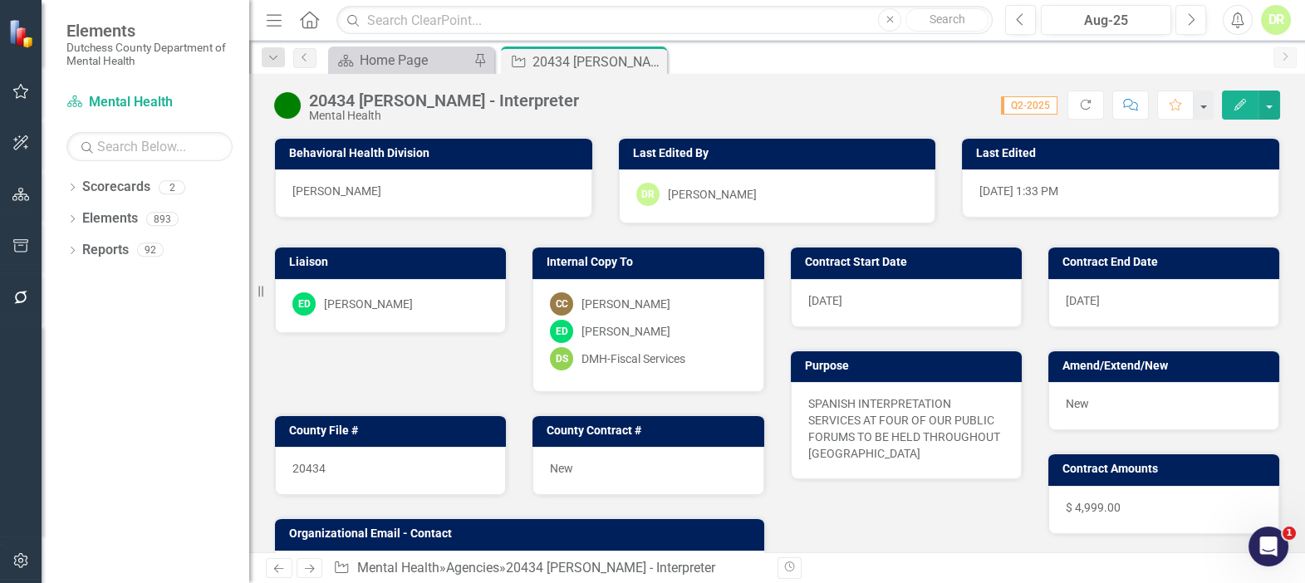
click at [1278, 22] on div "DR" at bounding box center [1276, 20] width 30 height 30
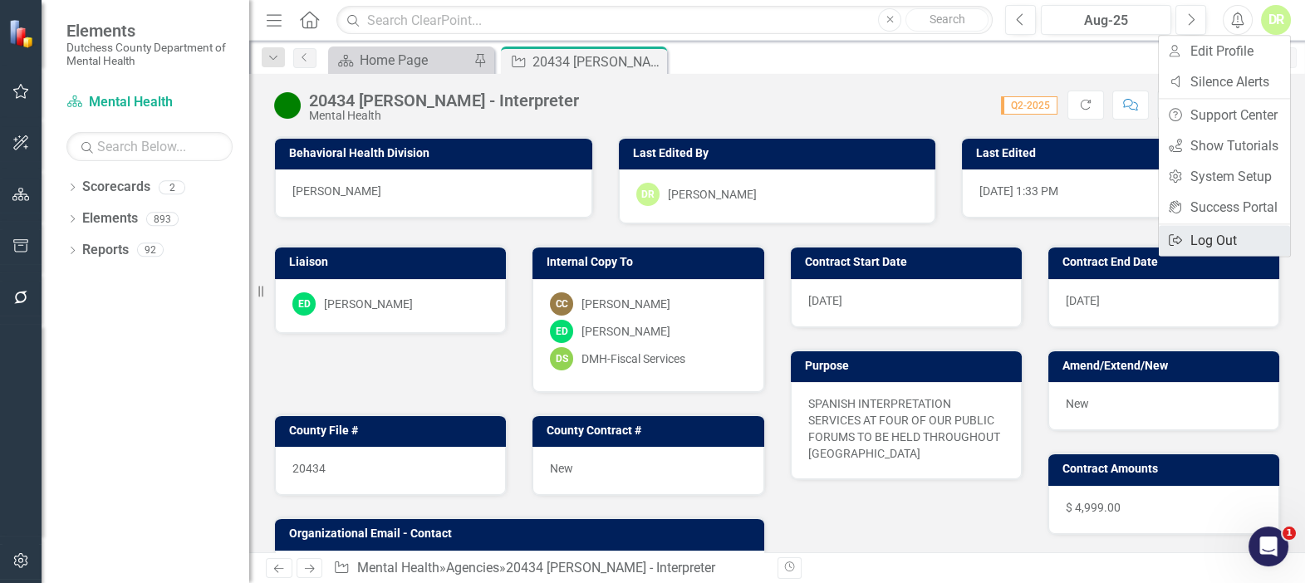
click at [1226, 242] on link "Logout Log Out" at bounding box center [1224, 240] width 131 height 31
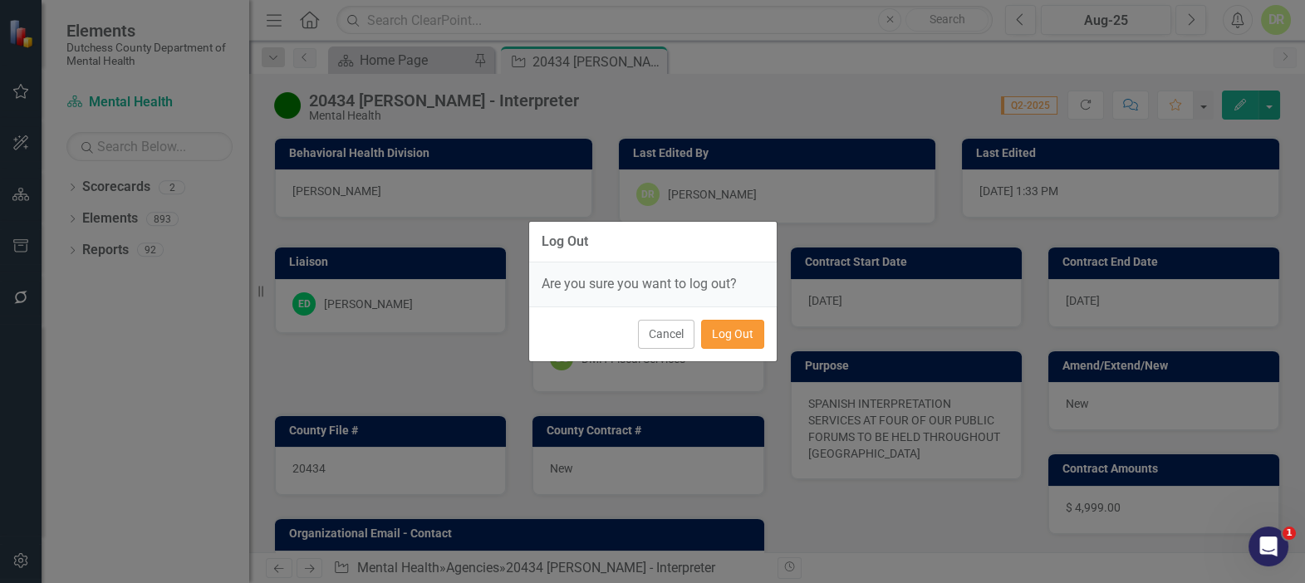
click at [739, 332] on button "Log Out" at bounding box center [732, 334] width 63 height 29
